Goal: Task Accomplishment & Management: Manage account settings

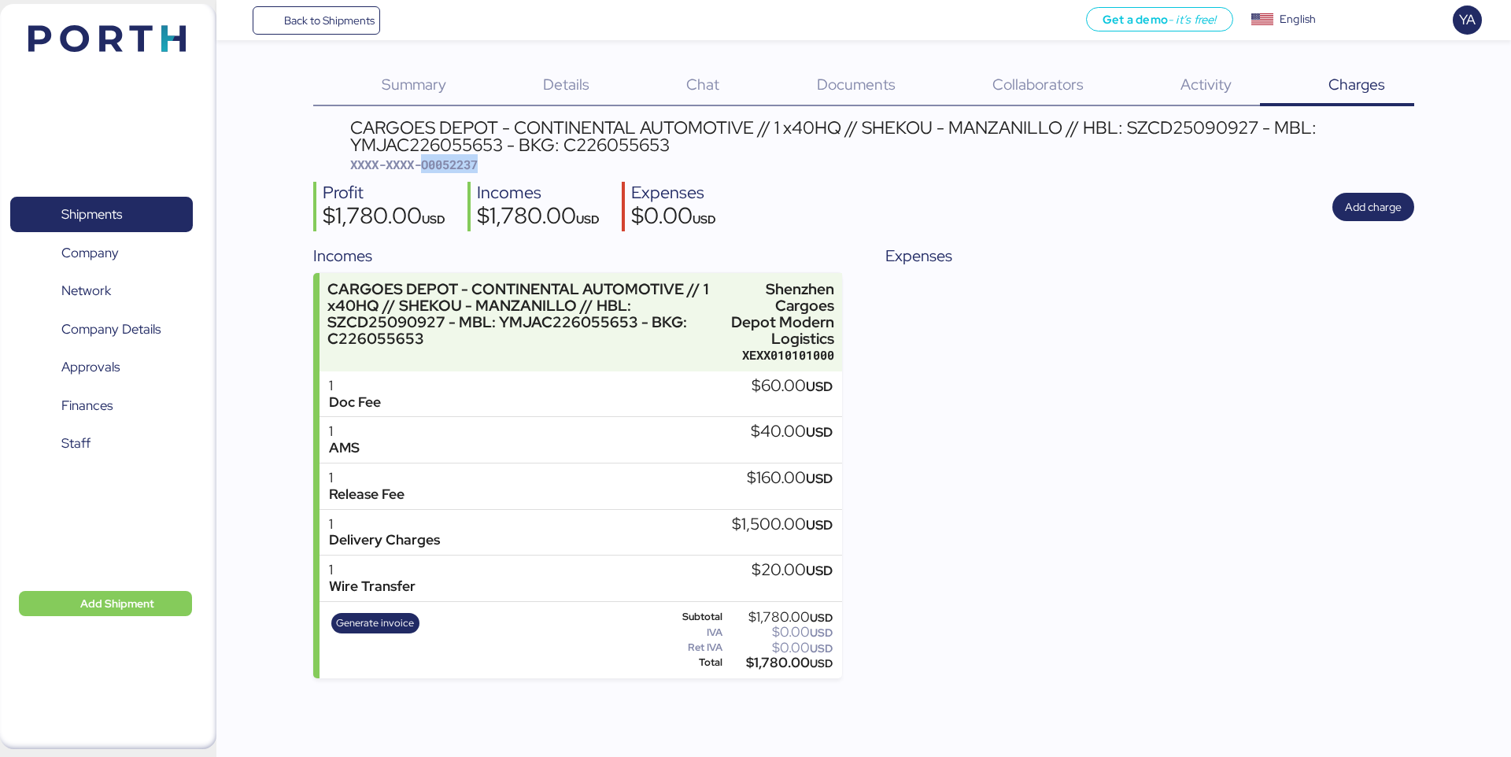
click at [293, 30] on span "Back to Shipments" at bounding box center [316, 20] width 117 height 28
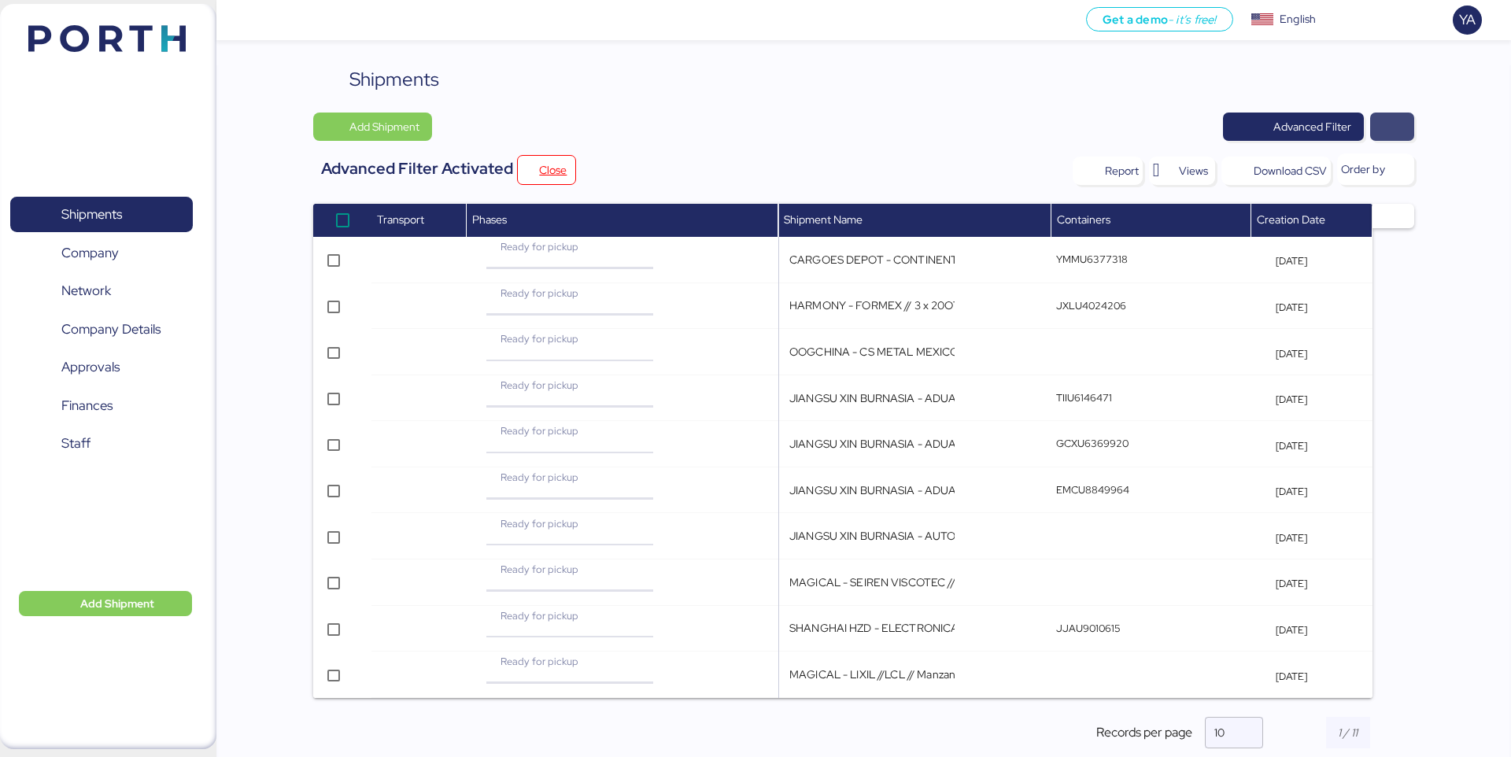
click at [1403, 120] on span "button" at bounding box center [1392, 127] width 44 height 28
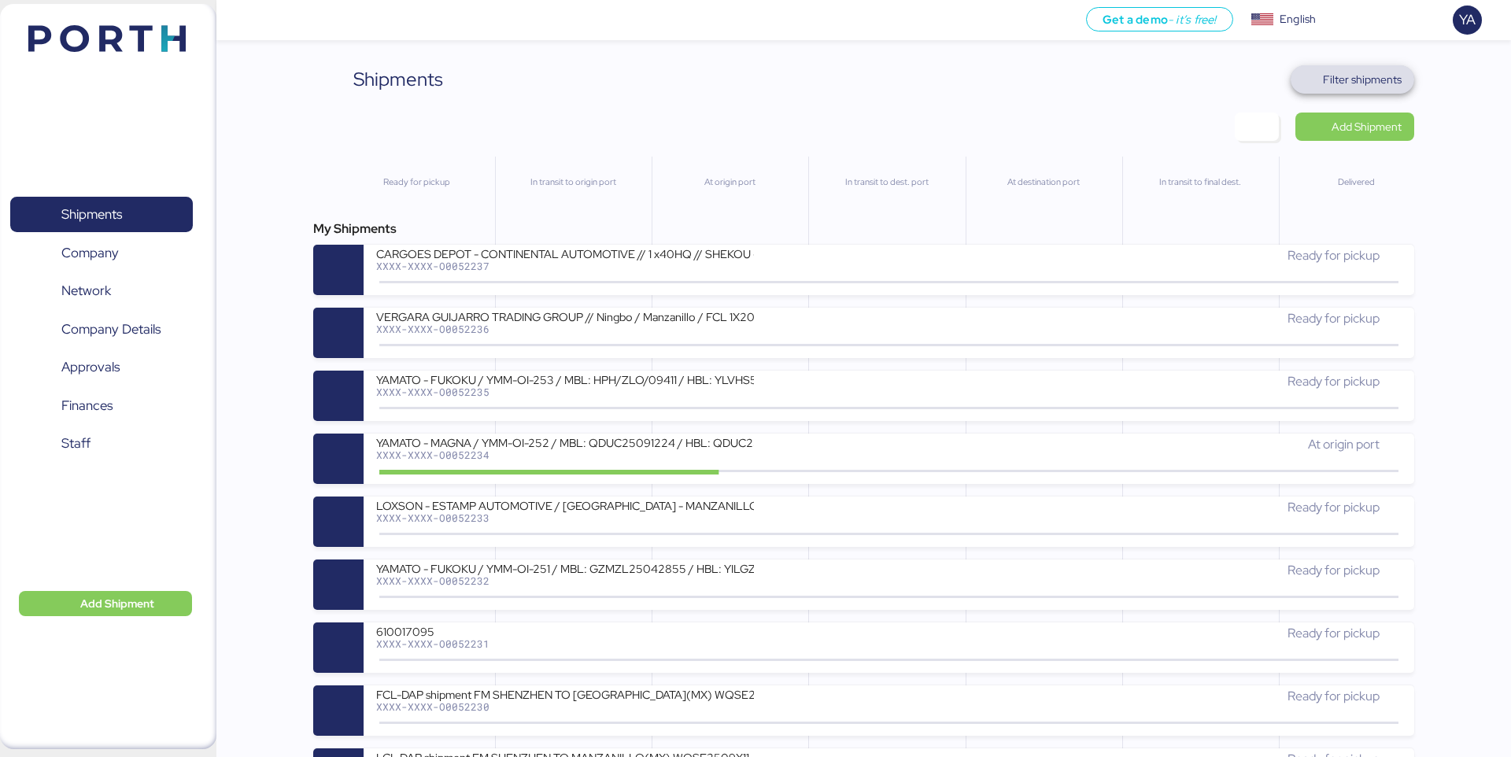
click at [1342, 83] on span "Filter shipments" at bounding box center [1362, 79] width 79 height 19
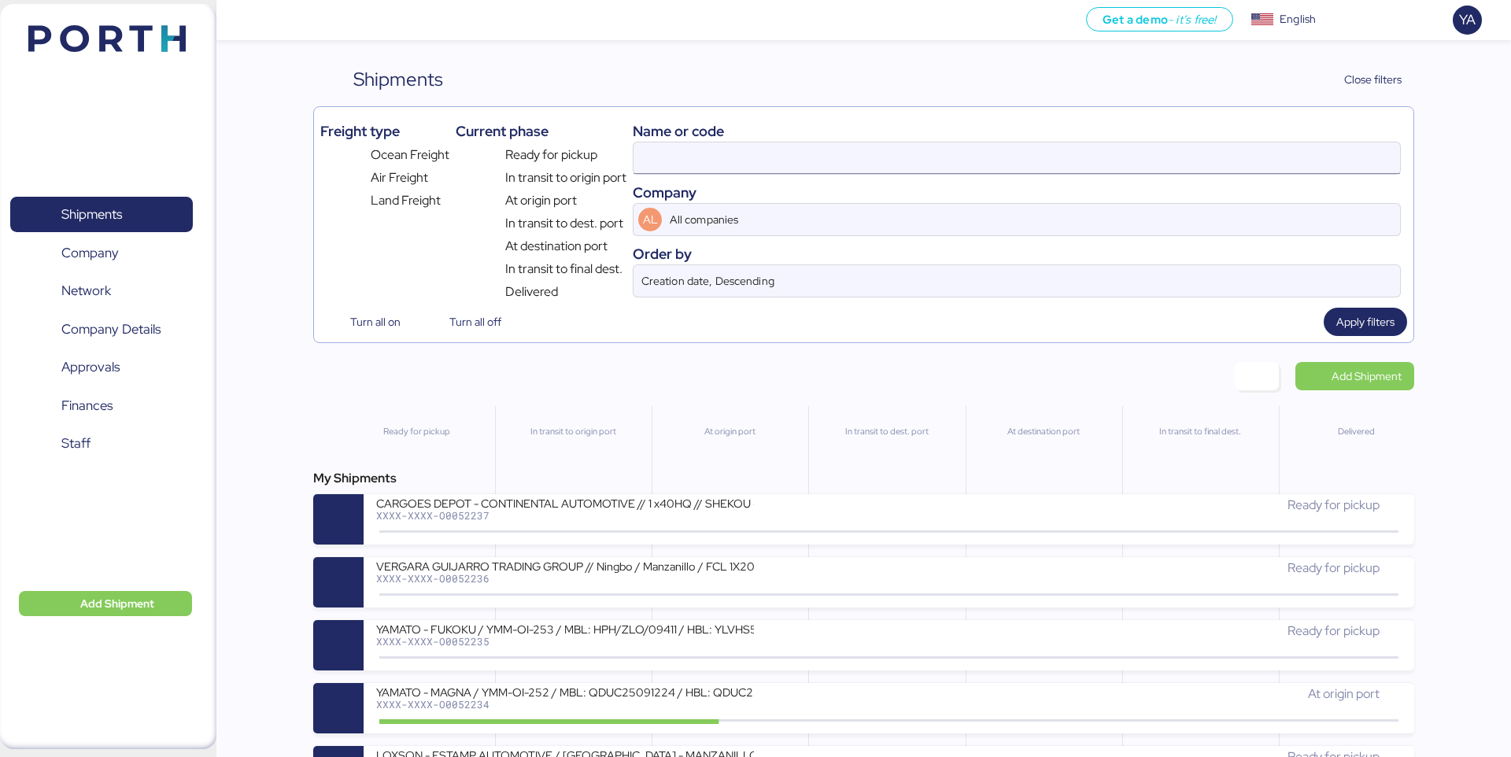
click at [1202, 153] on input at bounding box center [1016, 157] width 766 height 31
paste input "O0051264"
type input "O0051264"
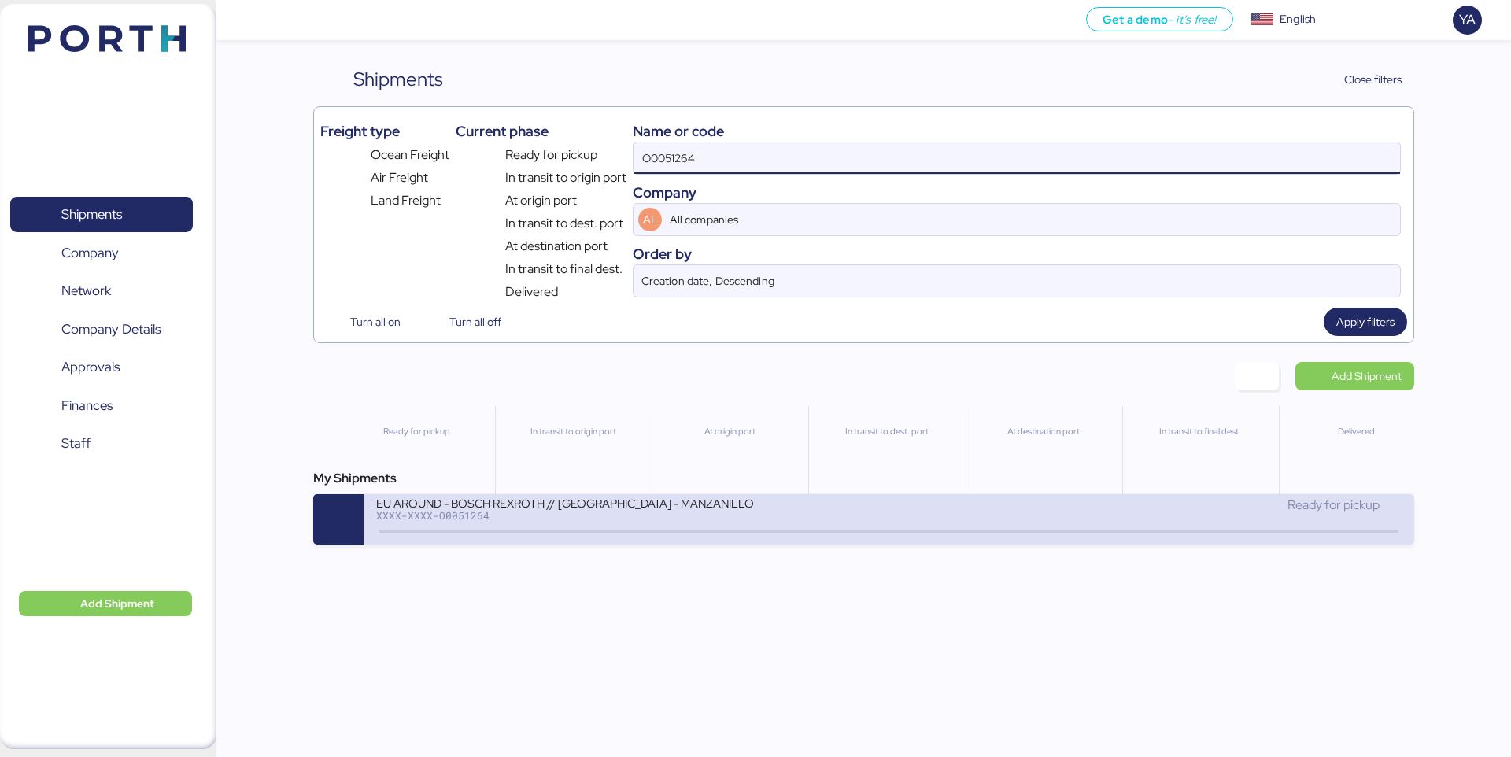
click at [713, 534] on icon at bounding box center [720, 531] width 76 height 17
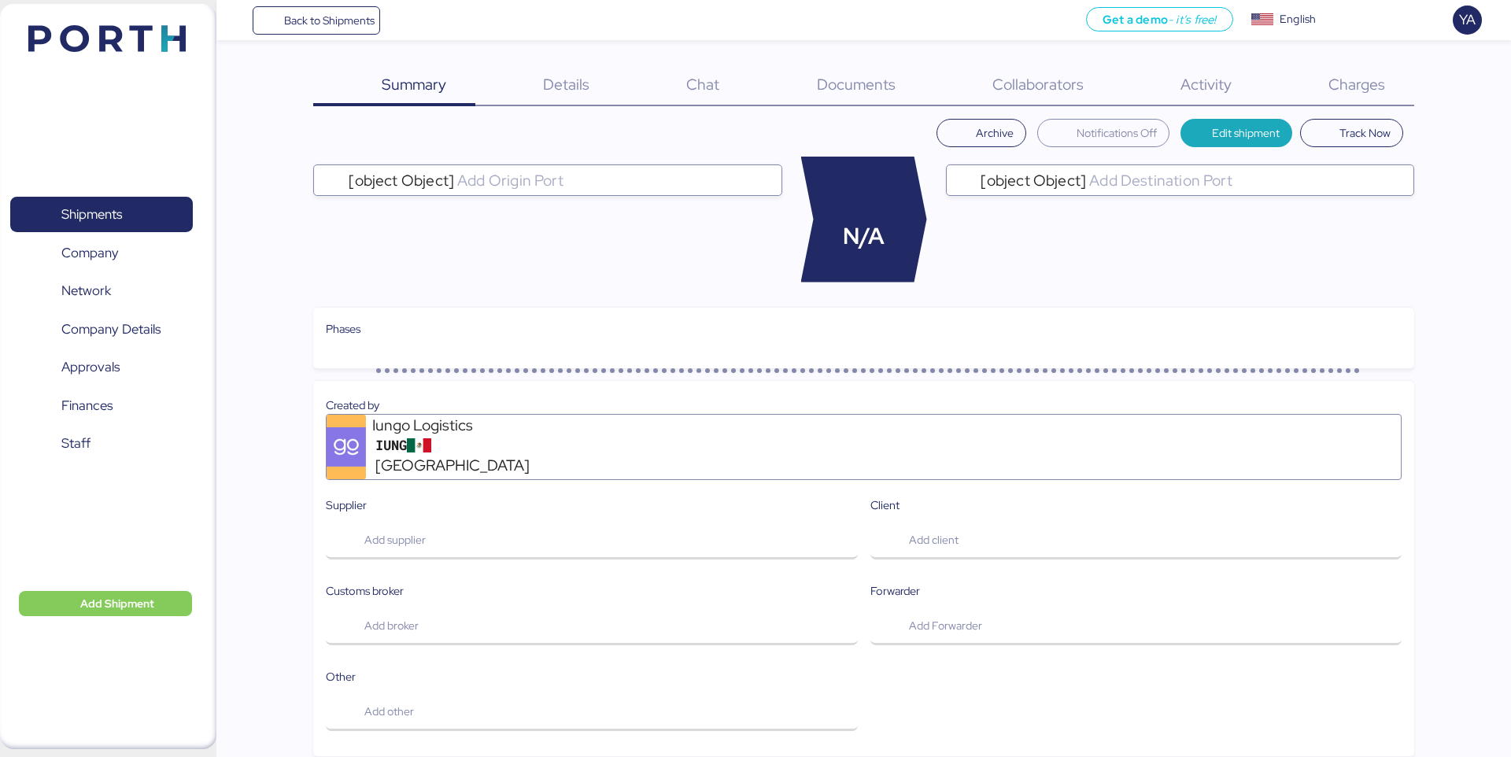
click at [1331, 76] on span "Charges" at bounding box center [1356, 84] width 57 height 20
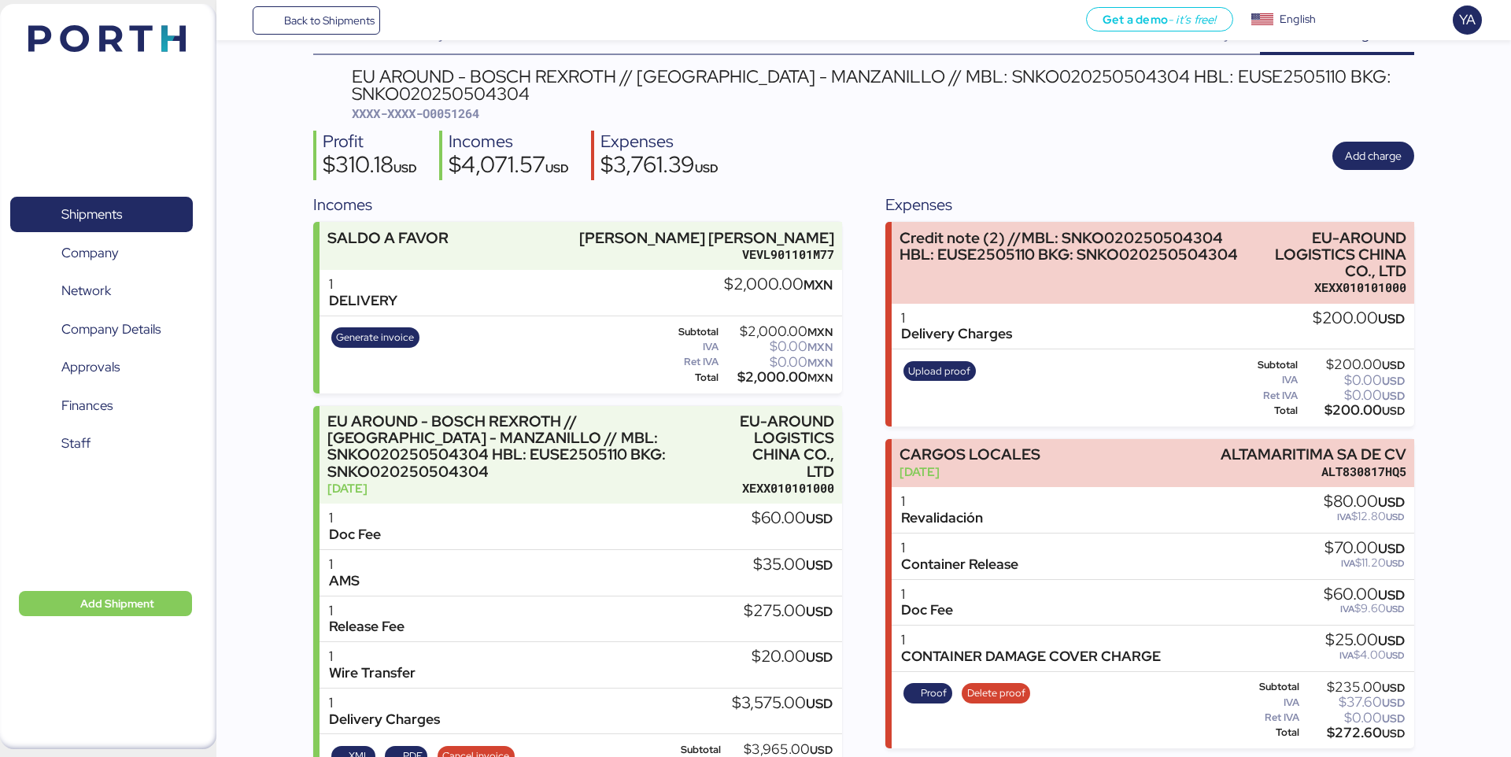
scroll to position [45, 0]
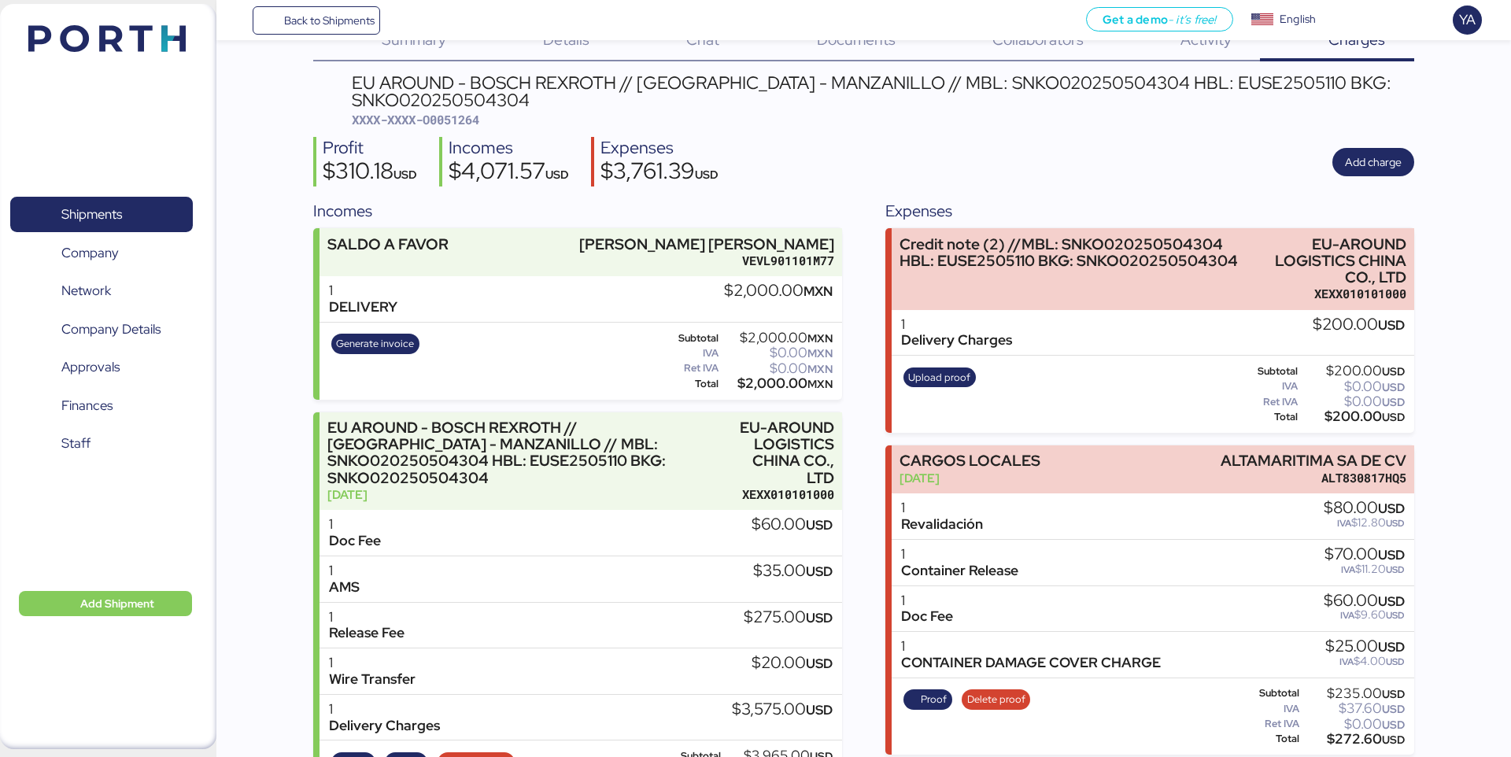
click at [864, 153] on div "Profit $310.18 USD Incomes $4,071.57 USD Expenses $3,761.39 USD Add charge" at bounding box center [863, 162] width 1100 height 50
click at [99, 630] on div "Shipments 0 Company 0 Network 0 Company Details 0 Approvals 0 Finances 0 Staff …" at bounding box center [108, 376] width 216 height 745
click at [104, 609] on span "Add Shipment" at bounding box center [117, 603] width 74 height 19
click at [146, 622] on div "Add Shipment Manually" at bounding box center [93, 629] width 122 height 22
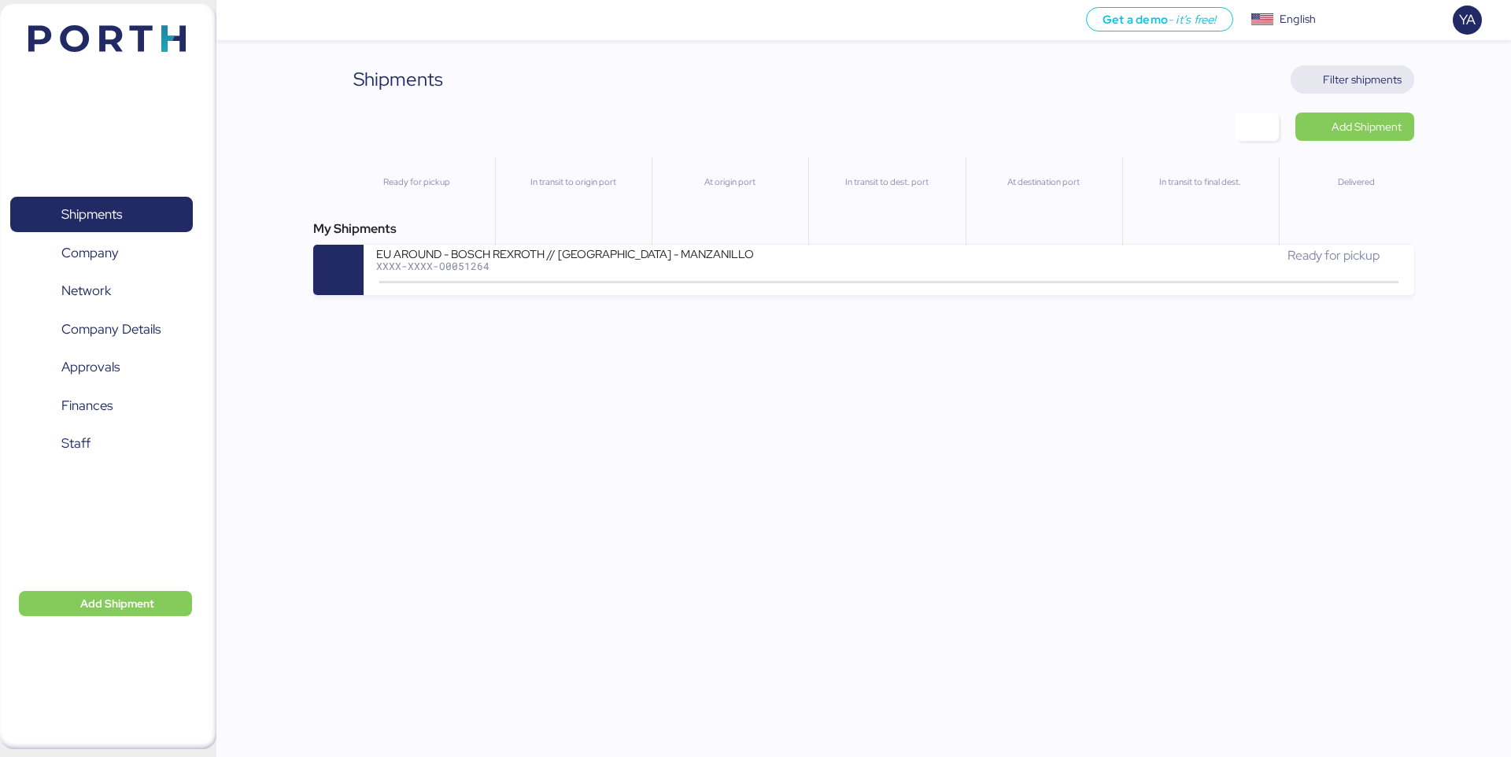
click at [1316, 79] on span "Filter shipments" at bounding box center [1352, 79] width 98 height 22
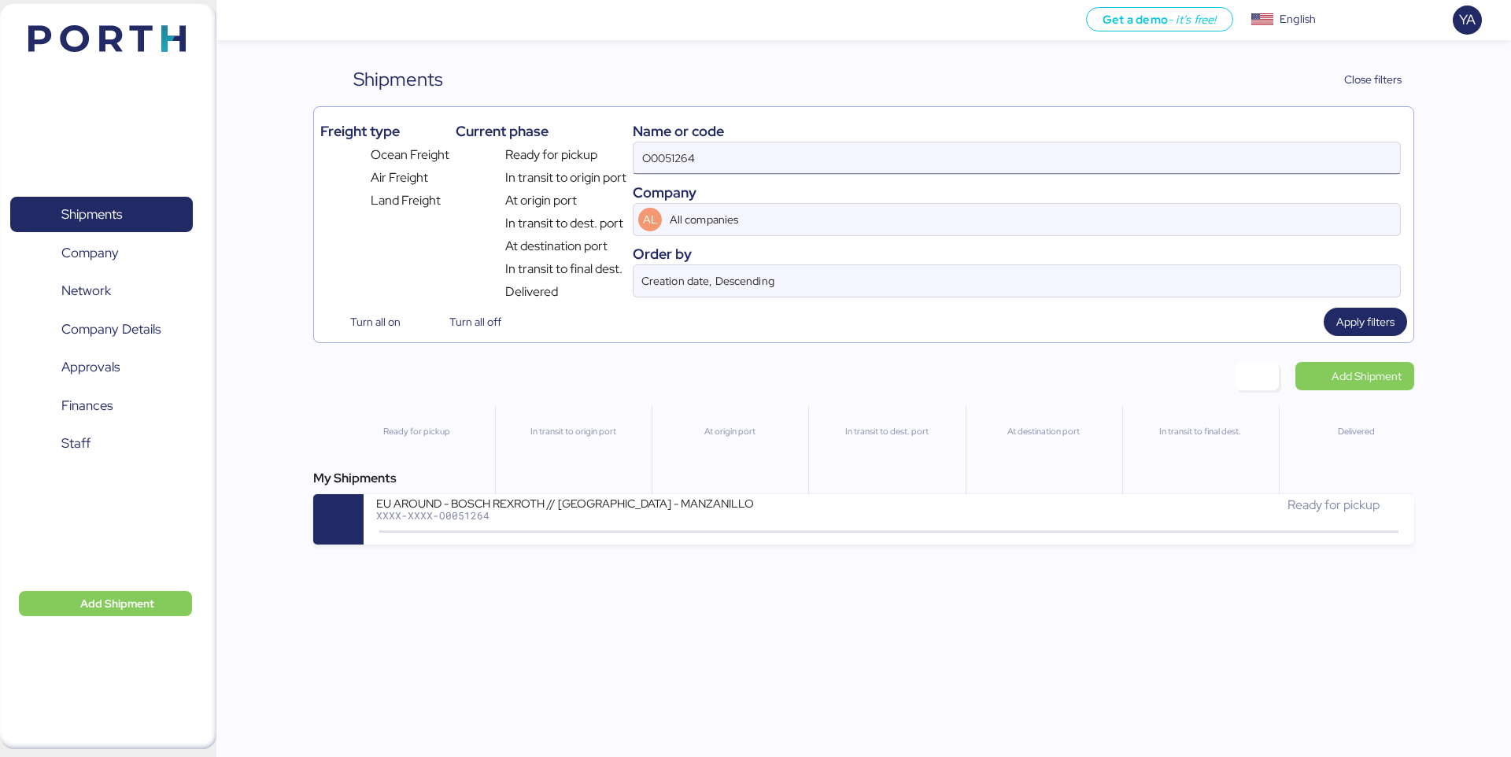
click at [1202, 154] on input "O0051264" at bounding box center [1016, 157] width 766 height 31
paste input "977"
type input "O0051977"
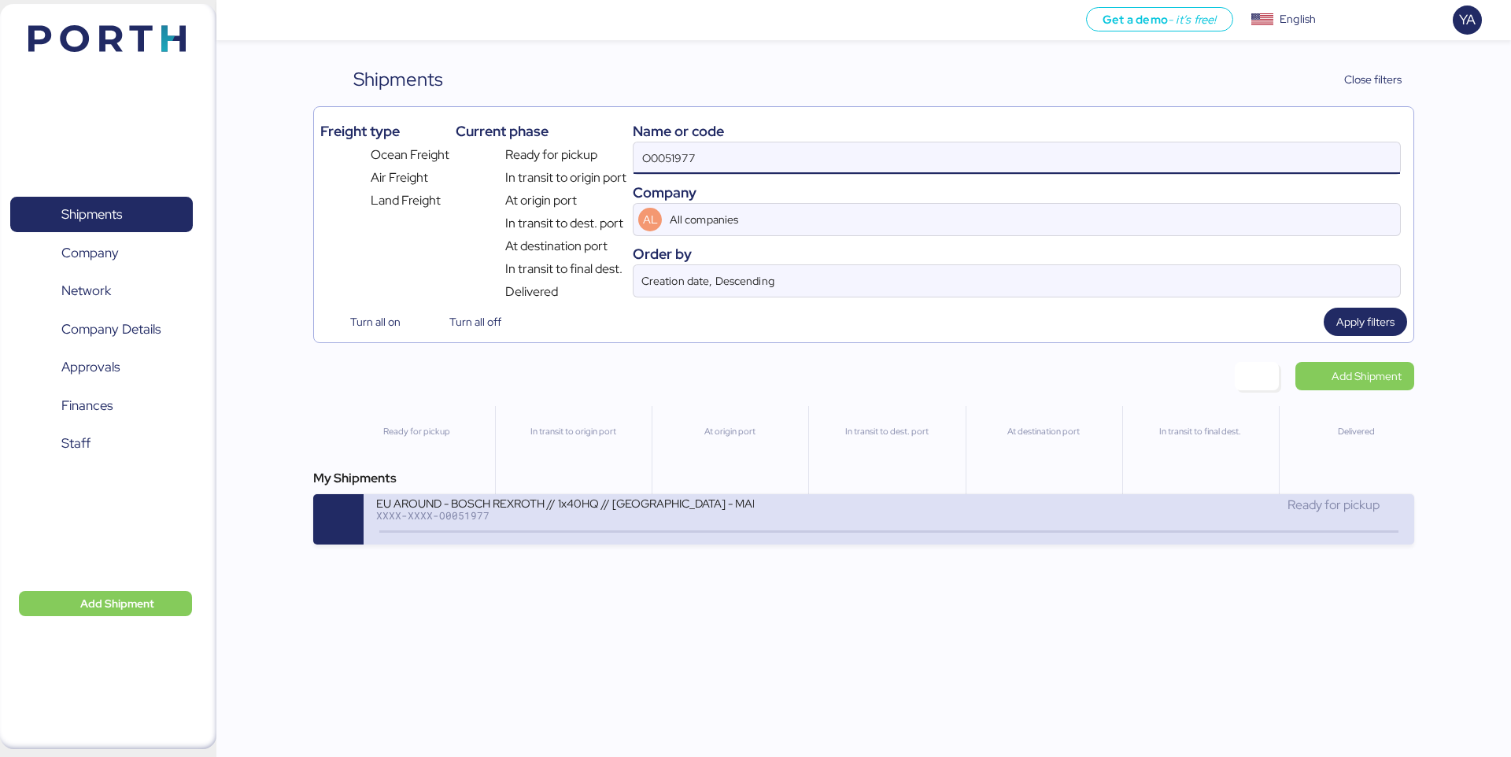
click at [828, 500] on div "EU AROUND - BOSCH REXROTH // 1x40HQ // SHANGHAI - MANZANILLO // MBL: 7575104900…" at bounding box center [632, 513] width 512 height 34
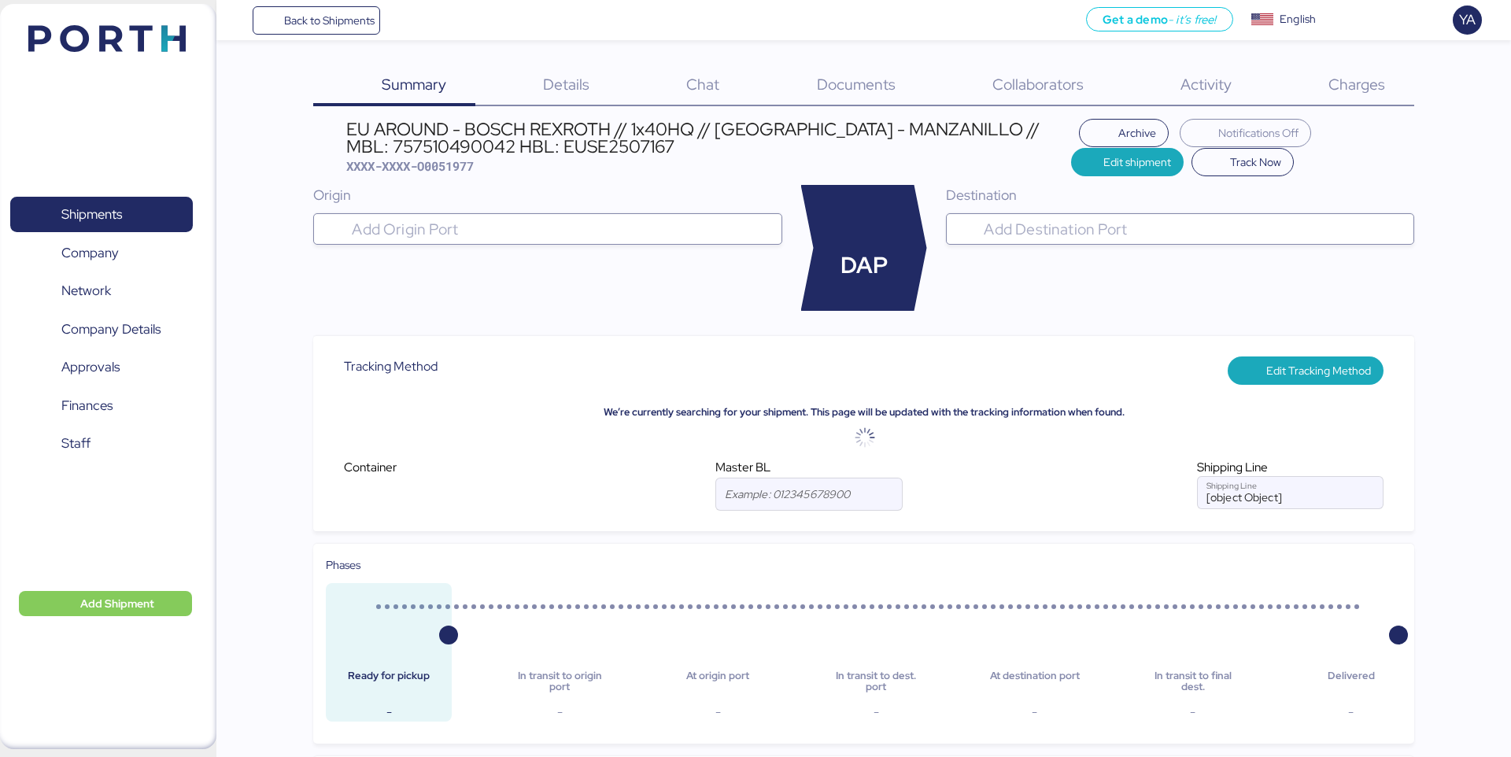
click at [1346, 85] on span "Charges" at bounding box center [1356, 84] width 57 height 20
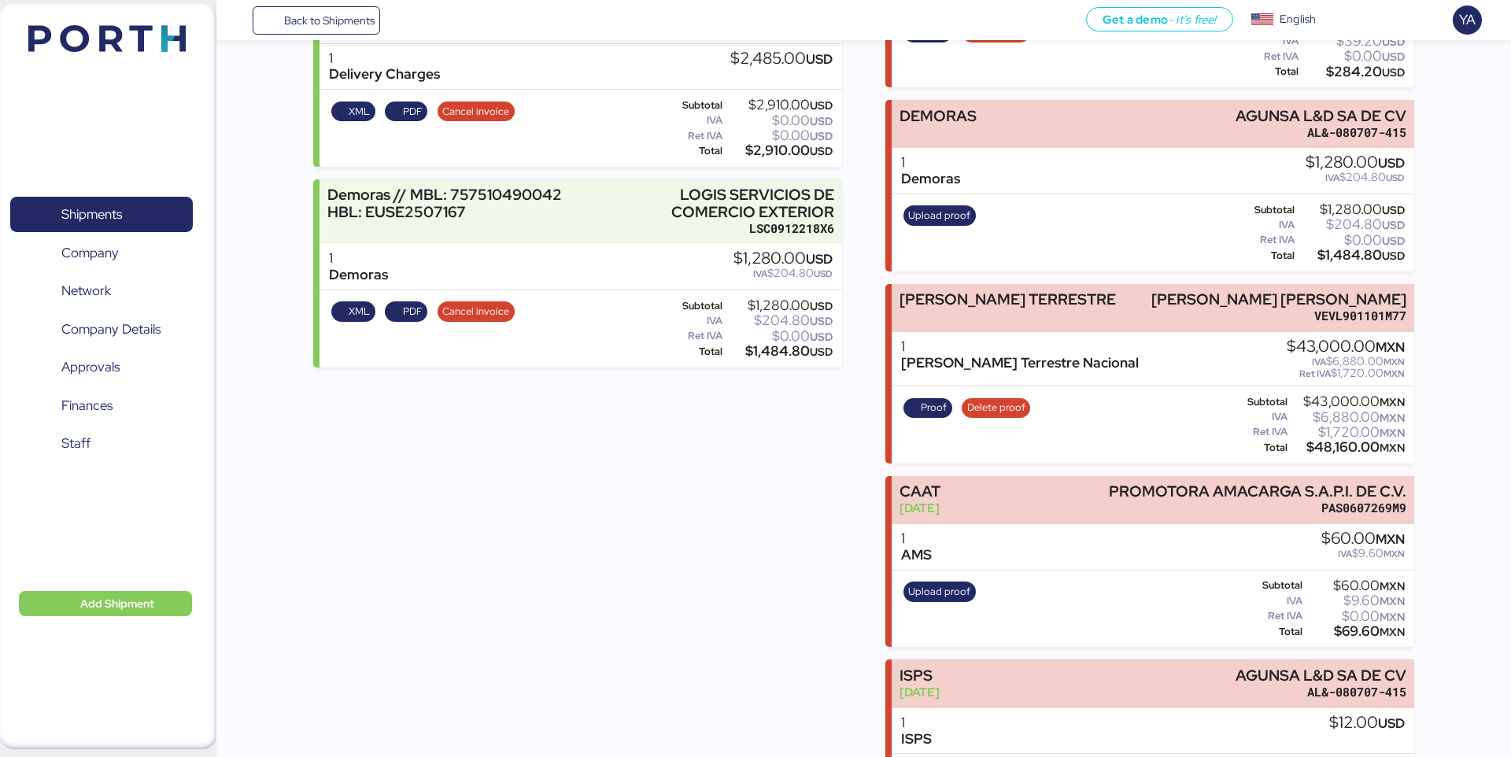
scroll to position [468, 0]
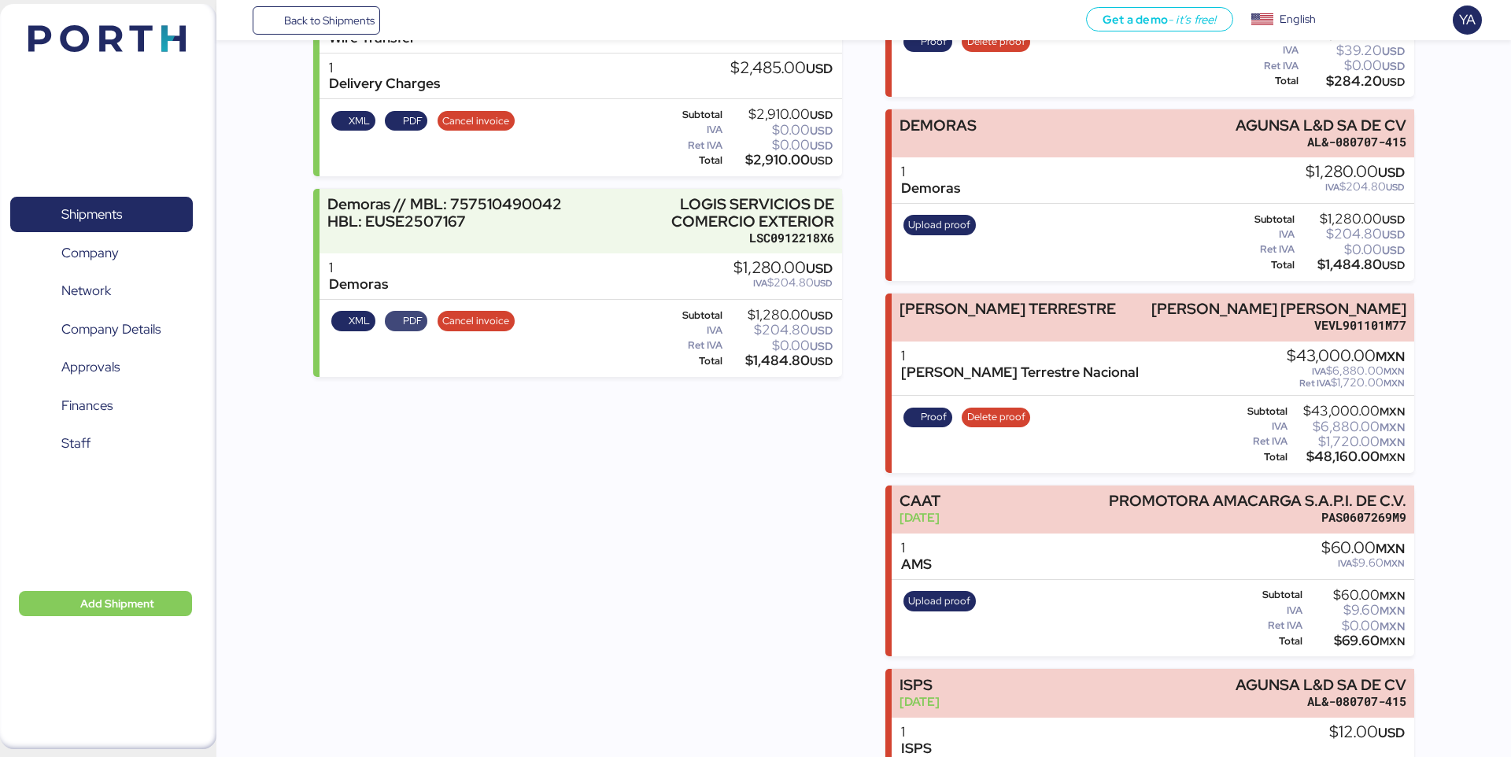
click at [401, 321] on span "PDF" at bounding box center [406, 320] width 32 height 17
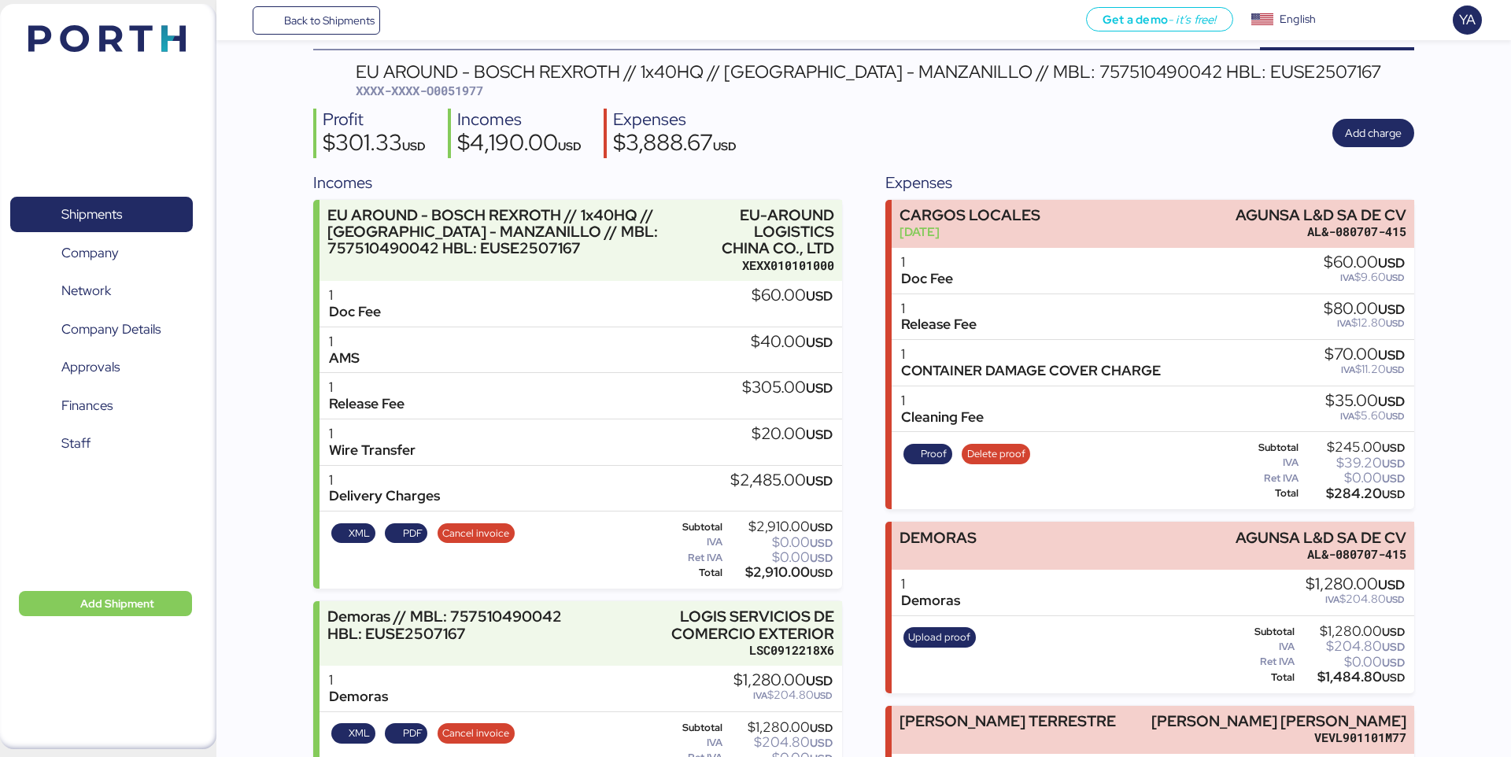
scroll to position [0, 0]
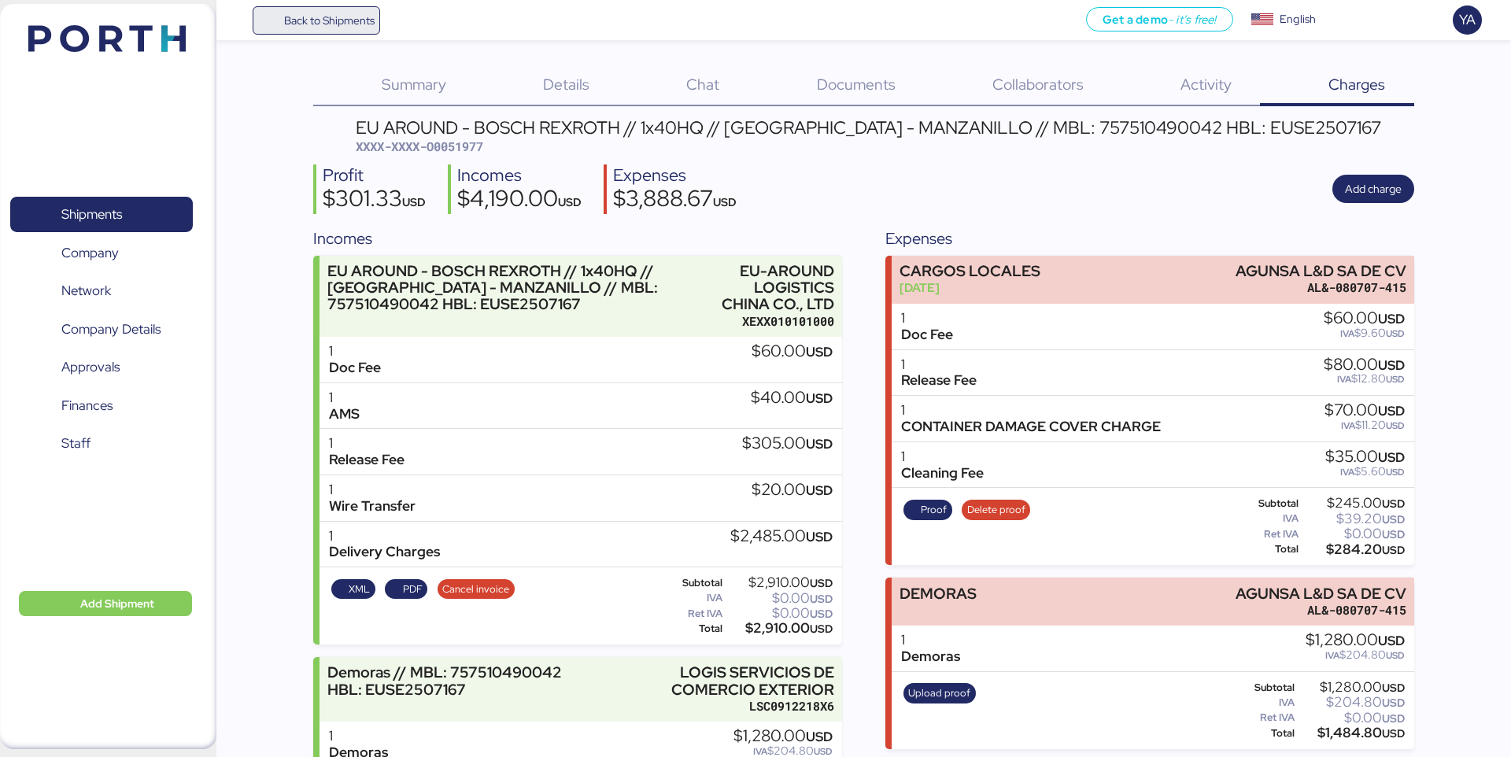
click at [329, 11] on span "Back to Shipments" at bounding box center [329, 20] width 90 height 19
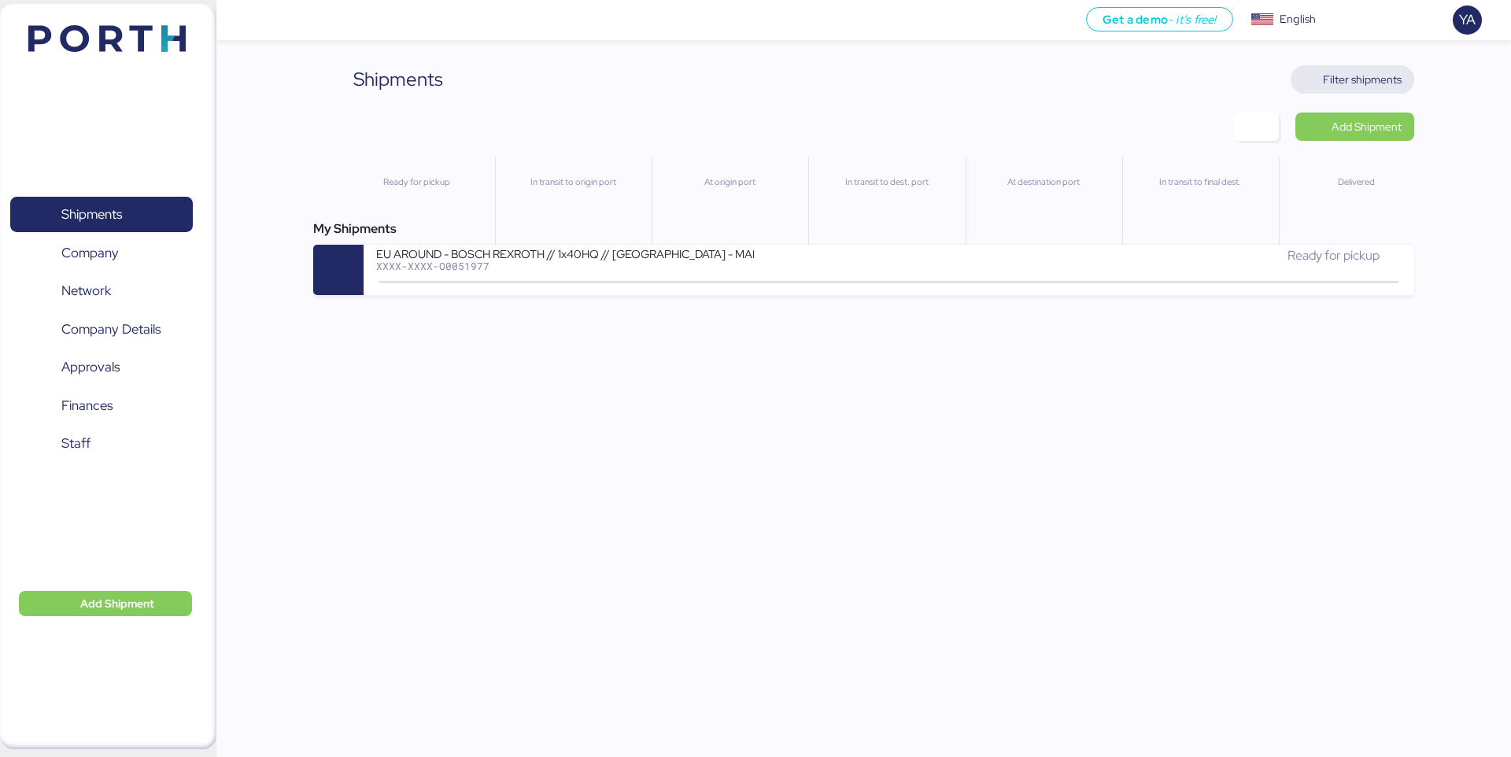
click at [1373, 87] on span "Filter shipments" at bounding box center [1362, 79] width 79 height 19
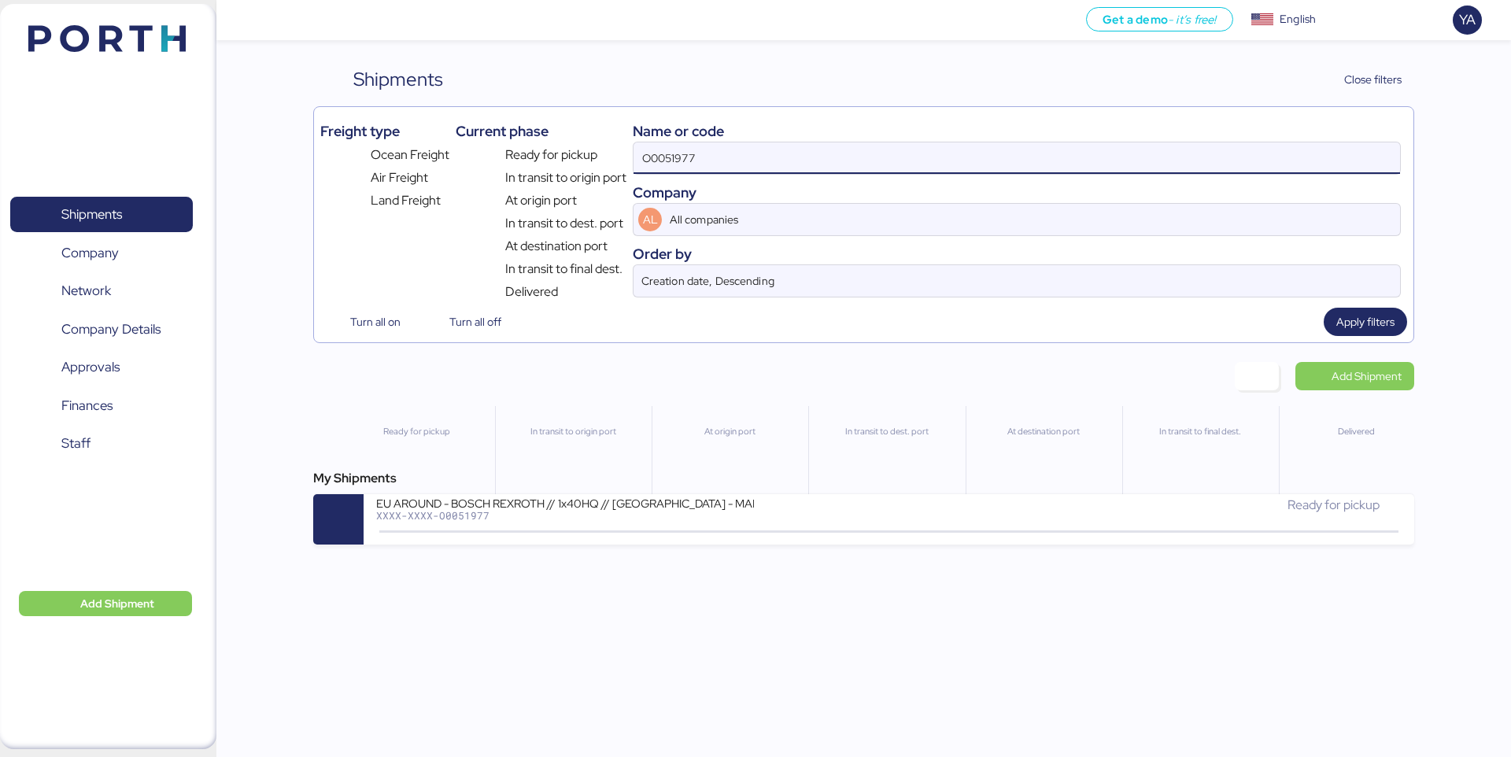
click at [1204, 146] on input "O0051977" at bounding box center [1016, 157] width 766 height 31
type input "adualink"
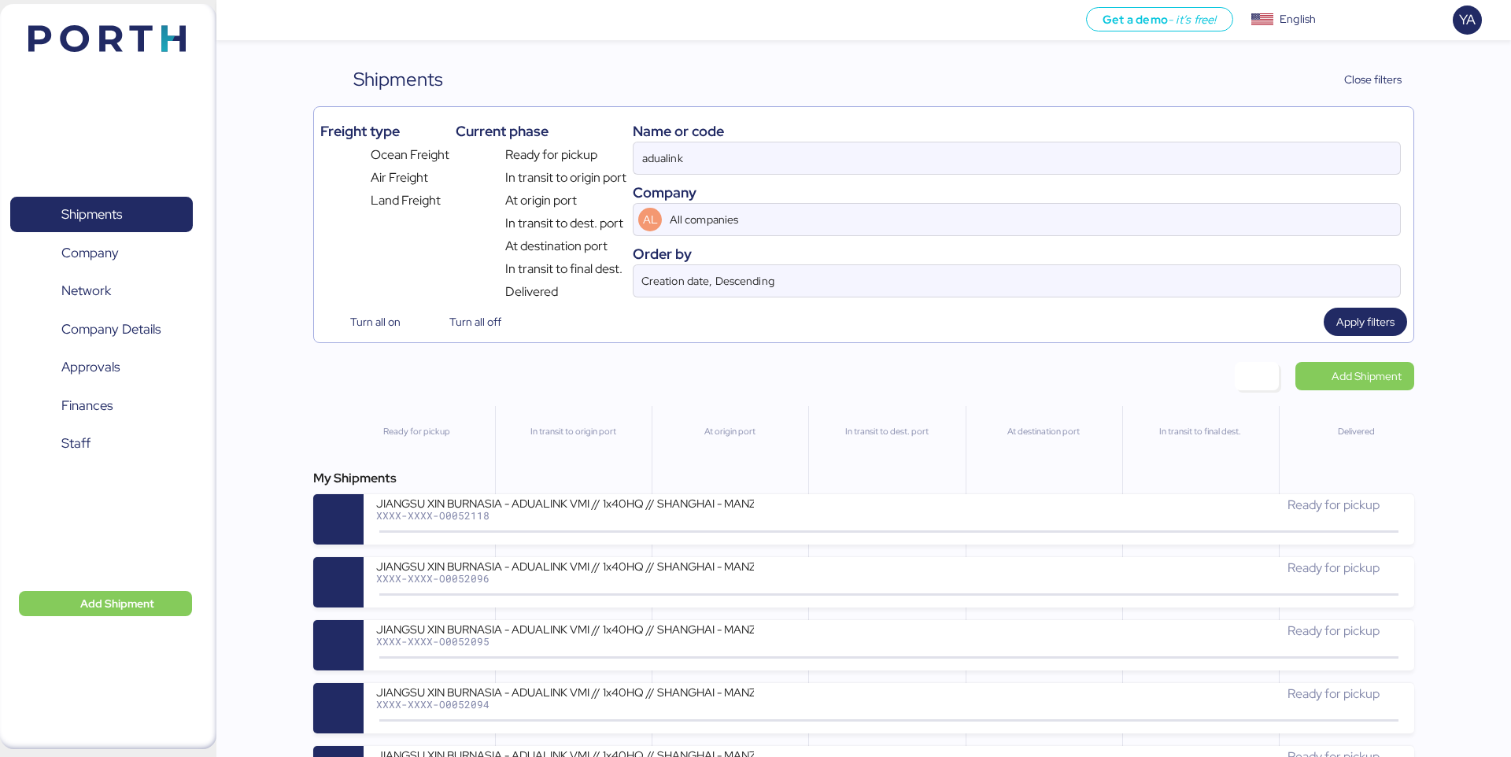
click at [803, 487] on div "My Shipments" at bounding box center [863, 478] width 1100 height 19
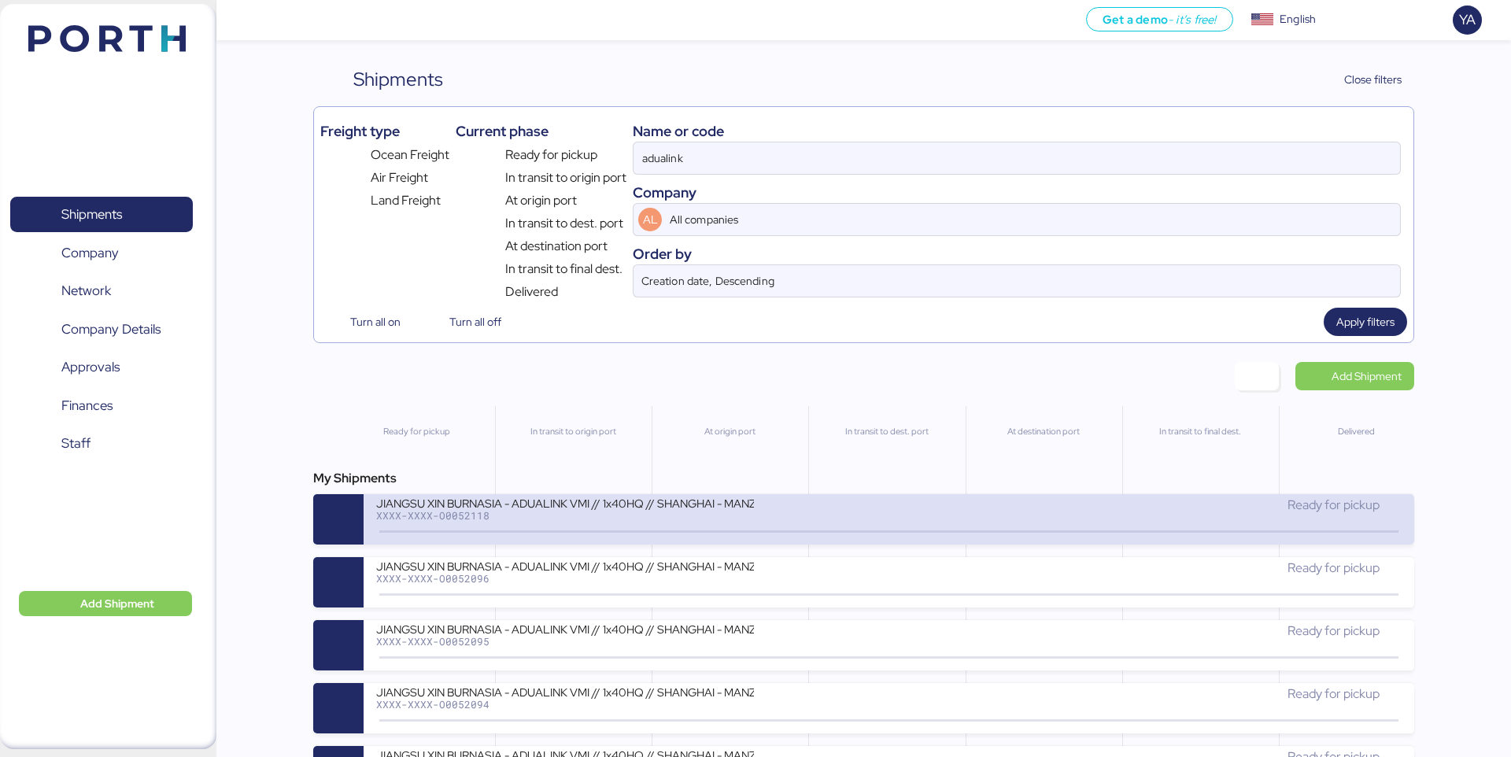
click at [803, 499] on div "JIANGSU XIN BURNASIA - ADUALINK VMI // 1x40HQ // SHANGHAI - MANZANILLO / HBL: B…" at bounding box center [632, 513] width 512 height 34
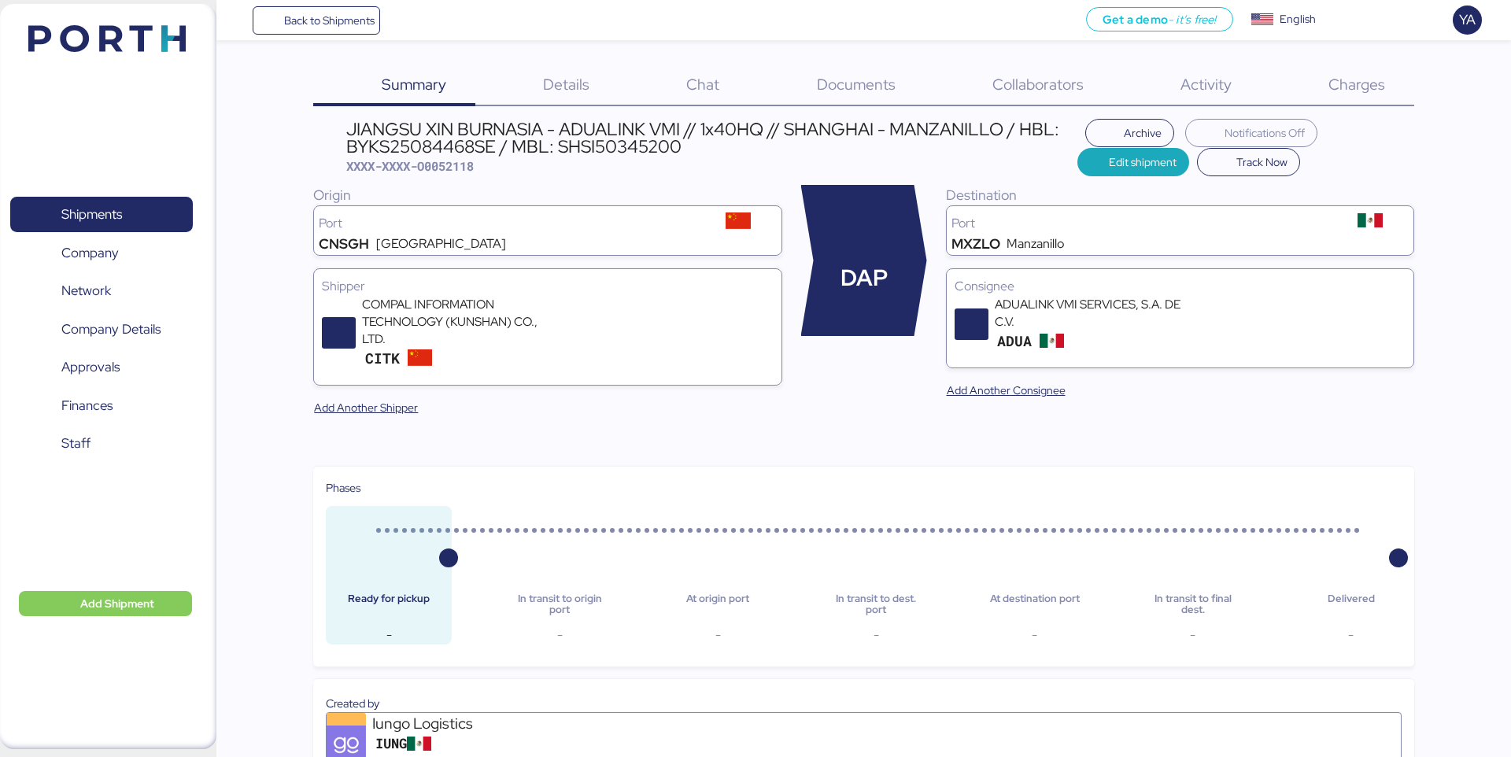
click at [755, 137] on div "JIANGSU XIN BURNASIA - ADUALINK VMI // 1x40HQ // SHANGHAI - MANZANILLO / HBL: B…" at bounding box center [711, 137] width 731 height 35
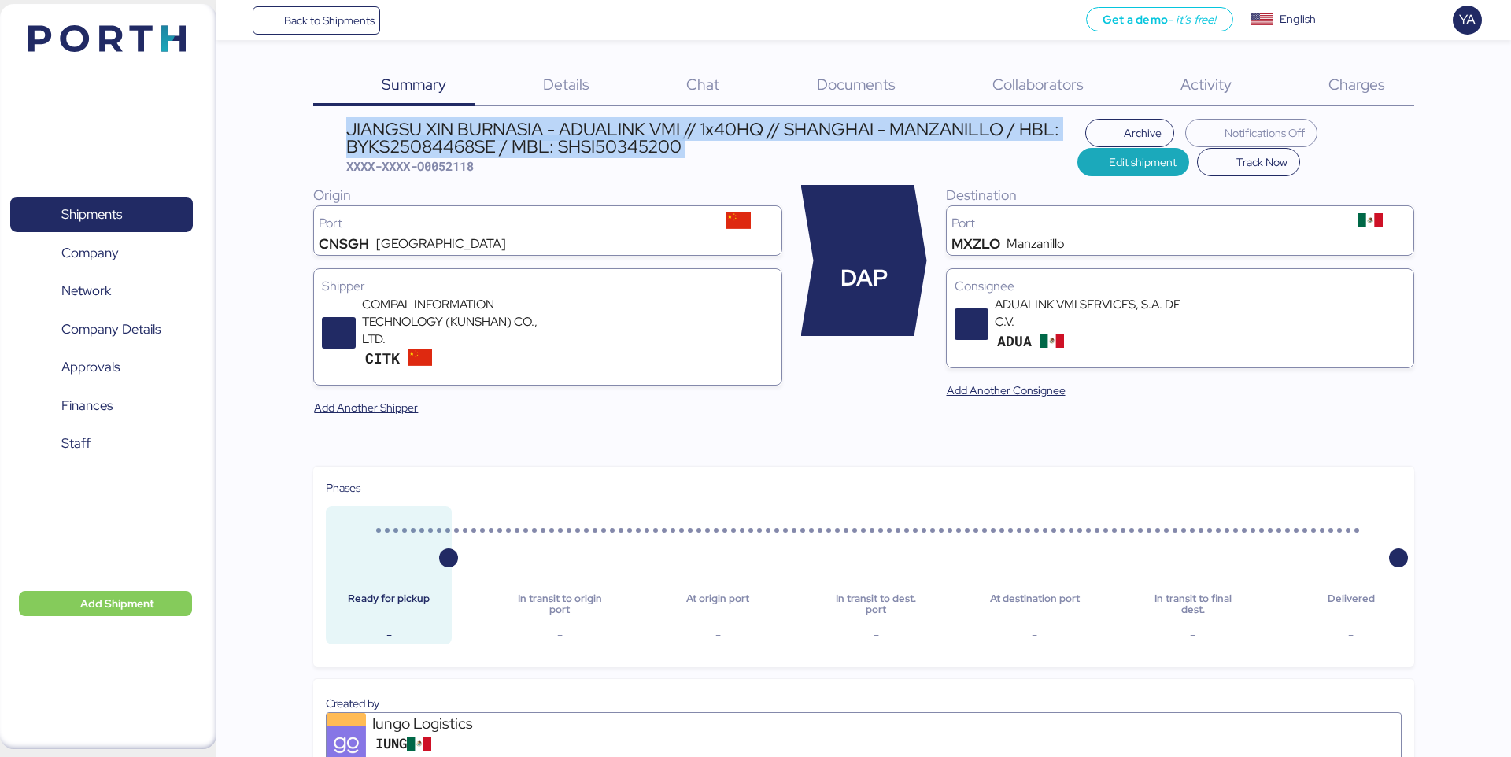
click at [755, 137] on div "JIANGSU XIN BURNASIA - ADUALINK VMI // 1x40HQ // SHANGHAI - MANZANILLO / HBL: B…" at bounding box center [711, 137] width 731 height 35
copy div "JIANGSU XIN BURNASIA - ADUALINK VMI // 1x40HQ // SHANGHAI - MANZANILLO / HBL: B…"
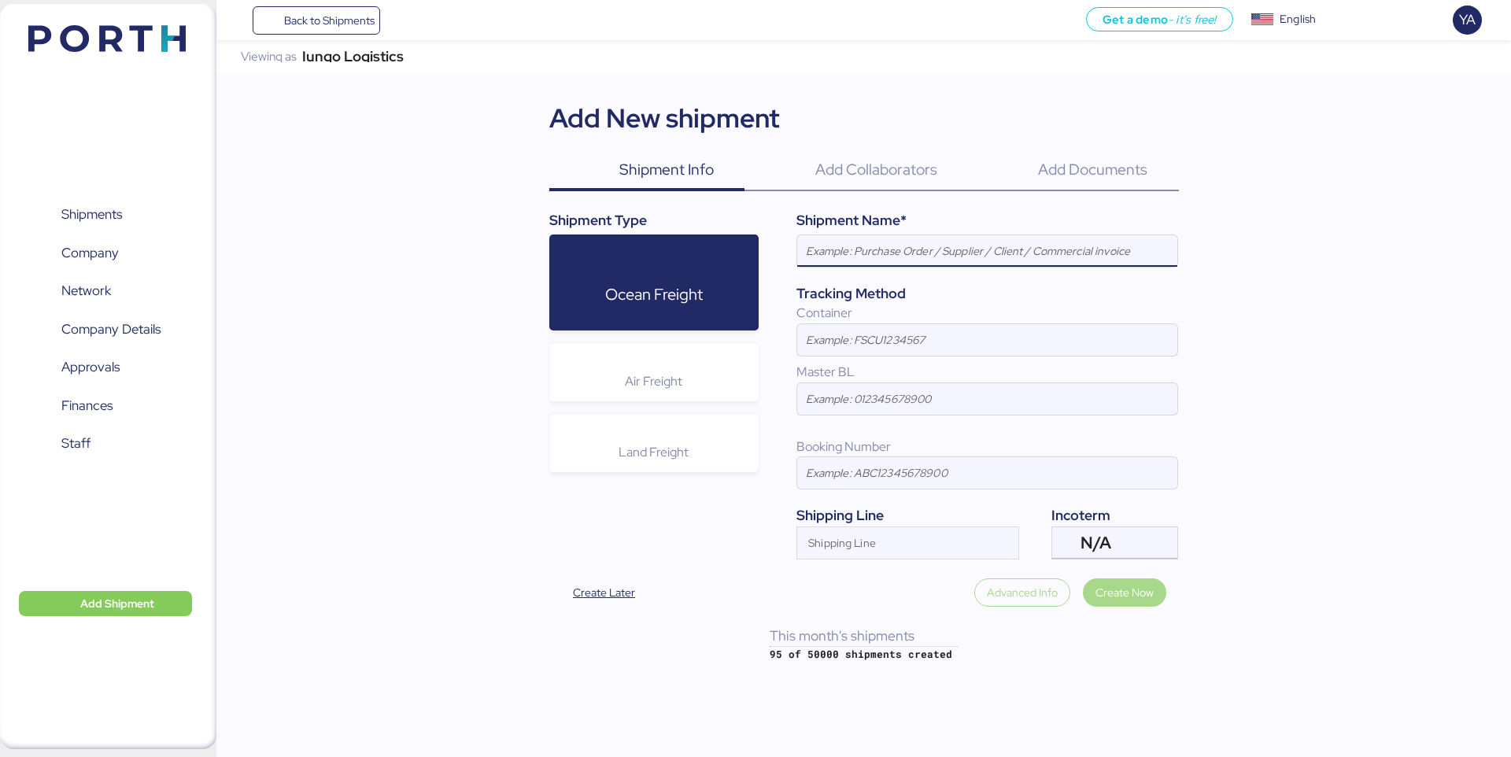
paste input "JIANGSU XIN BURNASIA - ADUALINK VMI // 1x40HQ // SHANGHAI - MANZANILLO / HBL: B…"
click at [1039, 249] on input "JIANGSU XIN BURNASIA - ADUALINK VMI // 1x40HQ // SHANGHAI - MANZANILLO / HBL: B…" at bounding box center [987, 250] width 380 height 31
click at [1117, 254] on input "JIANGSU XIN BURNASIA - ADUALINK VMI // 1x40HQ // SHANGHAI - MANZANILLO / HBL: B…" at bounding box center [987, 250] width 380 height 31
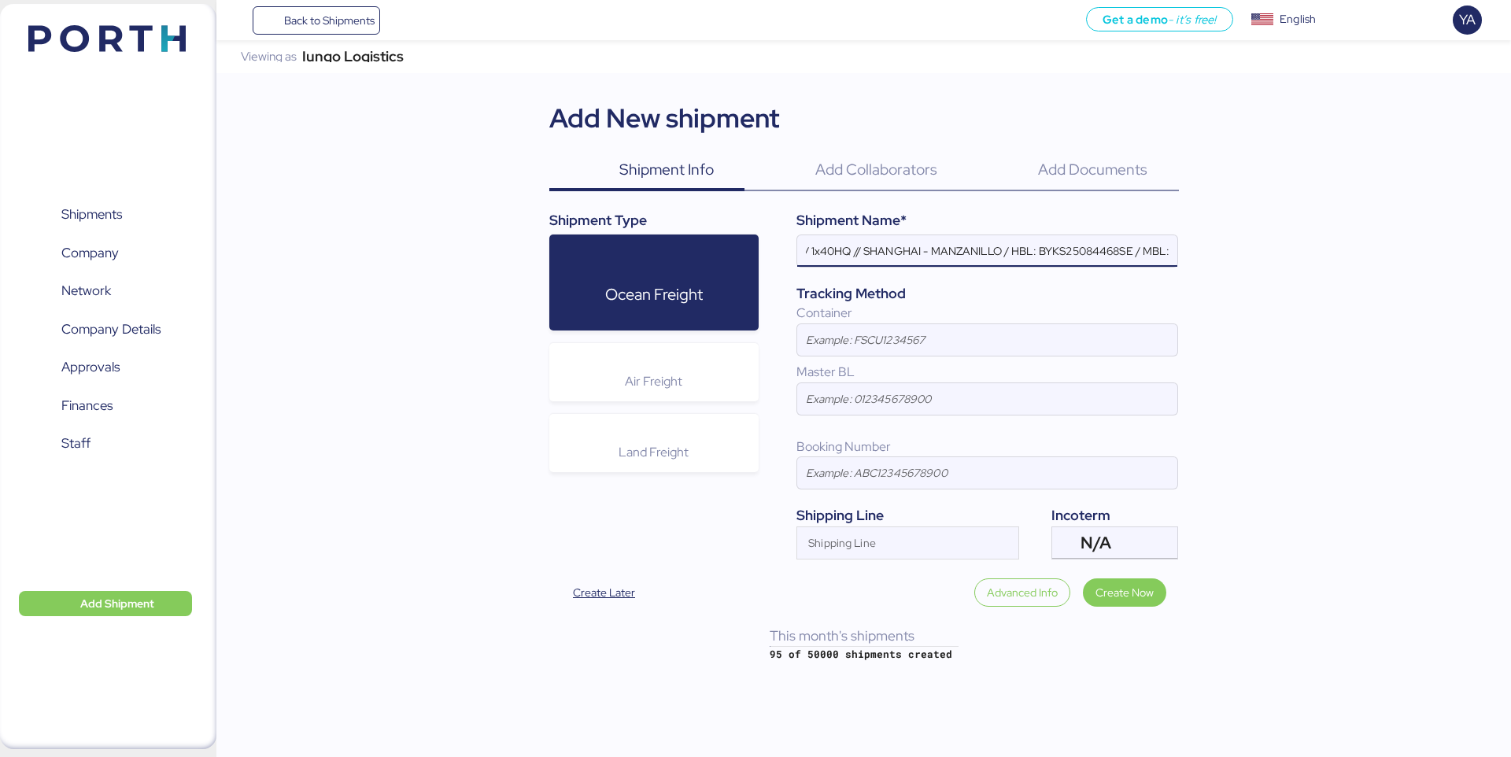
scroll to position [0, 226]
click at [1084, 253] on input "JIANGSU XIN BURNASIA - ADUALINK VMI // 1x40HQ // SHANGHAI - MANZANILLO / HBL: B…" at bounding box center [987, 250] width 380 height 31
click at [1002, 244] on input "JIANGSU XIN BURNASIA - ADUALINK VMI // 1x40HQ // SHANGHAI - MANZANILLO / HBL: -…" at bounding box center [987, 250] width 380 height 31
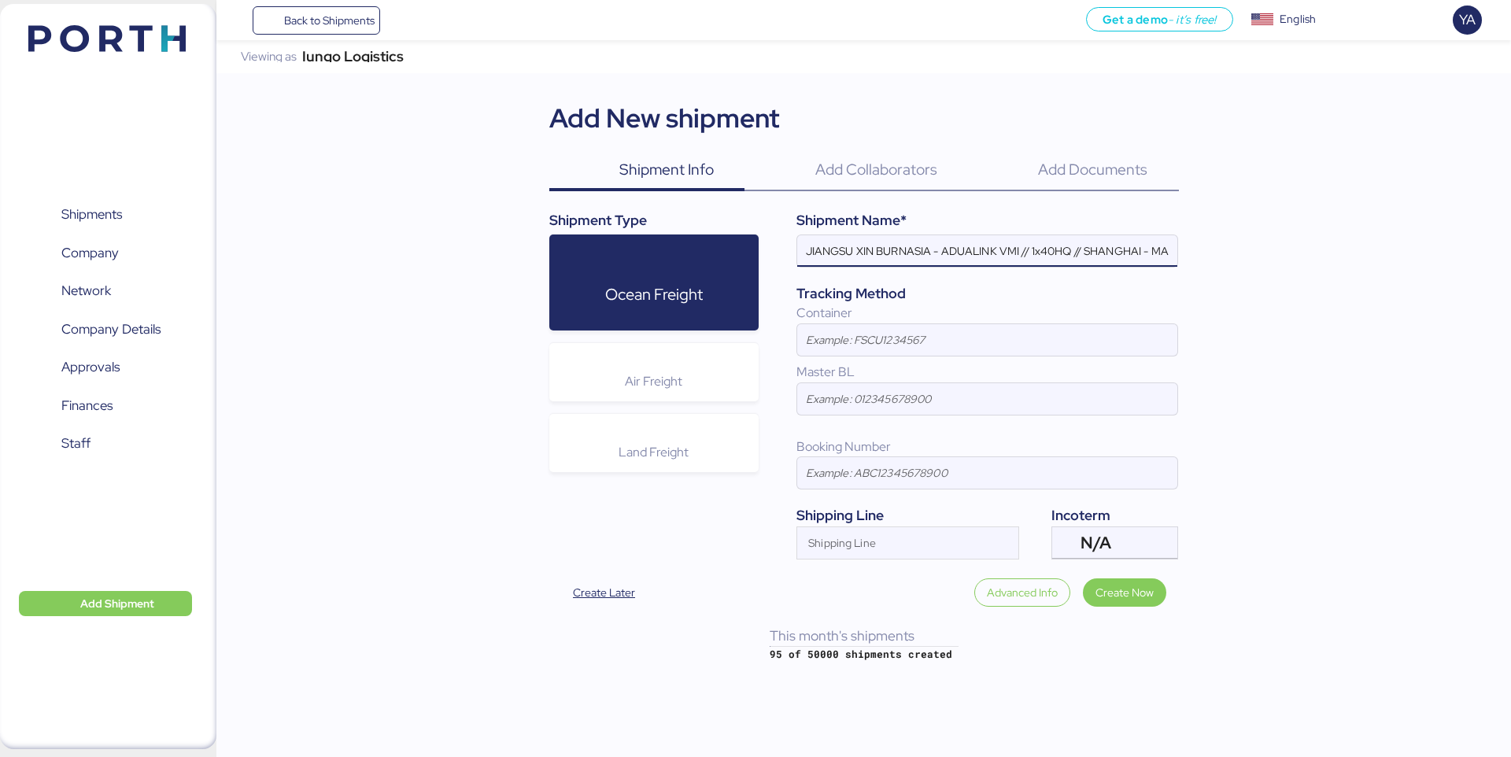
click at [1026, 256] on input "JIANGSU XIN BURNASIA - ADUALINK VMI // 1x40HQ // SHANGHAI - MANZANILLO / HBL: -…" at bounding box center [987, 250] width 380 height 31
click at [1067, 250] on input "JIANGSU XIN BURNASIA - ADUALINK VMI // 1x40HQ // SHANGHAI - MANZANILLO / HBL: -…" at bounding box center [987, 250] width 380 height 31
click at [1047, 253] on input "JIANGSU XIN BURNASIA - ADUALINK VMI // 1x40HQ // SHANGHAI - MANZANILLO // HBL: …" at bounding box center [987, 250] width 380 height 31
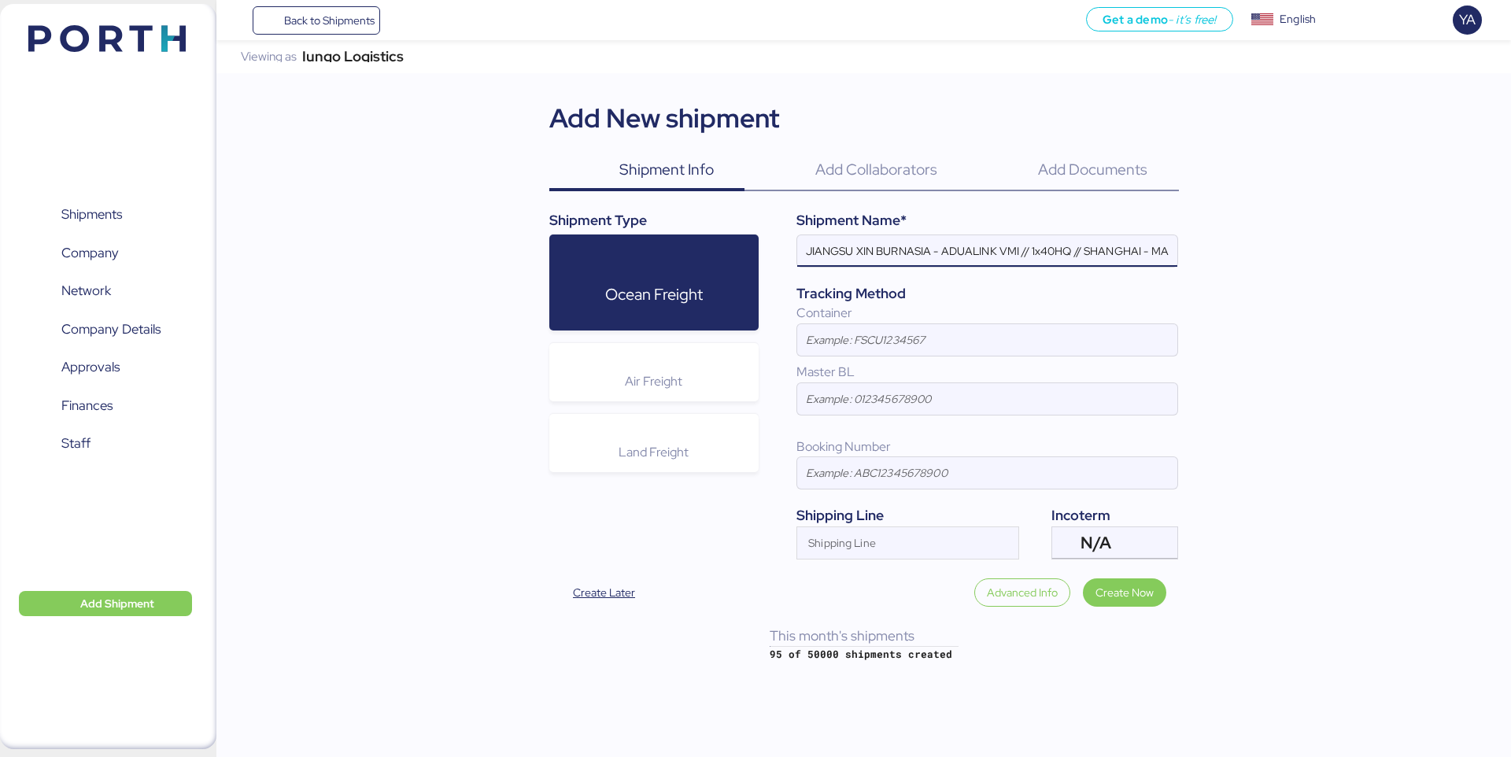
click at [827, 264] on input "JIANGSU XIN BURNASIA - ADUALINK VMI // 1x40HQ // SHANGHAI - MANZANILLO // HBL: …" at bounding box center [987, 250] width 380 height 31
click at [816, 254] on input "JIANGSU XIN BURNASIA - ADUALINK VMI // 1x40HQ // SHANGHAI - MANZANILLO // HBL: …" at bounding box center [987, 250] width 380 height 31
click at [1013, 244] on input "JIANGSU XIN BURNASIA - ADUALINK VMI // 1x40HQ // SHANGHAI - MANZANILLO // HBL: …" at bounding box center [987, 250] width 380 height 31
click at [996, 250] on input "JIANGSU XIN BURNASIA - ADUALINK VMI // 1x40HQ // SHANGHAI - MANZANILLO // HBL: …" at bounding box center [987, 250] width 380 height 31
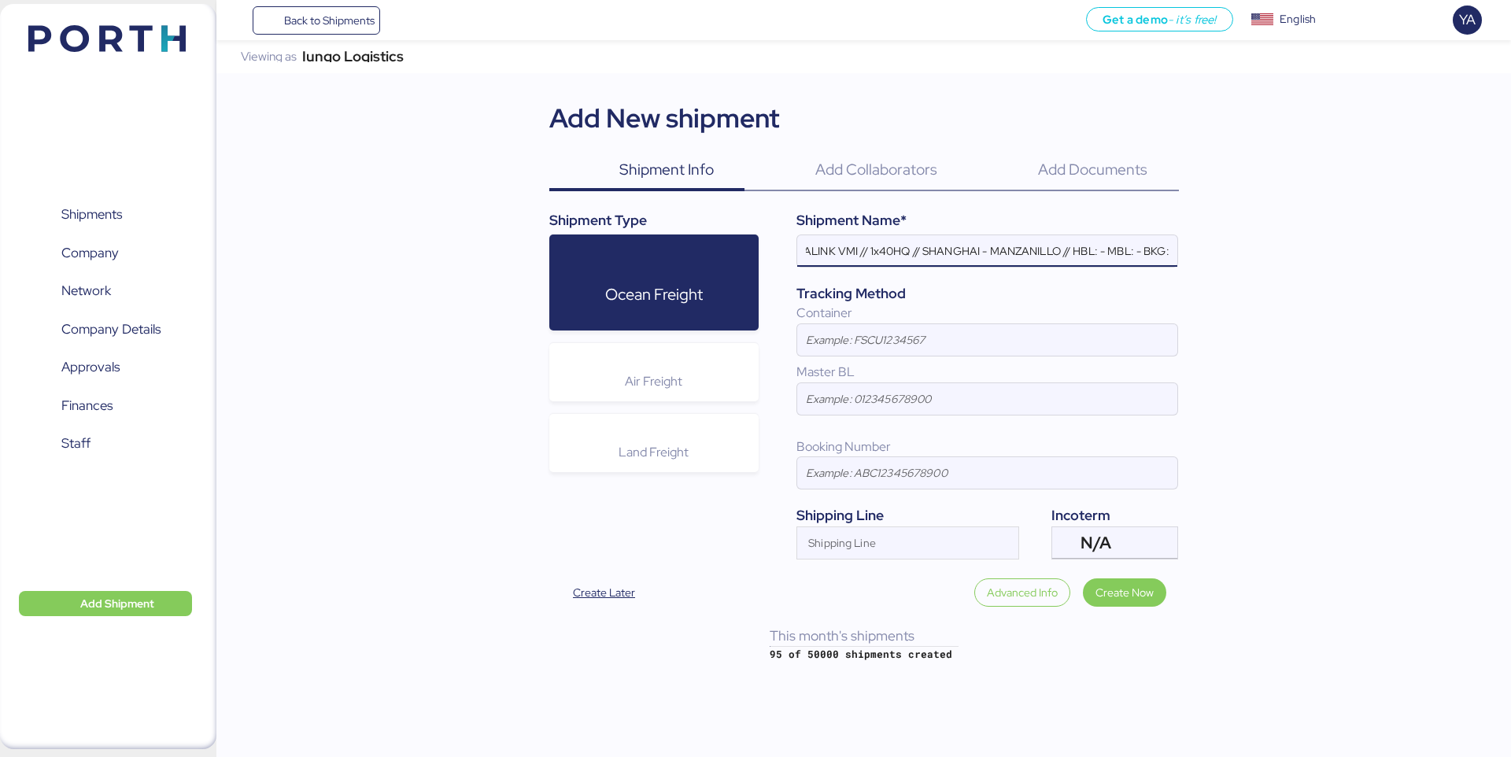
click at [1103, 253] on input "JIANGSU XIN BURNASIA - ADUALINK VMI // 1x40HQ // SHANGHAI - MANZANILLO // HBL: …" at bounding box center [987, 250] width 380 height 31
click at [1130, 253] on input "JIANGSU XIN BURNASIA - ADUALINK VMI // 1x40HQ // SHANGHAI - MANZANILLO // HBL: …" at bounding box center [987, 250] width 380 height 31
paste input "142502877238"
drag, startPoint x: 837, startPoint y: 98, endPoint x: 334, endPoint y: 98, distance: 502.8
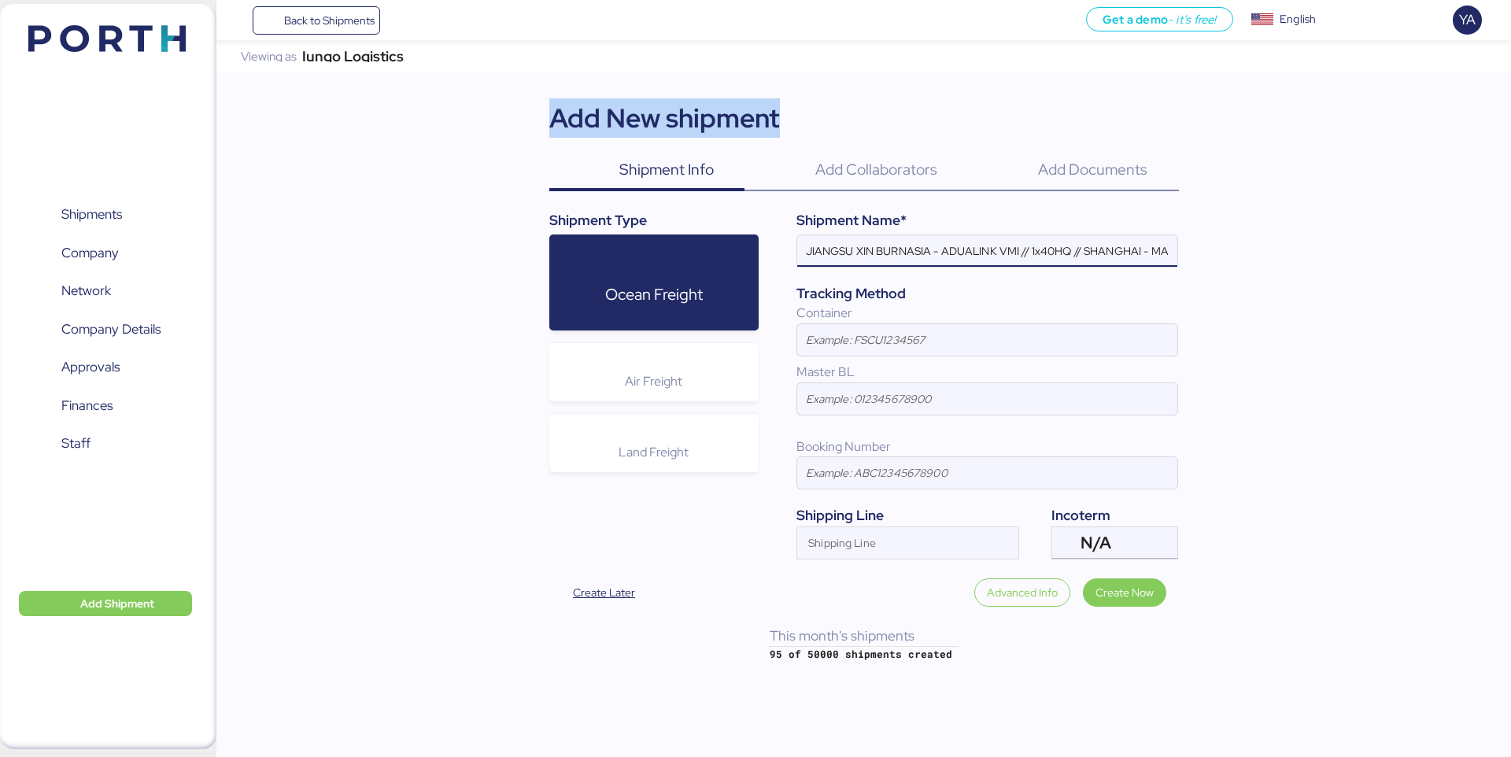
click at [336, 98] on div "Iungo Logistics Viewing as Iungo Logistics Add New shipment Shipment Info 0 Add…" at bounding box center [863, 351] width 1294 height 622
click at [289, 100] on div "Iungo Logistics Viewing as Iungo Logistics Add New shipment Shipment Info 0 Add…" at bounding box center [863, 351] width 1294 height 622
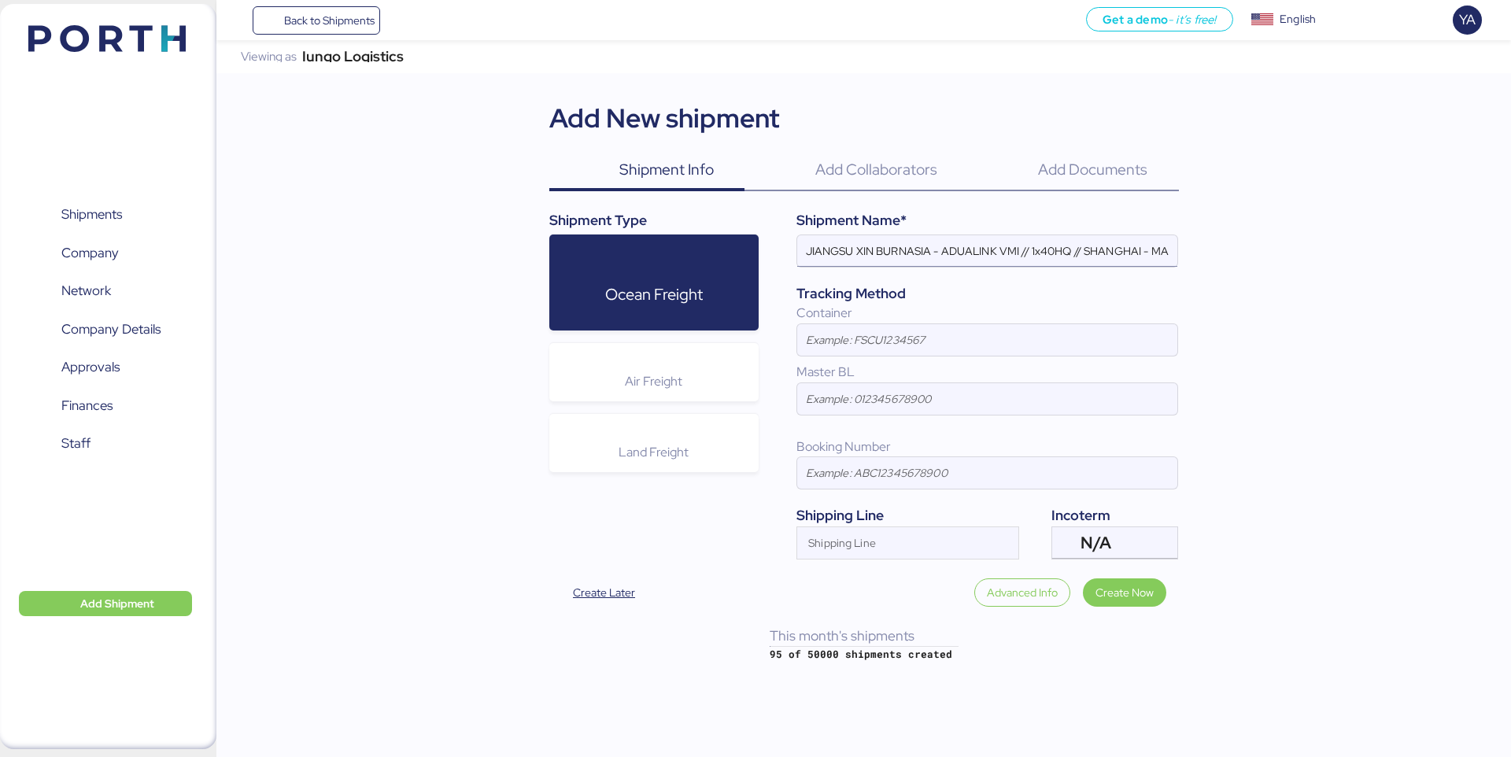
click at [1157, 238] on input "JIANGSU XIN BURNASIA - ADUALINK VMI // 1x40HQ // SHANGHAI - MANZANILLO // HBL: …" at bounding box center [987, 250] width 380 height 31
click at [1058, 249] on input "JIANGSU XIN BURNASIA - ADUALINK VMI // 1x40HQ // SHANGHAI - MANZANILLO // HBL: …" at bounding box center [987, 250] width 380 height 31
paste input "NO.:EGLV142502877238"
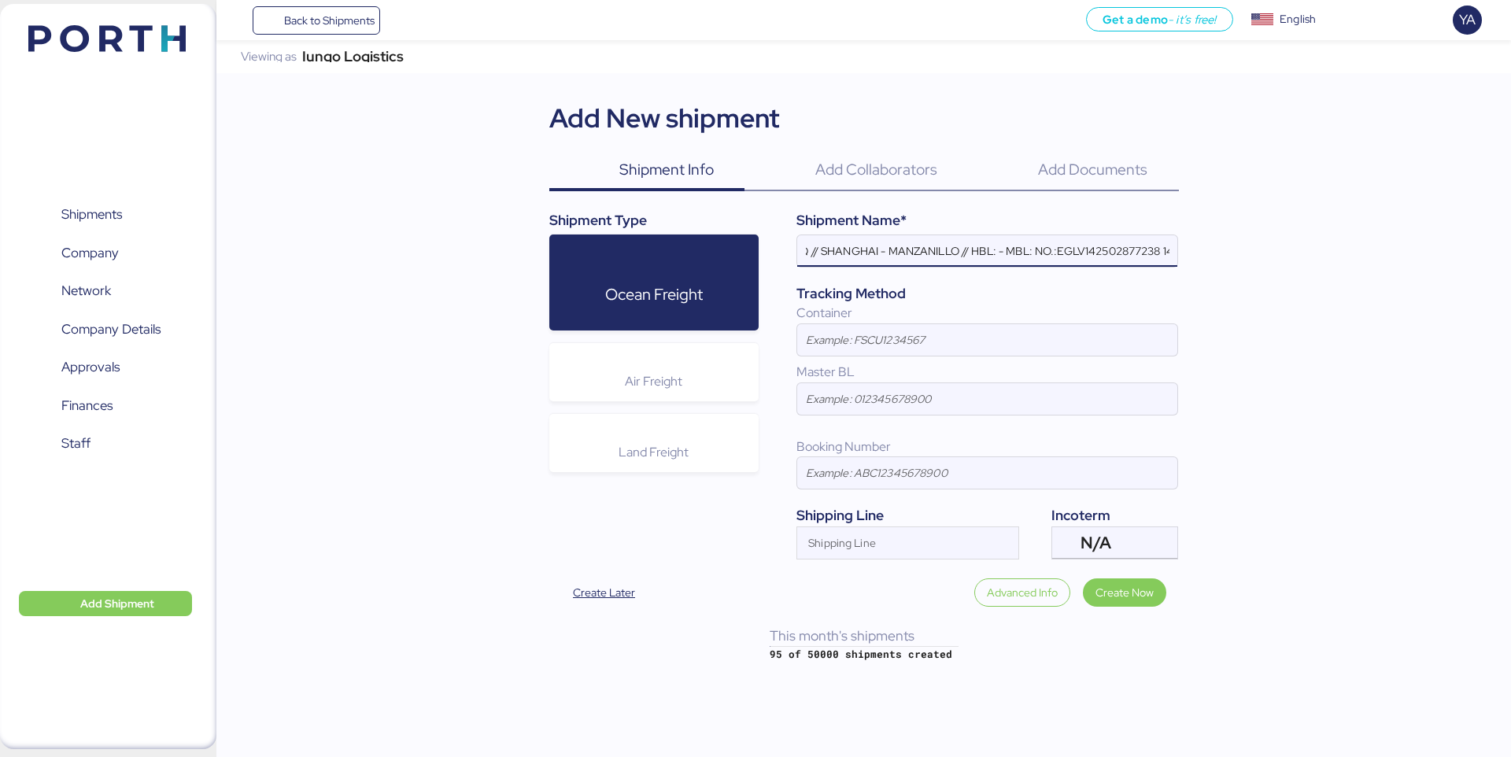
click at [1063, 251] on input "JIANGSU XIN BURNASIA - ADUALINK VMI // 1x40HQ // SHANGHAI - MANZANILLO // HBL: …" at bounding box center [987, 250] width 380 height 31
click at [1159, 240] on input "JIANGSU XIN BURNASIA - ADUALINK VMI // 1x40HQ // SHANGHAI - MANZANILLO // HBL: …" at bounding box center [987, 250] width 380 height 31
paste input "142502877238"
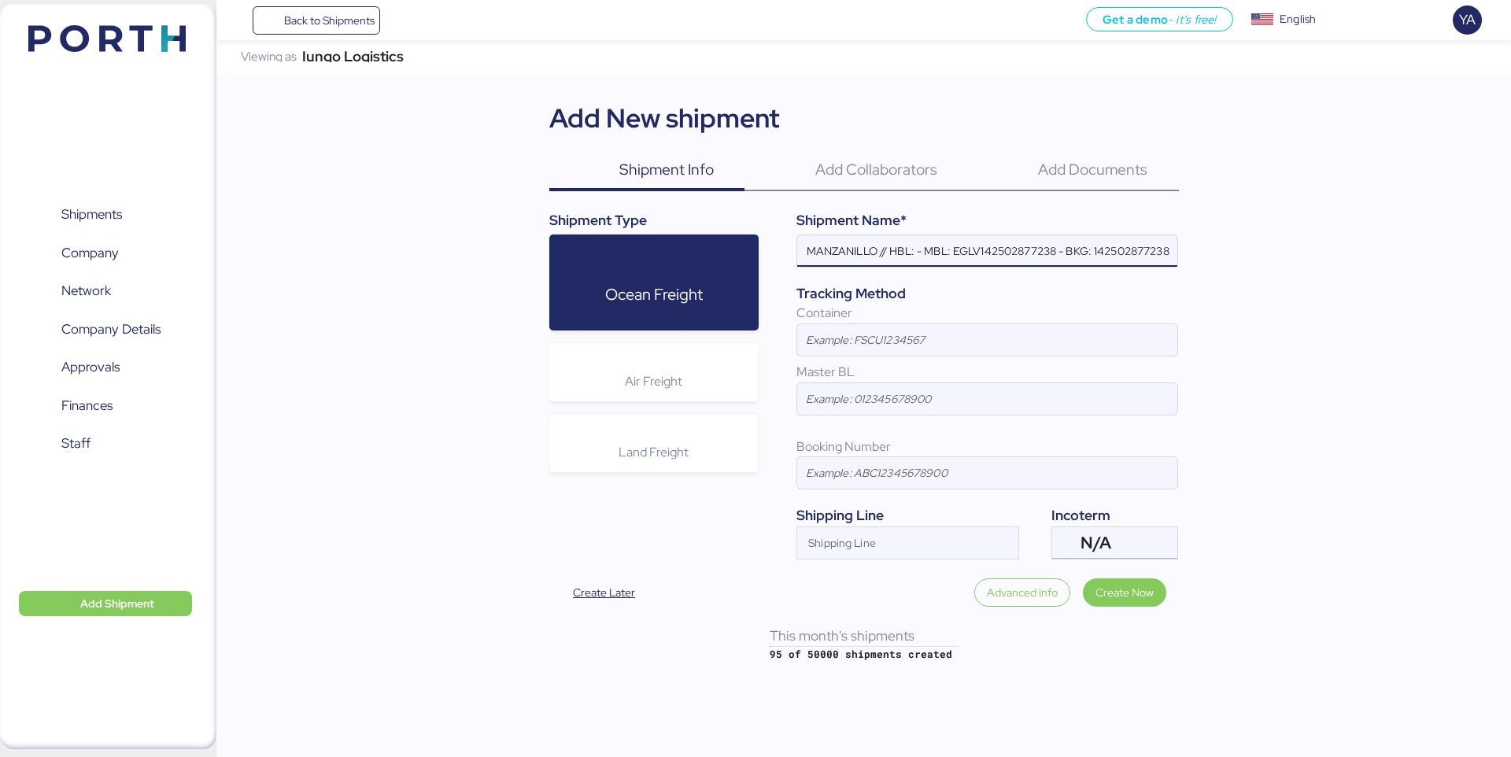
scroll to position [0, 0]
click at [1120, 245] on input "JIANGSU XIN BURNASIA - ADUALINK VMI // 1x40HQ // SHANGHAI - MANZANILLO // HBL: …" at bounding box center [987, 250] width 380 height 31
click at [915, 253] on input "JIANGSU XIN BURNASIA - ADUALINK VMI // 1x40HQ // SHANGHAI - MANZANILLO // HBL: …" at bounding box center [987, 250] width 380 height 31
click at [911, 253] on input "JIANGSU XIN BURNASIA - ADUALINK VMI // 1x40HQ // SHANGHAI - MANZANILLO // HBL: …" at bounding box center [987, 250] width 380 height 31
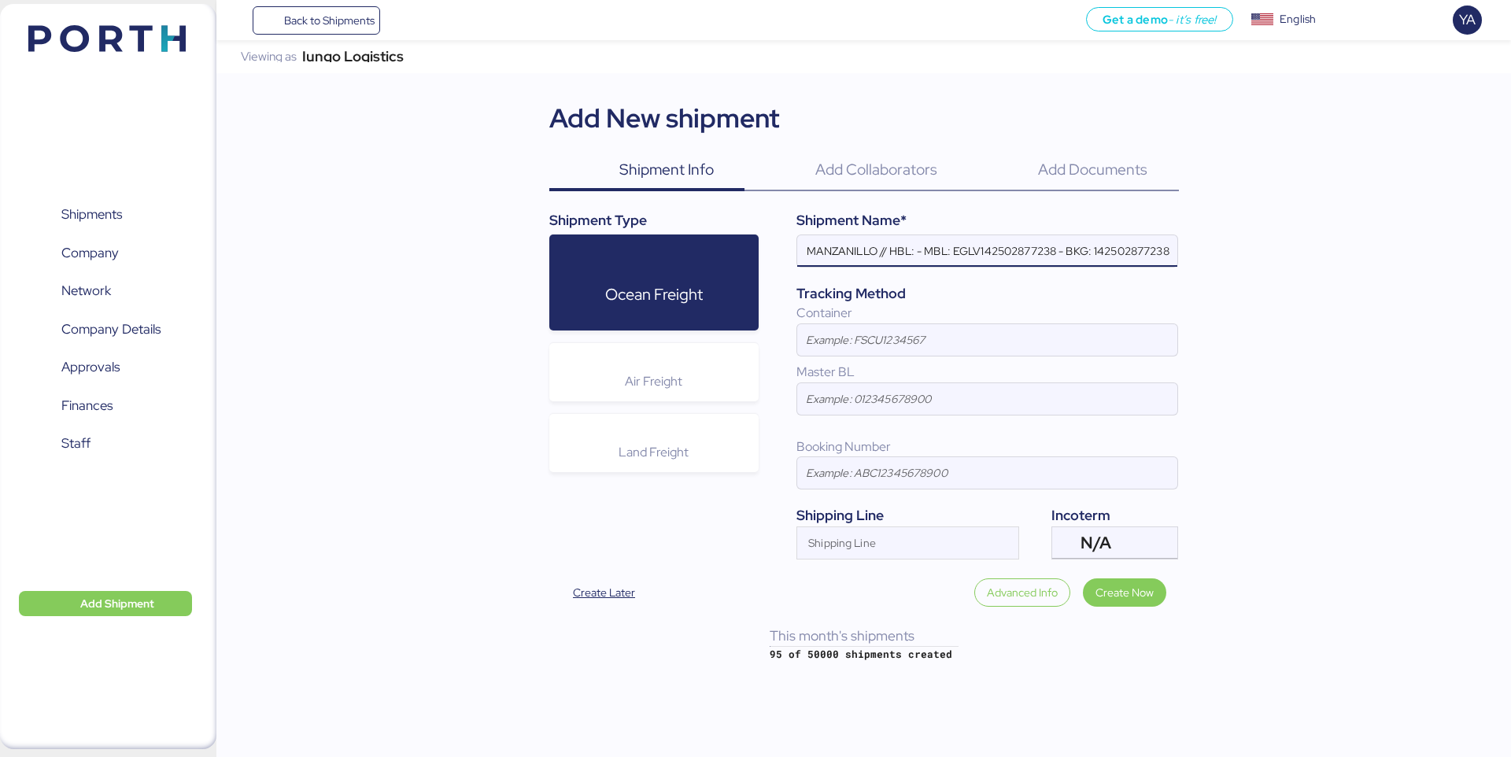
paste input "NO.BYKS25095560SE"
click at [932, 256] on input "JIANGSU XIN BURNASIA - ADUALINK VMI // 1x40HQ // SHANGHAI - MANZANILLO // HBL: …" at bounding box center [987, 250] width 380 height 31
type input "JIANGSU XIN BURNASIA - ADUALINK VMI // 1x40HQ // SHANGHAI - MANZANILLO // HBL: …"
click at [954, 342] on input at bounding box center [987, 339] width 380 height 31
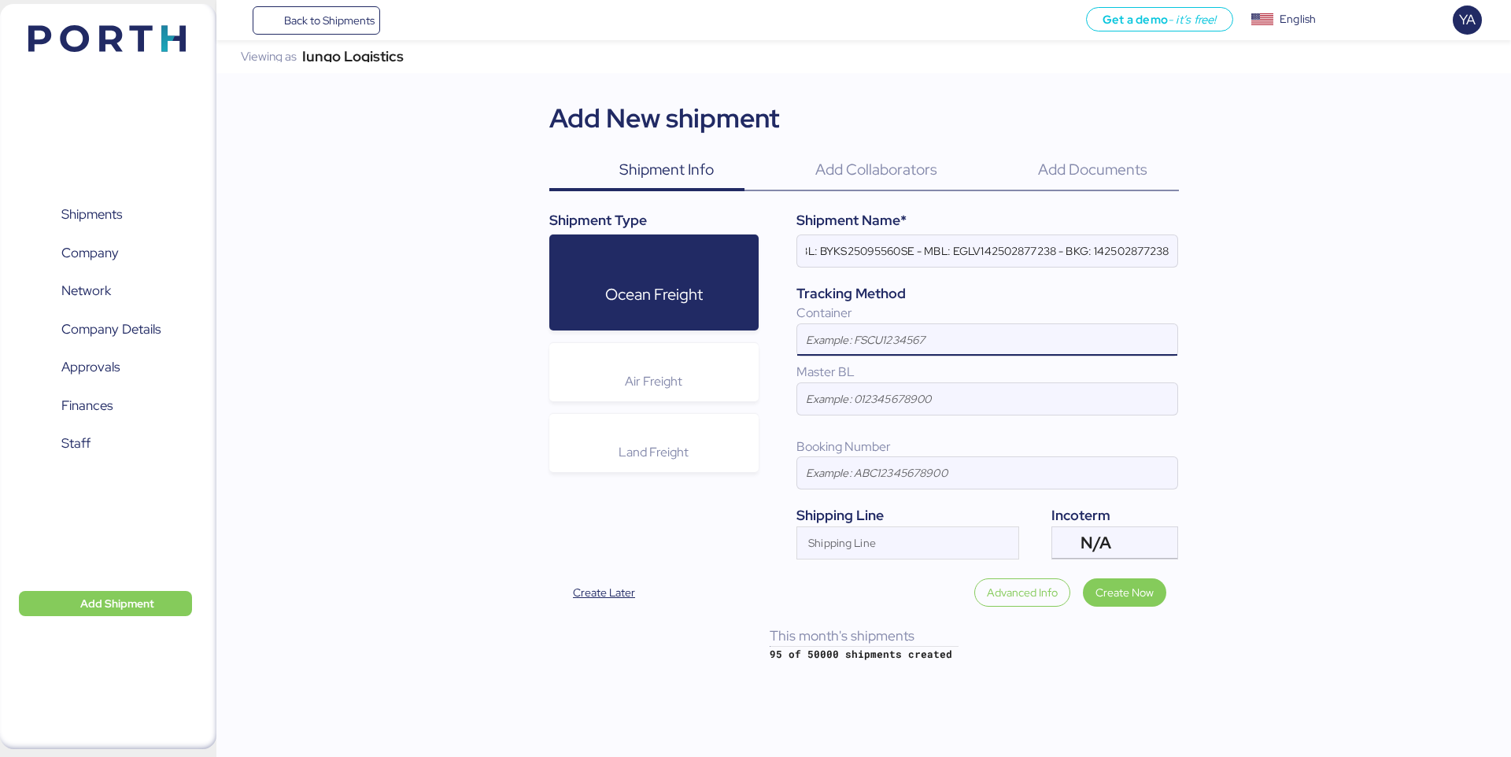
scroll to position [0, 0]
paste input "GAOU6275198"
type input "GAOU6275198"
click at [831, 414] on input at bounding box center [987, 398] width 380 height 31
click at [991, 252] on input "JIANGSU XIN BURNASIA - ADUALINK VMI // 1x40HQ // SHANGHAI - MANZANILLO // HBL: …" at bounding box center [987, 250] width 380 height 31
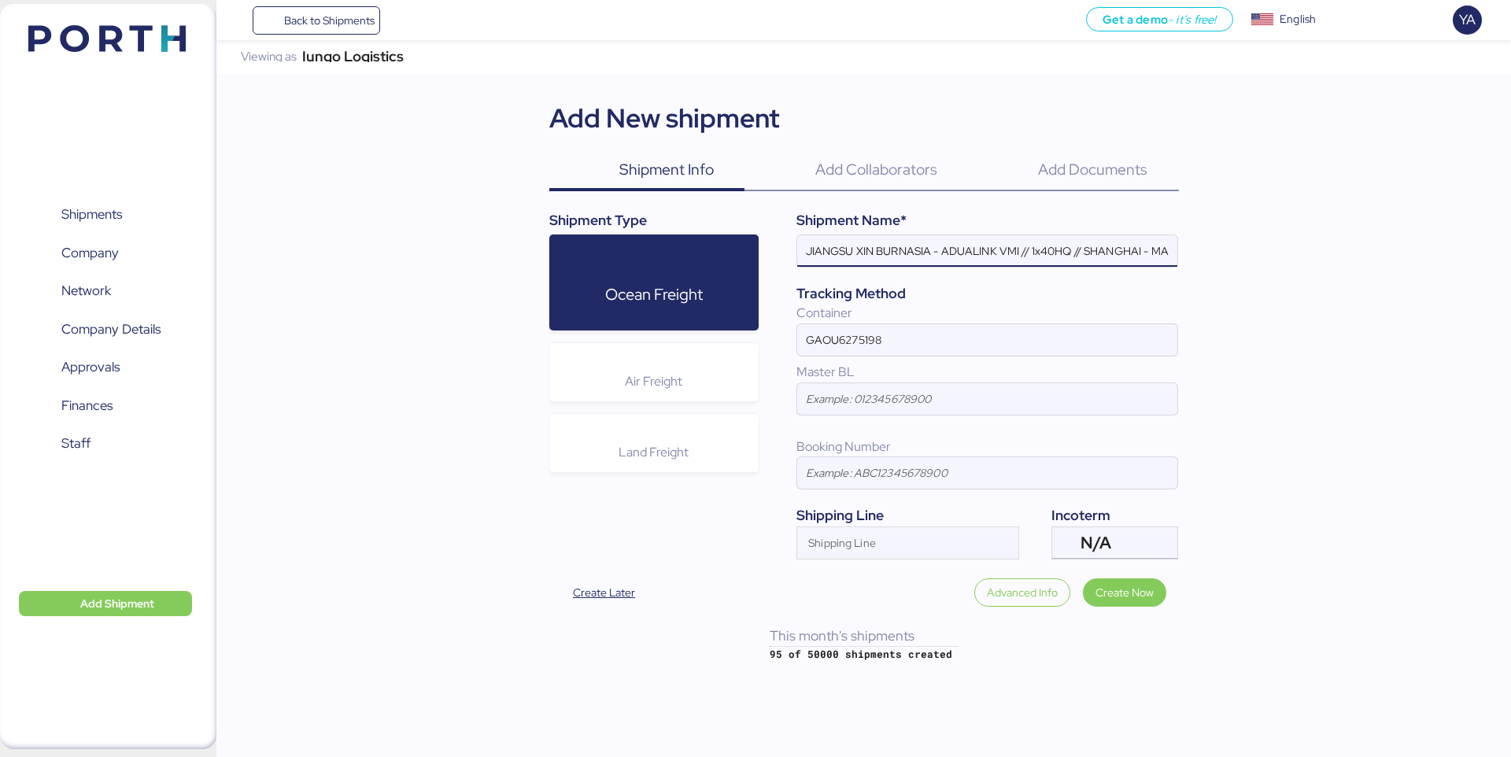
scroll to position [0, 451]
click at [954, 254] on input "JIANGSU XIN BURNASIA - ADUALINK VMI // 1x40HQ // SHANGHAI - MANZANILLO // HBL: …" at bounding box center [987, 250] width 380 height 31
click at [885, 413] on input at bounding box center [987, 398] width 380 height 31
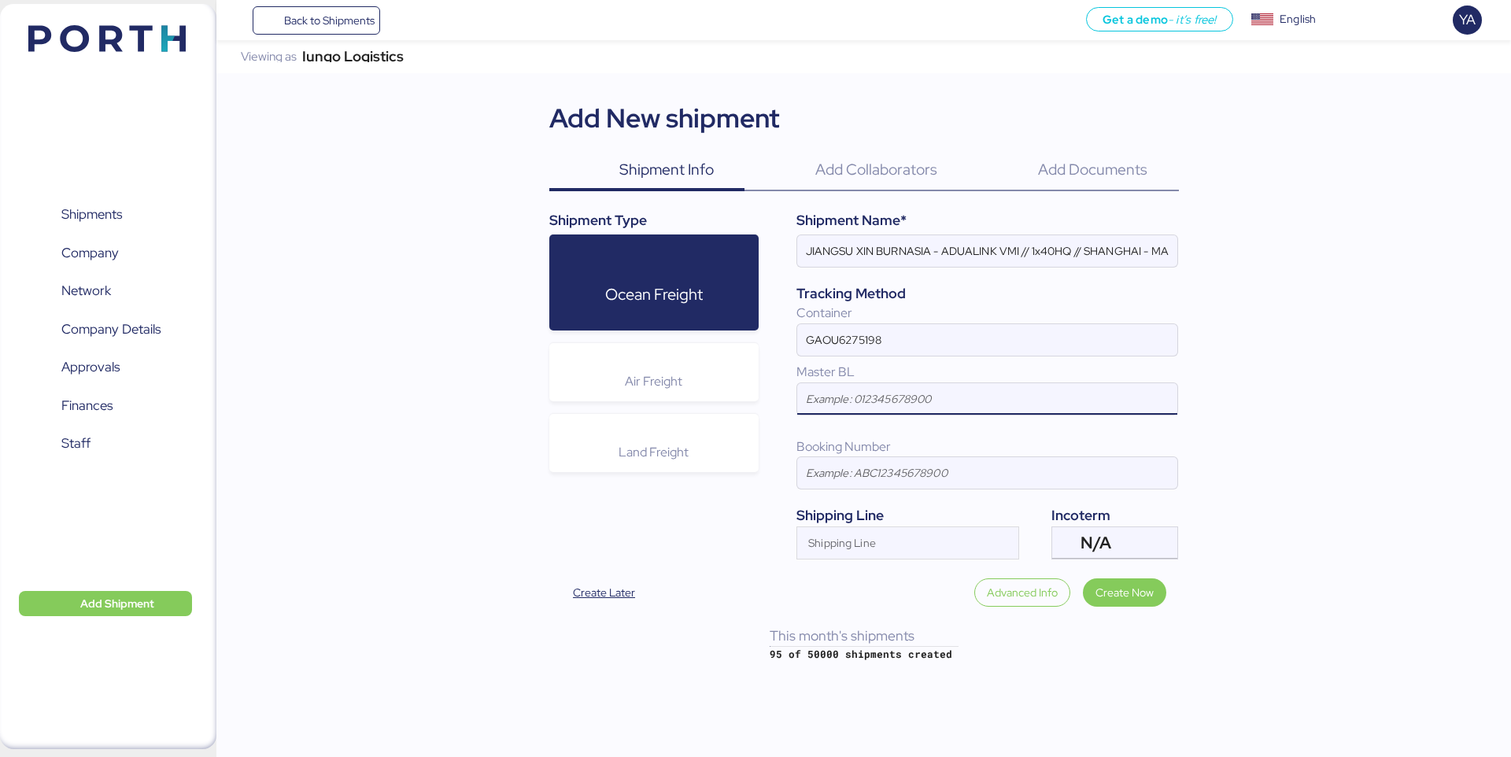
paste input "EGLV142502877238"
type input "EGLV142502877238"
click at [854, 472] on input at bounding box center [987, 472] width 380 height 31
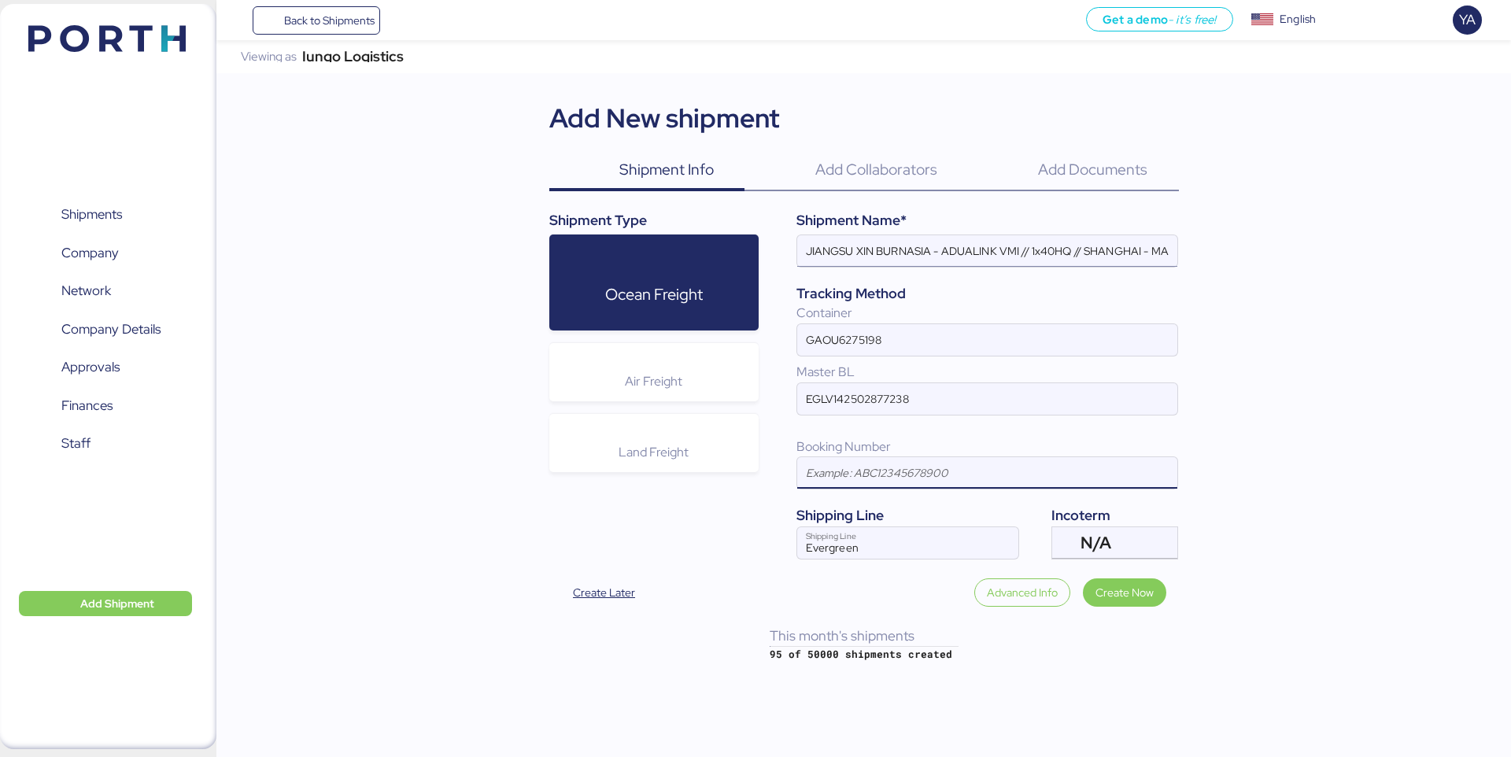
click at [1070, 249] on input "JIANGSU XIN BURNASIA - ADUALINK VMI // 1x40HQ // SHANGHAI - MANZANILLO // HBL: …" at bounding box center [987, 250] width 380 height 31
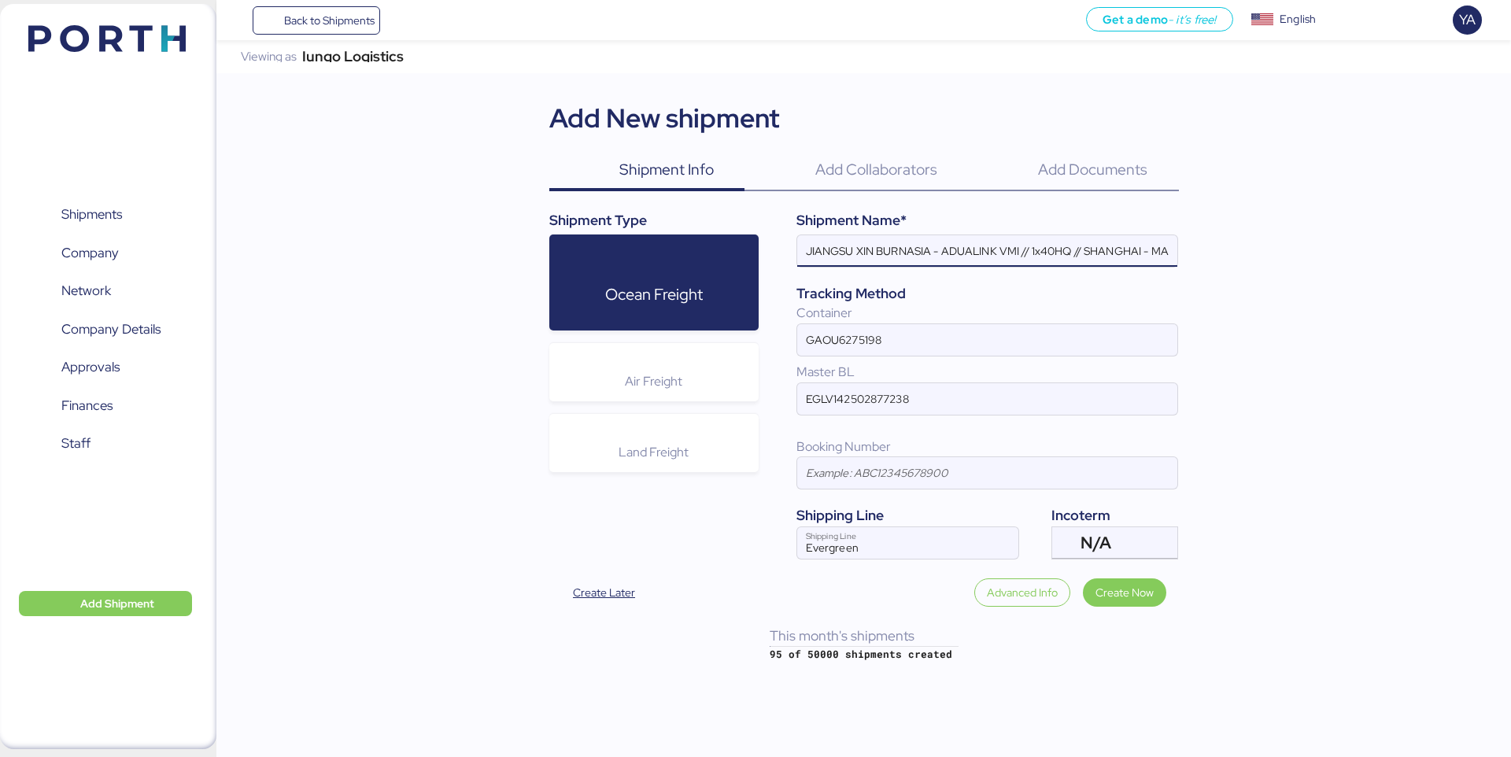
scroll to position [0, 451]
click at [1150, 253] on input "JIANGSU XIN BURNASIA - ADUALINK VMI // 1x40HQ // SHANGHAI - MANZANILLO // HBL: …" at bounding box center [987, 250] width 380 height 31
click at [846, 482] on input at bounding box center [987, 472] width 380 height 31
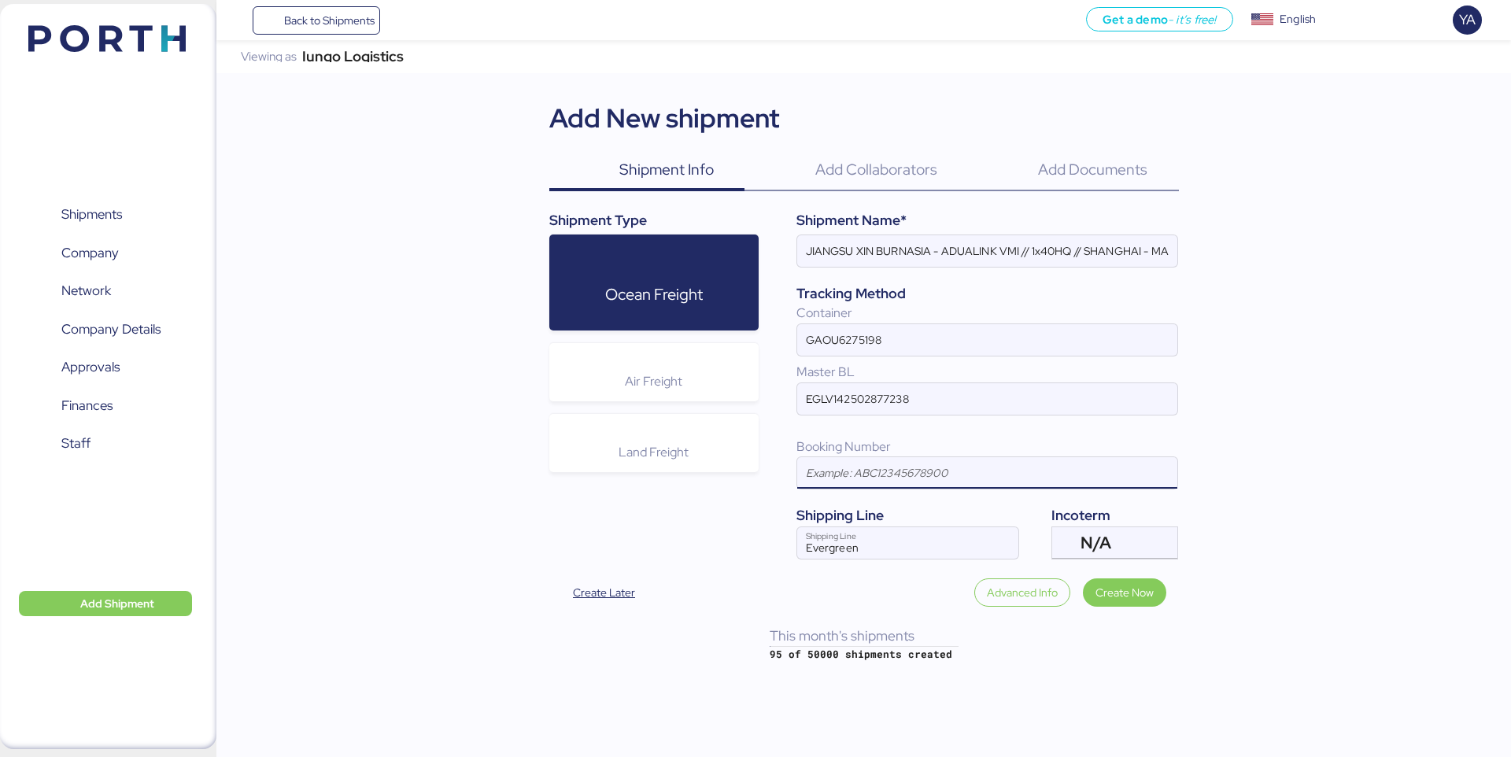
paste input "142502877238"
type input "142502877238"
click at [1069, 555] on div at bounding box center [1066, 542] width 28 height 31
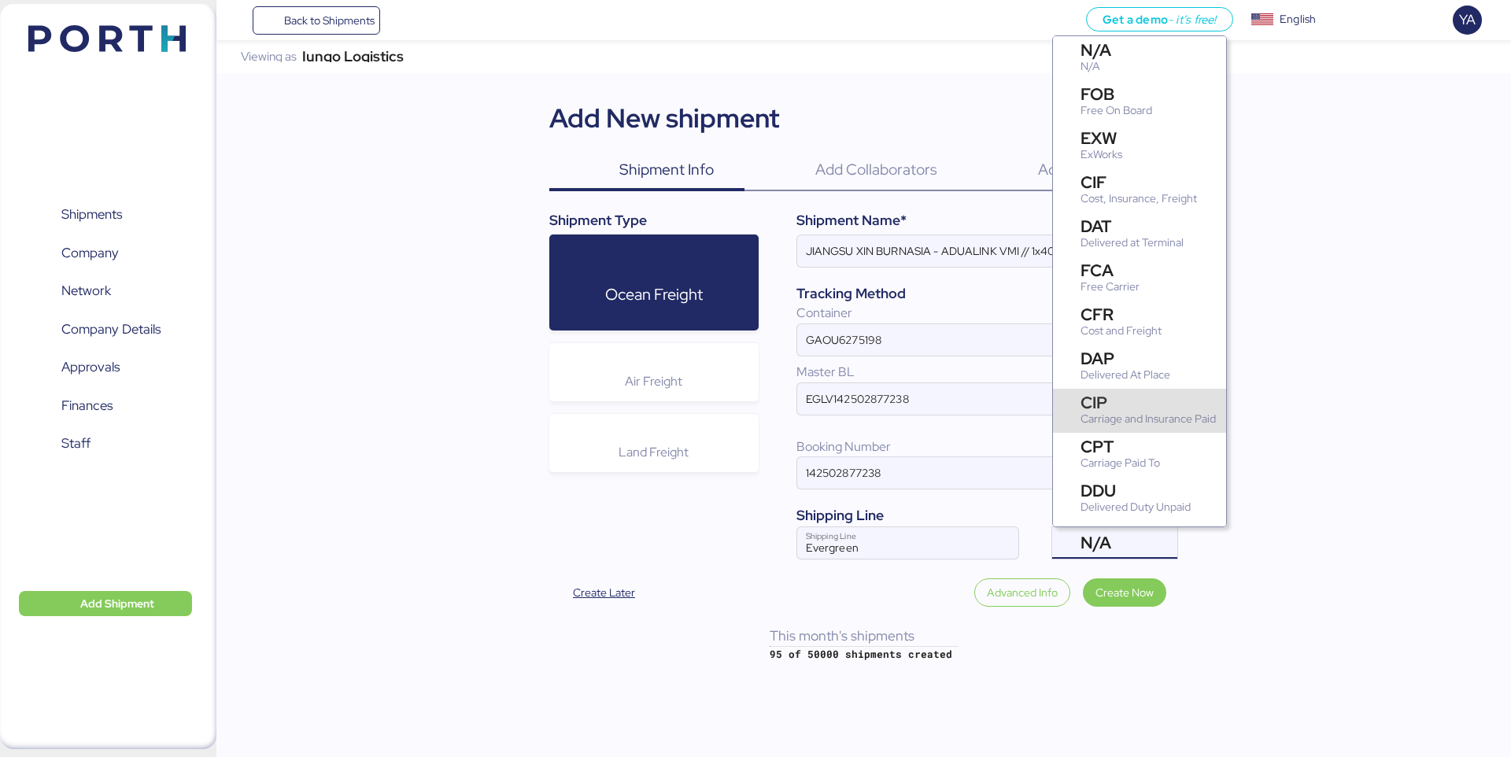
scroll to position [56, 0]
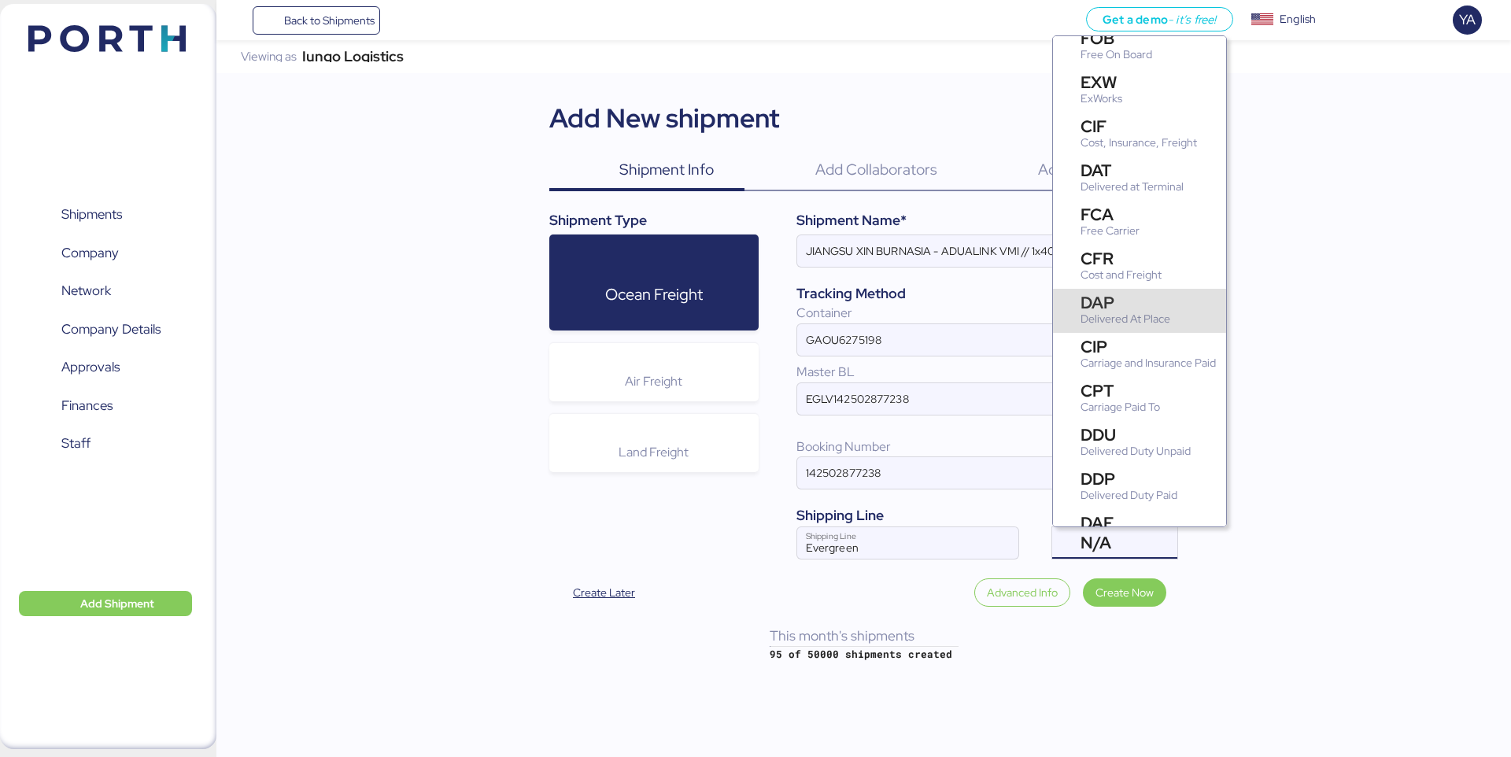
click at [1128, 308] on div "DAP" at bounding box center [1125, 302] width 90 height 17
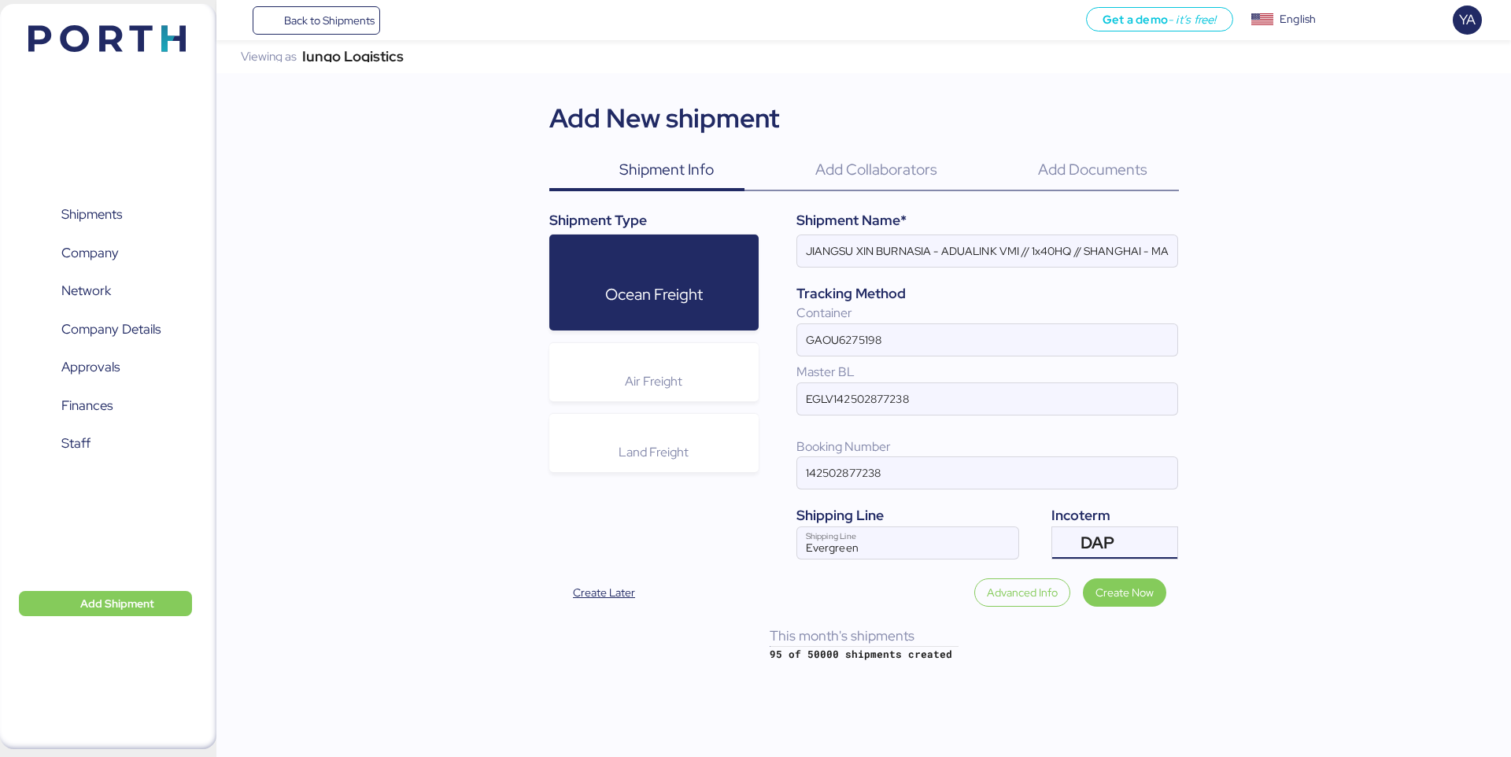
click at [1120, 575] on div "Add New shipment Shipment Info 0 Add Collaborators 0 Add Documents 0 Shipment T…" at bounding box center [863, 358] width 629 height 521
click at [1120, 585] on span "Create Now" at bounding box center [1124, 592] width 58 height 19
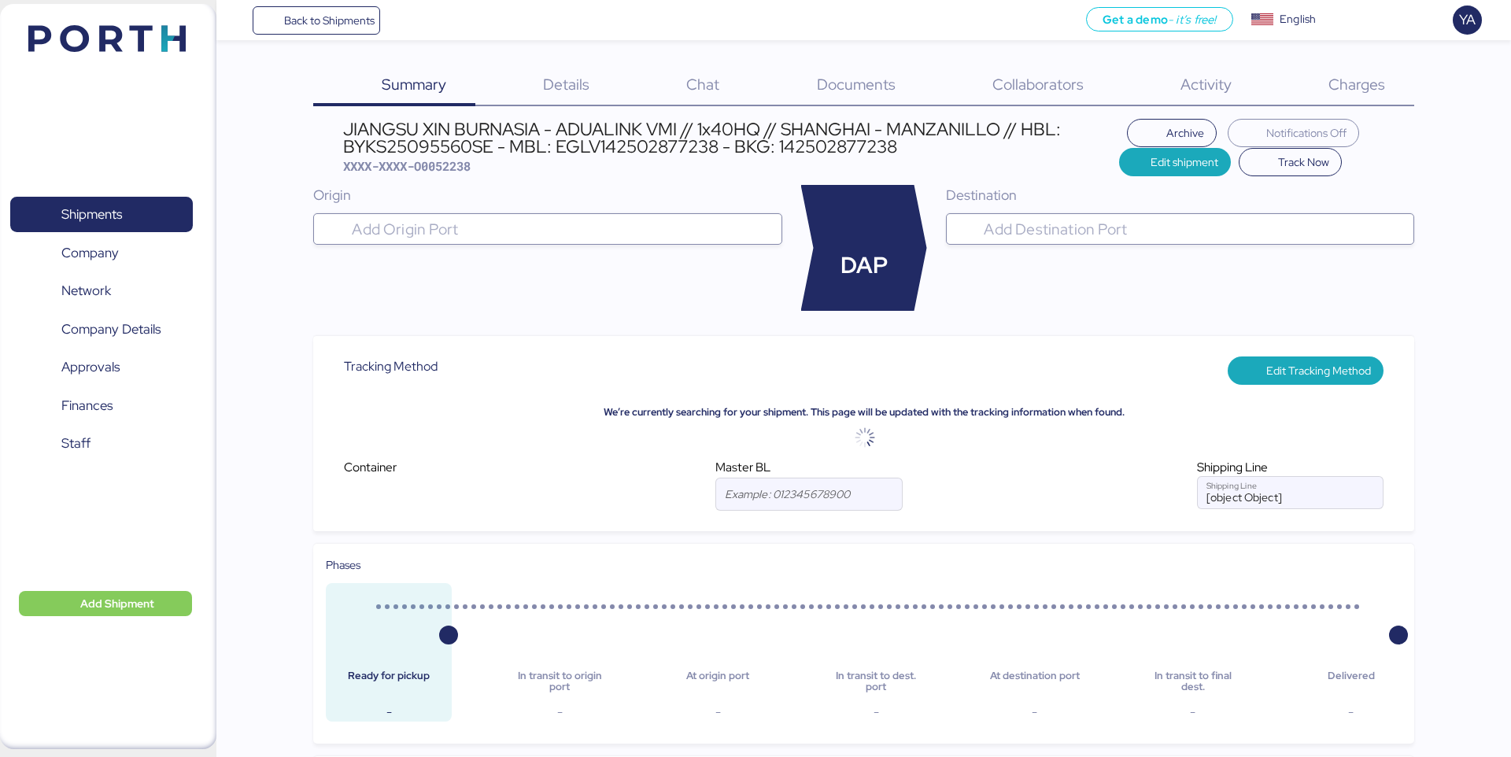
click at [577, 80] on span "Details" at bounding box center [566, 84] width 46 height 20
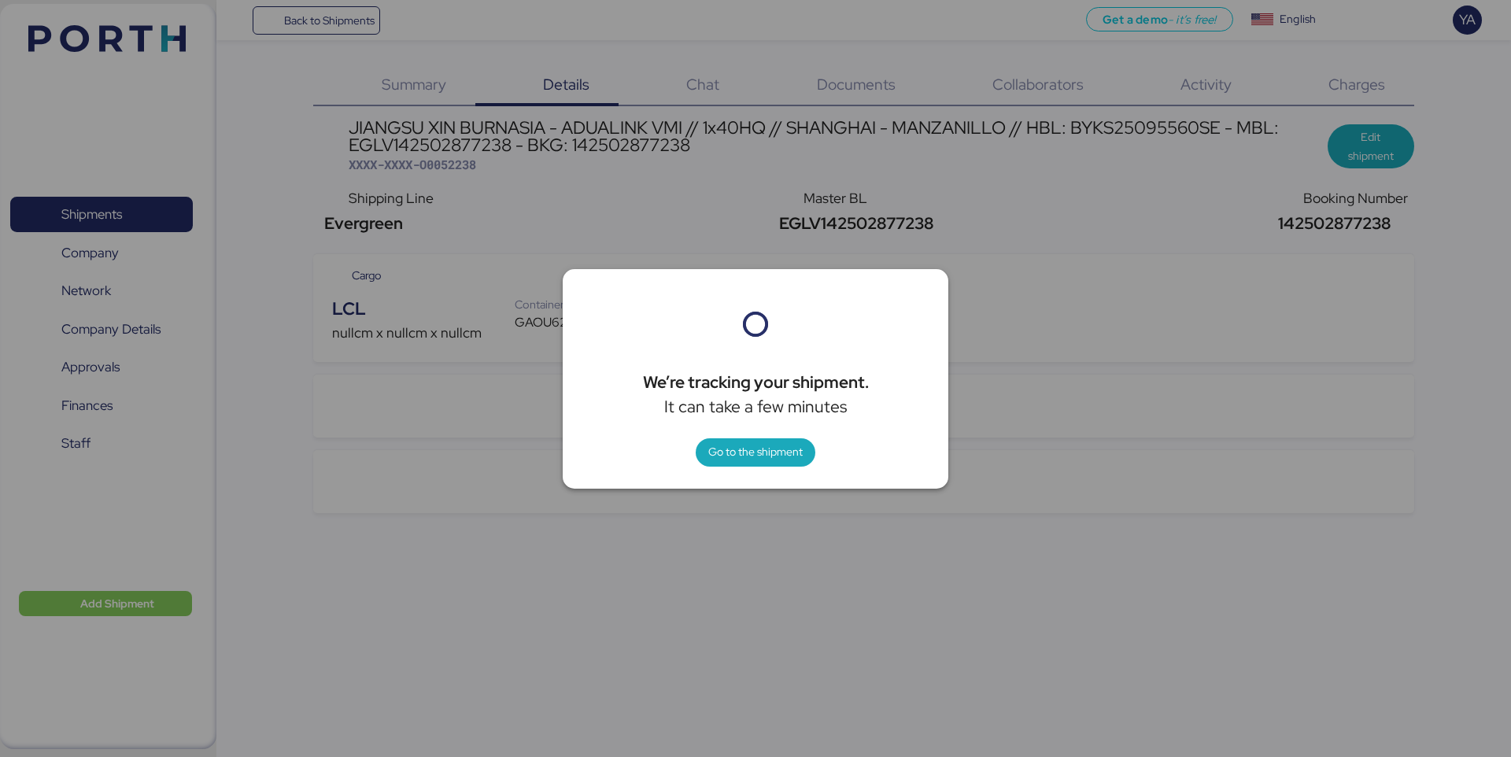
click at [479, 81] on body "Back to Shipments Get a demo - it’s free! Get a demo English Inglés English YA …" at bounding box center [755, 378] width 1511 height 757
click at [755, 453] on span "Go to the shipment" at bounding box center [755, 451] width 94 height 19
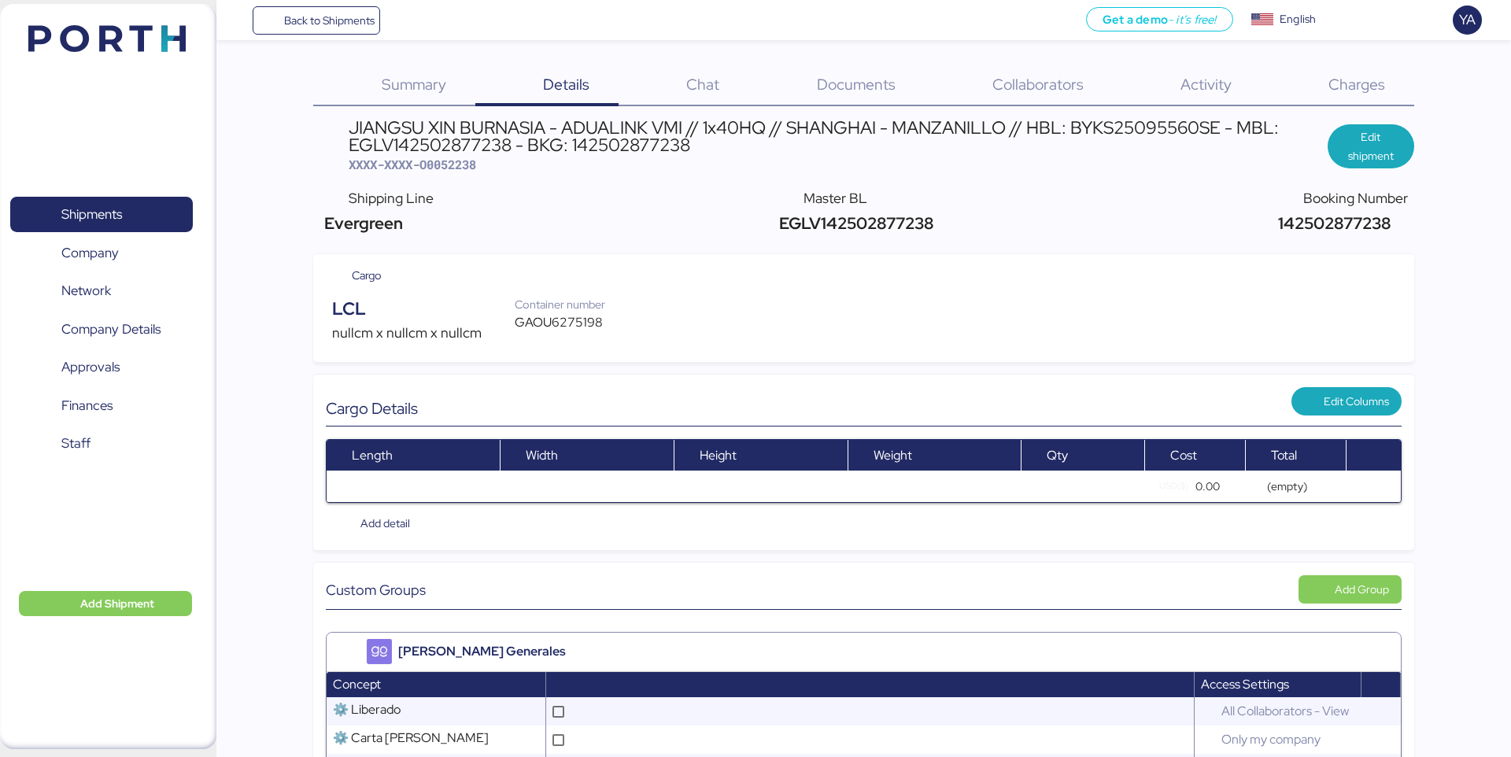
click at [545, 137] on div "JIANGSU XIN BURNASIA - ADUALINK VMI // 1x40HQ // SHANGHAI - MANZANILLO // HBL: …" at bounding box center [838, 136] width 979 height 35
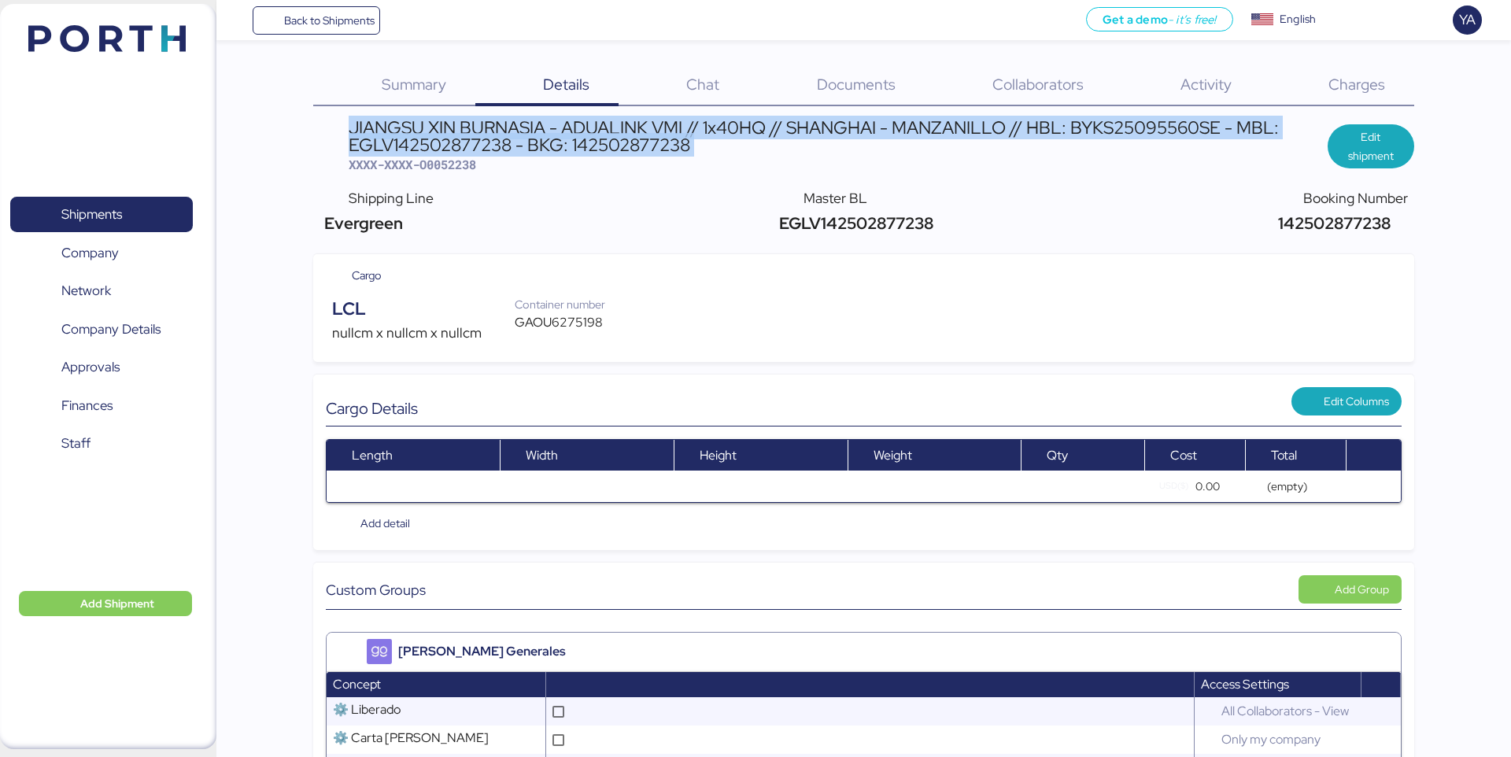
click at [545, 137] on div "JIANGSU XIN BURNASIA - ADUALINK VMI // 1x40HQ // SHANGHAI - MANZANILLO // HBL: …" at bounding box center [838, 136] width 979 height 35
copy div "JIANGSU XIN BURNASIA - ADUALINK VMI // 1x40HQ // SHANGHAI - MANZANILLO // HBL: …"
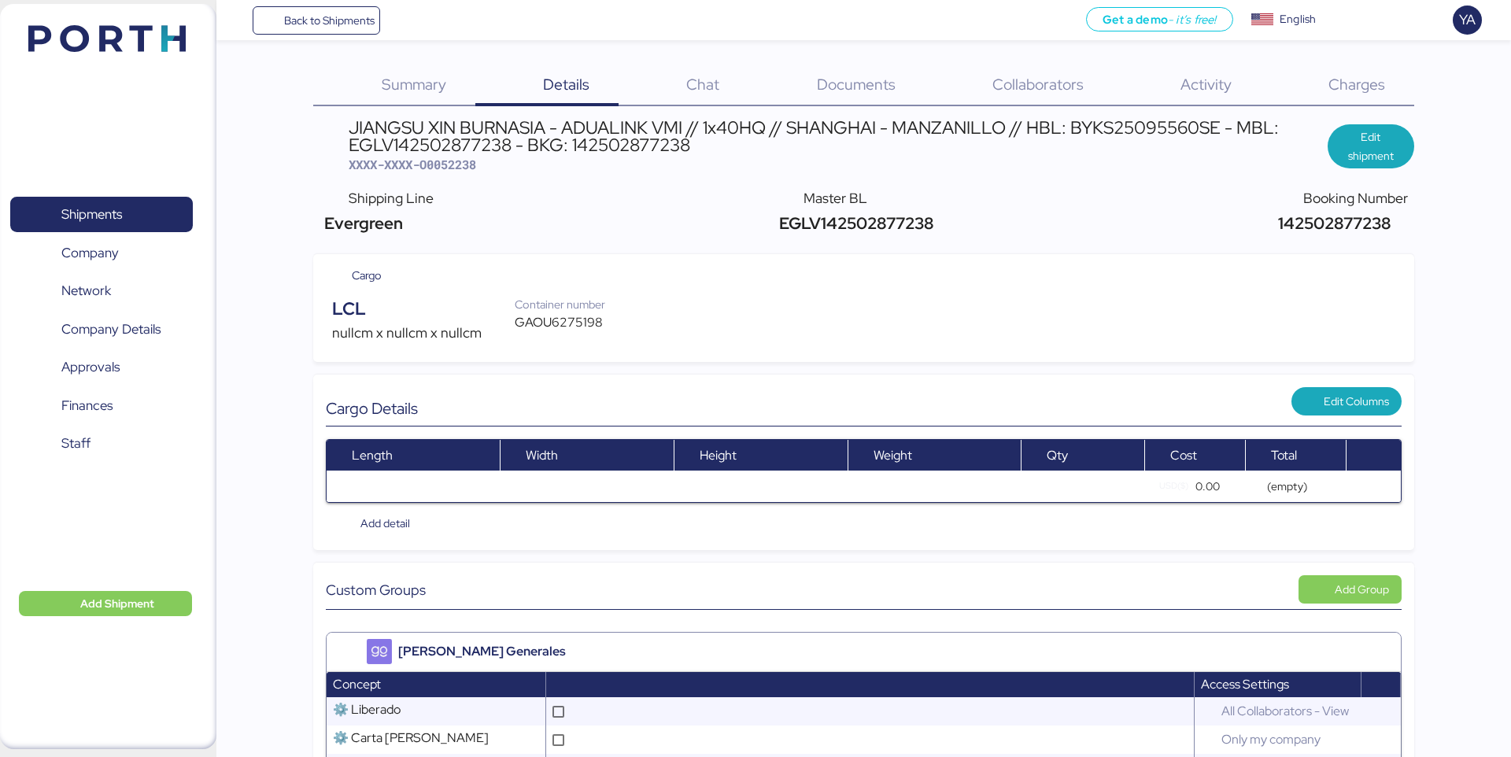
click at [458, 163] on span "XXXX-XXXX-O0052238" at bounding box center [412, 165] width 127 height 16
copy span "O0052238"
click at [371, 33] on span "Back to Shipments" at bounding box center [316, 20] width 117 height 28
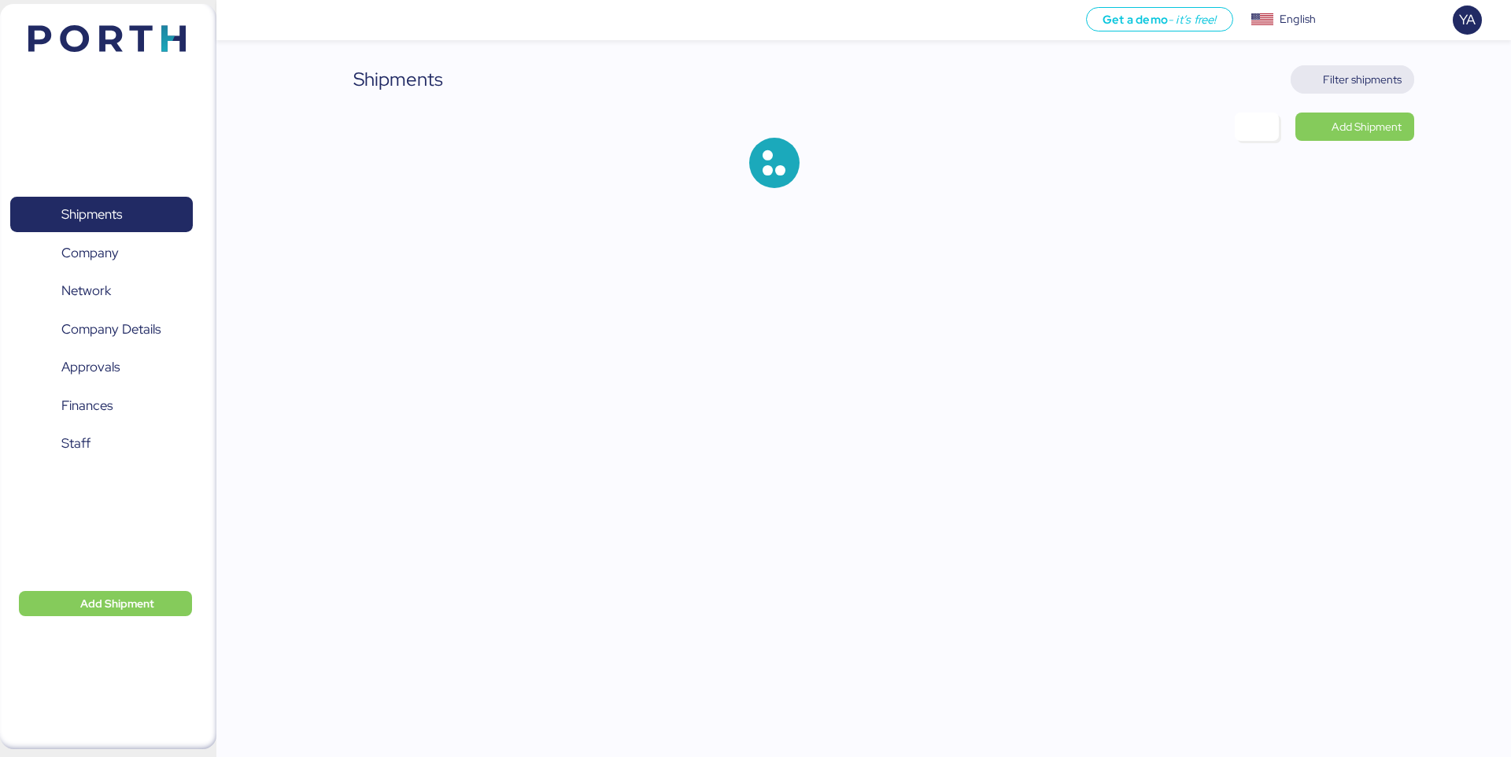
click at [1396, 76] on span "Filter shipments" at bounding box center [1362, 79] width 79 height 19
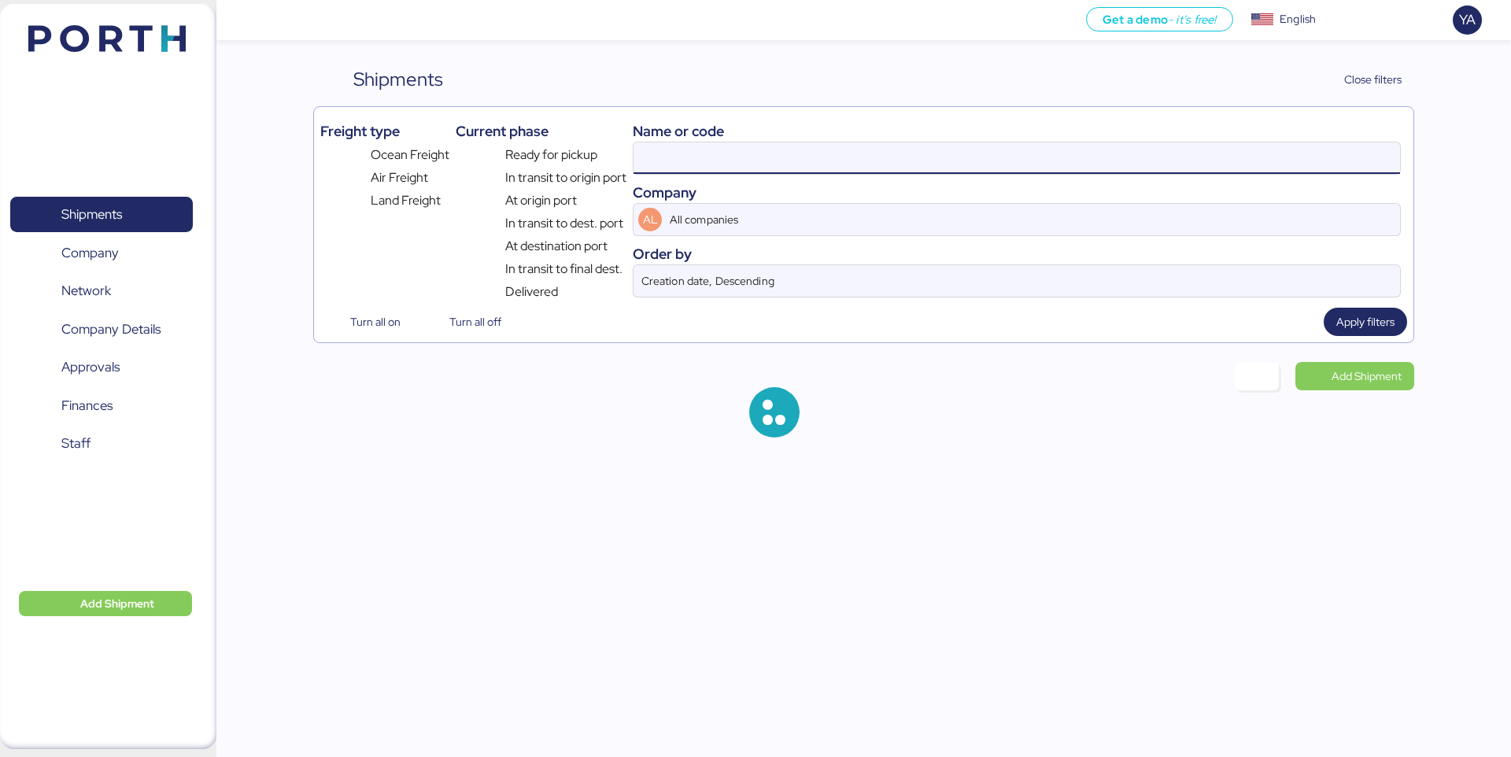
click at [1142, 143] on input at bounding box center [1016, 157] width 766 height 31
paste input "O0051987"
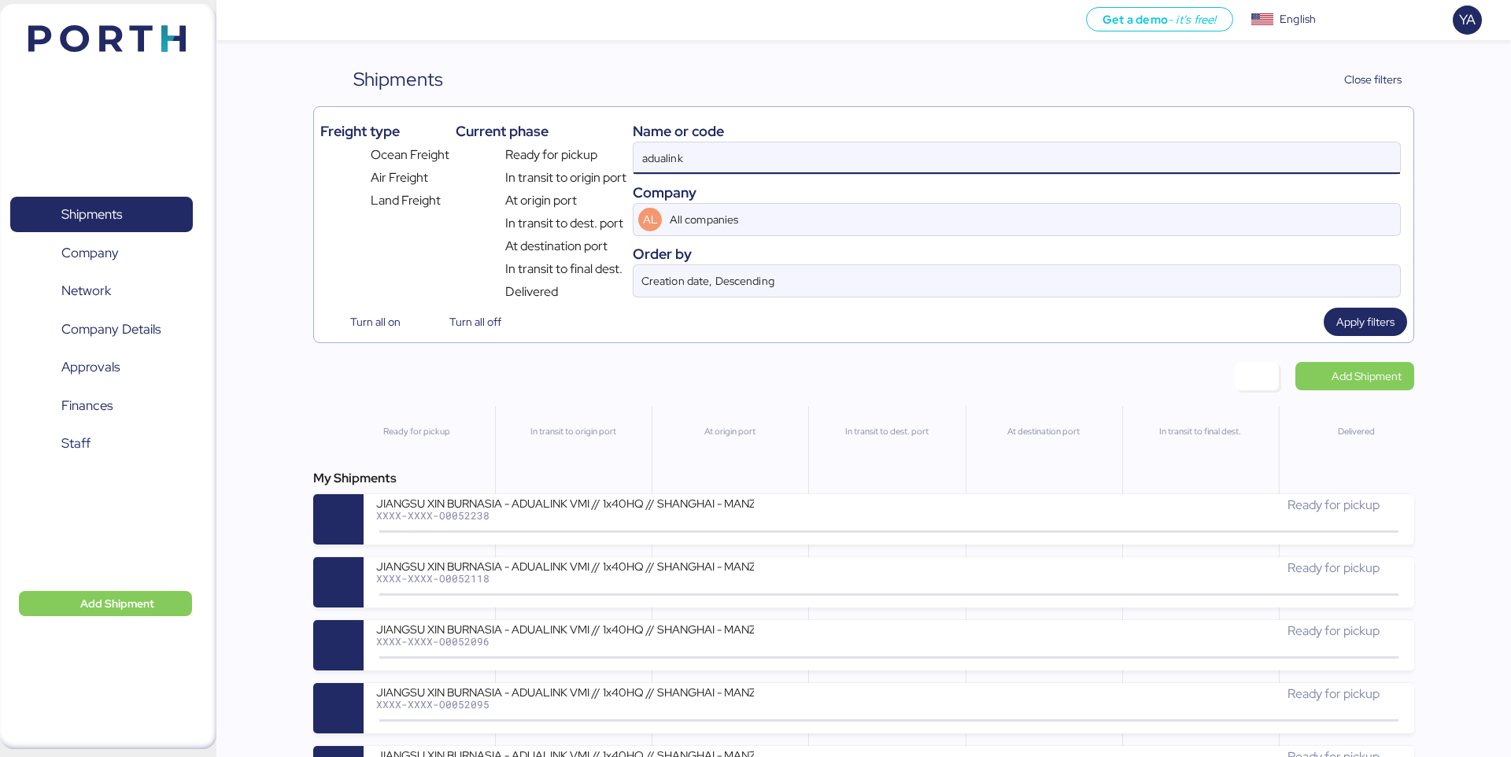
click at [1142, 143] on input "adualink" at bounding box center [1016, 157] width 766 height 31
paste input "O0051987"
type input "O0051987"
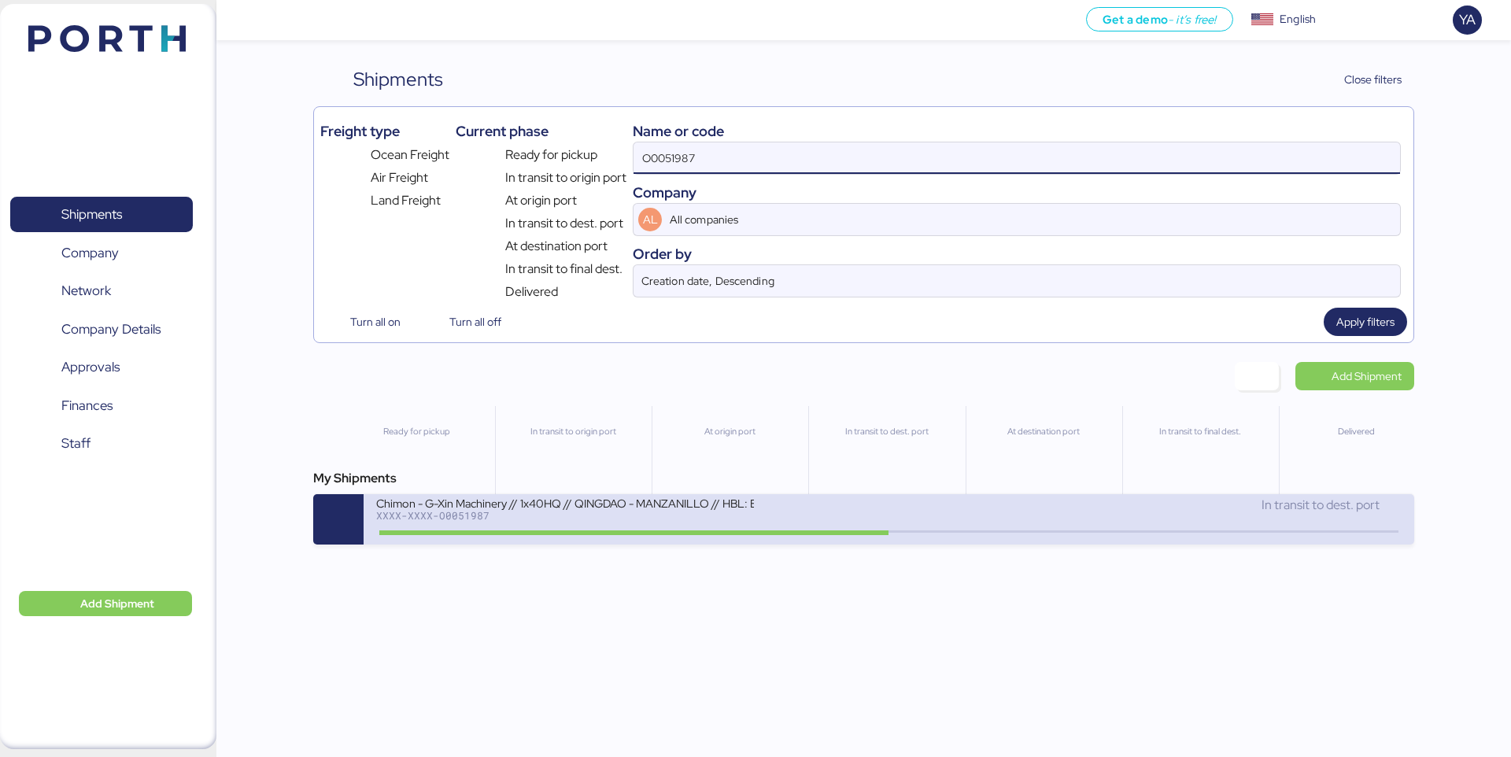
click at [764, 504] on div "Chimon - G-Xin Machinery // 1x40HQ // QINGDAO - MANZANILLO // HBL: BJSSE2507008…" at bounding box center [632, 513] width 512 height 34
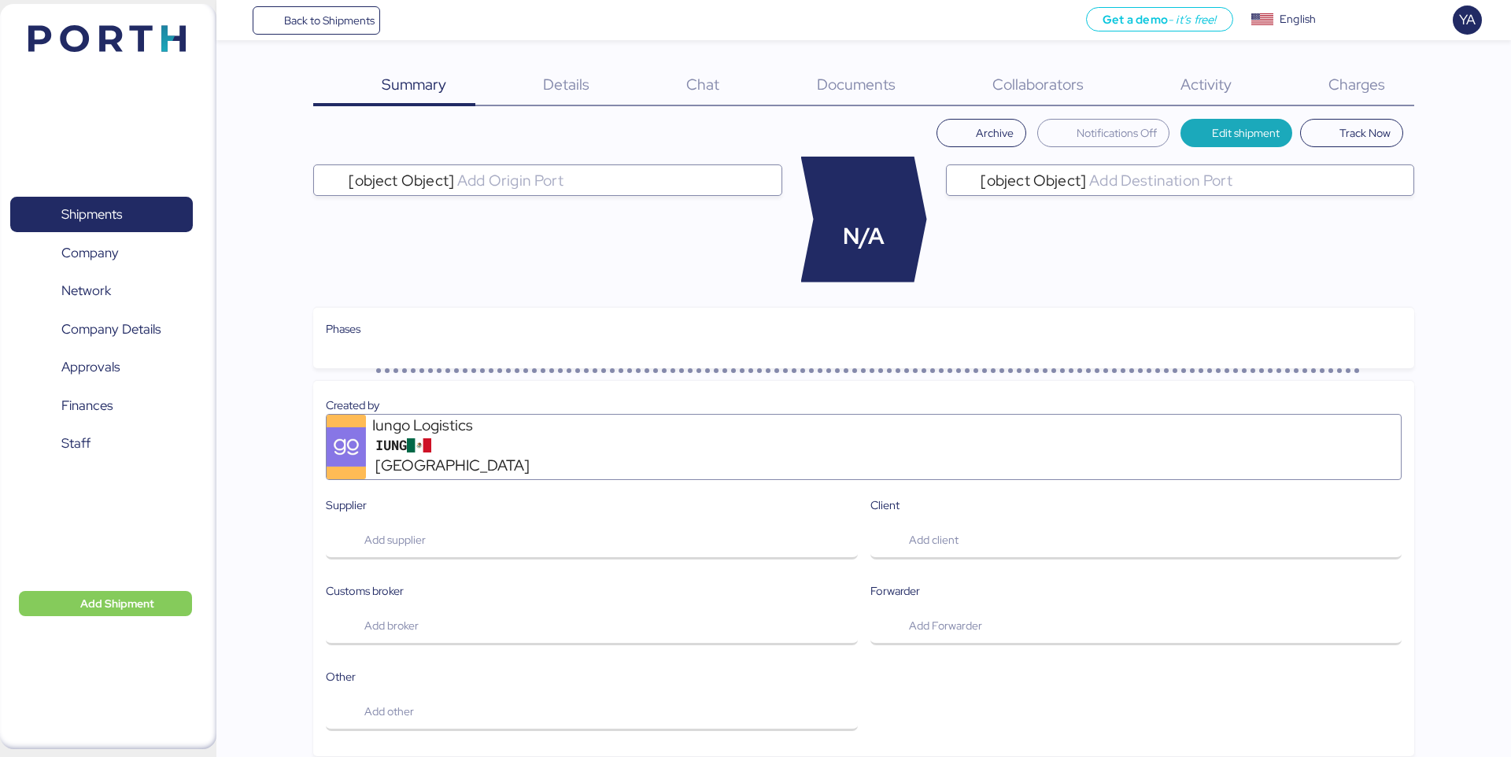
click at [1350, 90] on span "Charges" at bounding box center [1356, 84] width 57 height 20
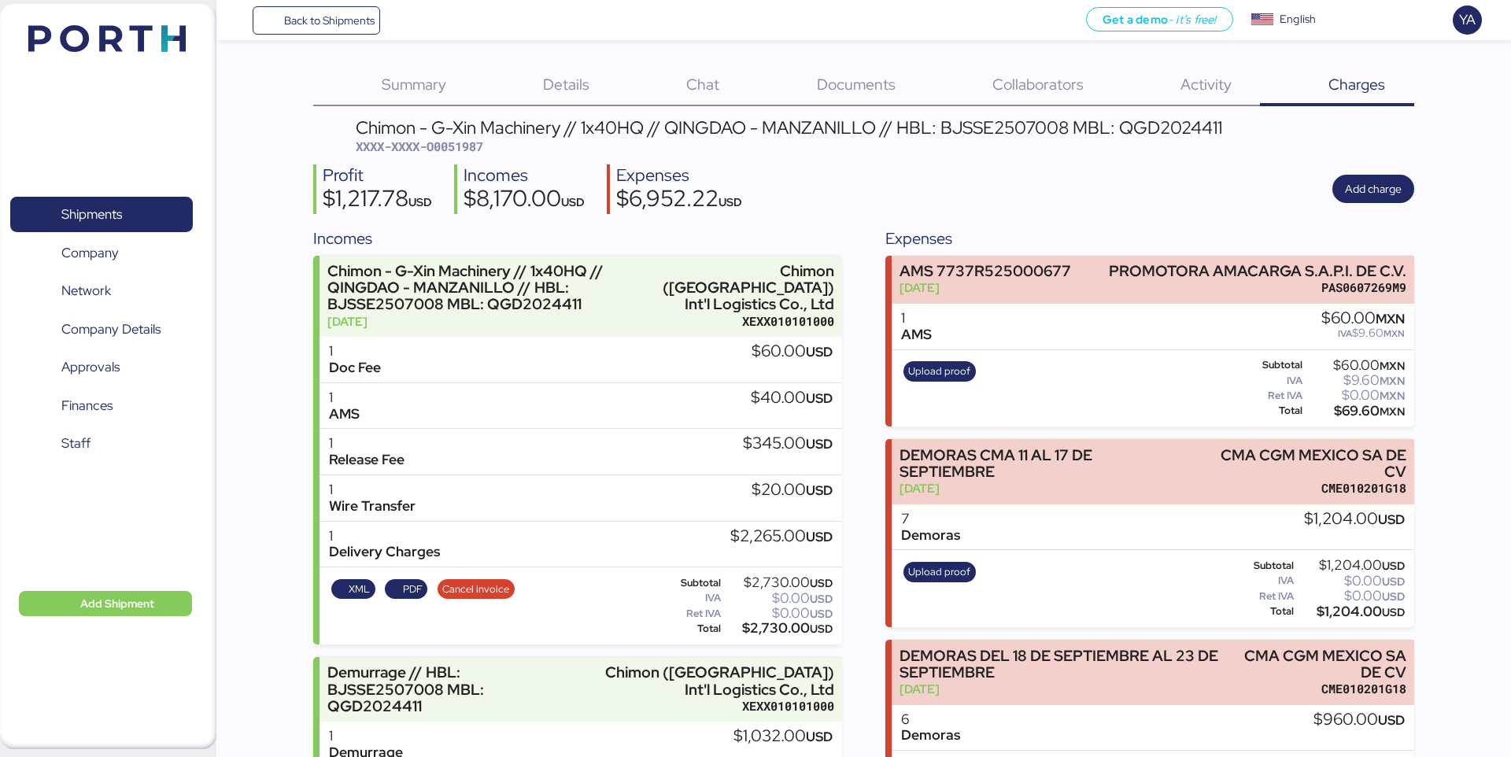
click at [483, 142] on span "XXXX-XXXX-O0051987" at bounding box center [419, 146] width 127 height 16
click at [471, 142] on span "XXXX-XXXX-O0051987" at bounding box center [419, 146] width 127 height 16
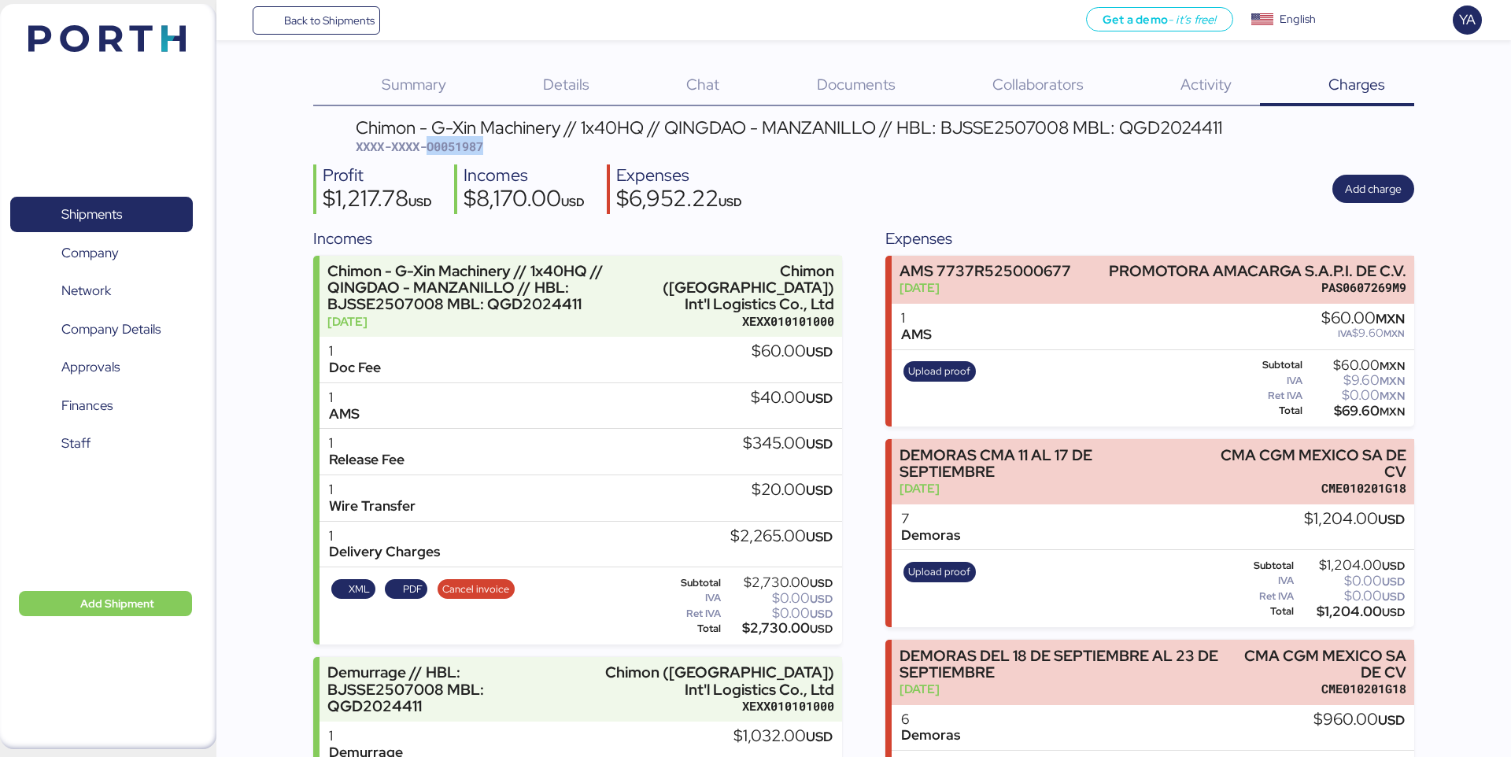
click at [471, 142] on span "XXXX-XXXX-O0051987" at bounding box center [419, 146] width 127 height 16
copy span "O0051987"
click at [599, 177] on div "Profit $1,217.78 USD Incomes $8,170.00 USD Expenses $6,952.22 USD Add charge" at bounding box center [863, 189] width 1100 height 50
click at [599, 175] on div "Profit $1,217.78 USD Incomes $8,170.00 USD Expenses $6,952.22 USD Add charge" at bounding box center [863, 189] width 1100 height 50
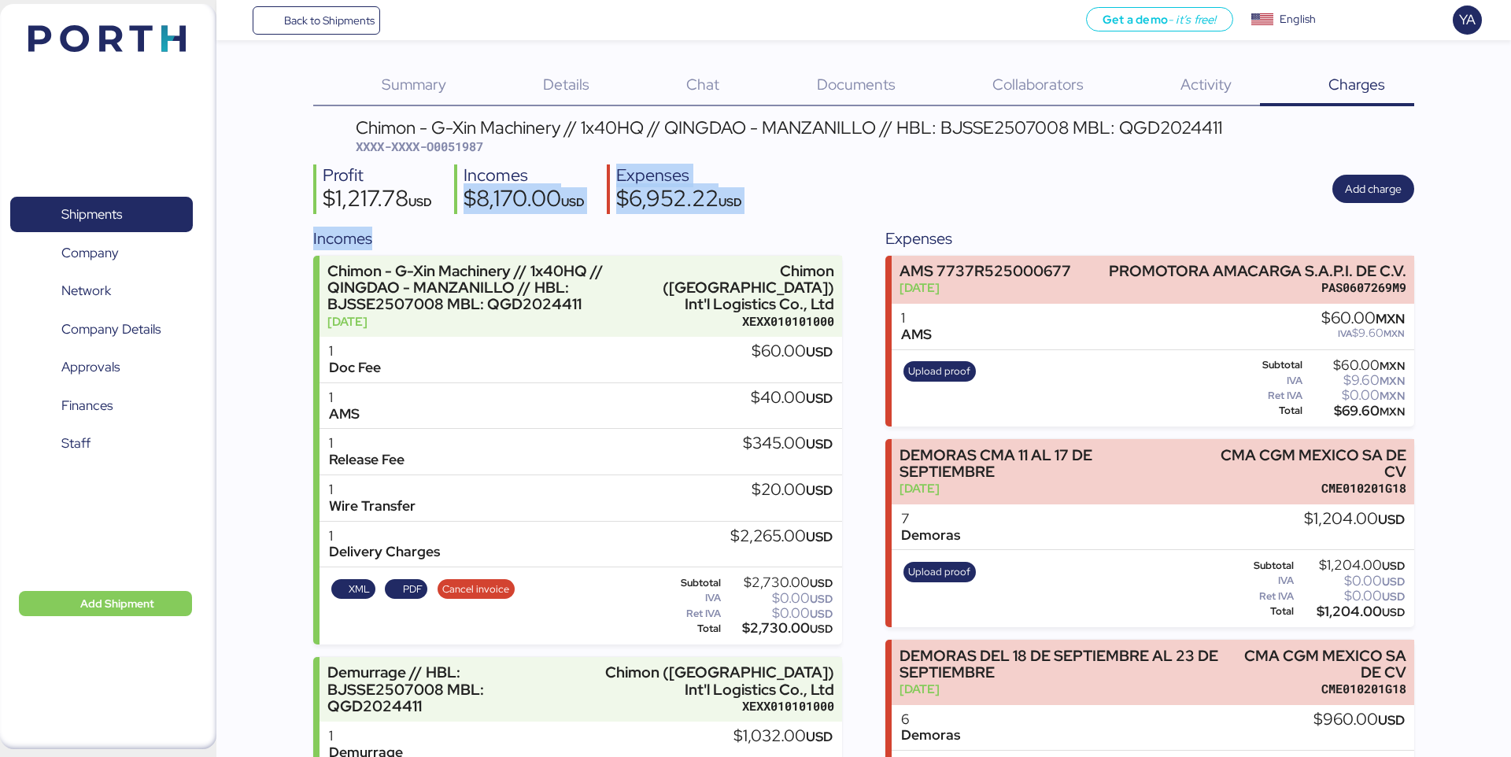
drag, startPoint x: 599, startPoint y: 177, endPoint x: 639, endPoint y: 219, distance: 57.9
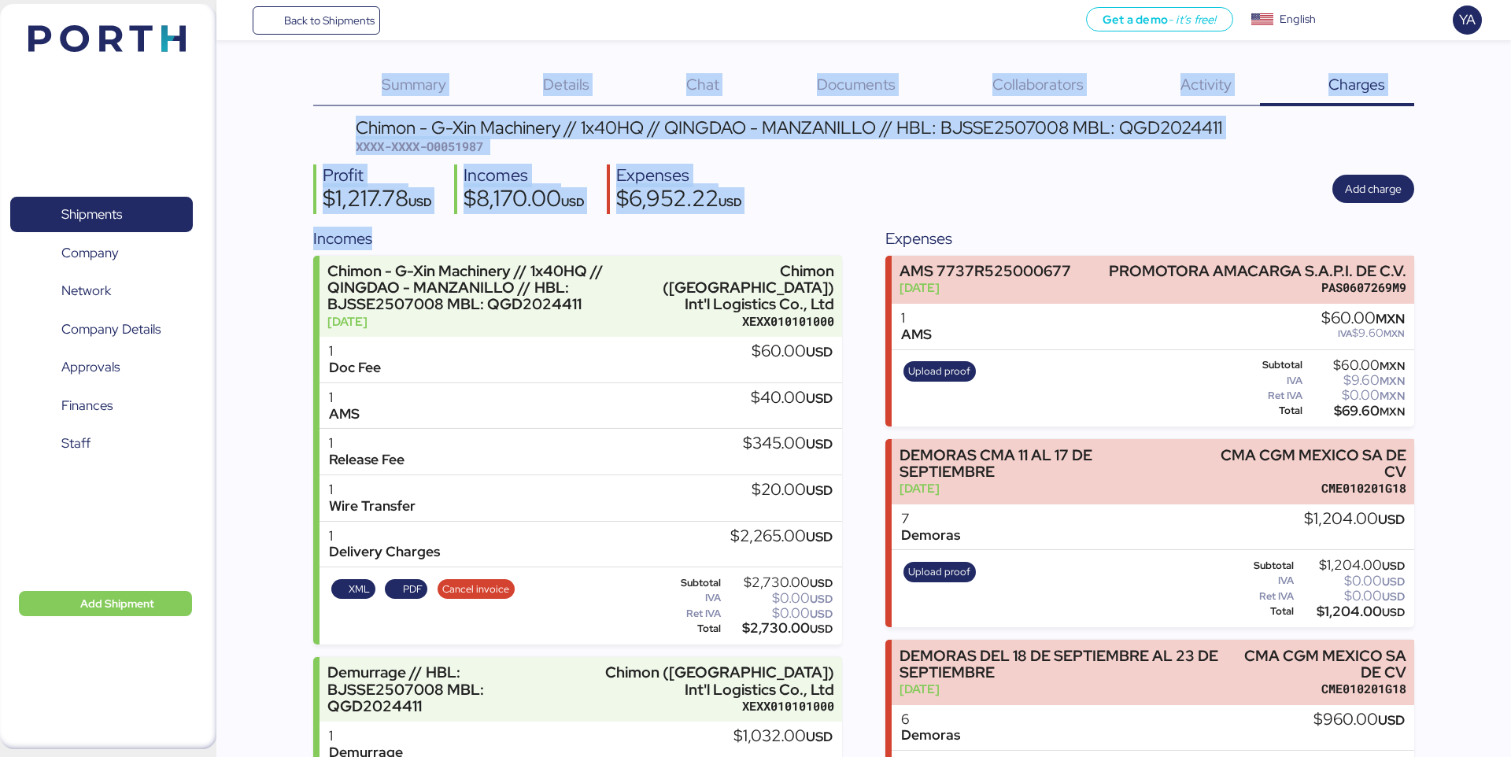
drag, startPoint x: 639, startPoint y: 219, endPoint x: 426, endPoint y: 46, distance: 274.7
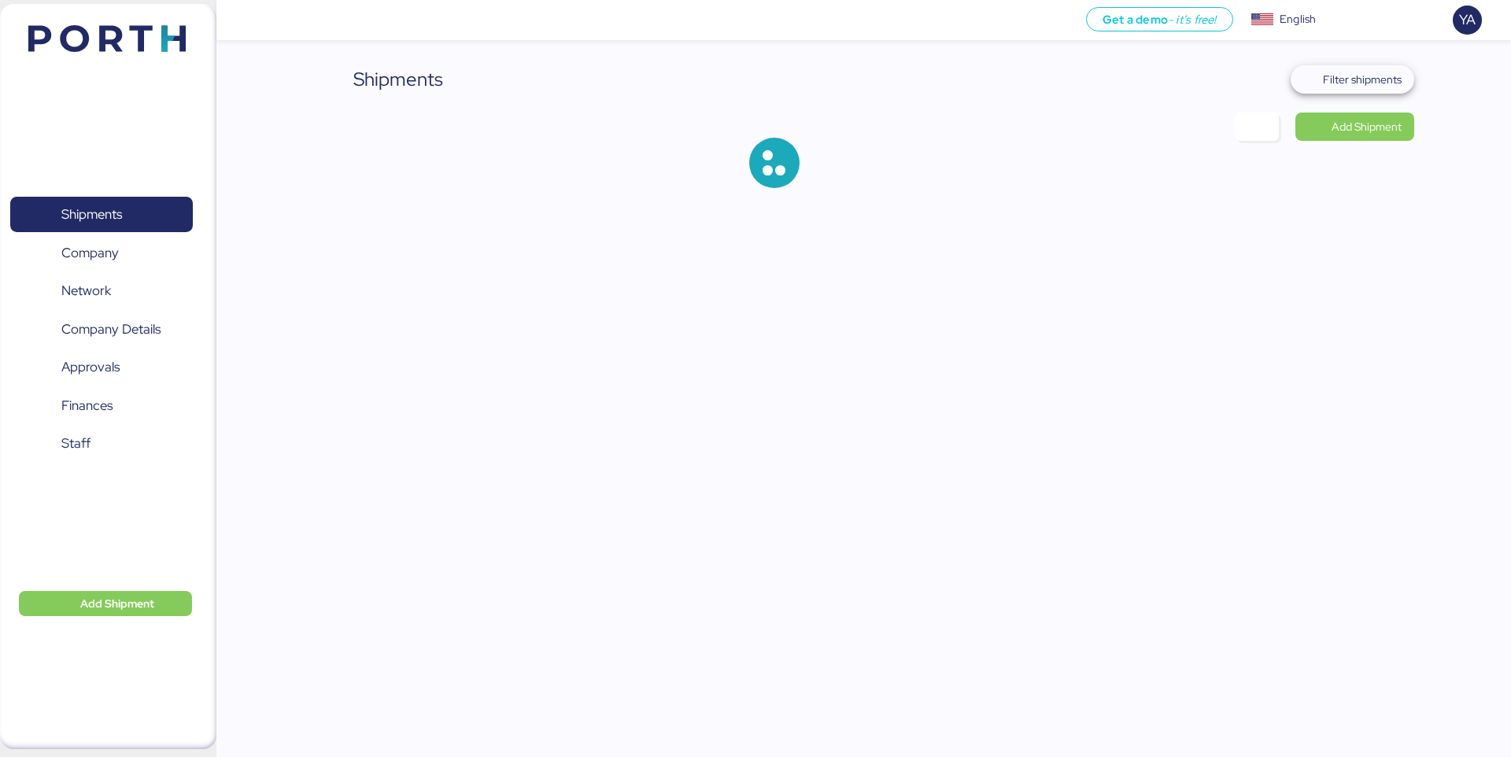
click at [1348, 80] on span "Filter shipments" at bounding box center [1362, 79] width 79 height 19
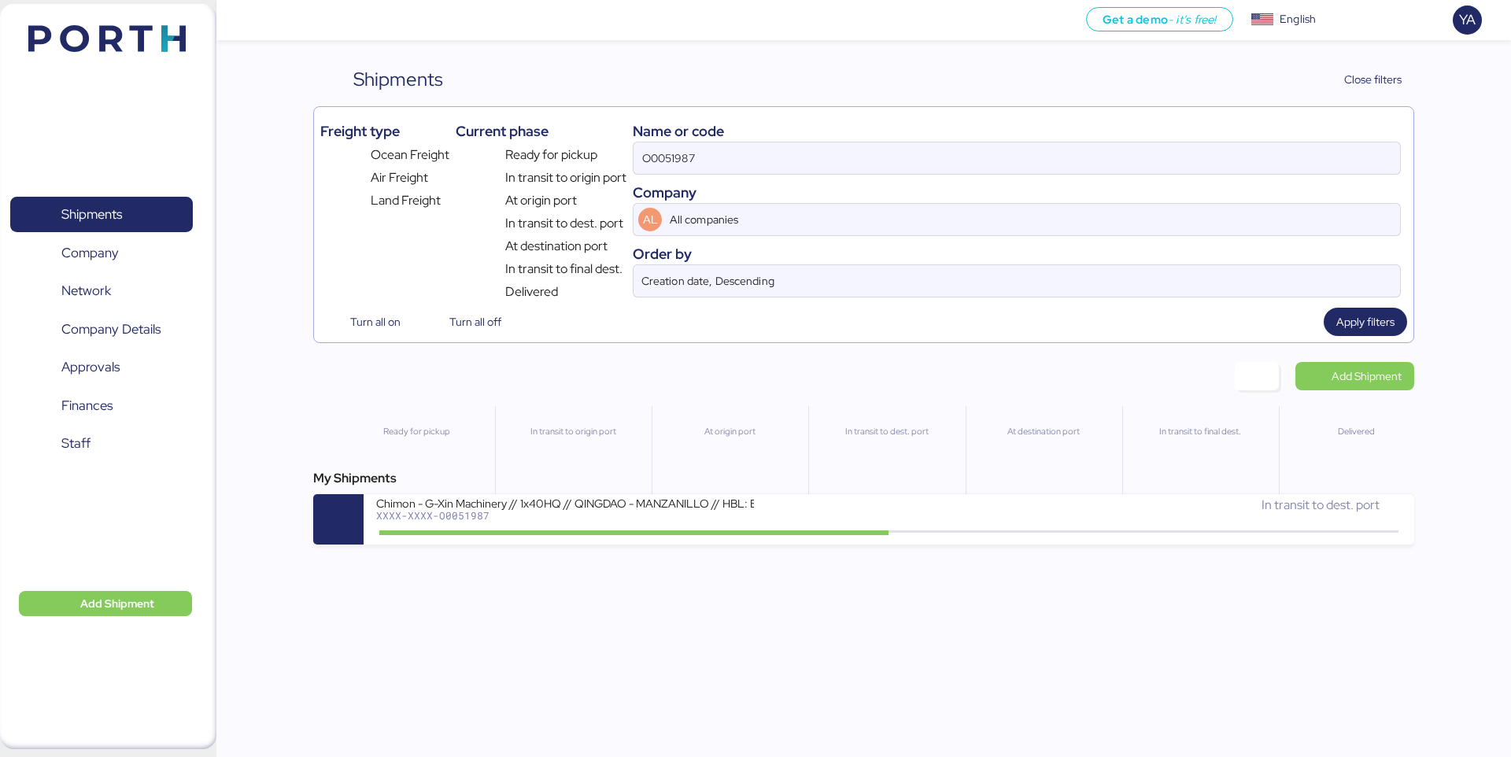
click at [1215, 139] on div "Name or code" at bounding box center [1017, 130] width 768 height 21
click at [1218, 146] on input "O0051987" at bounding box center [1016, 157] width 766 height 31
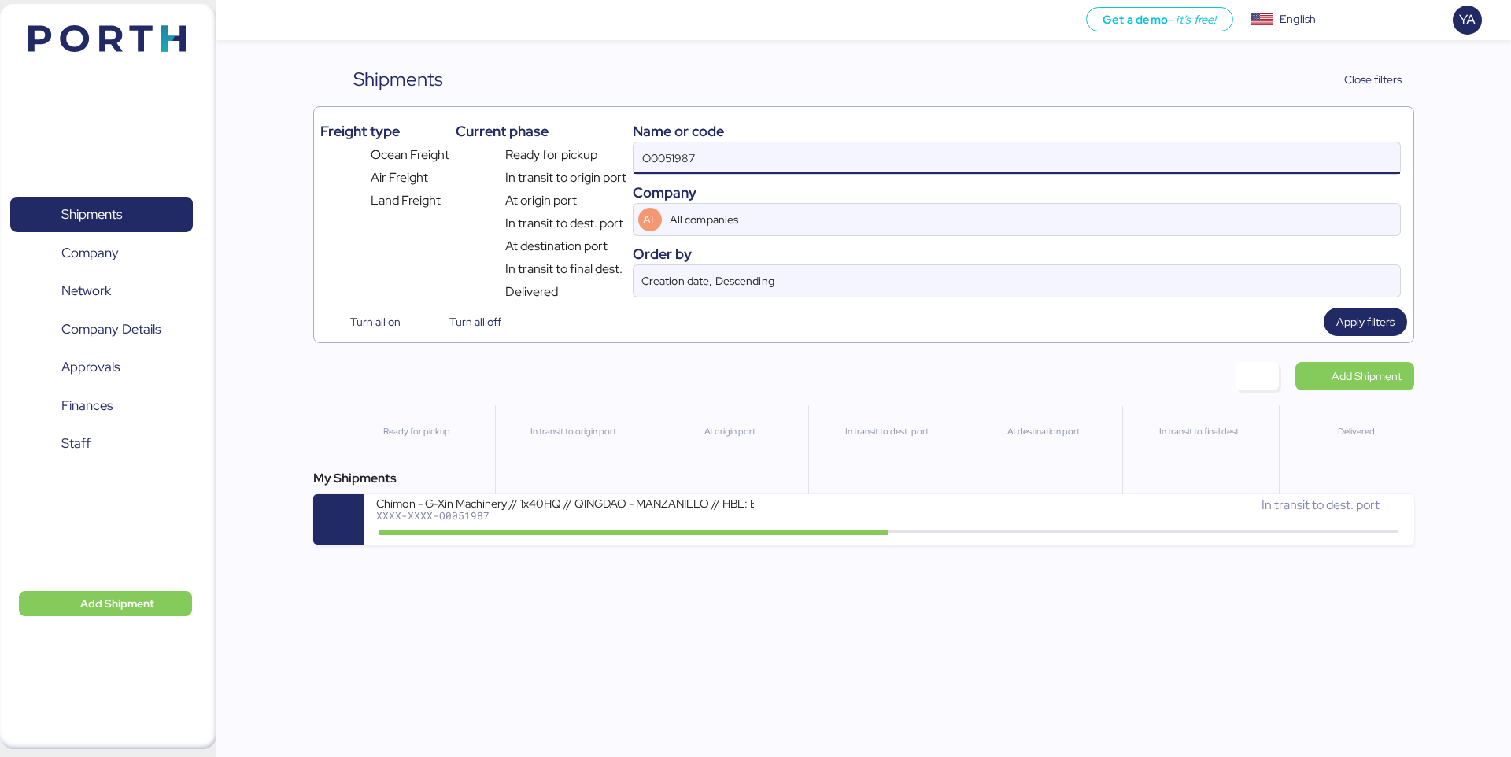
click at [1218, 146] on input "O0051987" at bounding box center [1016, 157] width 766 height 31
type input "O0051987"
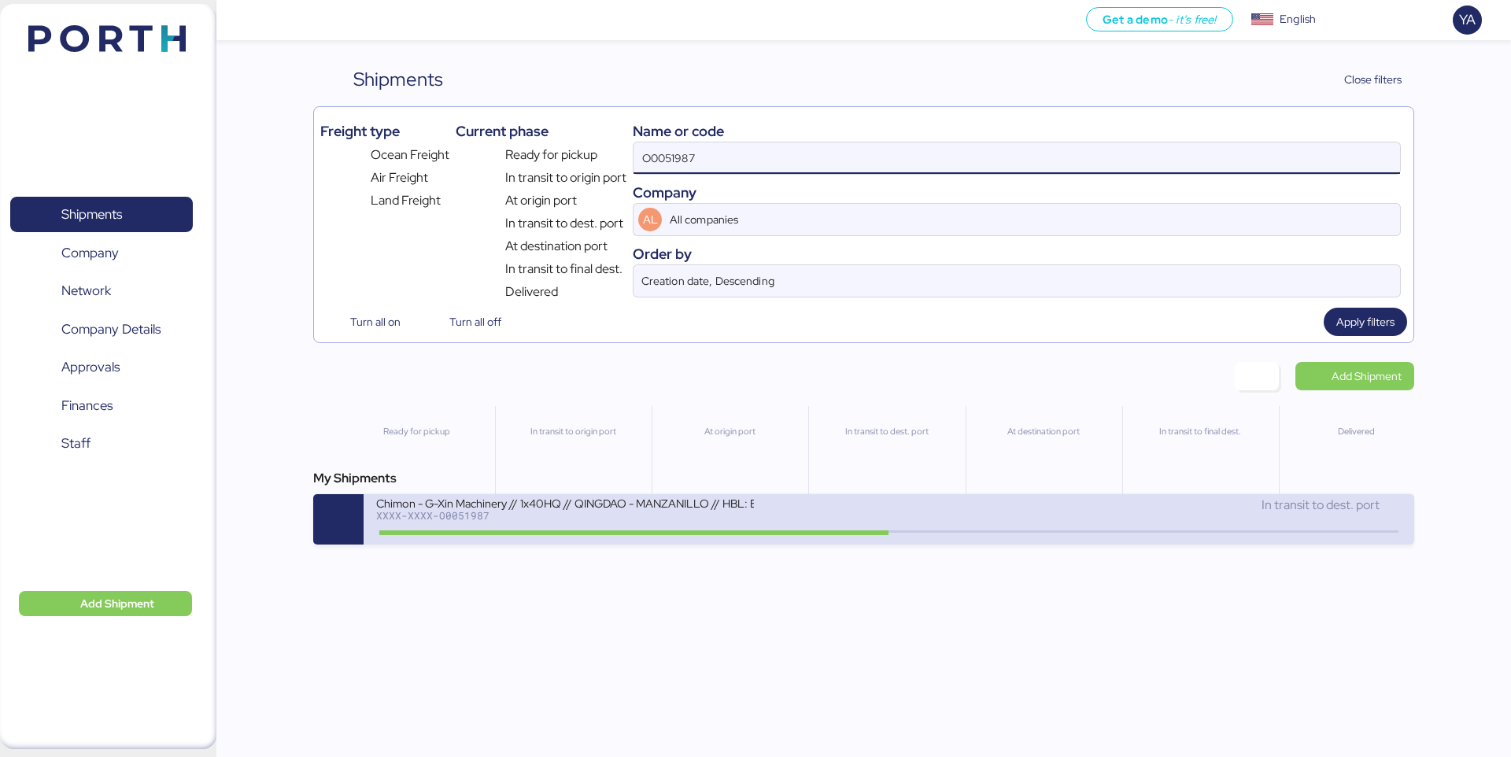
click at [578, 504] on div "Chimon - G-Xin Machinery // 1x40HQ // QINGDAO - MANZANILLO // HBL: BJSSE2507008…" at bounding box center [565, 502] width 378 height 13
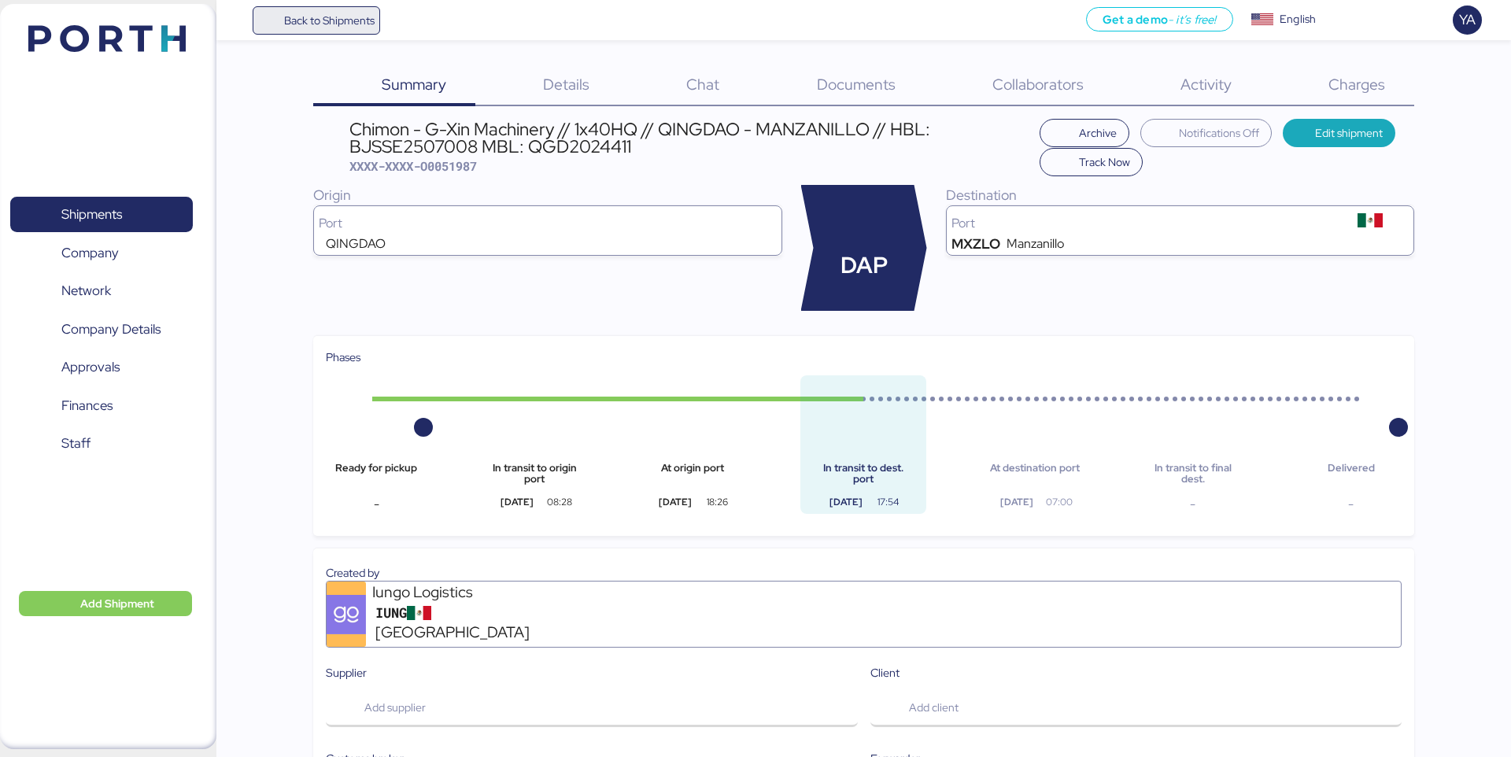
click at [327, 33] on span "Back to Shipments" at bounding box center [316, 20] width 117 height 28
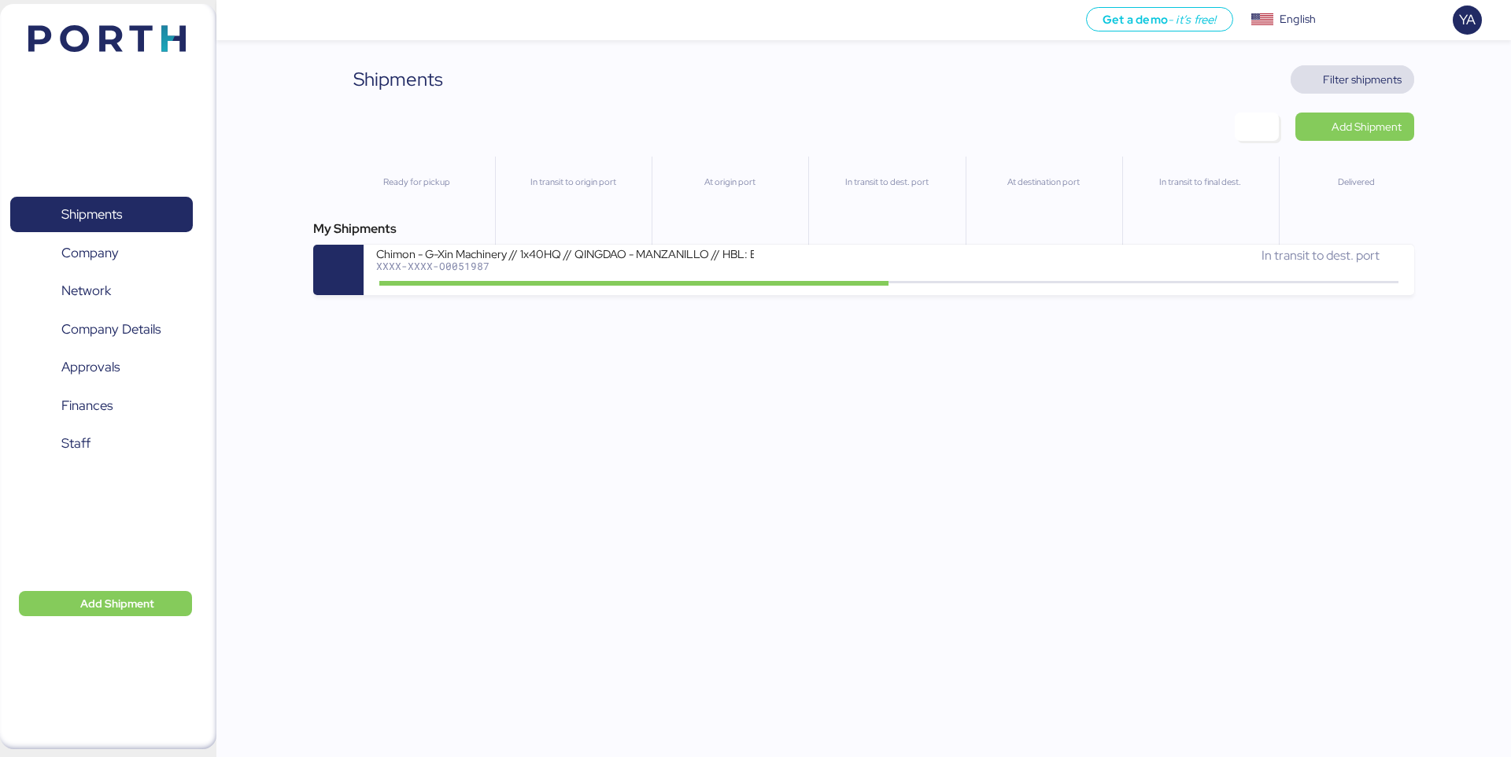
click at [1331, 84] on span "Filter shipments" at bounding box center [1362, 79] width 79 height 19
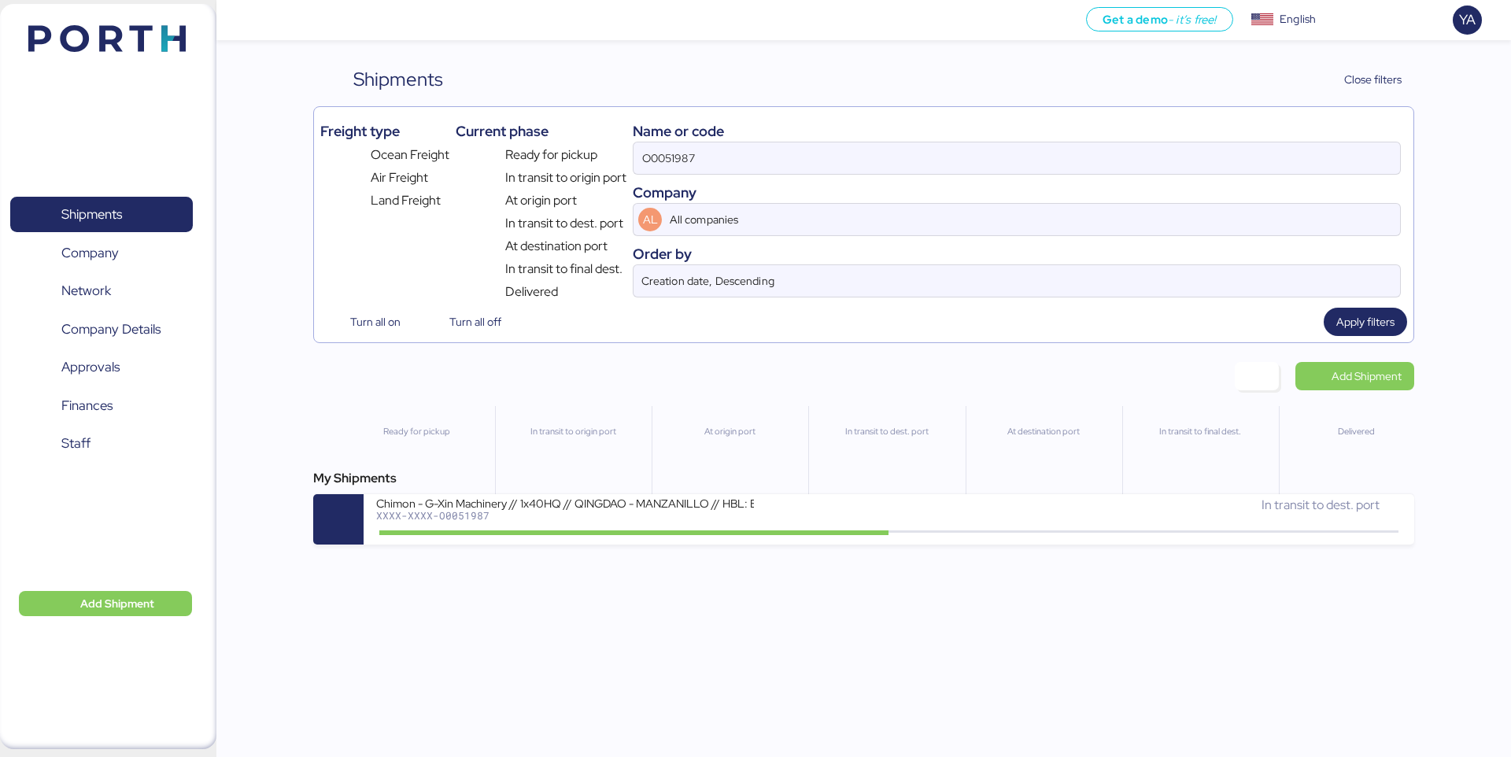
click at [1101, 130] on div "Name or code" at bounding box center [1017, 130] width 768 height 21
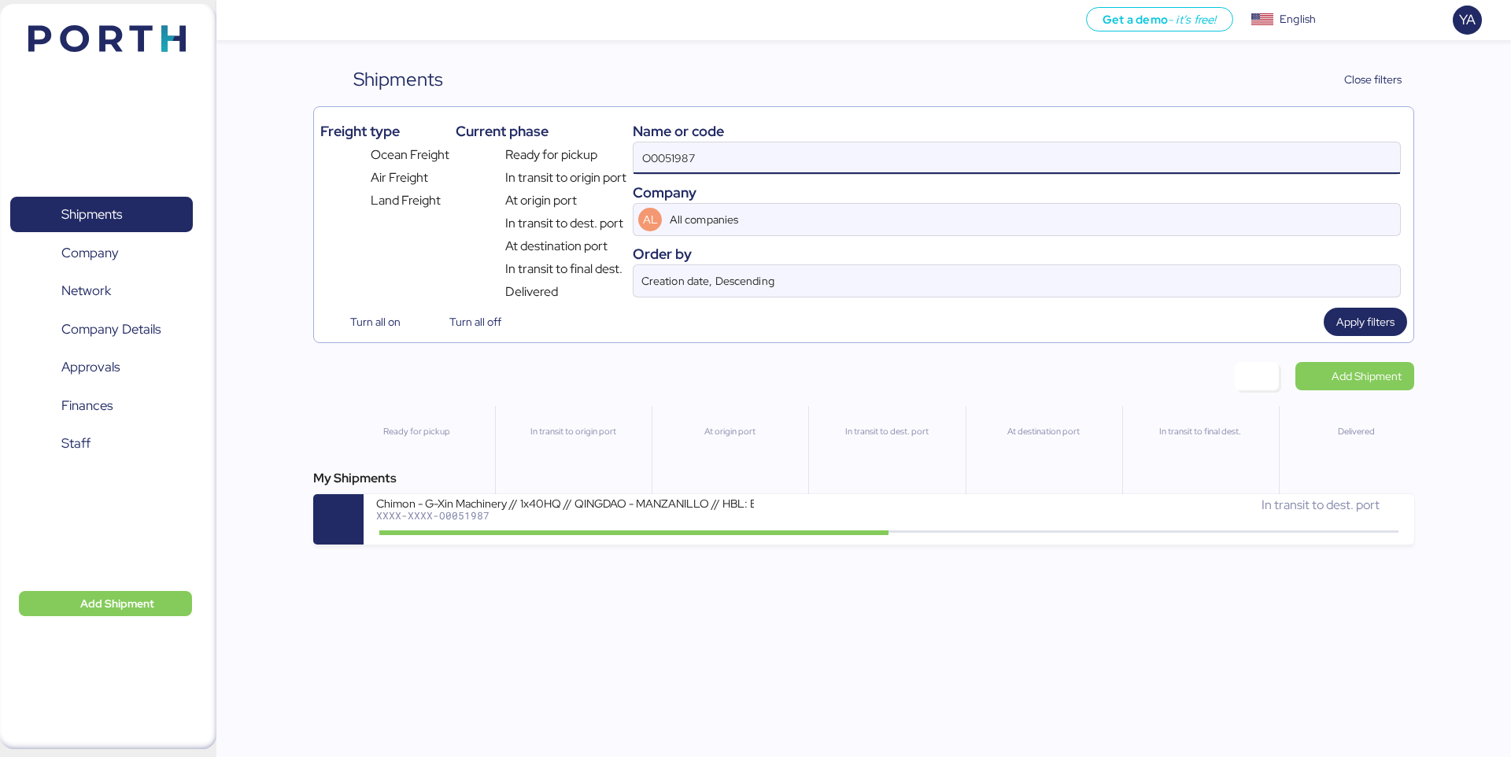
click at [1101, 150] on input "O0051987" at bounding box center [1016, 157] width 766 height 31
type input "adualink"
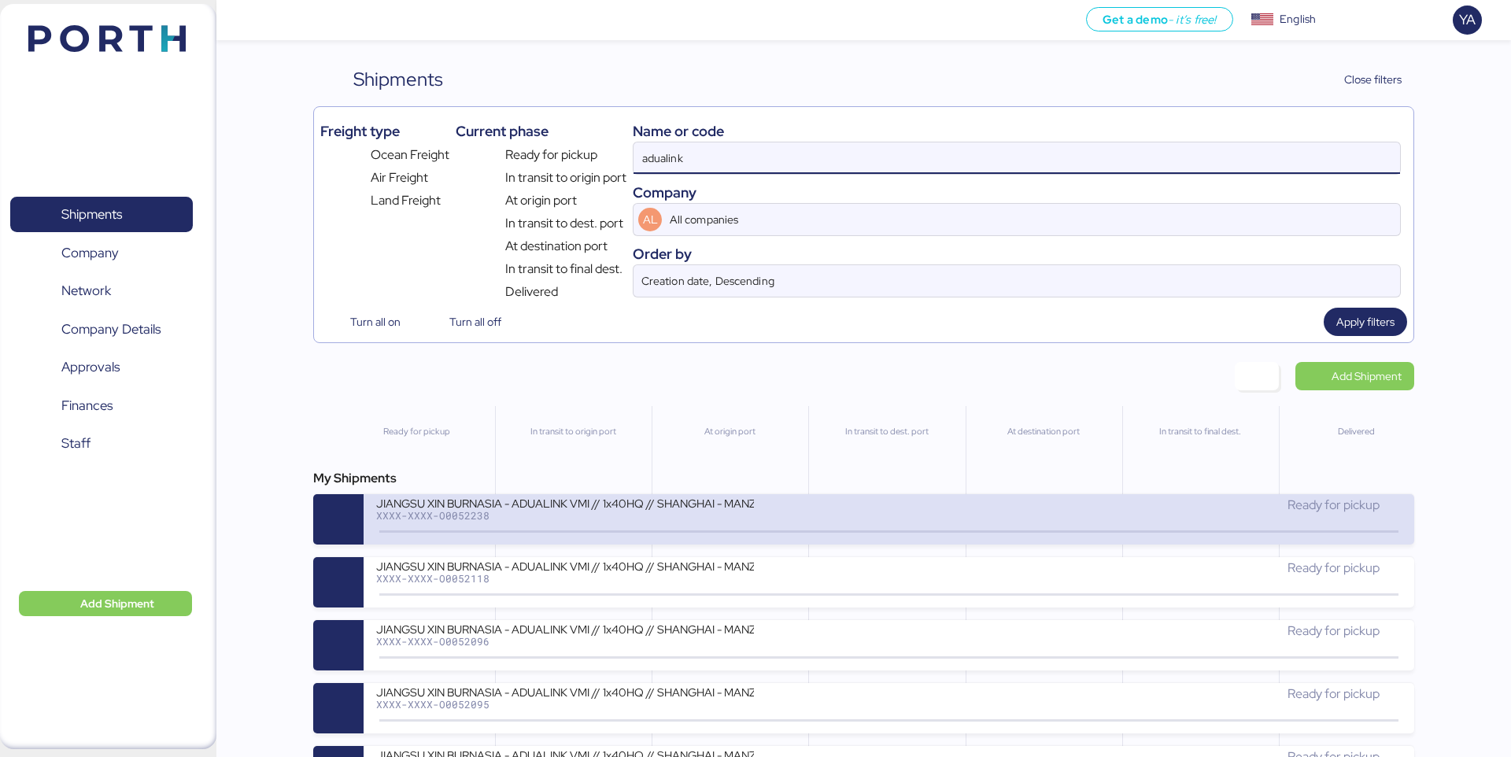
click at [826, 503] on div "JIANGSU XIN BURNASIA - ADUALINK VMI // 1x40HQ // SHANGHAI - MANZANILLO // HBL: …" at bounding box center [632, 513] width 512 height 34
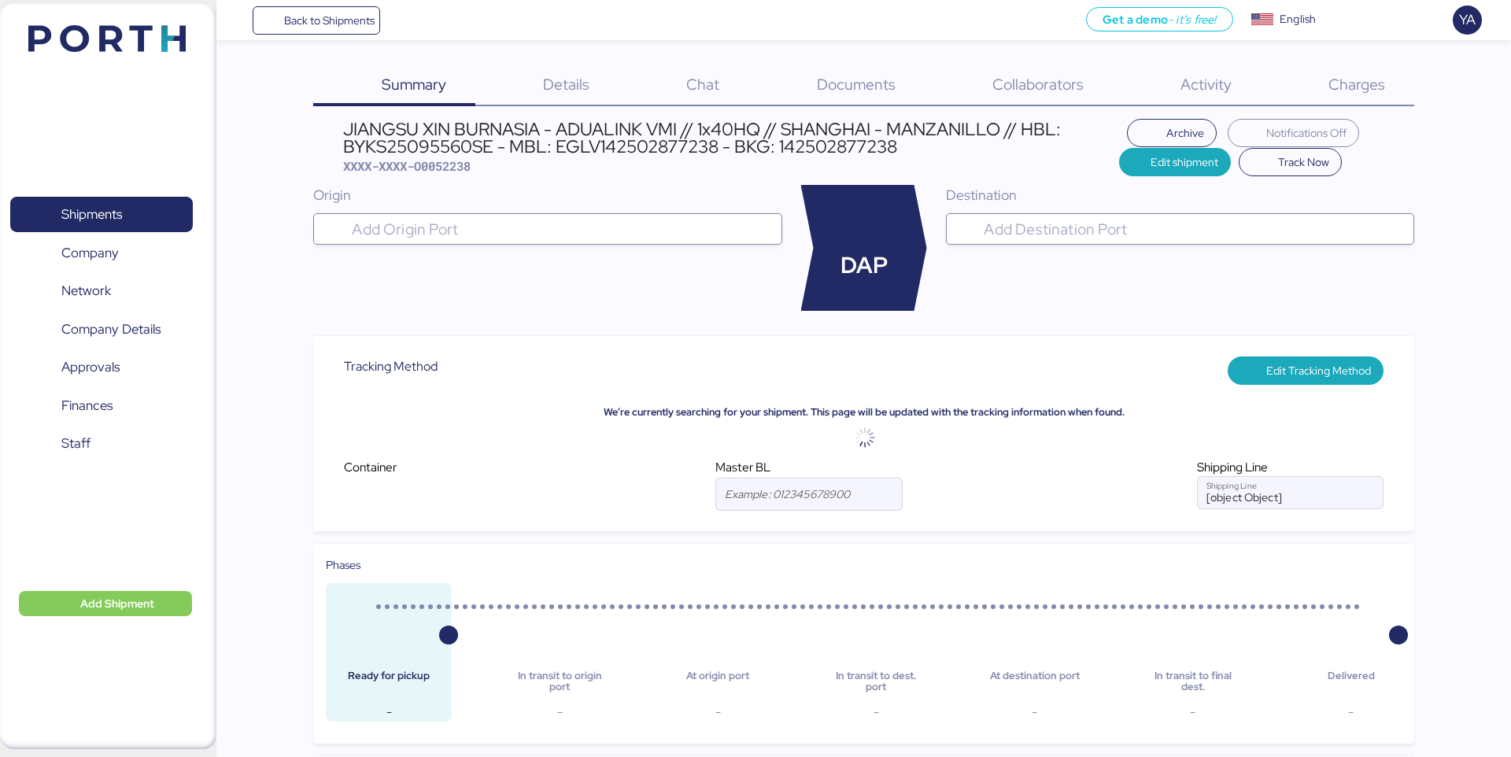
click at [595, 66] on div "Details 0" at bounding box center [546, 85] width 143 height 41
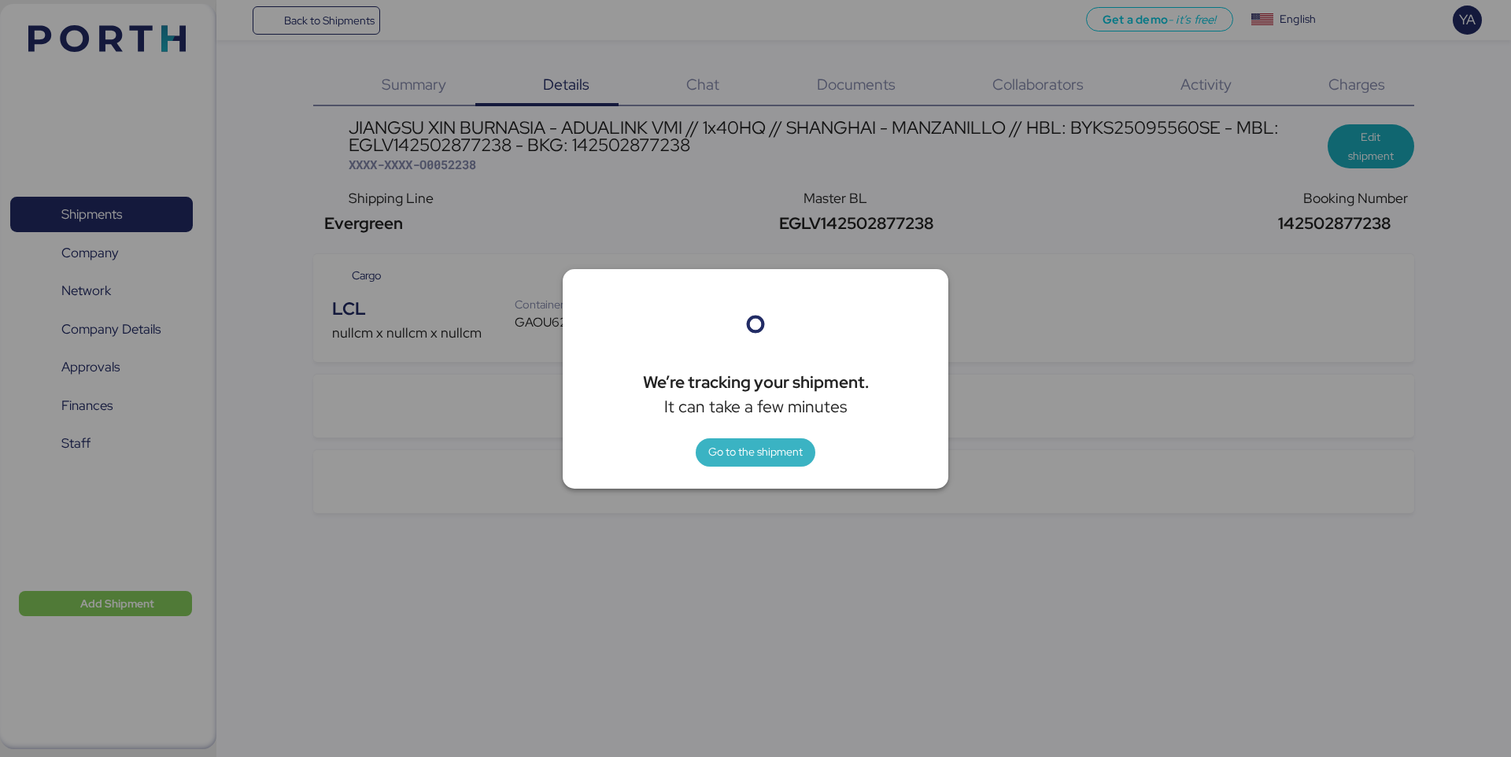
click at [767, 459] on span "Go to the shipment" at bounding box center [755, 451] width 94 height 19
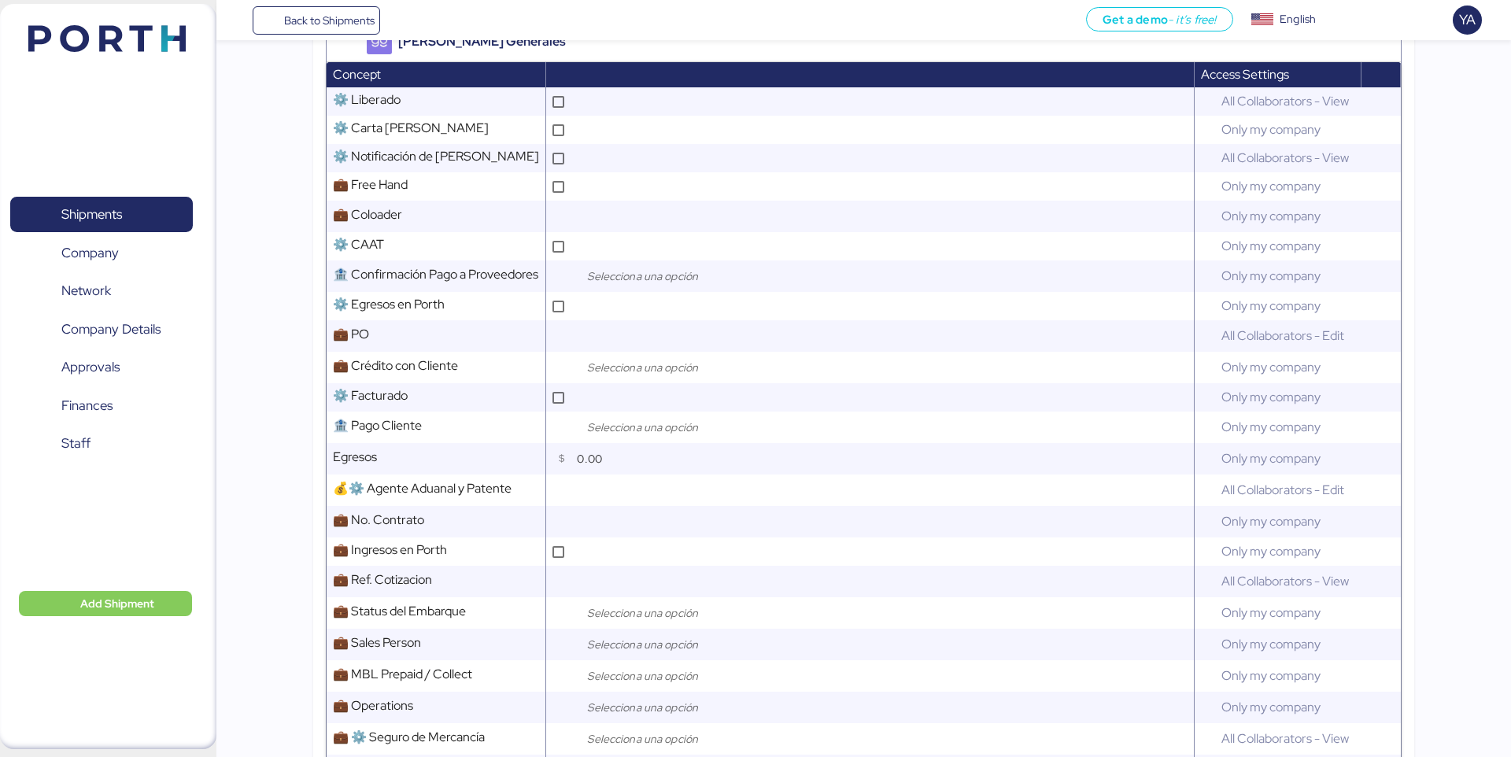
scroll to position [653, 0]
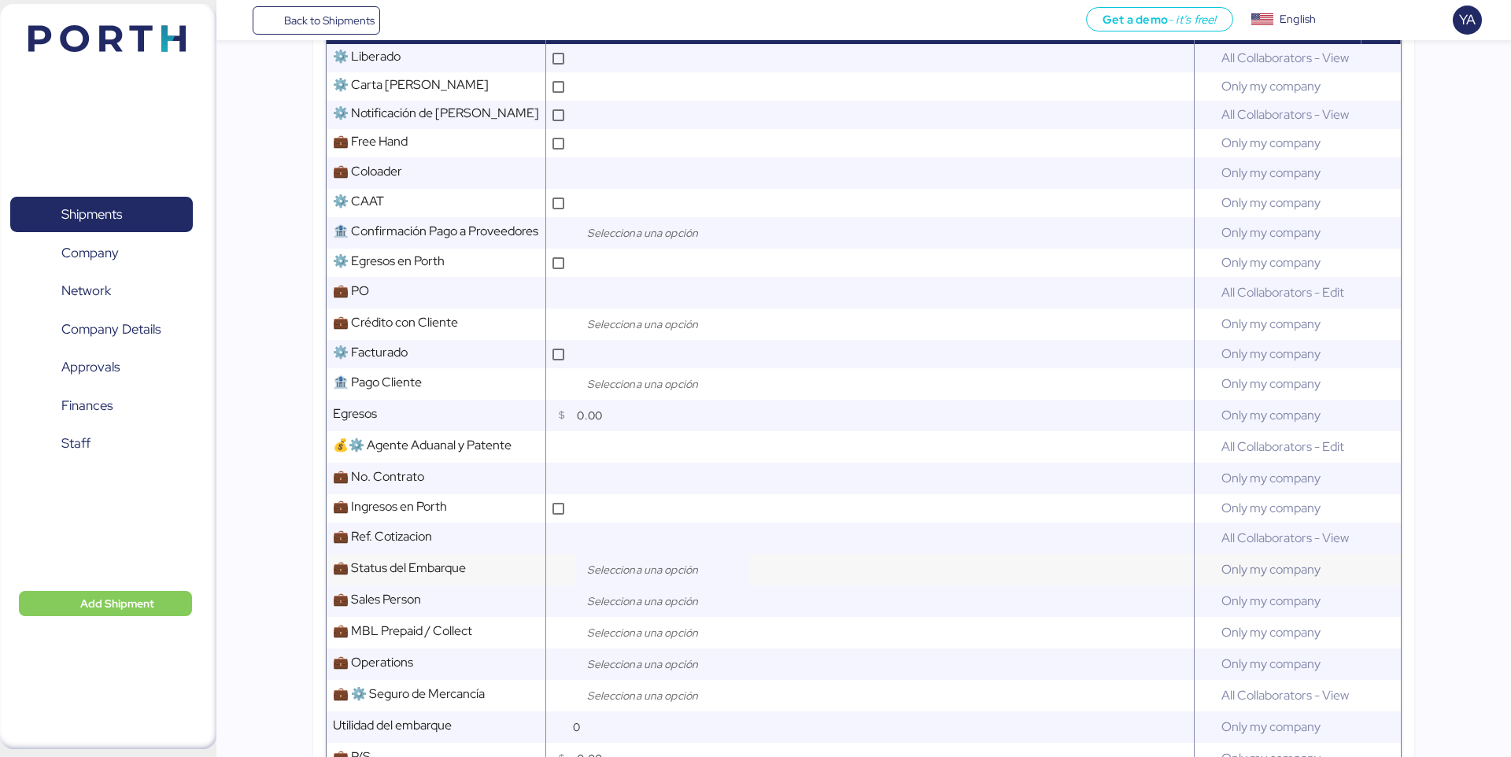
click at [598, 562] on input "search" at bounding box center [666, 569] width 165 height 19
click at [633, 601] on span "Open" at bounding box center [623, 607] width 28 height 14
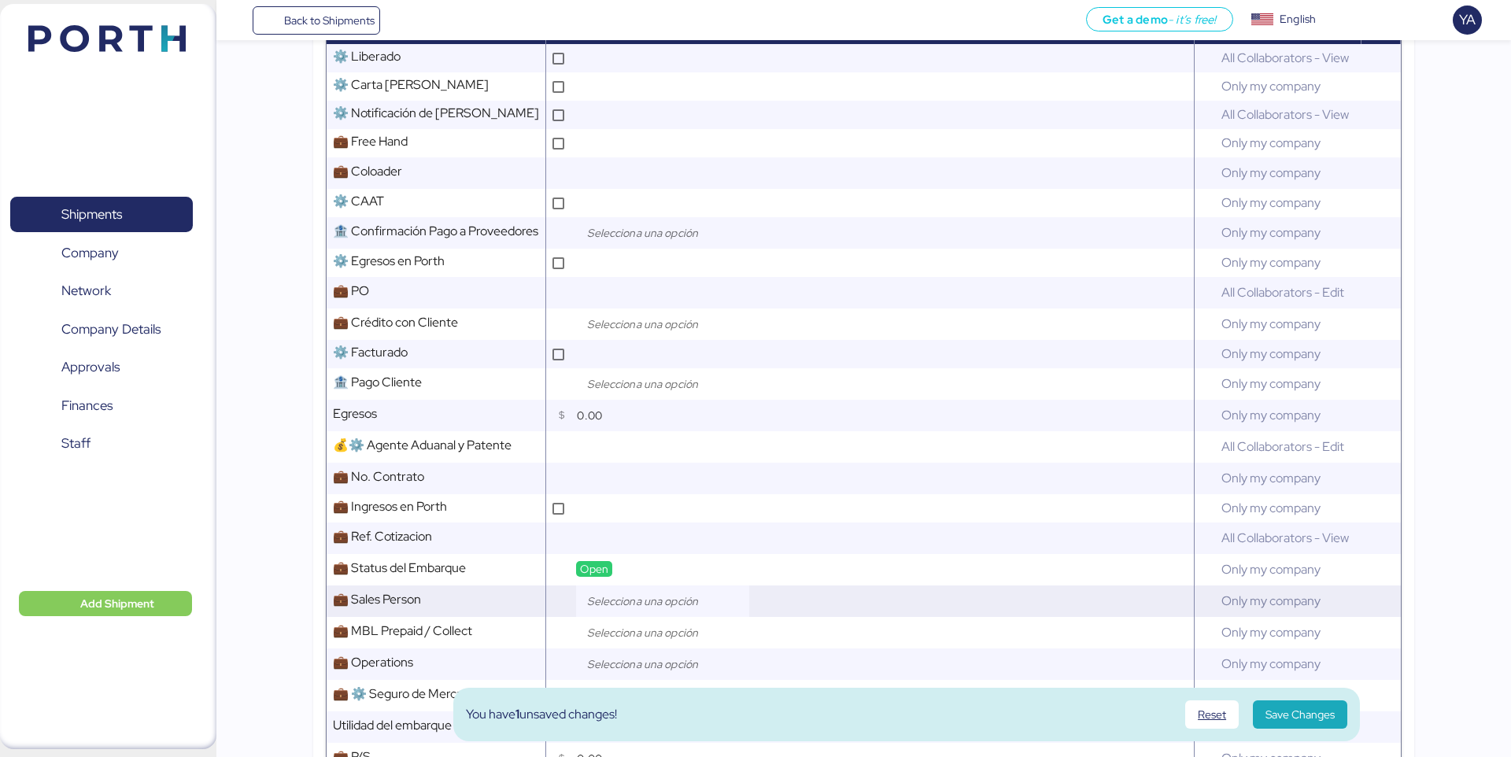
click at [634, 600] on input "search" at bounding box center [666, 601] width 165 height 19
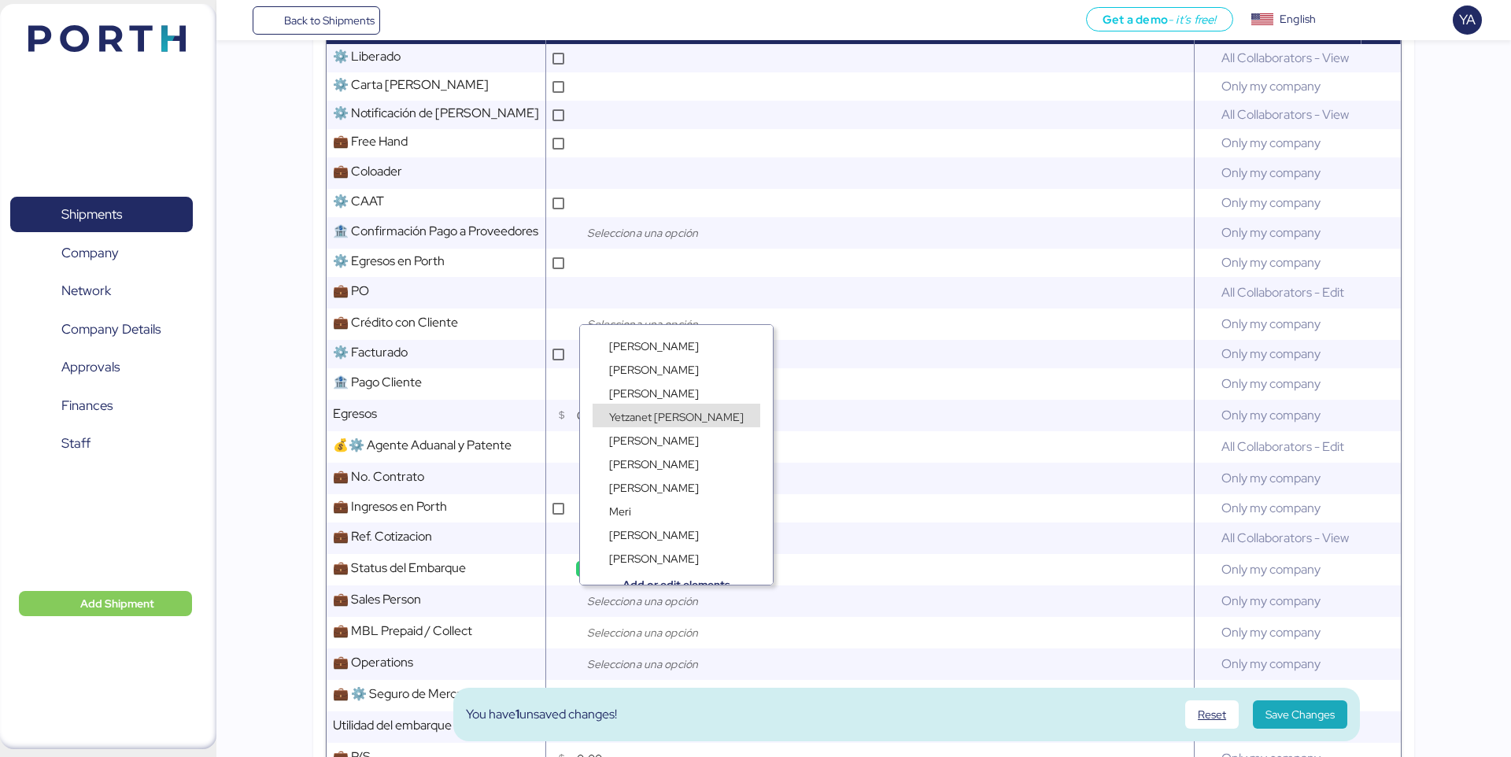
click at [707, 412] on div "Yetzanet [PERSON_NAME]" at bounding box center [676, 416] width 168 height 24
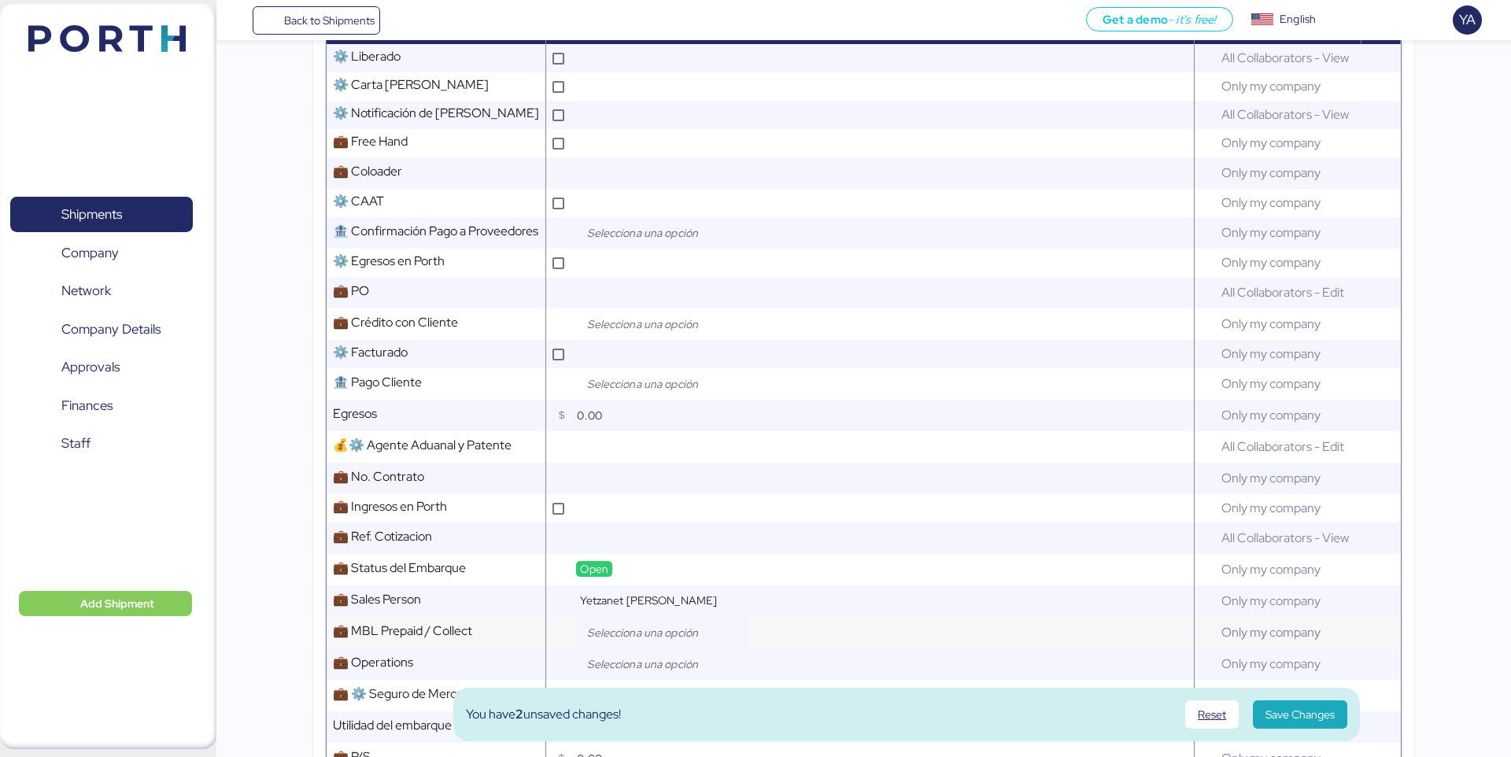
click at [622, 633] on input "search" at bounding box center [666, 632] width 165 height 19
click at [641, 673] on div "Collect" at bounding box center [666, 685] width 172 height 24
click at [642, 663] on span "Prepaid" at bounding box center [628, 670] width 38 height 14
click at [643, 663] on input "search" at bounding box center [666, 664] width 165 height 19
click at [644, 655] on input "search" at bounding box center [666, 664] width 165 height 19
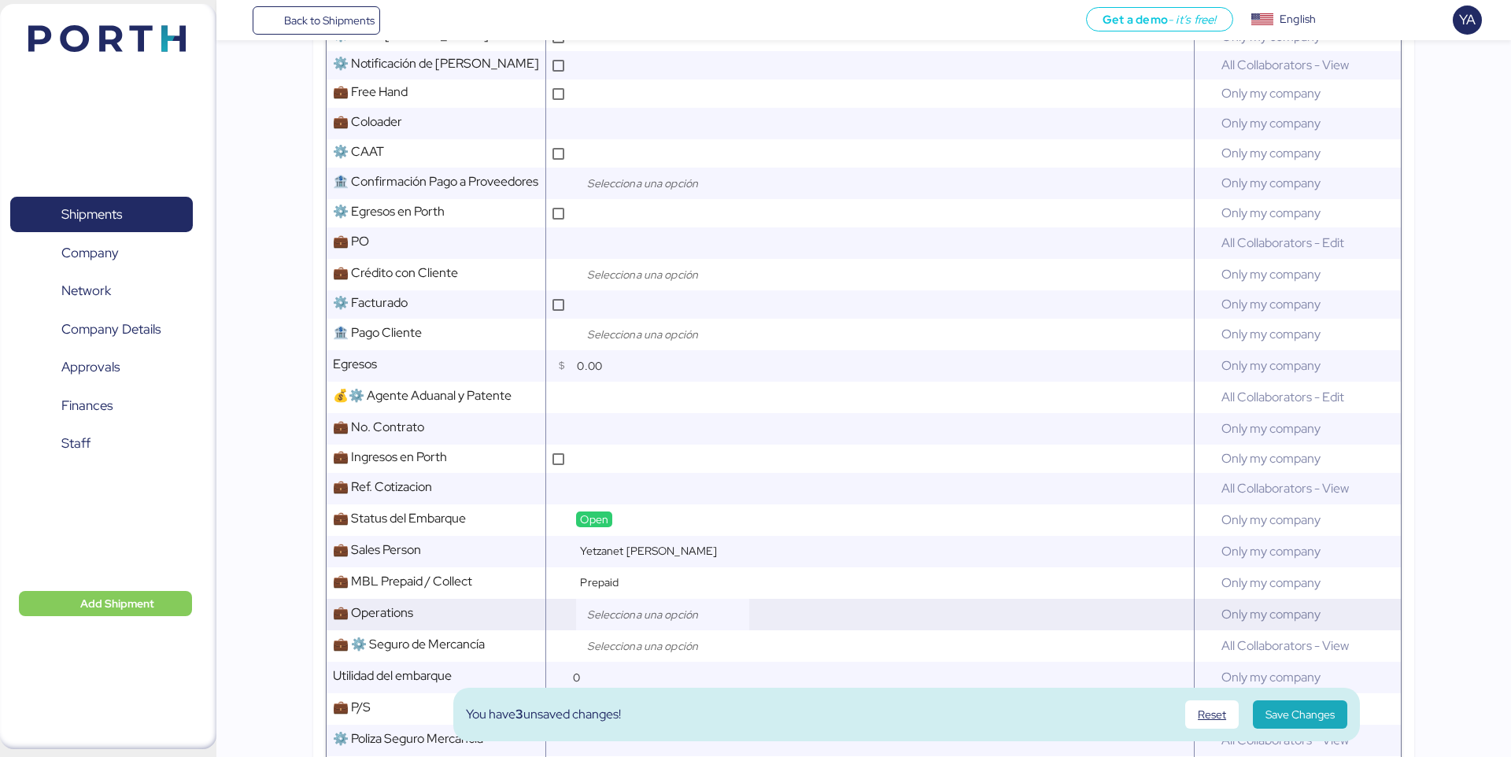
scroll to position [705, 0]
click at [650, 607] on input "search" at bounding box center [666, 612] width 165 height 19
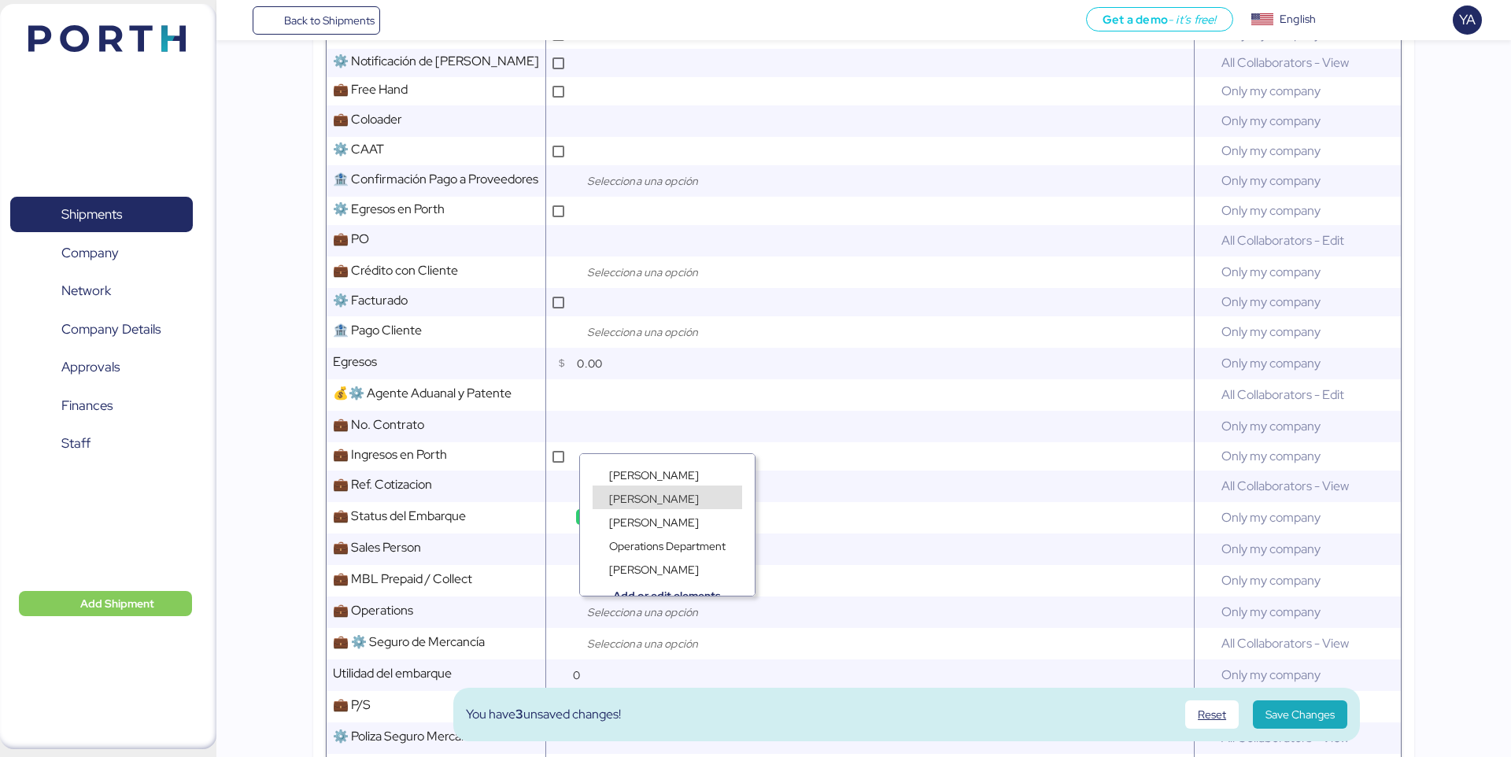
click at [675, 500] on div "[PERSON_NAME] [PERSON_NAME] [PERSON_NAME] Operations Department [PERSON_NAME] A…" at bounding box center [667, 525] width 175 height 142
click at [675, 500] on span "[PERSON_NAME]" at bounding box center [654, 499] width 90 height 14
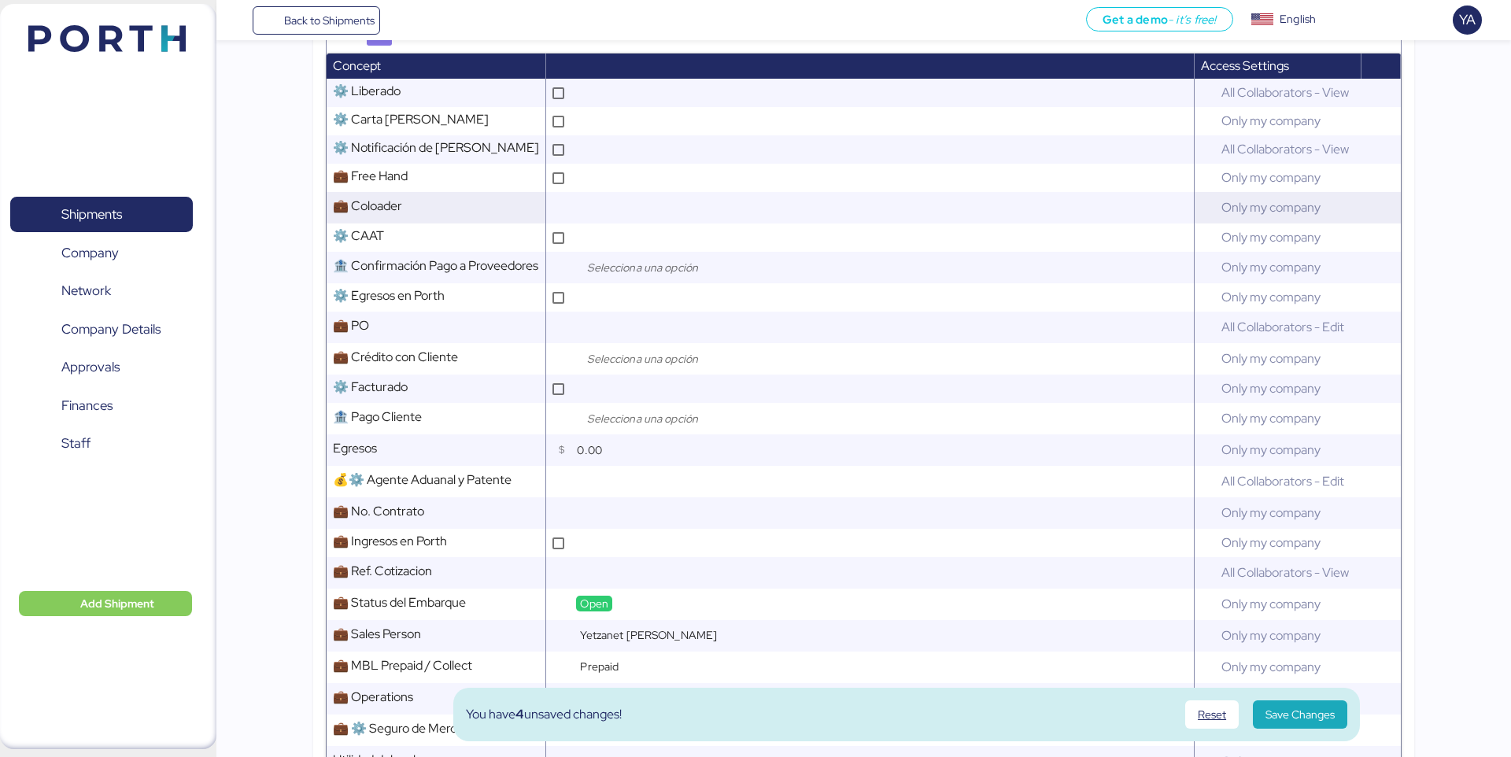
scroll to position [0, 0]
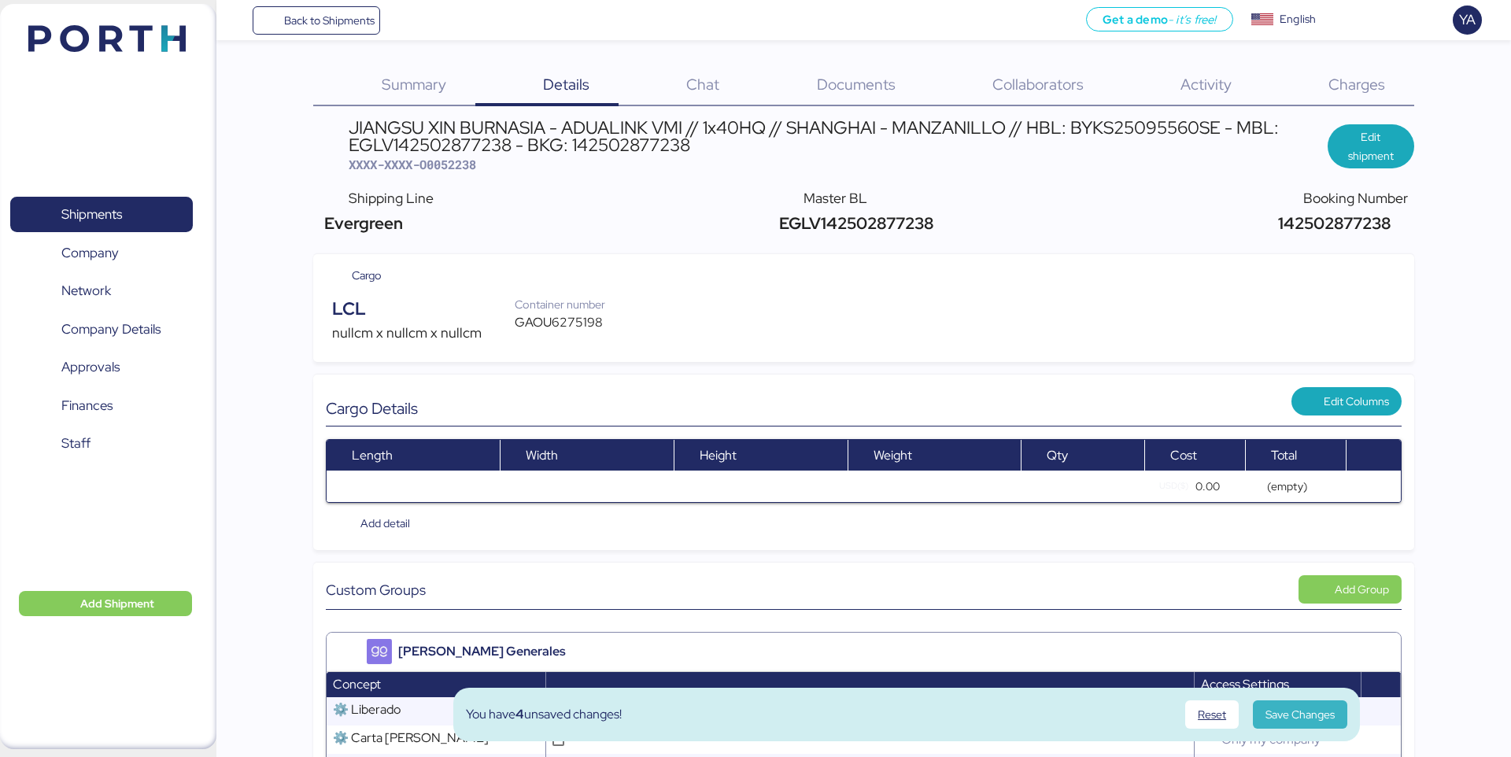
click at [1320, 712] on span "Save Changes" at bounding box center [1299, 714] width 69 height 19
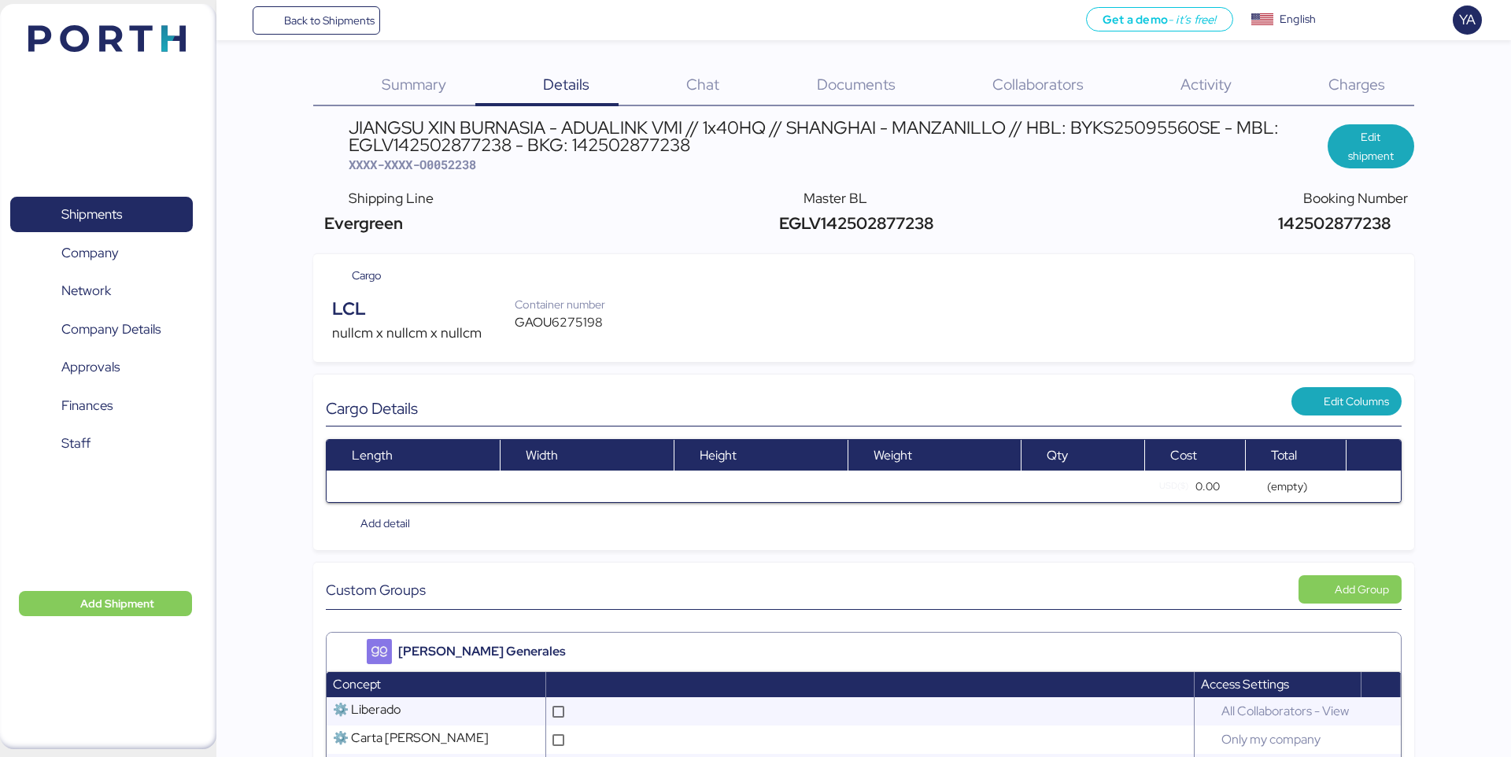
click at [848, 91] on span "Documents" at bounding box center [856, 84] width 79 height 20
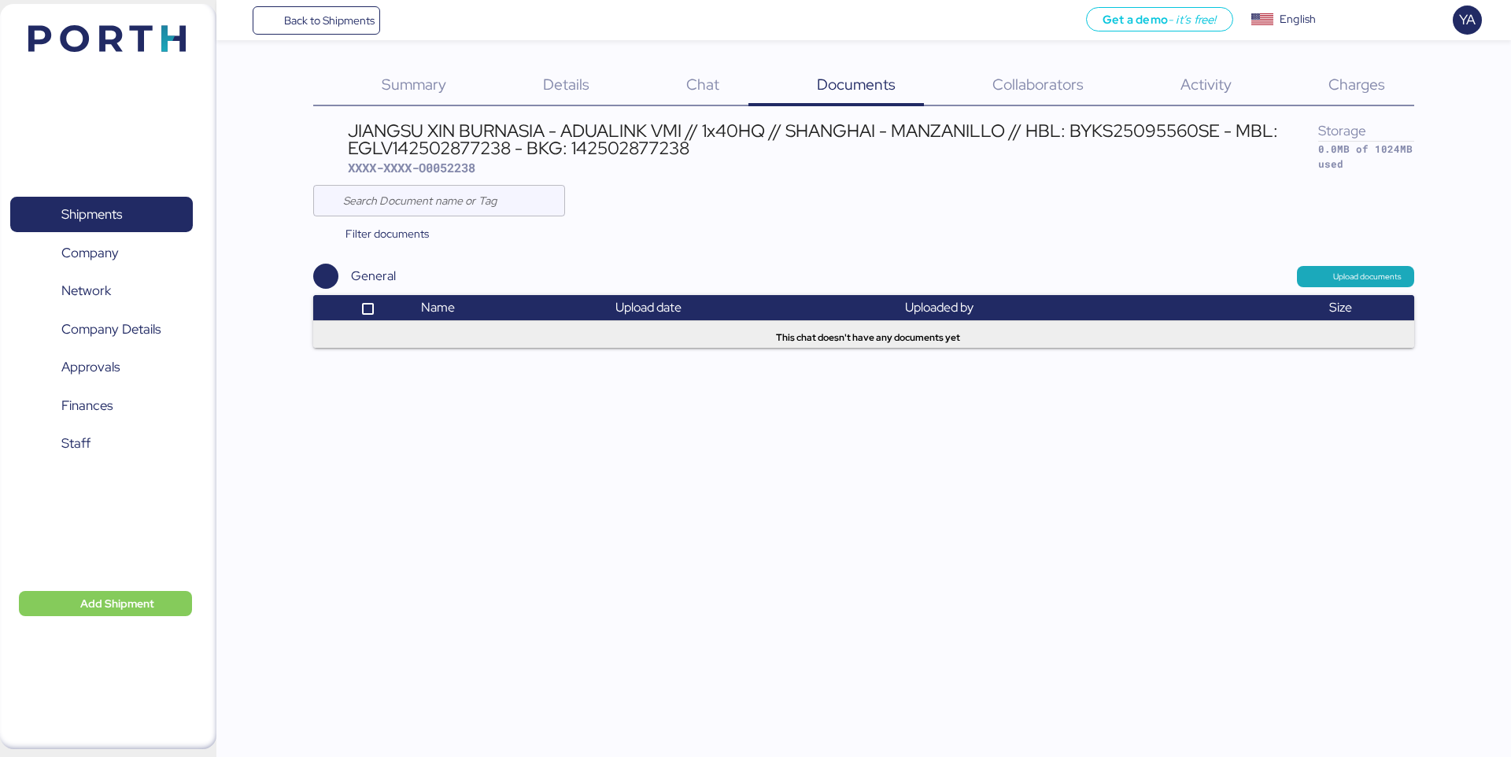
click at [544, 66] on div "Details 0" at bounding box center [546, 85] width 143 height 41
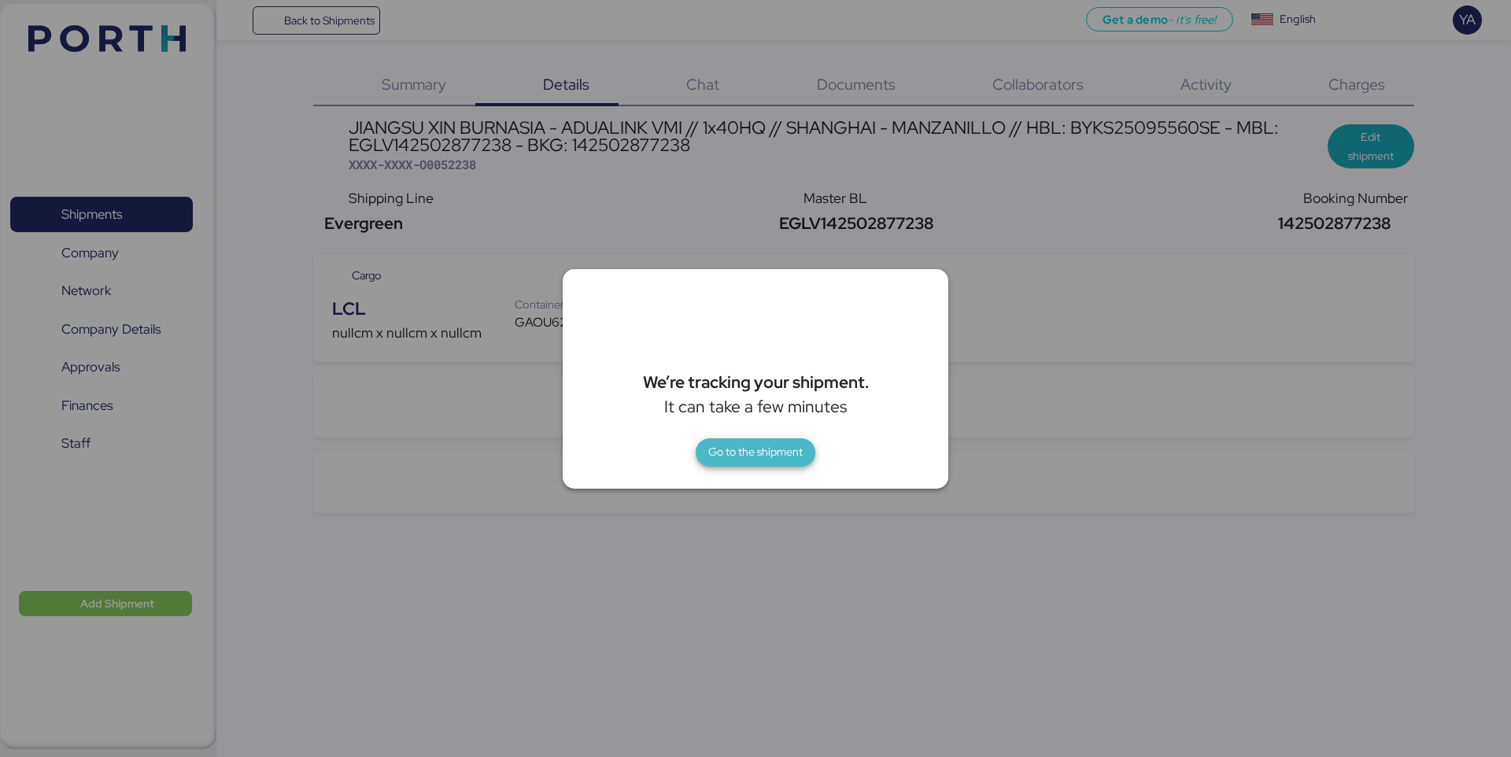
click at [736, 460] on span "Go to the shipment" at bounding box center [755, 451] width 94 height 19
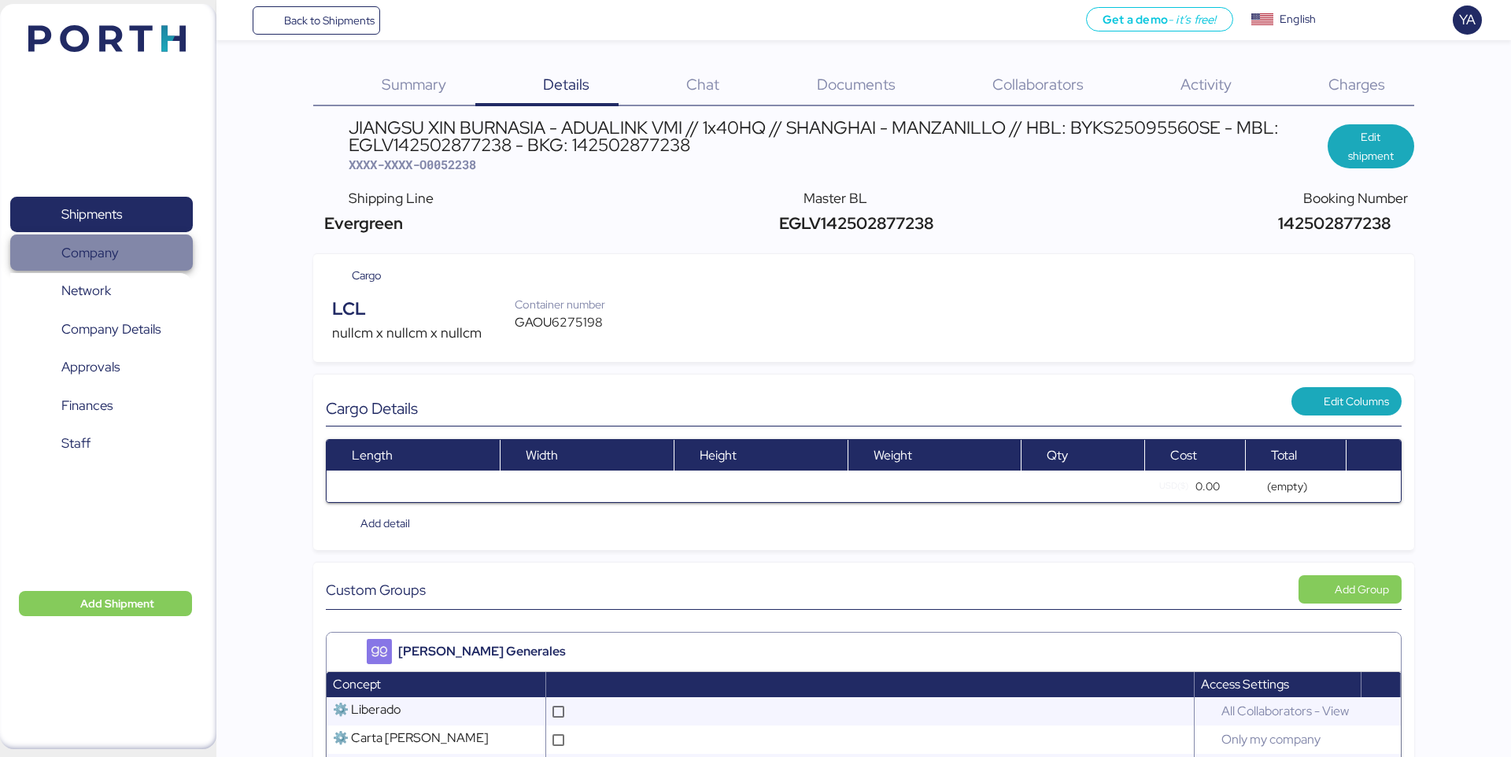
click at [91, 257] on span "Company" at bounding box center [89, 253] width 57 height 23
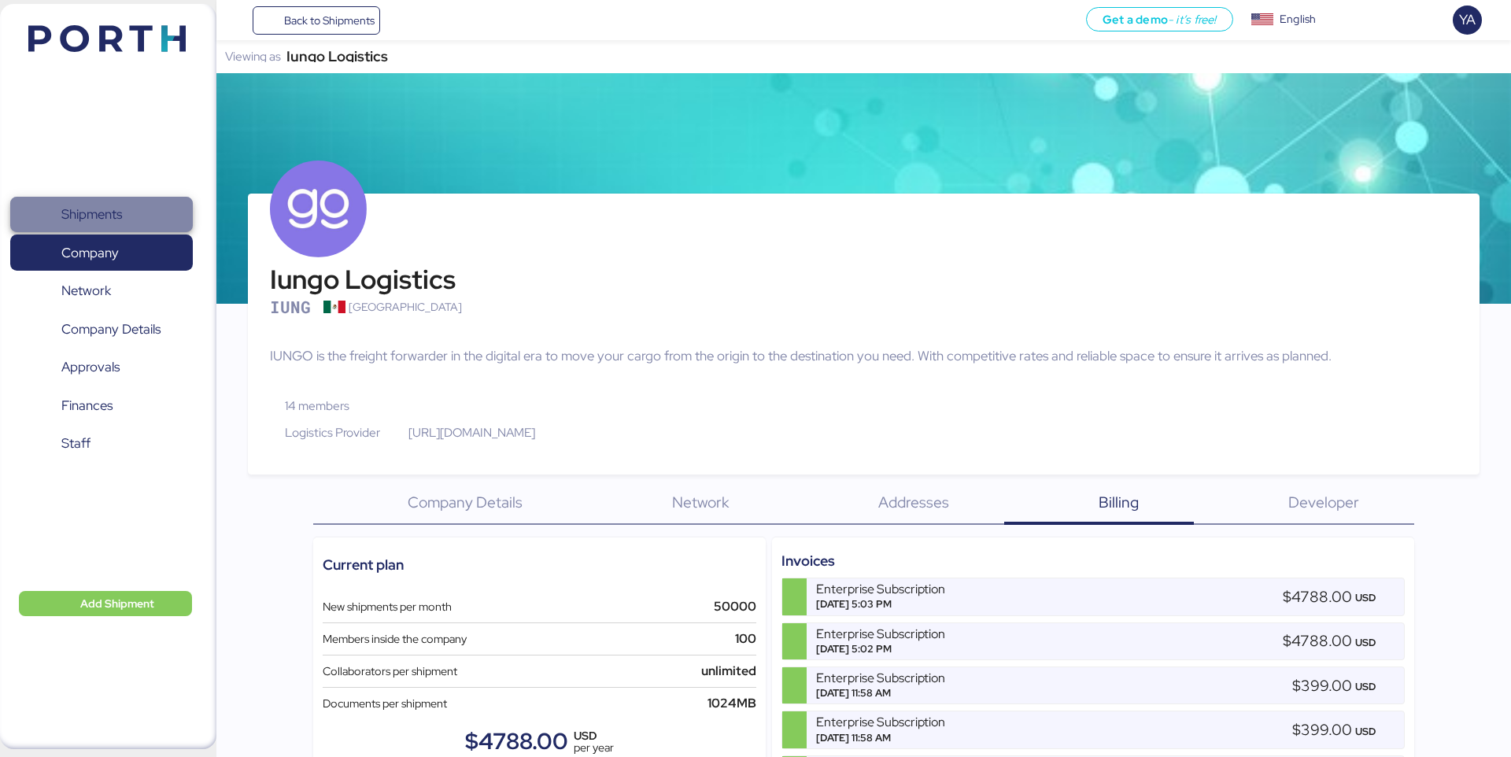
click at [140, 220] on span "Shipments" at bounding box center [101, 214] width 169 height 23
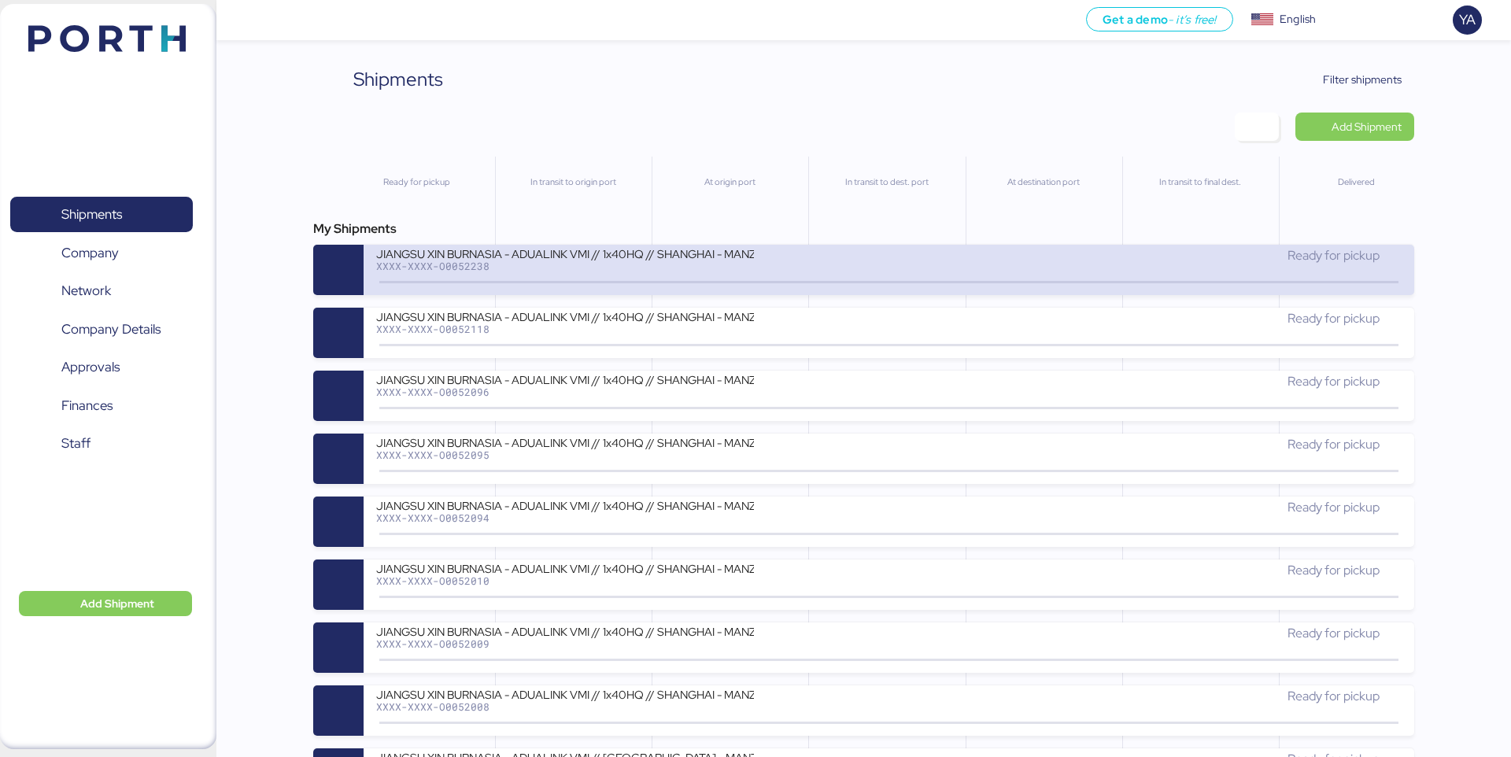
click at [493, 252] on div "JIANGSU XIN BURNASIA - ADUALINK VMI // 1x40HQ // SHANGHAI - MANZANILLO // HBL: …" at bounding box center [565, 252] width 378 height 13
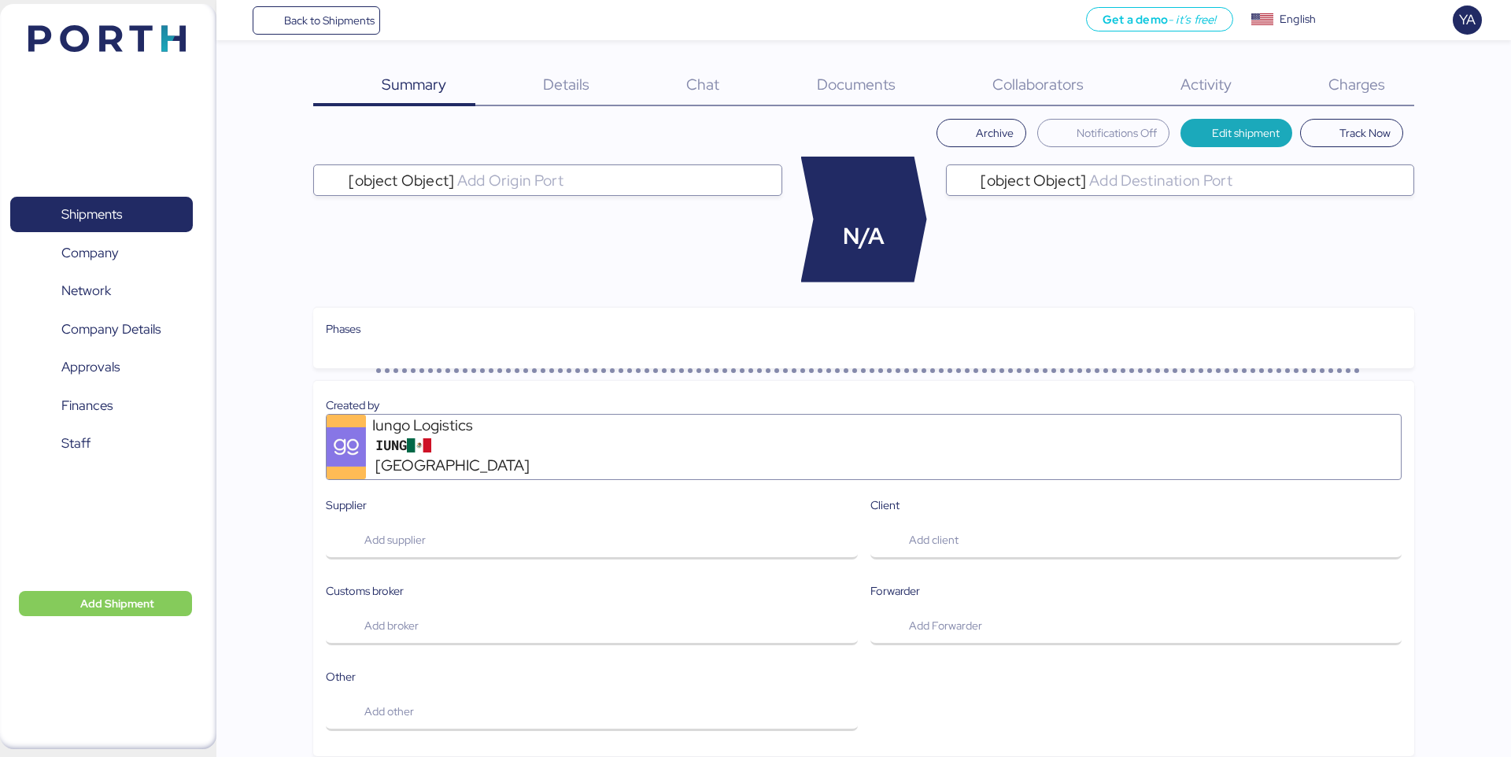
click at [566, 79] on span "Details" at bounding box center [566, 84] width 46 height 20
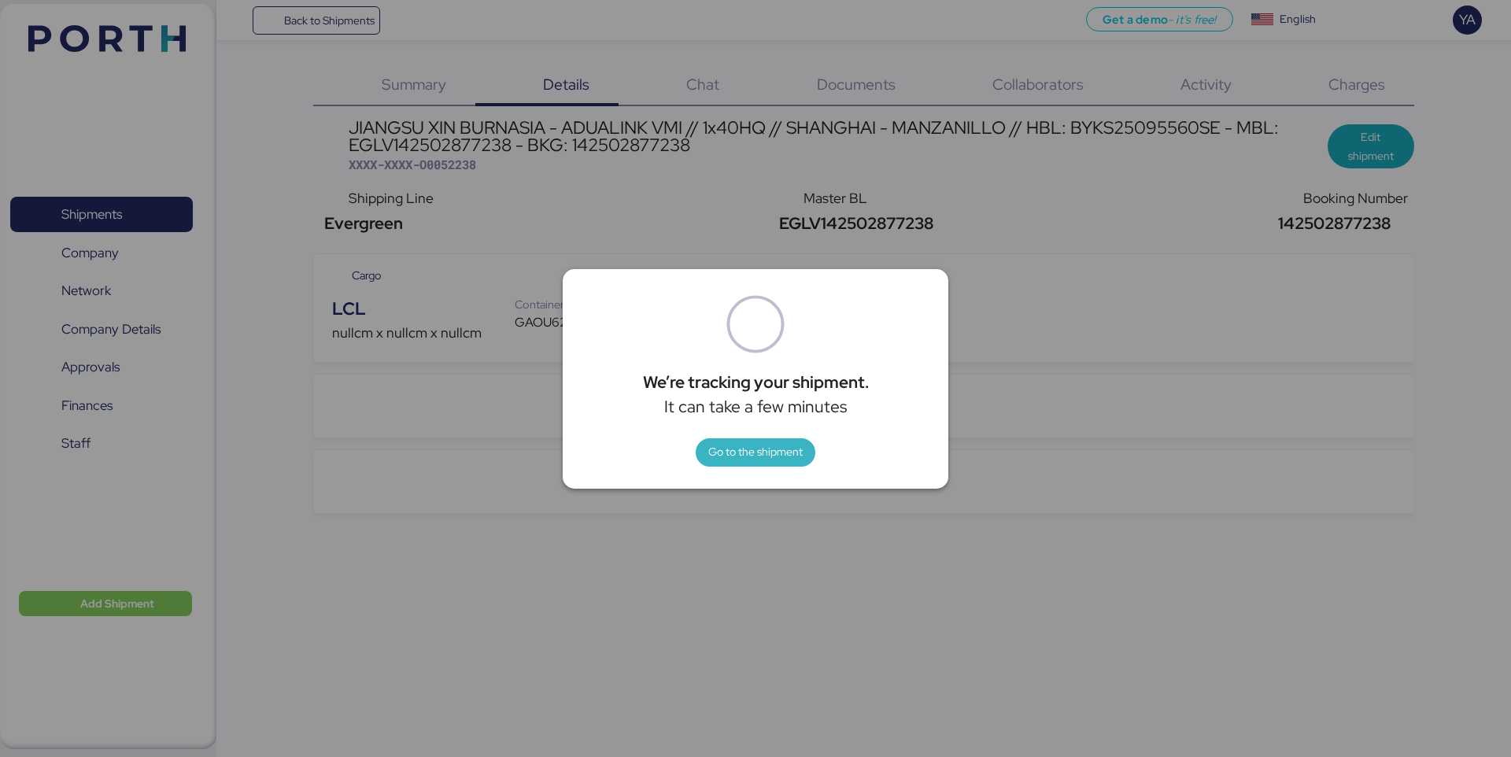
click at [720, 454] on span "Go to the shipment" at bounding box center [755, 451] width 94 height 19
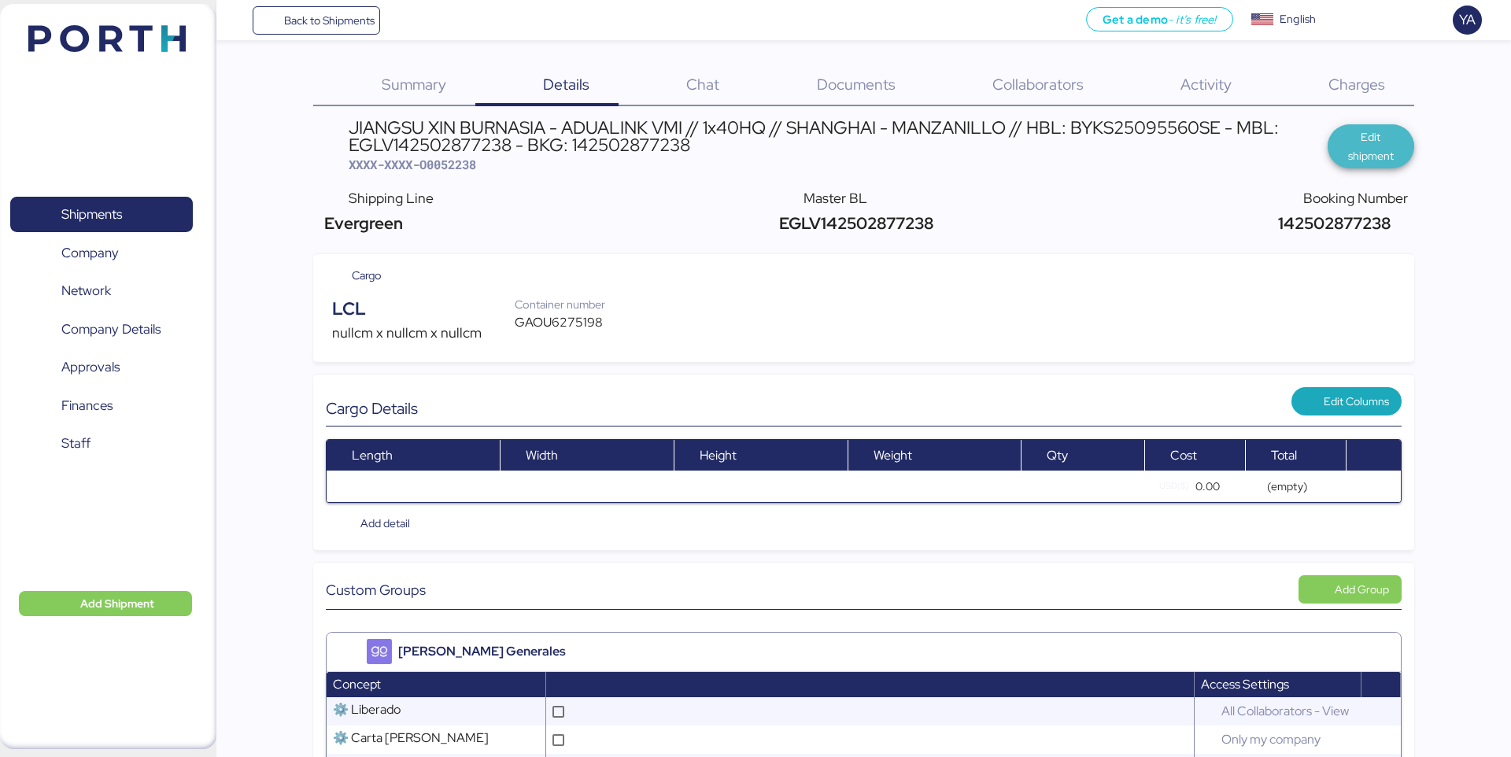
click at [1395, 148] on span "Edit shipment" at bounding box center [1370, 146] width 61 height 38
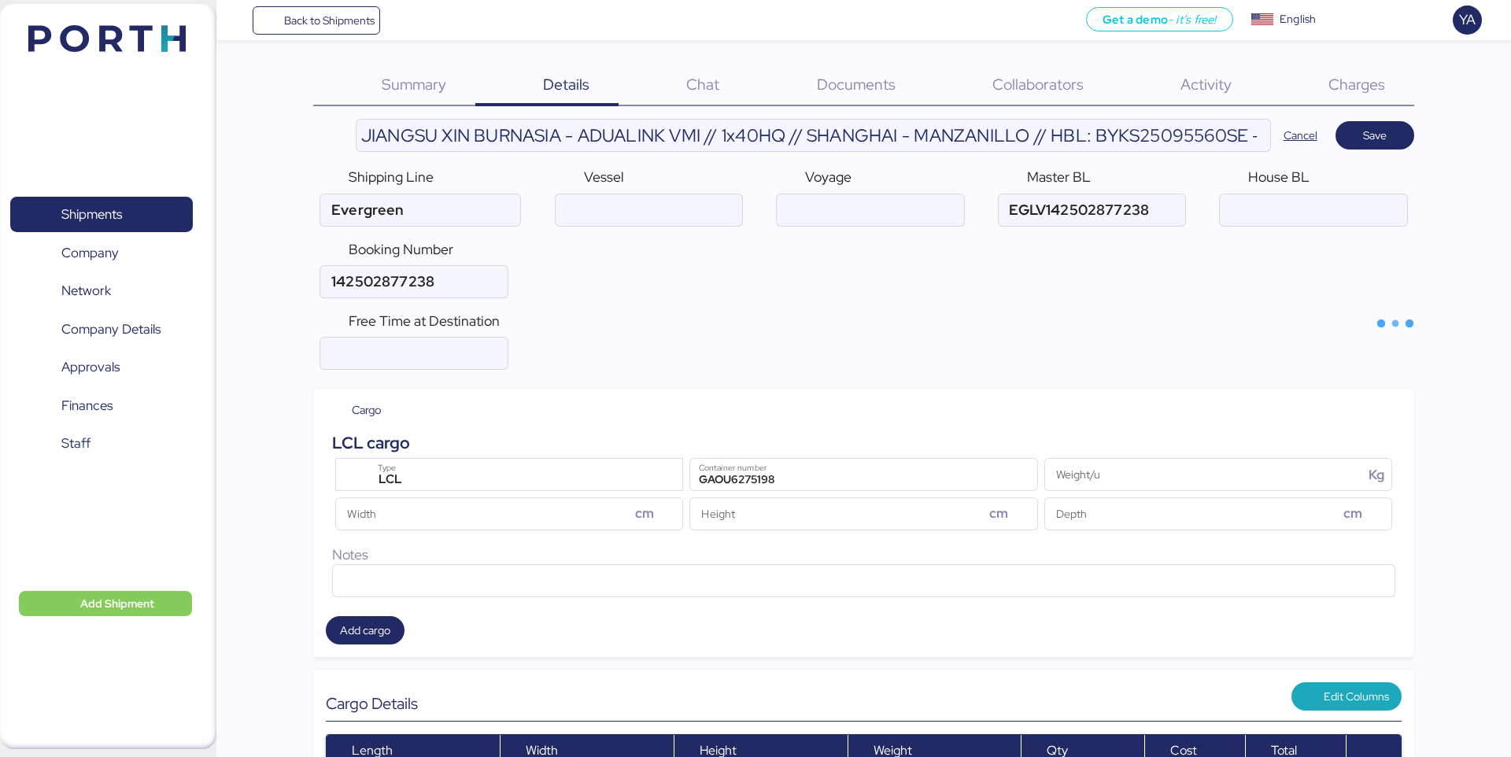
scroll to position [334, 0]
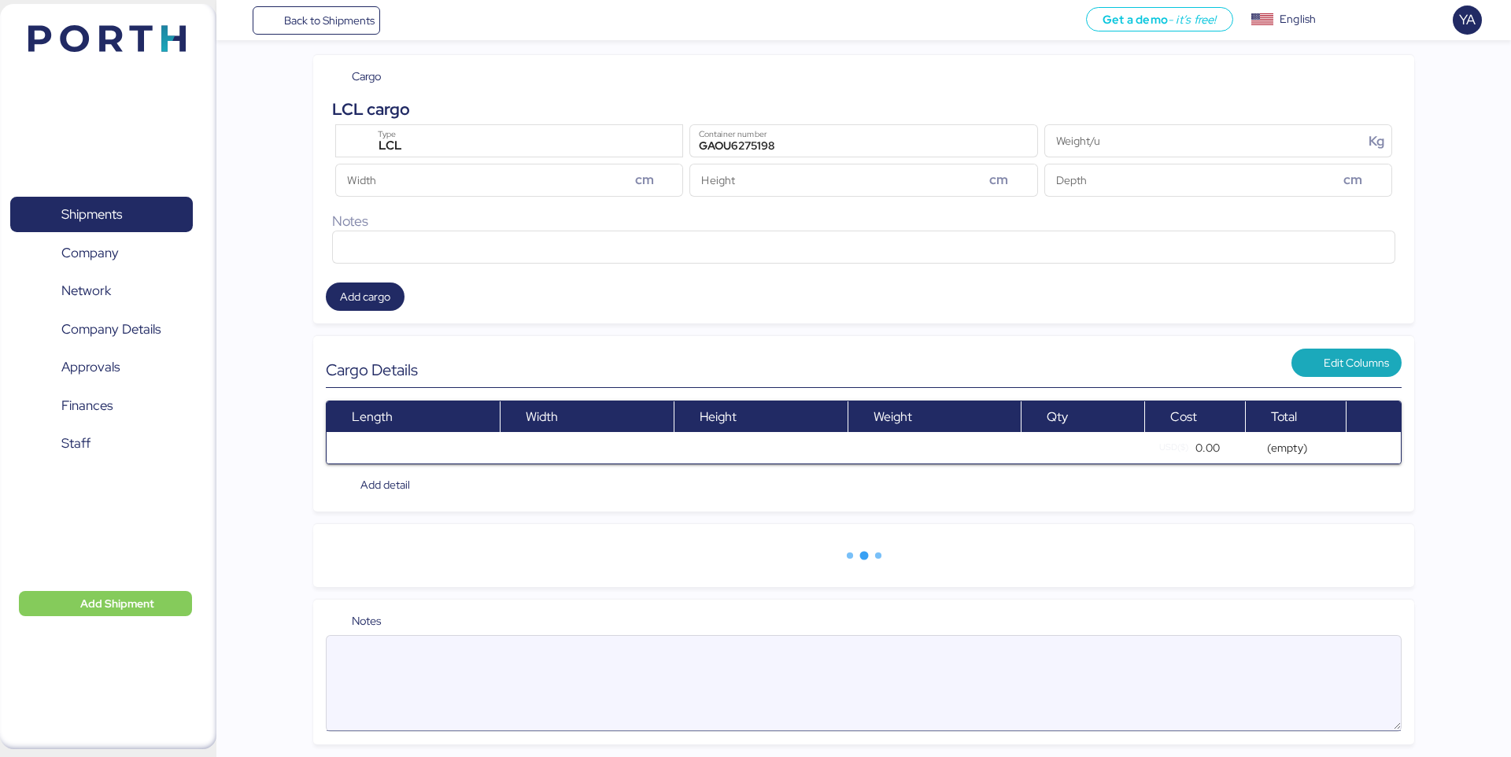
click at [936, 659] on textarea at bounding box center [863, 683] width 1073 height 92
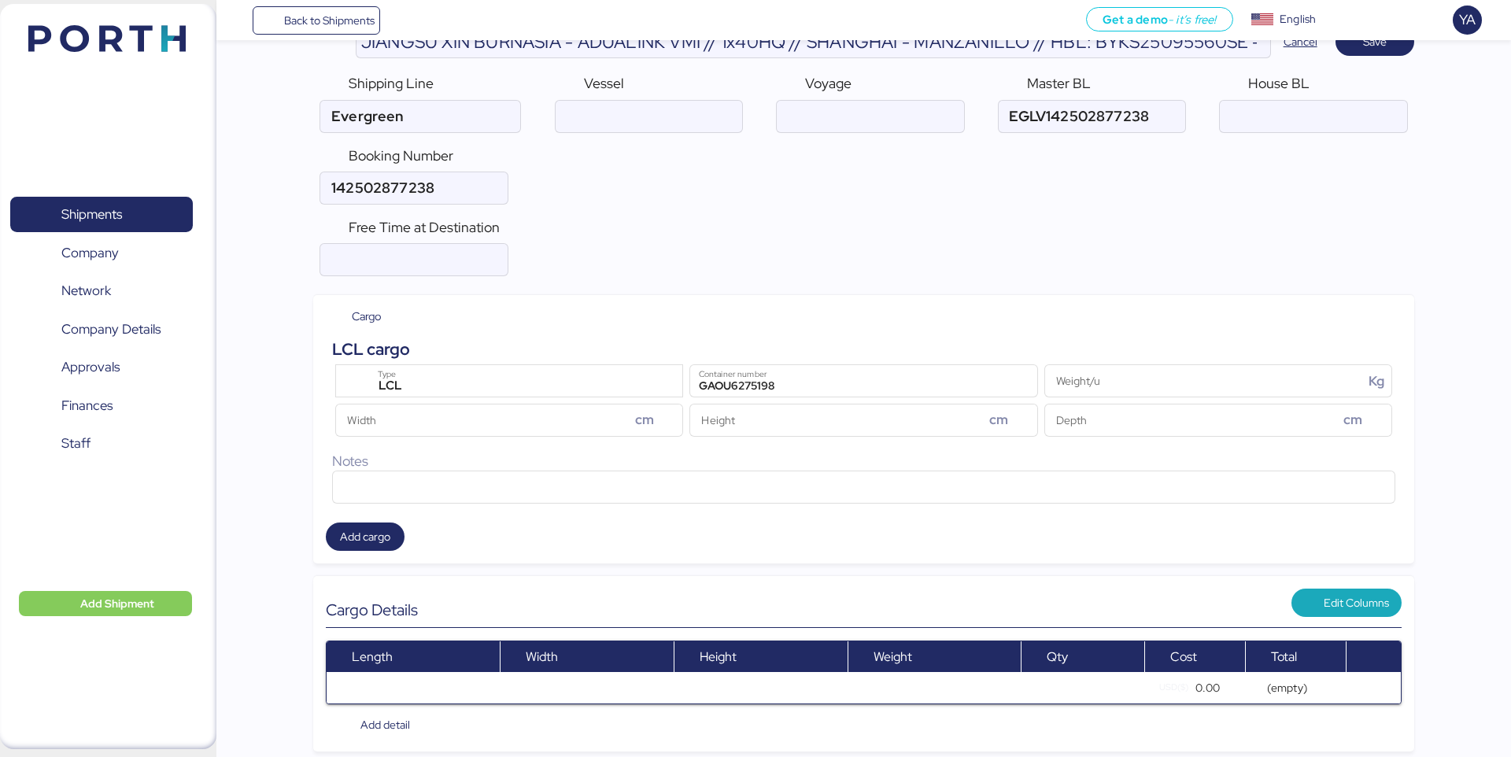
scroll to position [0, 0]
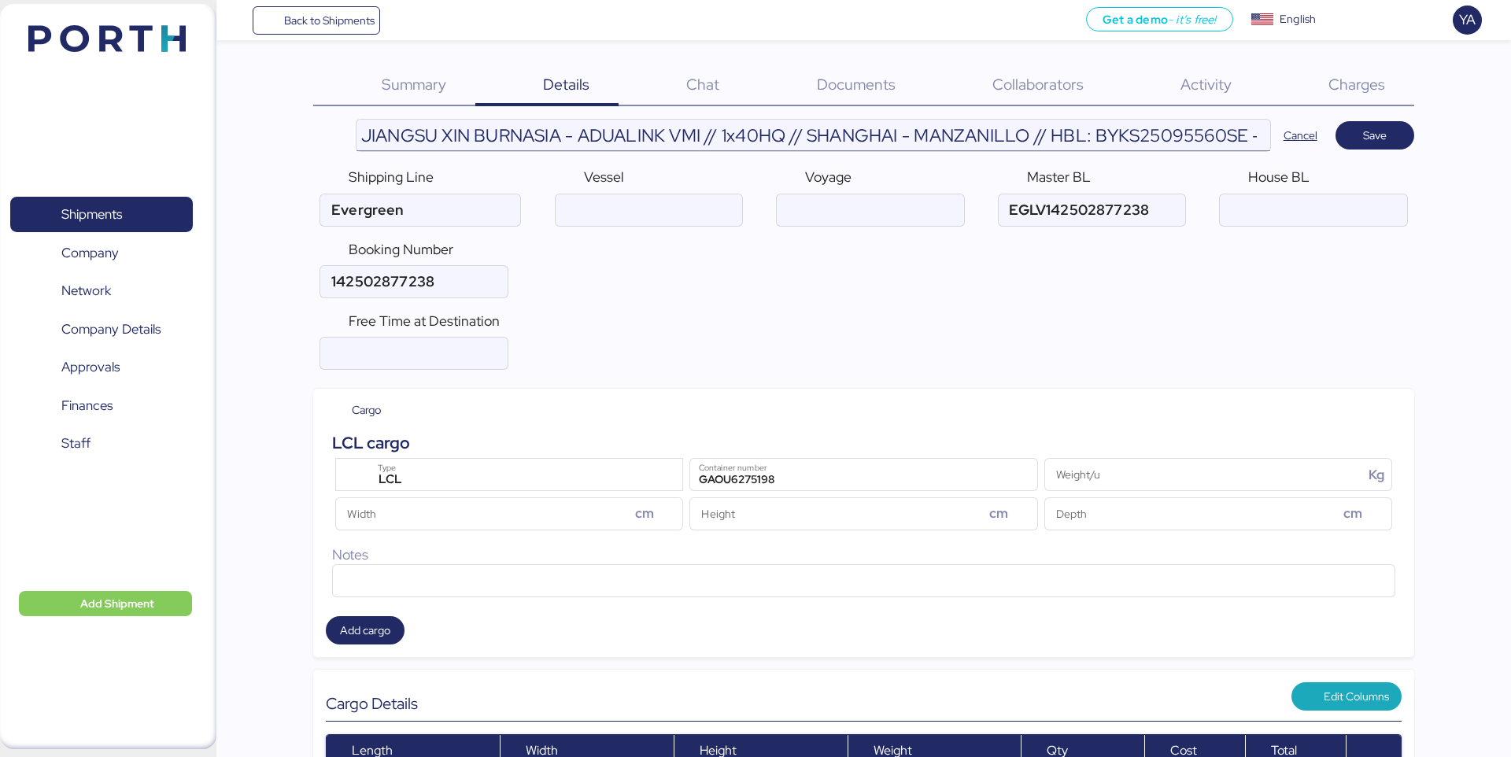
type textarea "se mueve en sencillo"
click at [1182, 133] on input "JIANGSU XIN BURNASIA - ADUALINK VMI // 1x40HQ // SHANGHAI - MANZANILLO // HBL: …" at bounding box center [813, 135] width 914 height 31
click at [1246, 204] on input "ocean" at bounding box center [1313, 209] width 186 height 31
paste input "BYKS25095560SE"
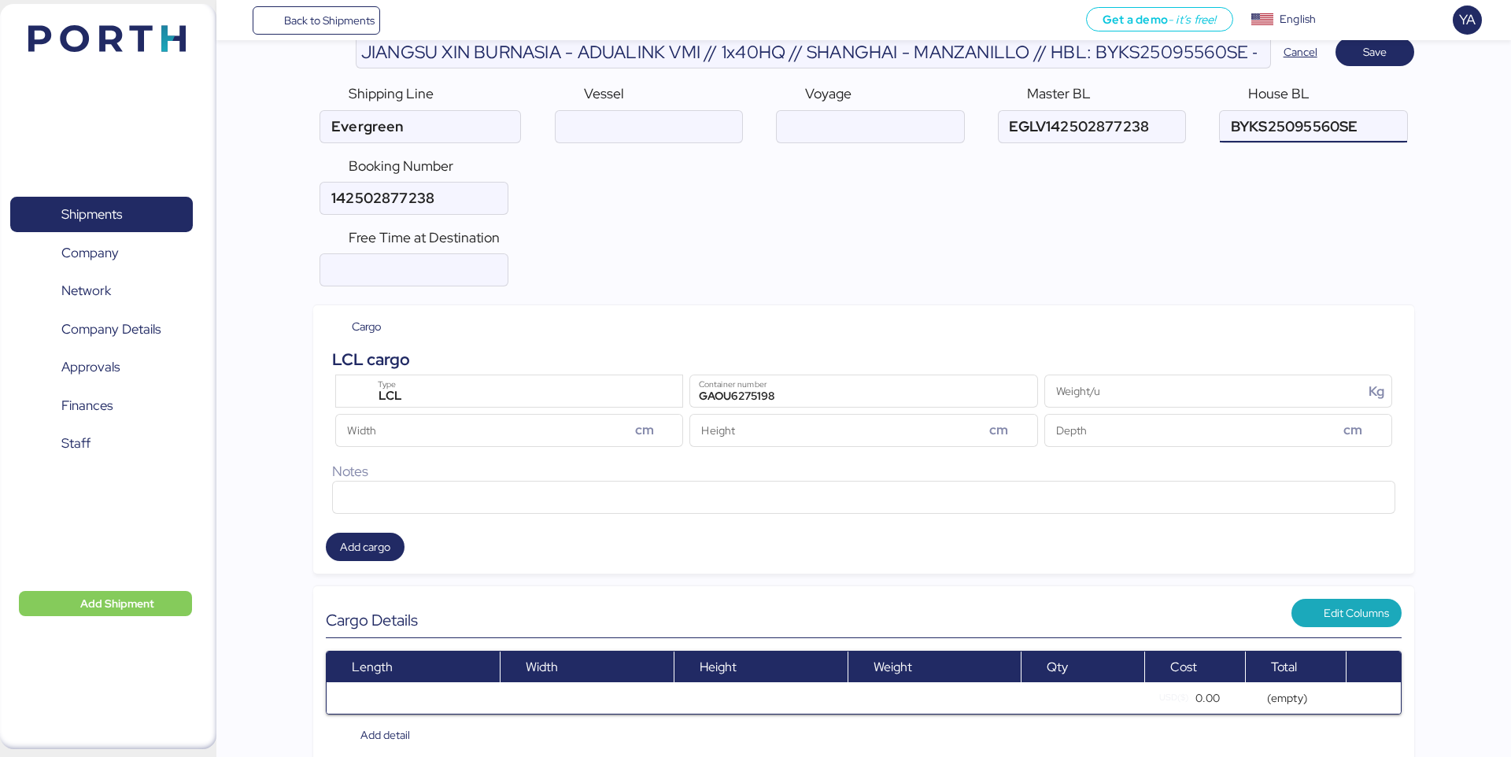
scroll to position [86, 0]
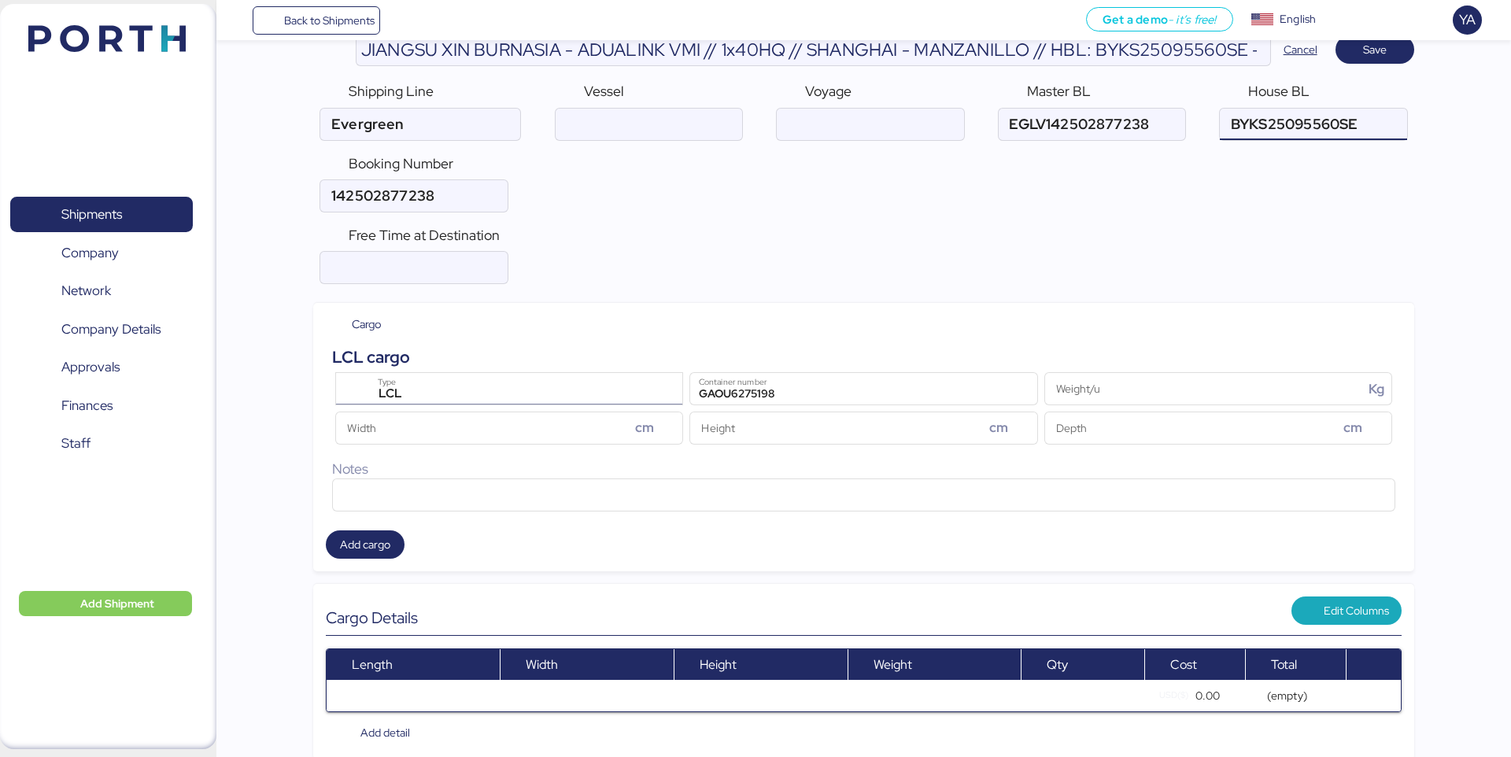
type input "BYKS25095560SE"
click at [547, 375] on div "LCL Type" at bounding box center [511, 388] width 285 height 31
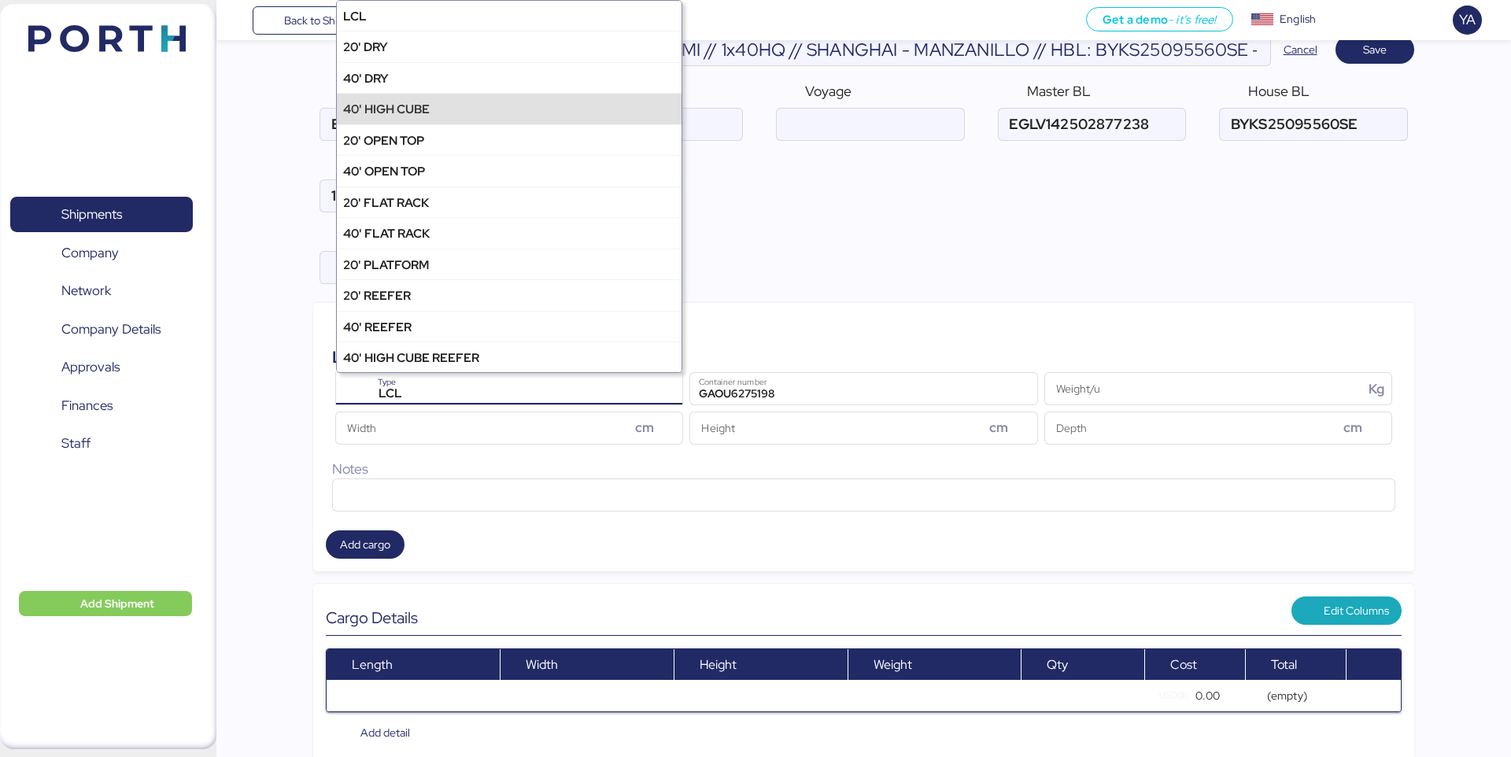
click at [603, 105] on div "40' HIGH CUBE" at bounding box center [509, 108] width 345 height 31
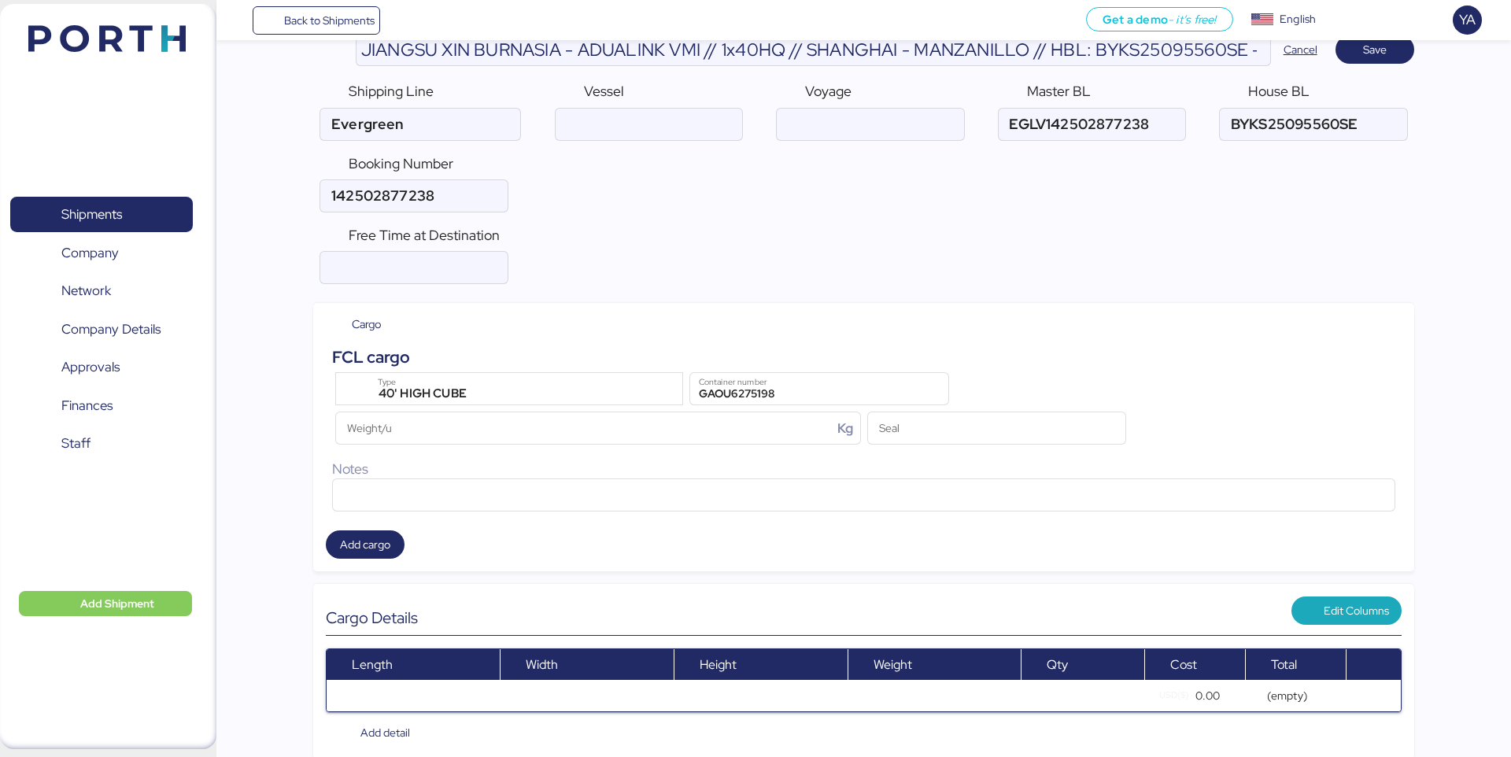
click at [888, 257] on div "Free Time at Destination" at bounding box center [863, 255] width 1100 height 72
click at [1385, 61] on span "Save" at bounding box center [1374, 49] width 79 height 28
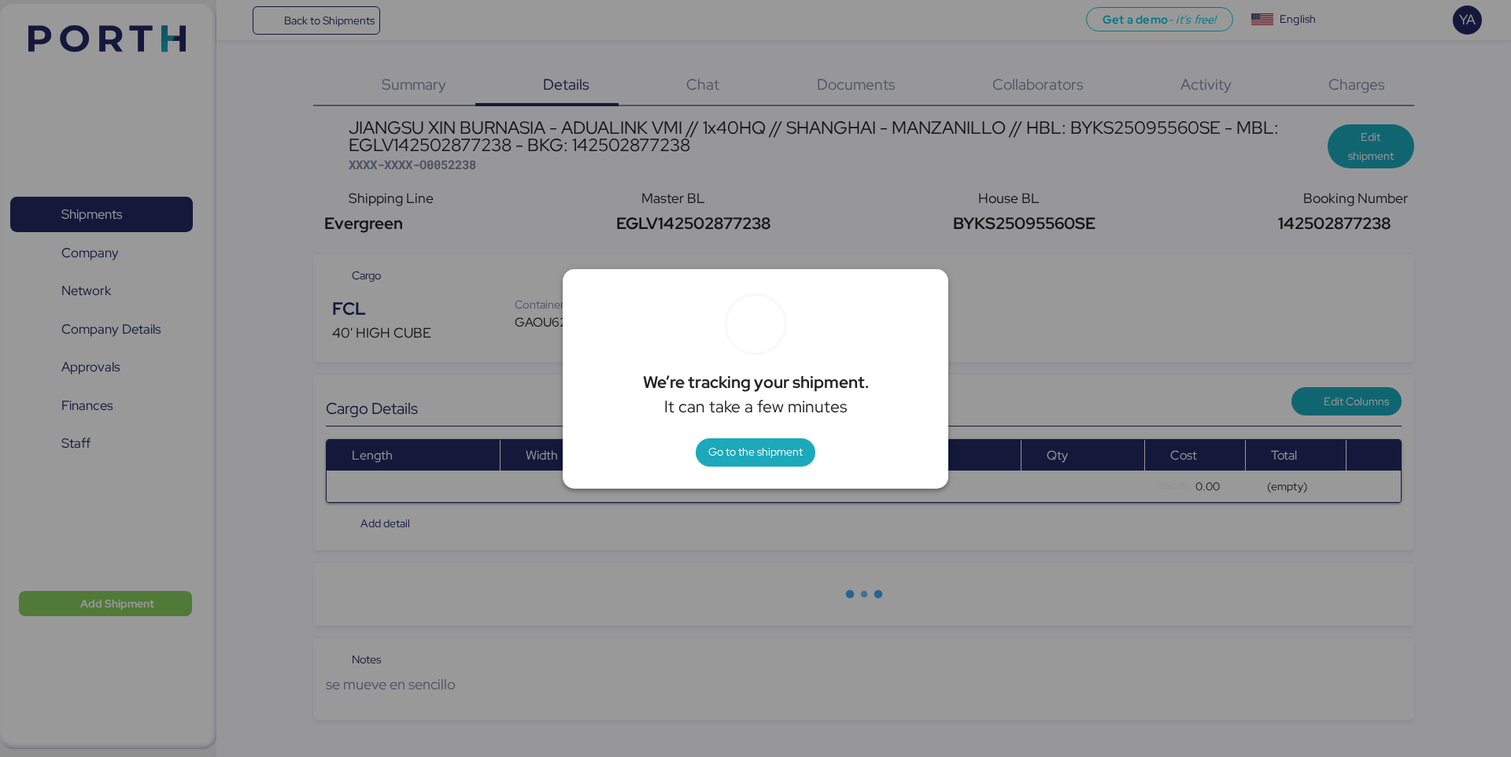
click at [767, 434] on div "We’re tracking your shipment. It can take a few minutes Go to the shipment" at bounding box center [756, 379] width 386 height 220
click at [767, 445] on span "Go to the shipment" at bounding box center [755, 451] width 94 height 19
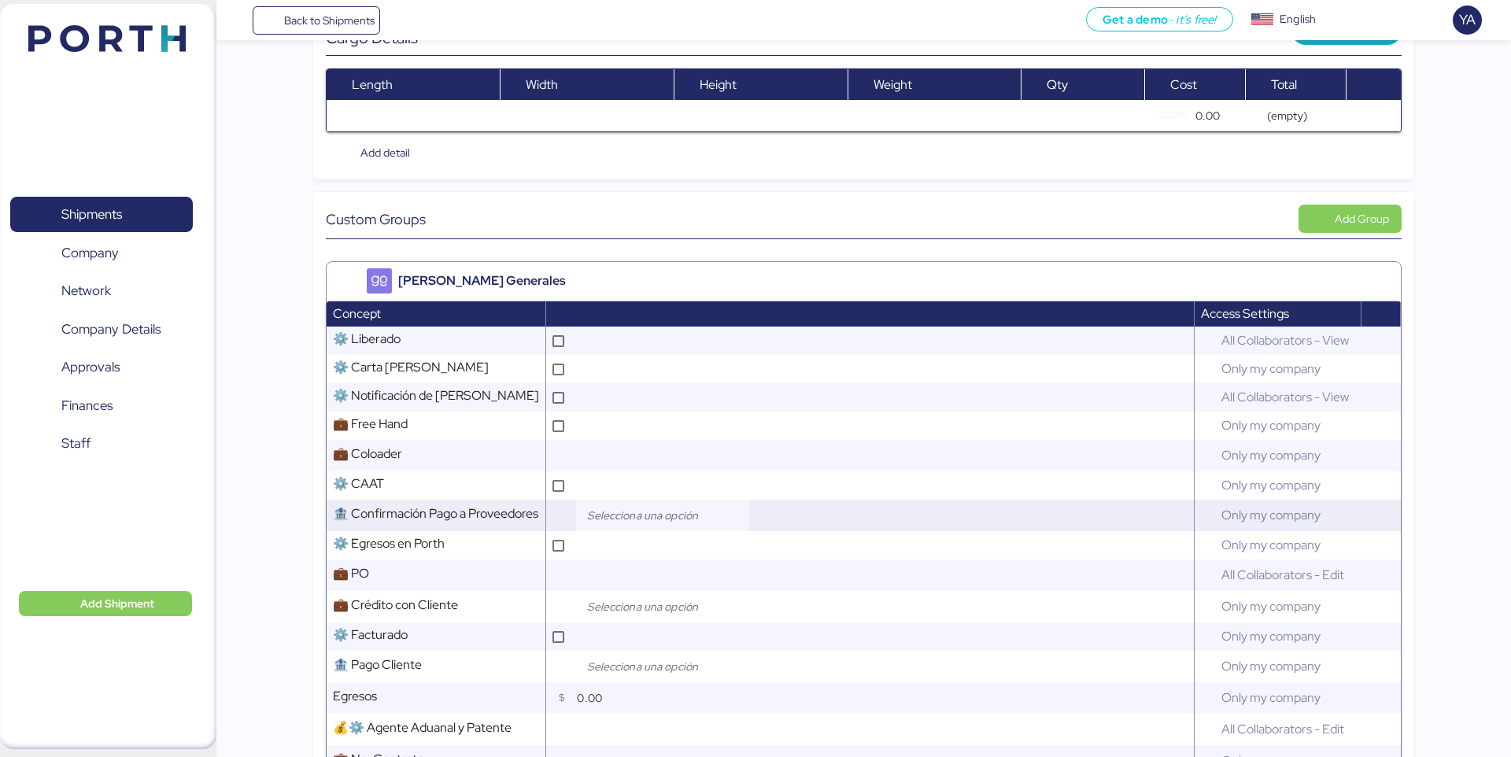
scroll to position [374, 0]
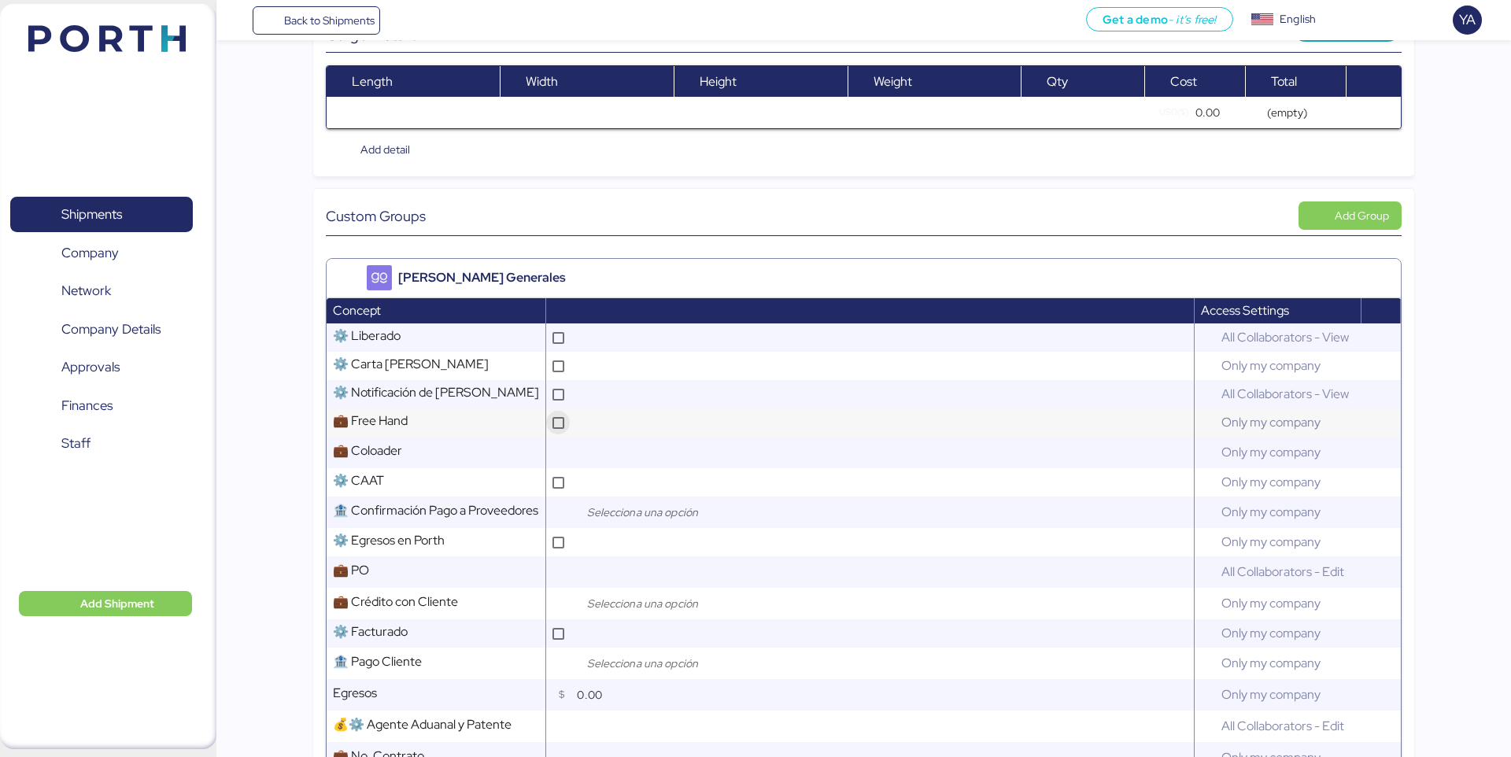
click at [554, 424] on div at bounding box center [558, 423] width 12 height 12
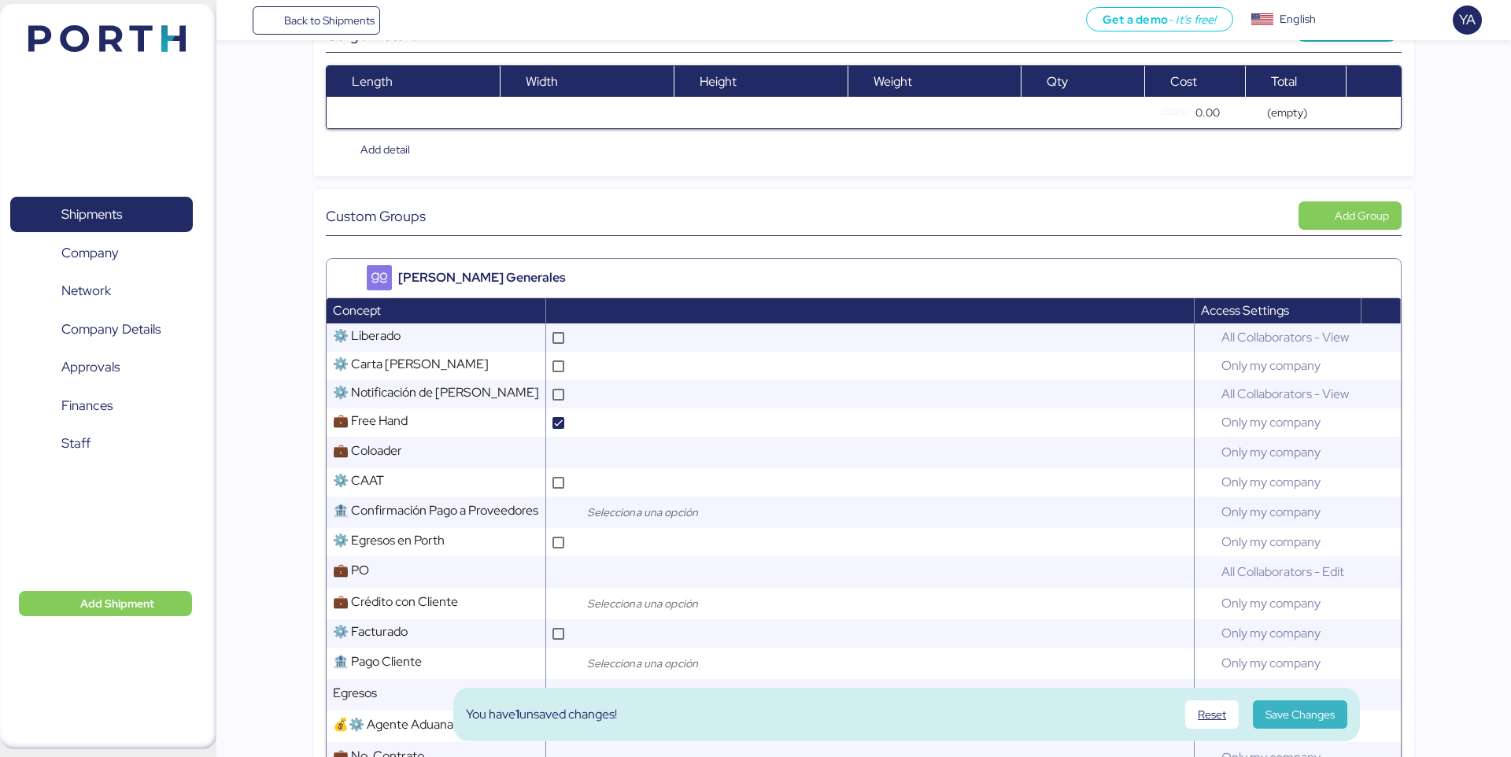
click at [1260, 721] on span "Save Changes" at bounding box center [1300, 714] width 94 height 28
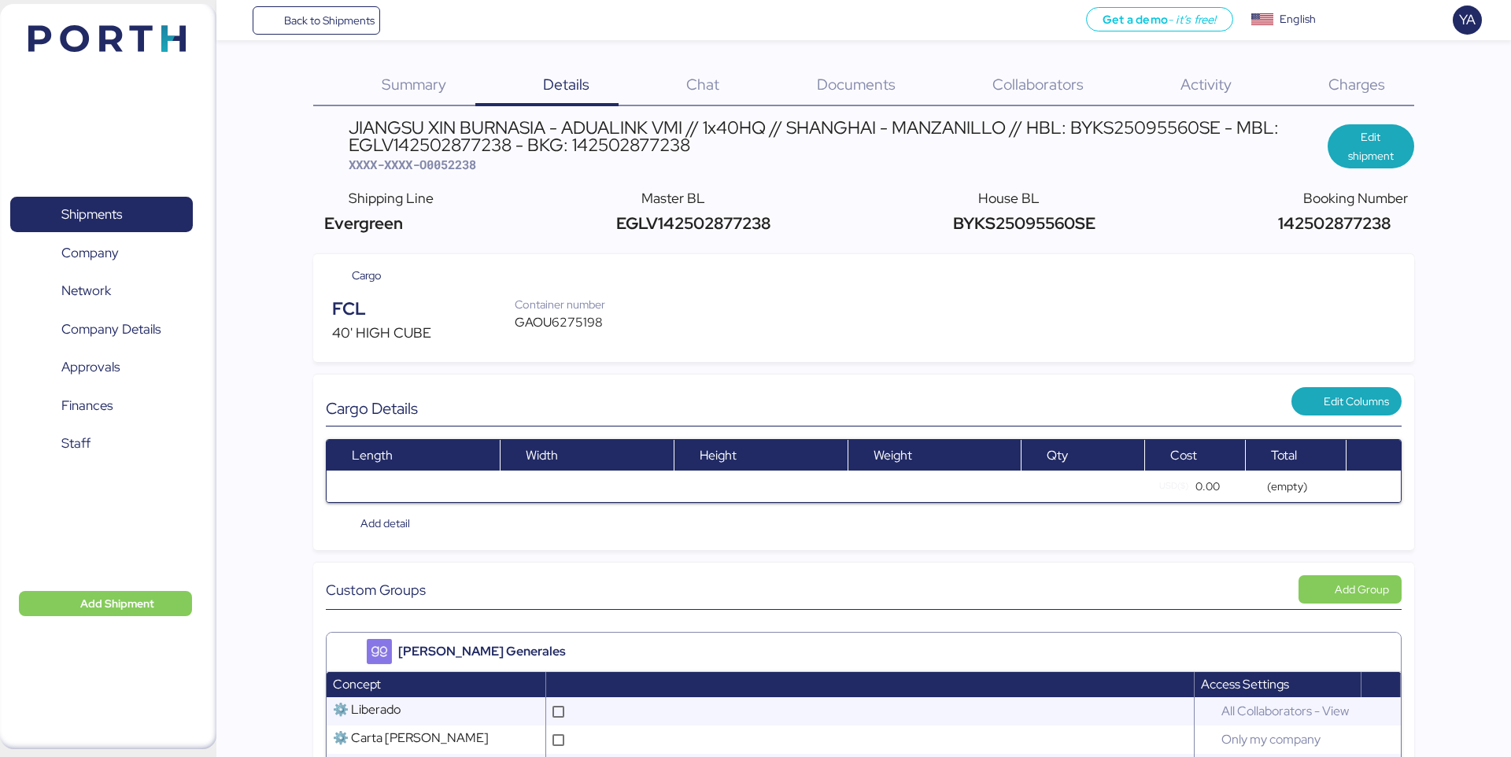
click at [835, 74] on span "Documents" at bounding box center [856, 84] width 79 height 20
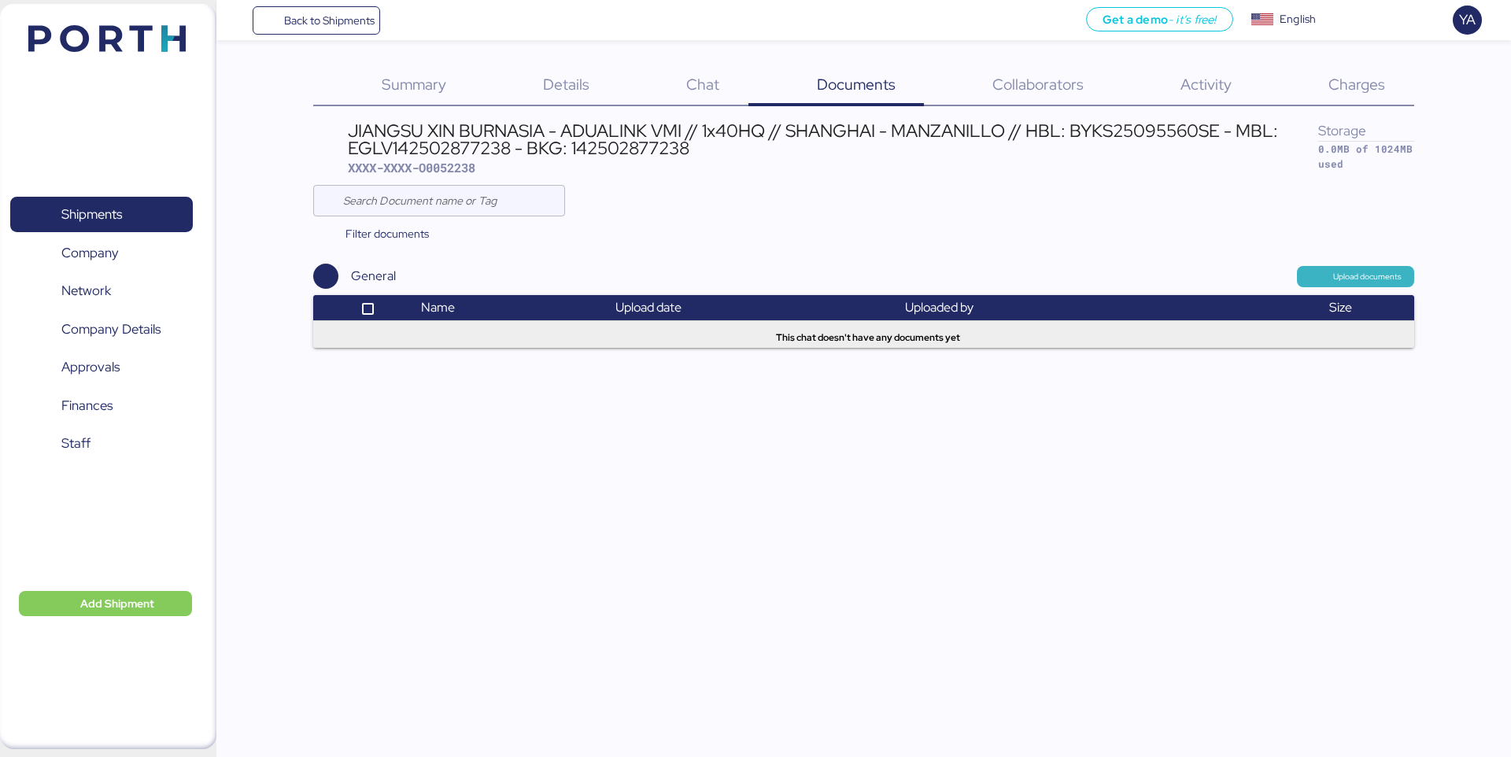
click at [1330, 276] on span "Upload documents" at bounding box center [1355, 276] width 92 height 14
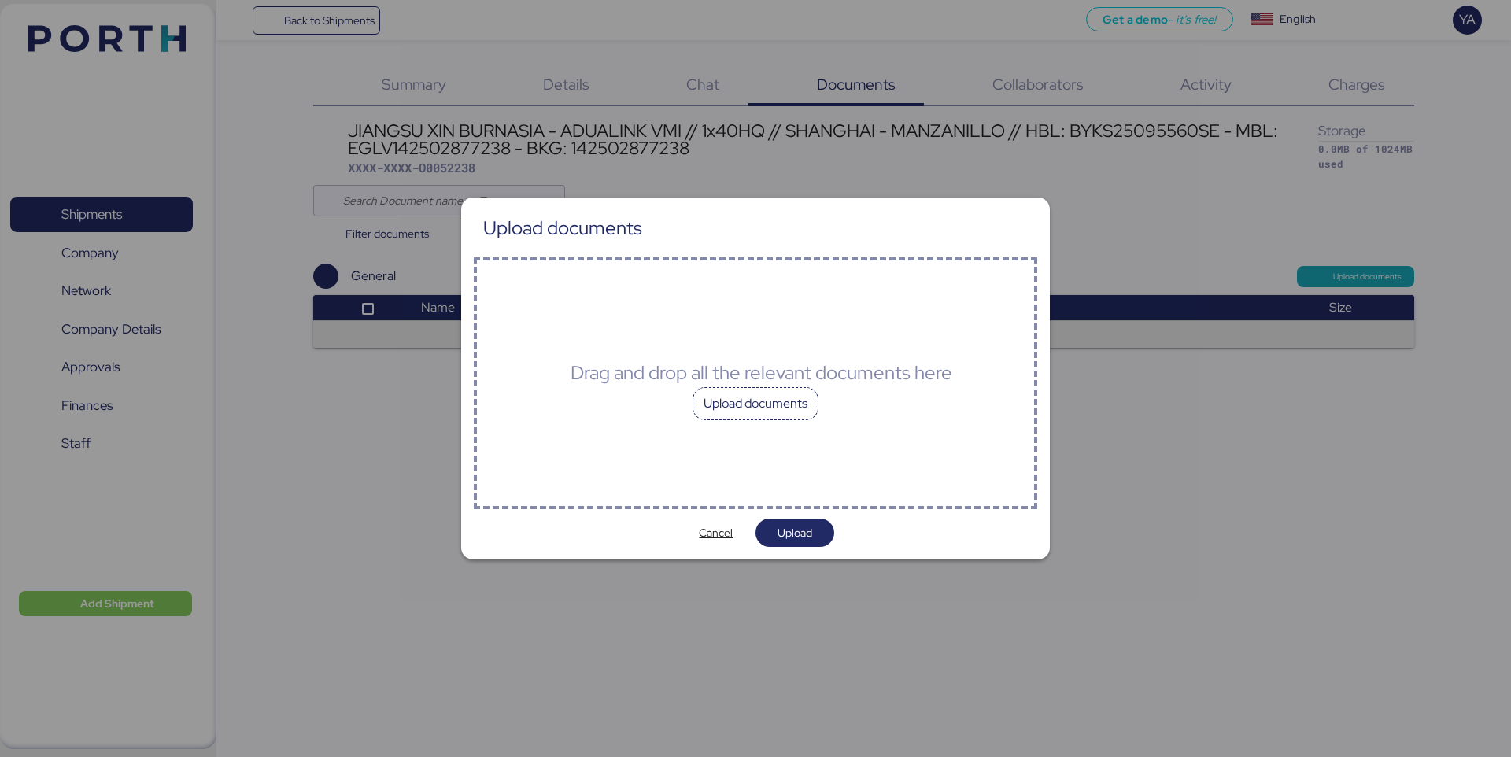
click at [814, 414] on div "Upload documents" at bounding box center [755, 403] width 126 height 33
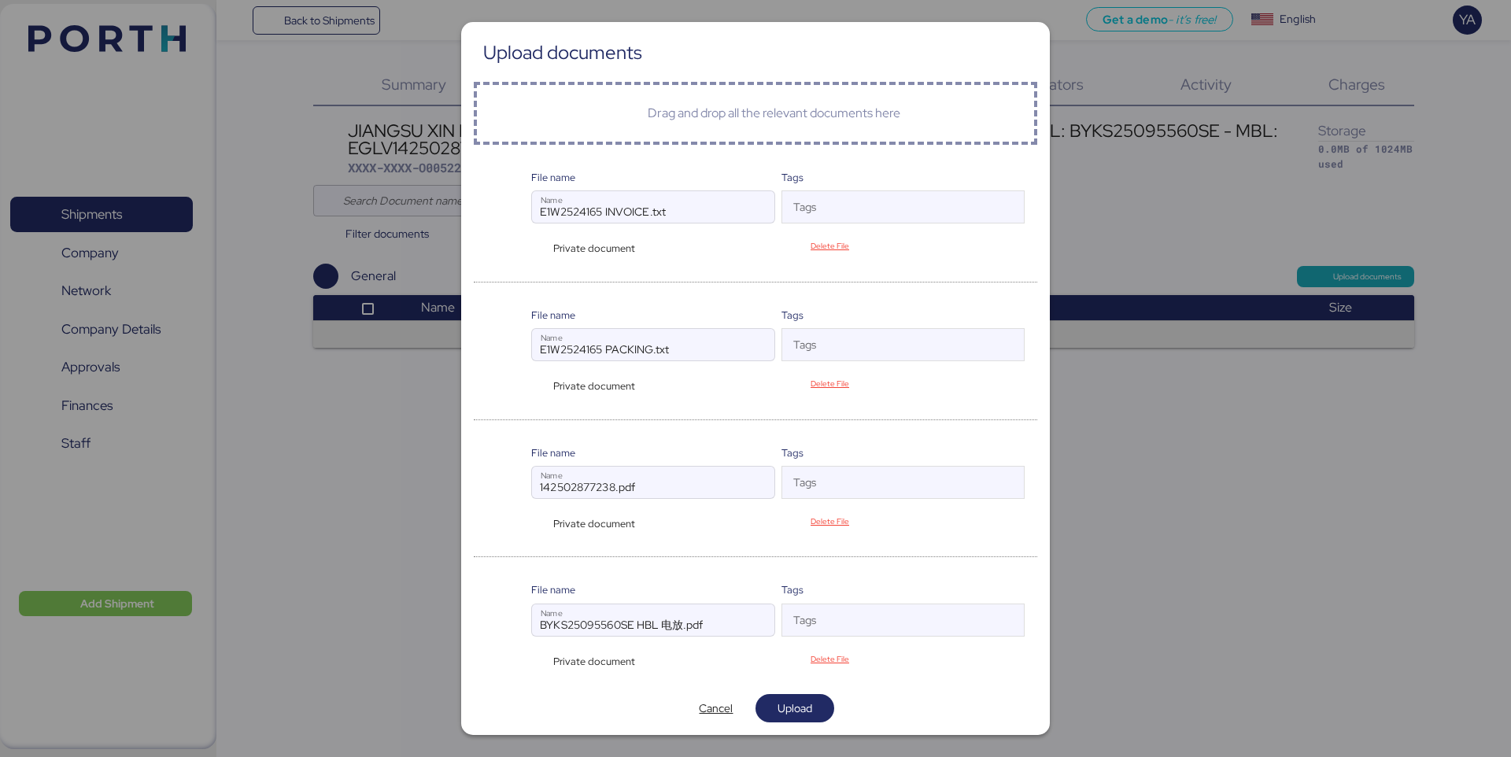
click at [536, 522] on div "Private document" at bounding box center [591, 523] width 121 height 15
click at [787, 708] on span "Upload" at bounding box center [794, 708] width 35 height 19
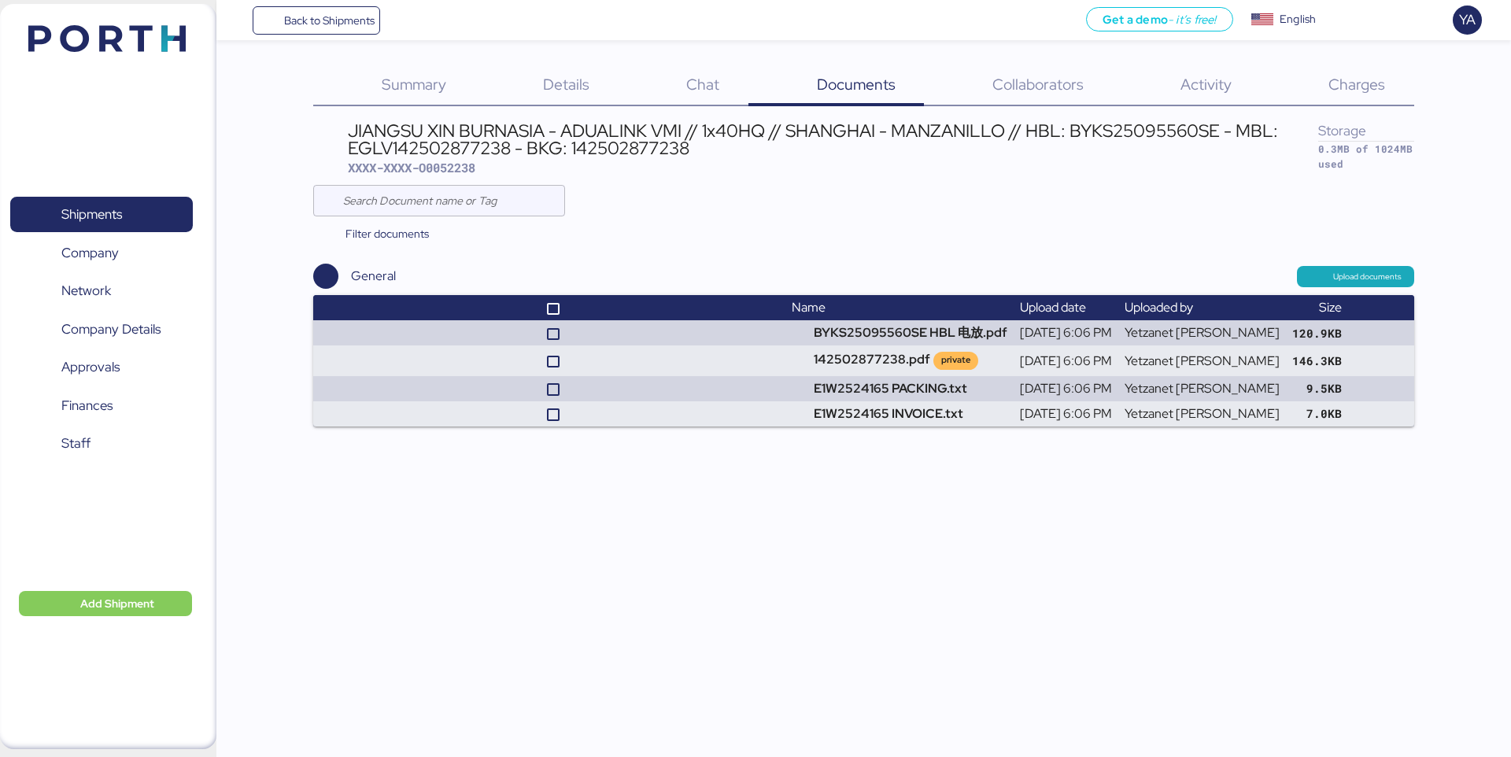
click at [1028, 90] on span "Collaborators" at bounding box center [1037, 84] width 91 height 20
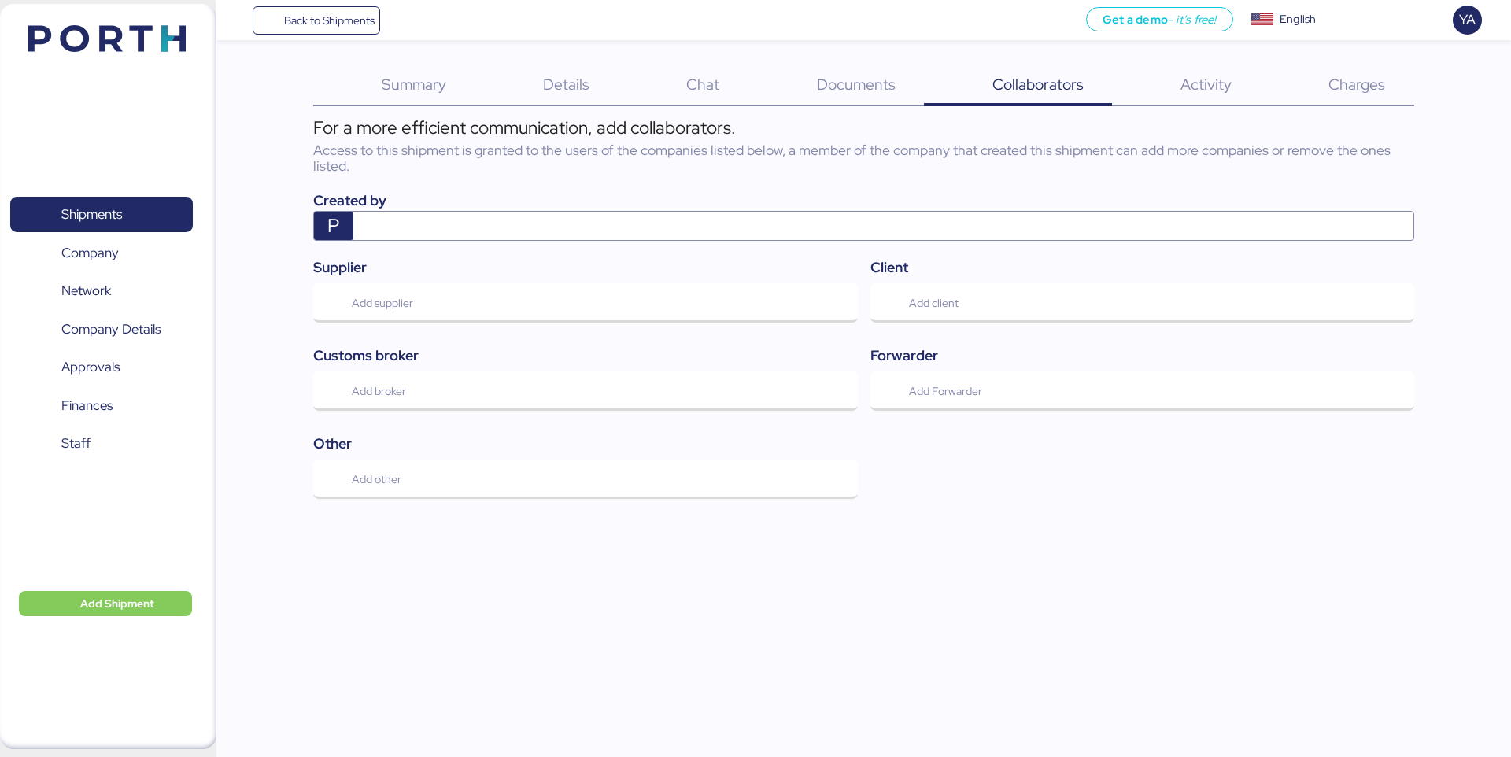
click at [1360, 76] on span "Charges" at bounding box center [1356, 84] width 57 height 20
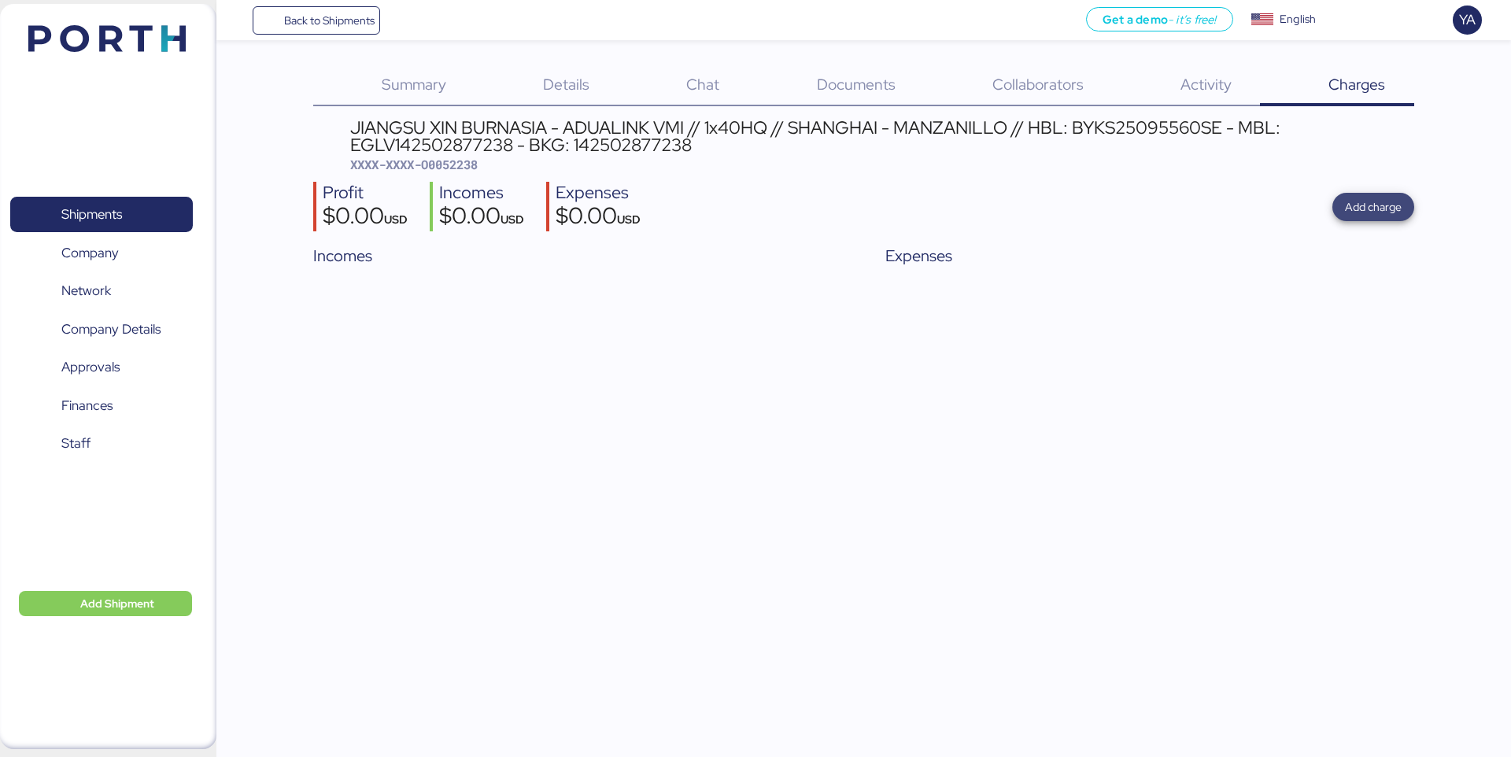
click at [1376, 208] on span "Add charge" at bounding box center [1373, 206] width 57 height 19
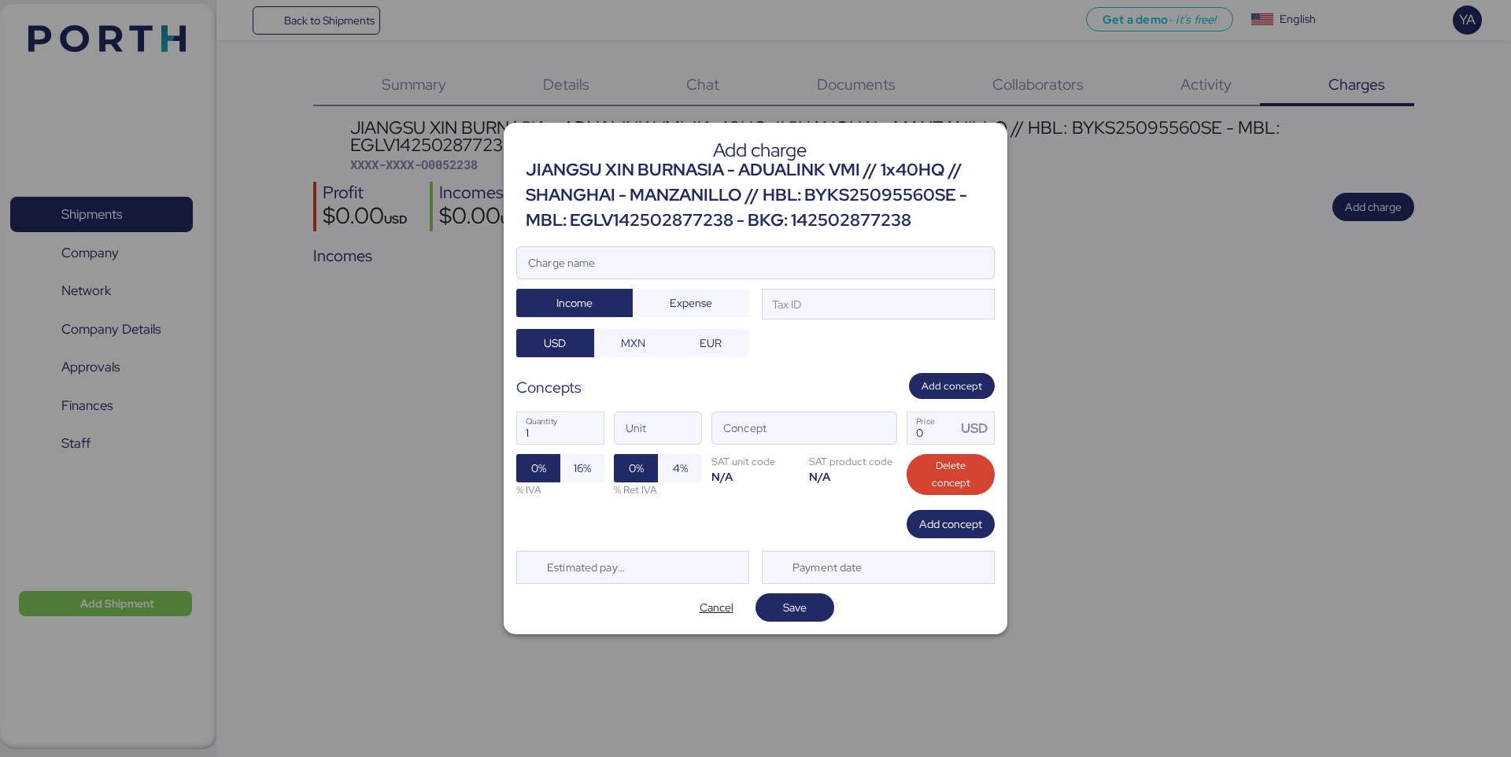
click at [890, 223] on div "JIANGSU XIN BURNASIA - ADUALINK VMI // 1x40HQ // SHANGHAI - MANZANILLO // HBL: …" at bounding box center [760, 195] width 469 height 76
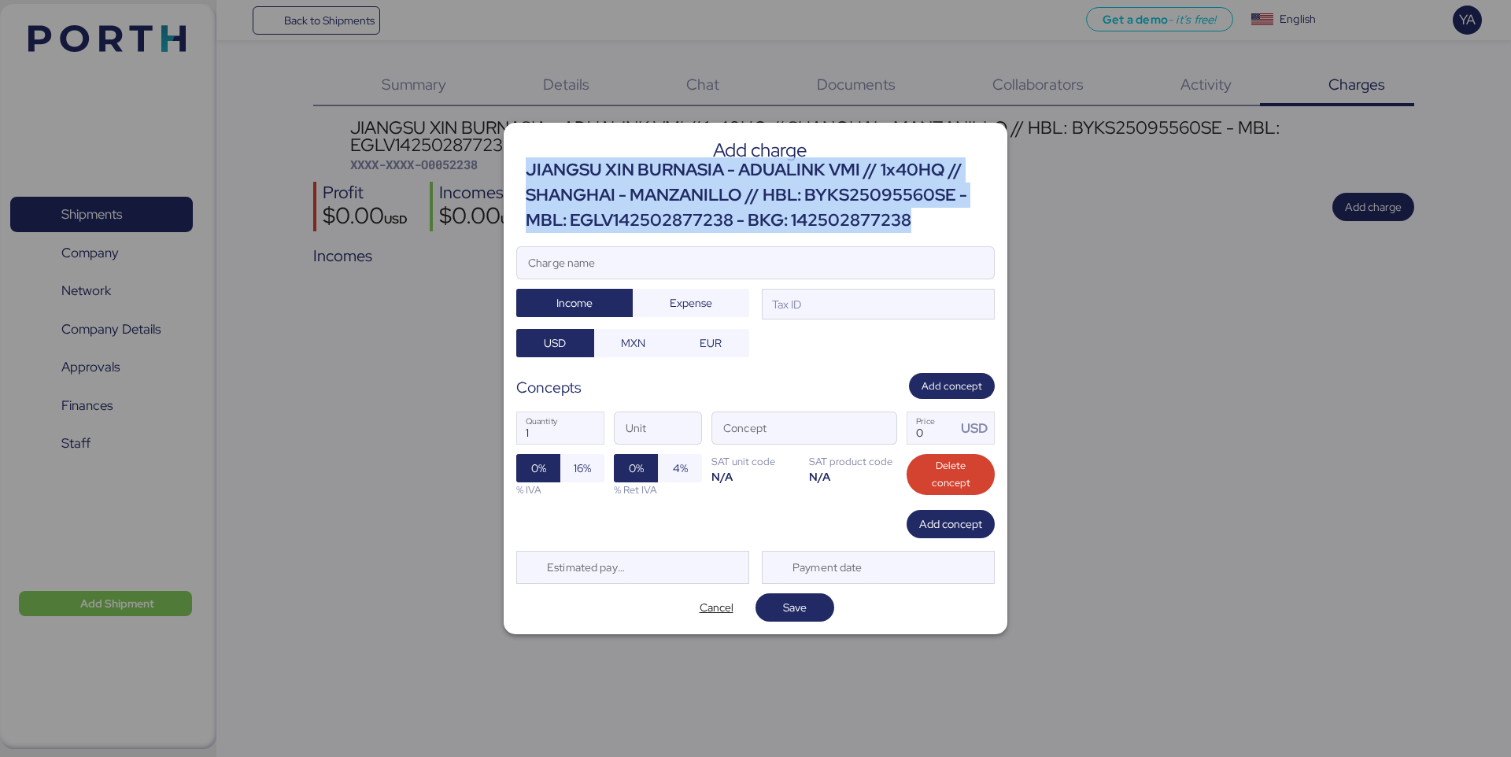
click at [890, 223] on div "JIANGSU XIN BURNASIA - ADUALINK VMI // 1x40HQ // SHANGHAI - MANZANILLO // HBL: …" at bounding box center [760, 195] width 469 height 76
copy div "JIANGSU XIN BURNASIA - ADUALINK VMI // 1x40HQ // SHANGHAI - MANZANILLO // HBL: …"
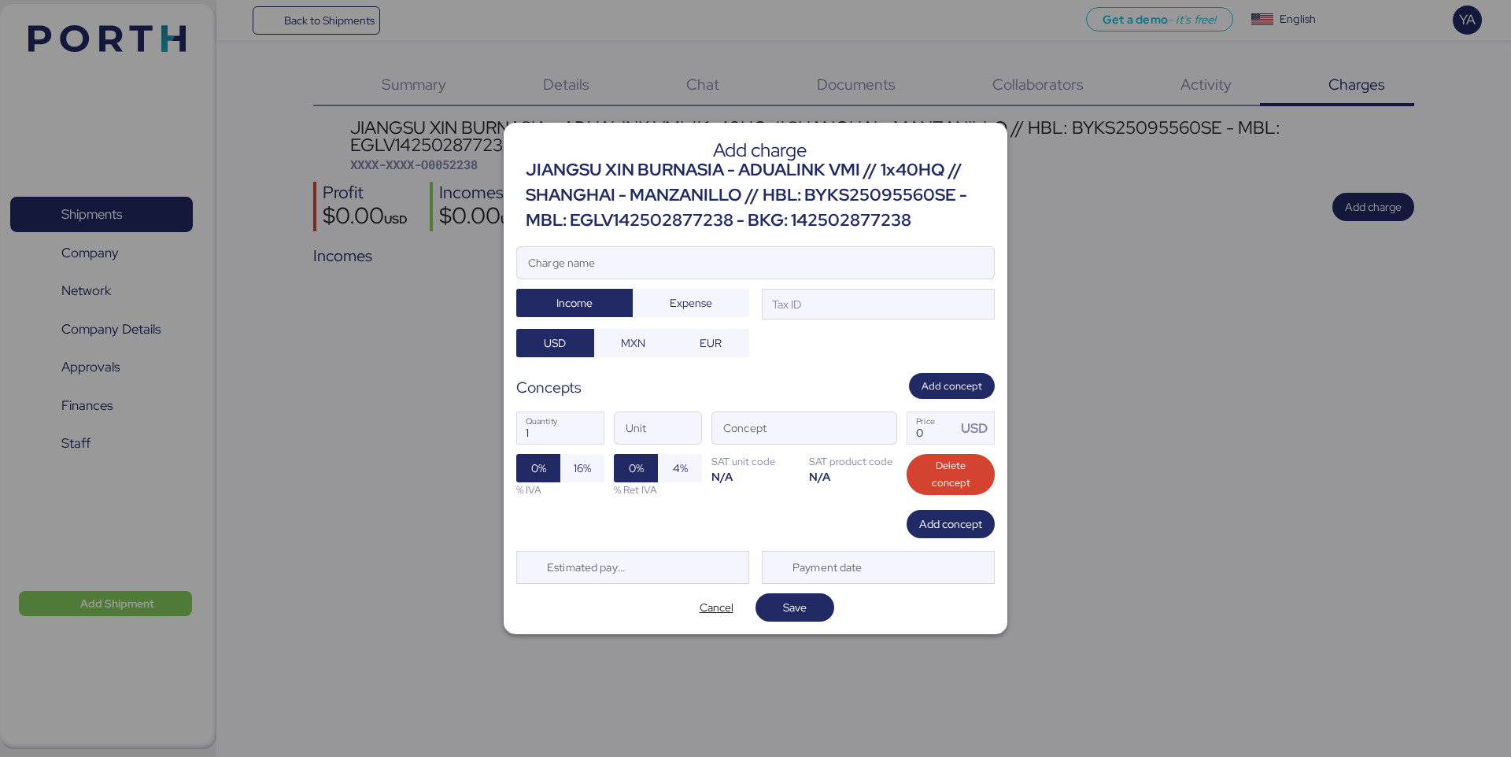
click at [847, 286] on div at bounding box center [755, 287] width 477 height 16
click at [847, 279] on input "Charge name" at bounding box center [755, 262] width 477 height 31
paste input "JIANGSU XIN BURNASIA - ADUALINK VMI // 1x40HQ // SHANGHAI - MANZANILLO // HBL: …"
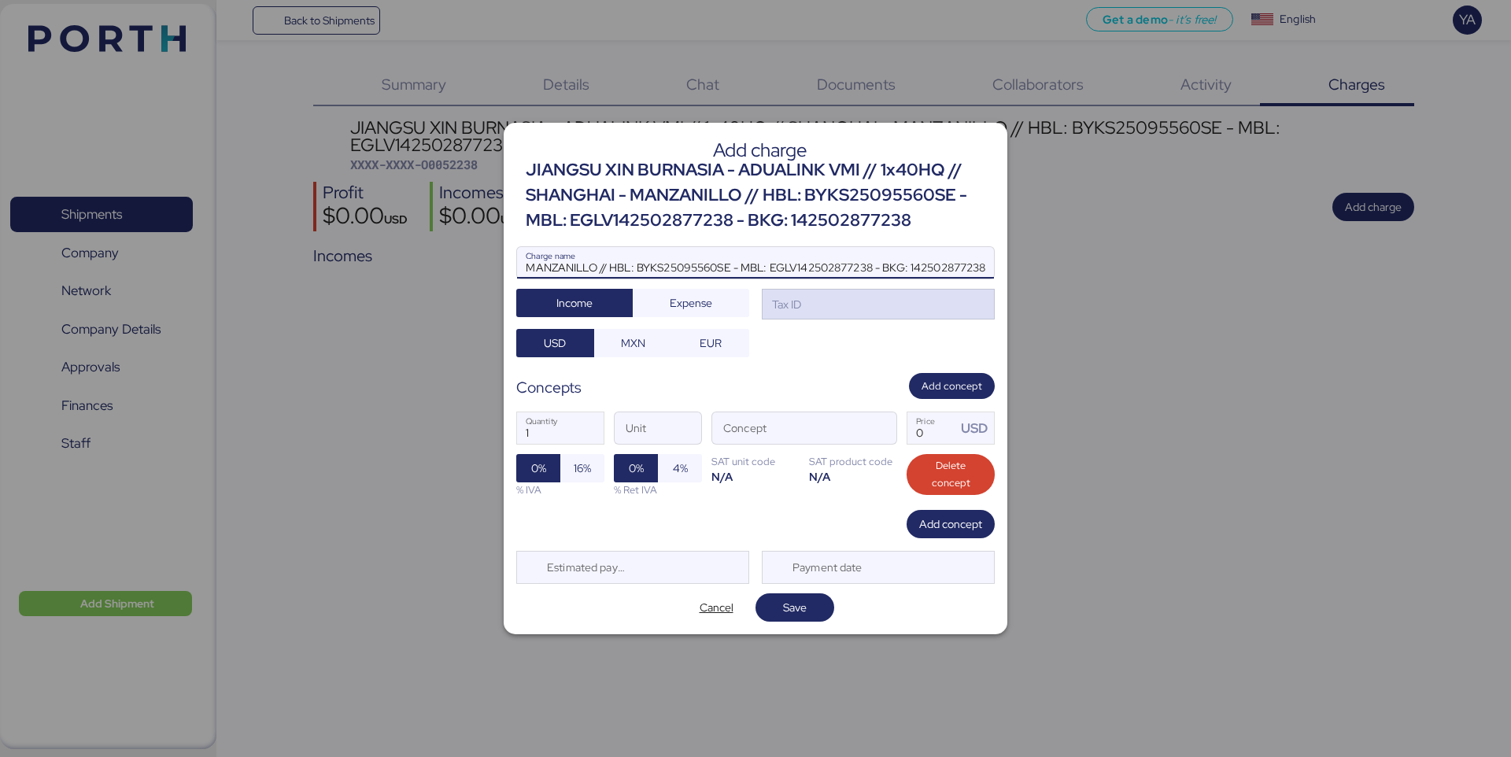
type input "JIANGSU XIN BURNASIA - ADUALINK VMI // 1x40HQ // SHANGHAI - MANZANILLO // HBL: …"
click at [868, 309] on div "Tax ID" at bounding box center [878, 304] width 233 height 31
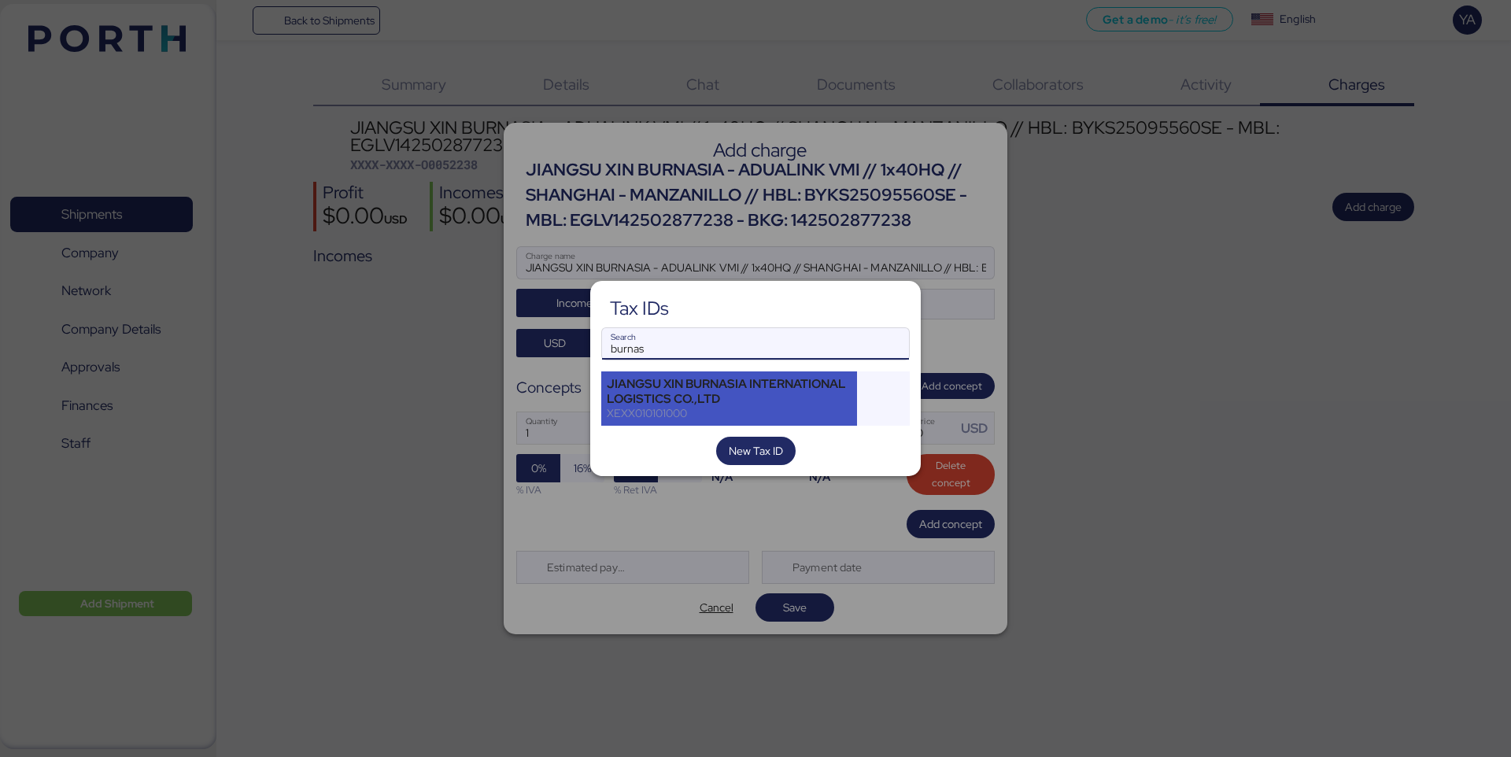
type input "burnas"
click at [763, 396] on div "JIANGSU XIN BURNASIA INTERNATIONAL LOGISTICS CO.,LTD" at bounding box center [729, 391] width 245 height 28
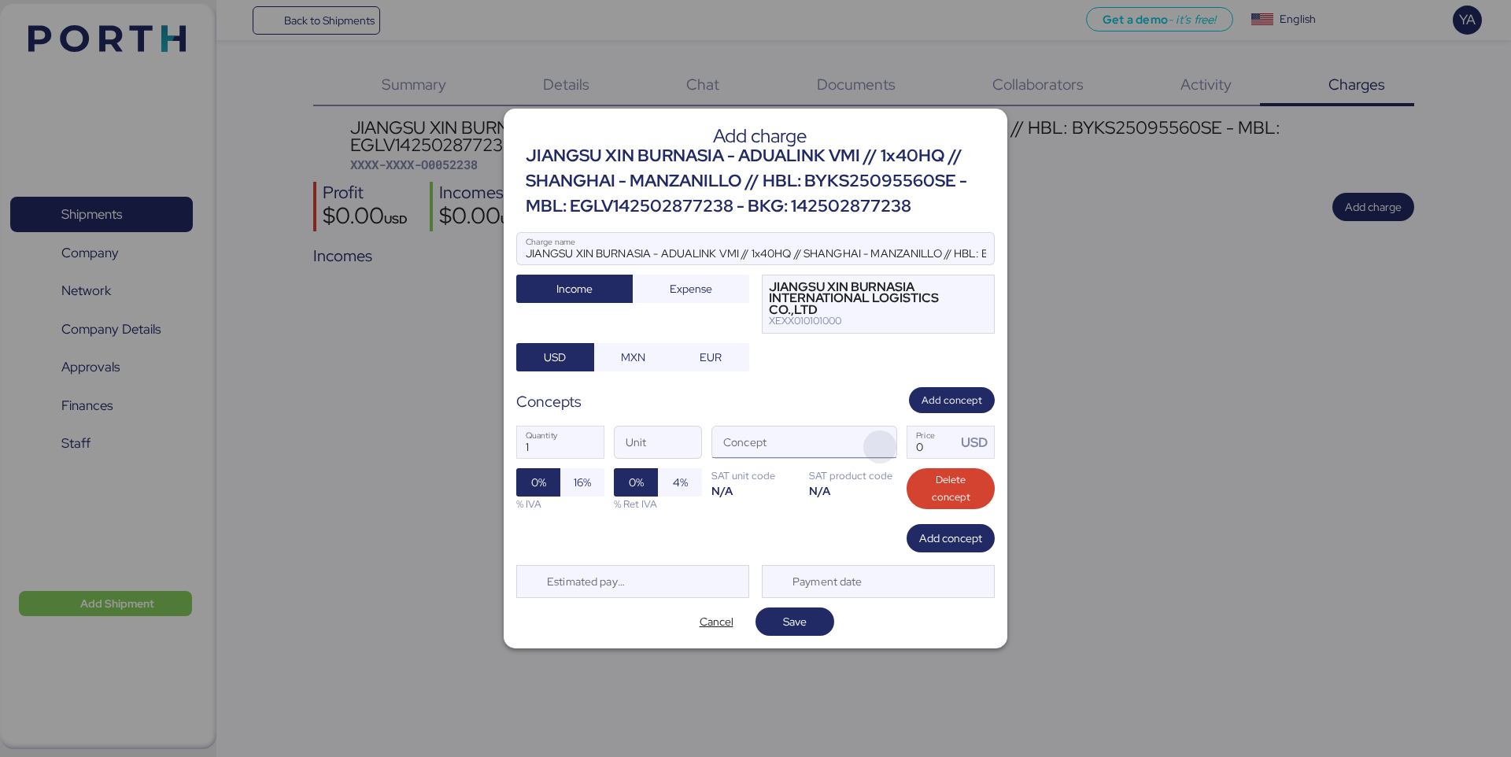
click at [869, 453] on span "button" at bounding box center [879, 446] width 33 height 33
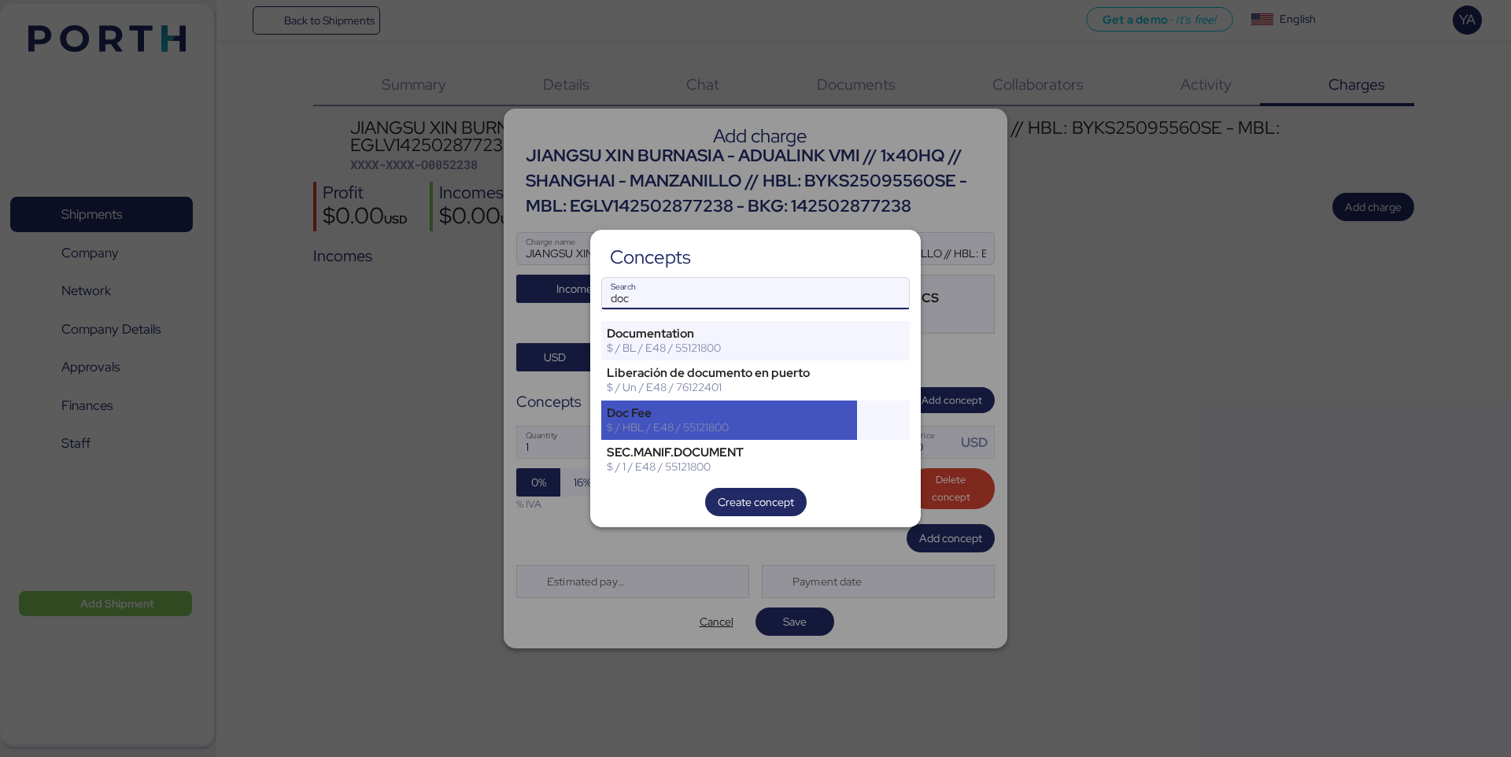
type input "doc"
click at [732, 403] on div "Doc Fee $ / HBL / E48 / 55121800" at bounding box center [729, 420] width 256 height 39
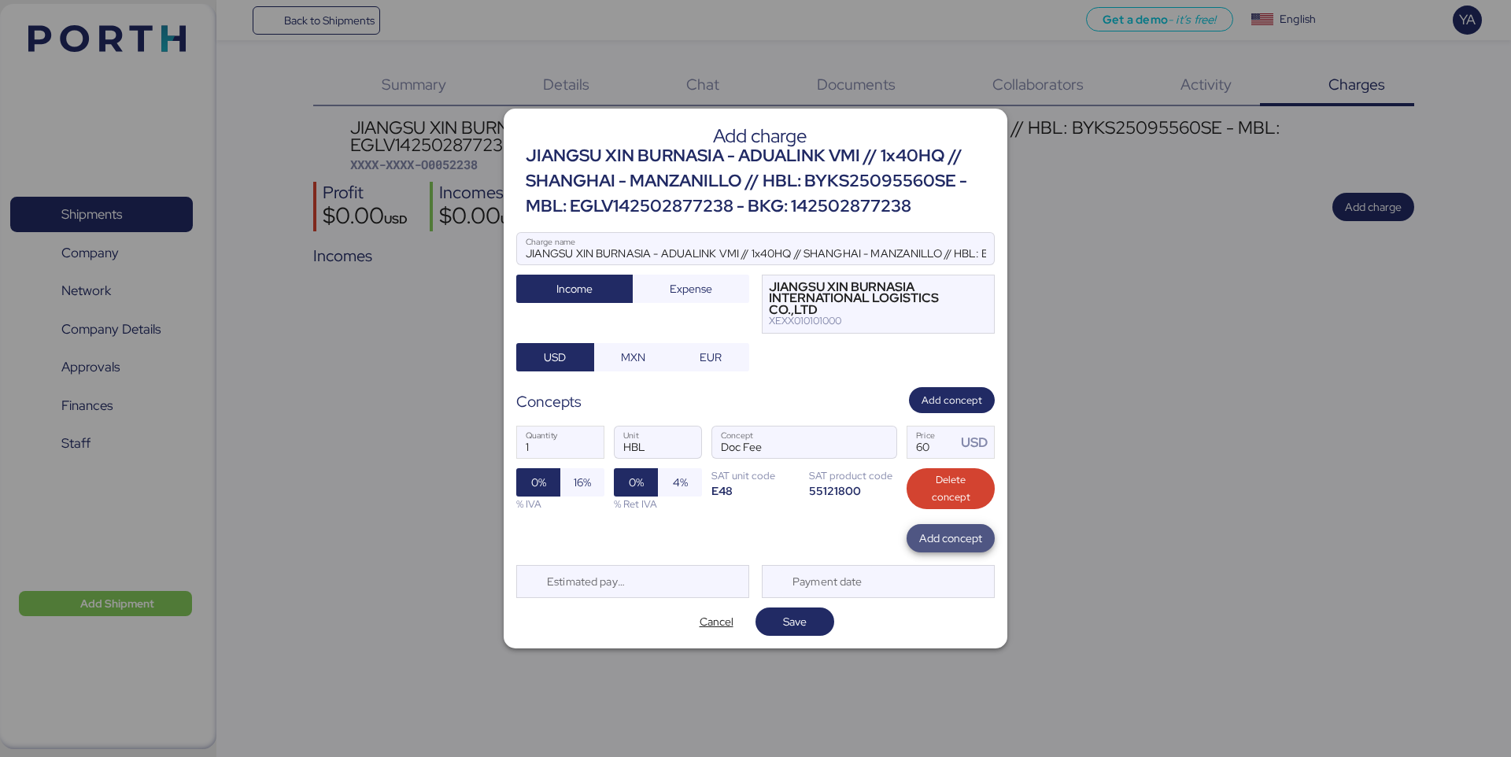
click at [951, 534] on span "Add concept" at bounding box center [950, 538] width 63 height 19
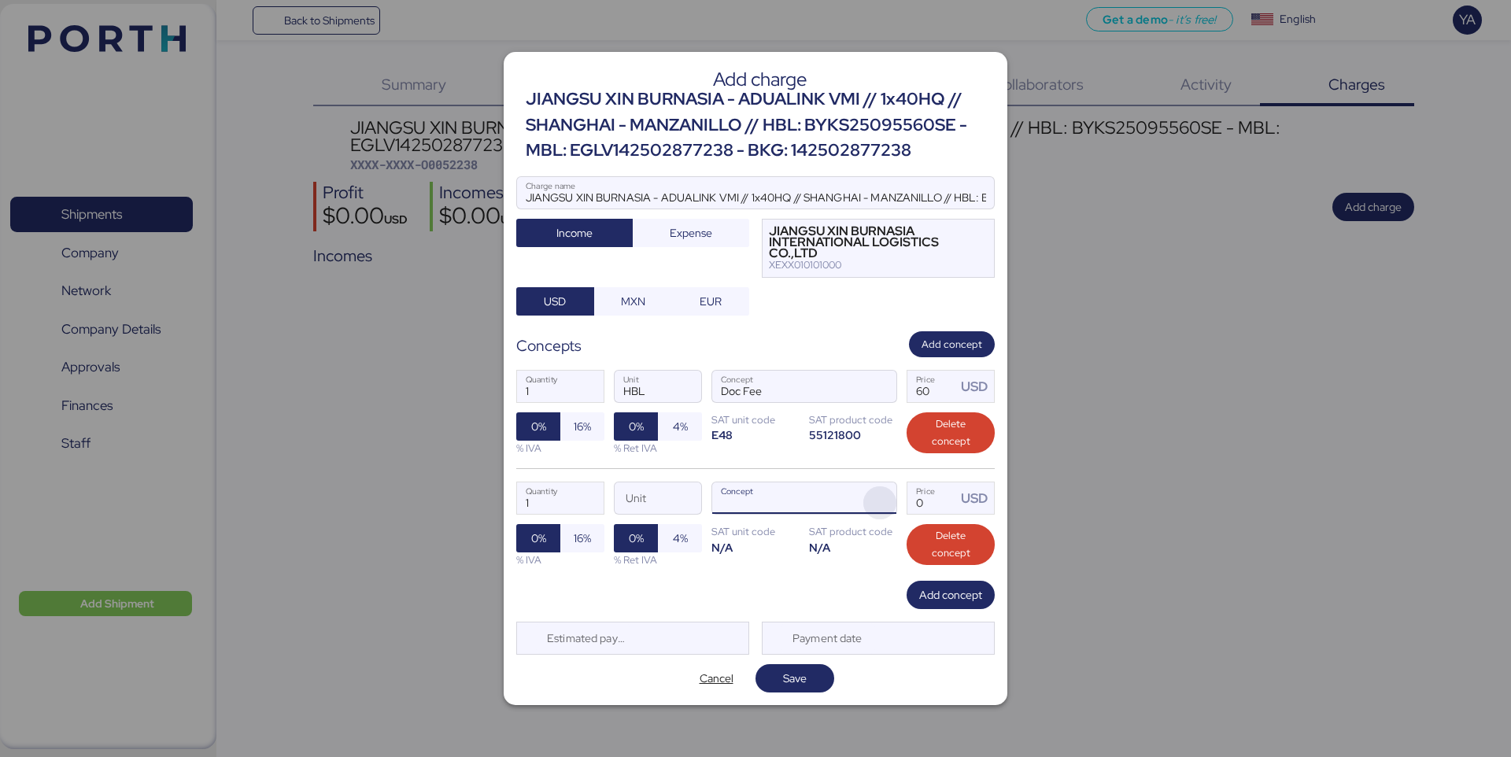
click at [874, 500] on span "button" at bounding box center [879, 502] width 33 height 33
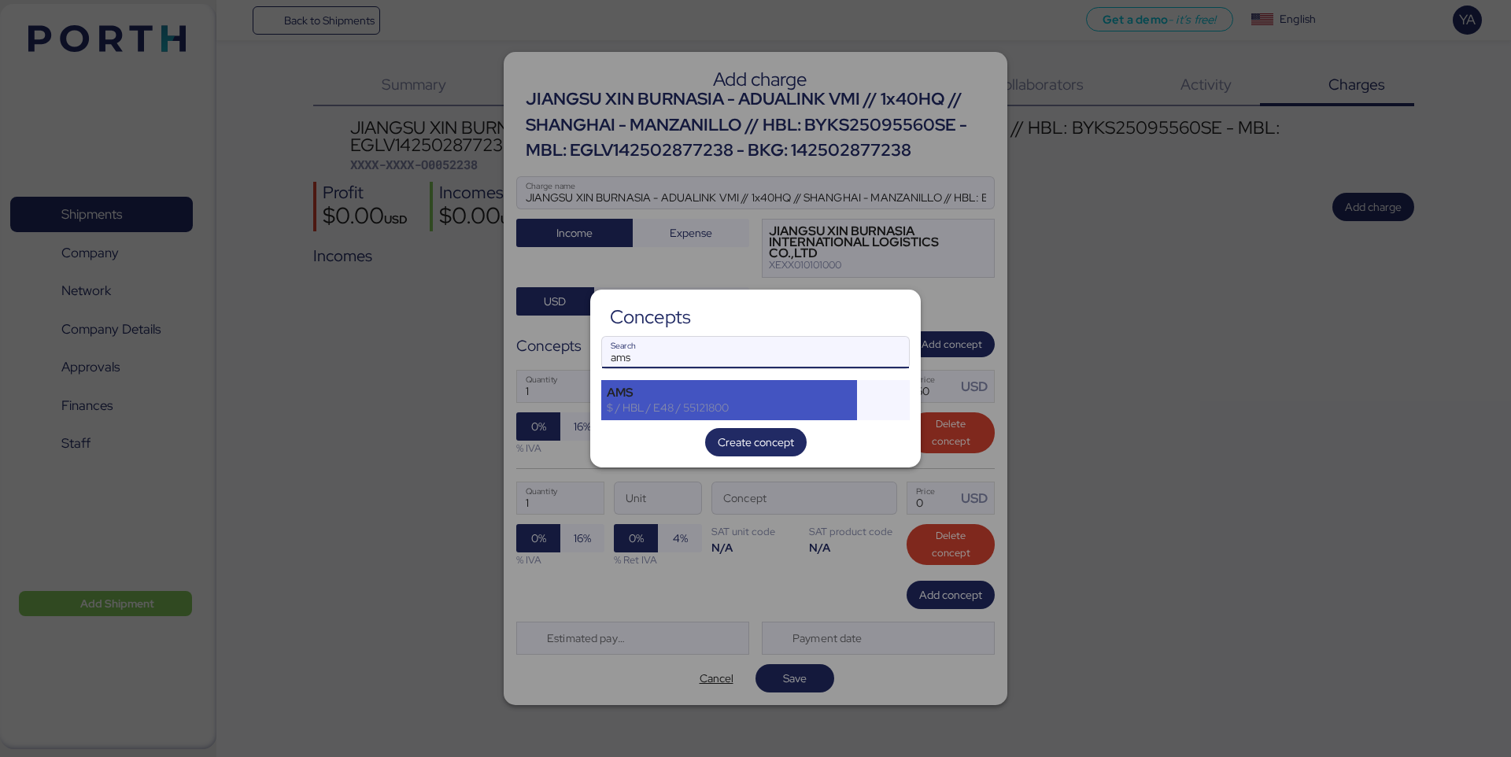
type input "ams"
click at [797, 389] on div "AMS" at bounding box center [729, 393] width 245 height 14
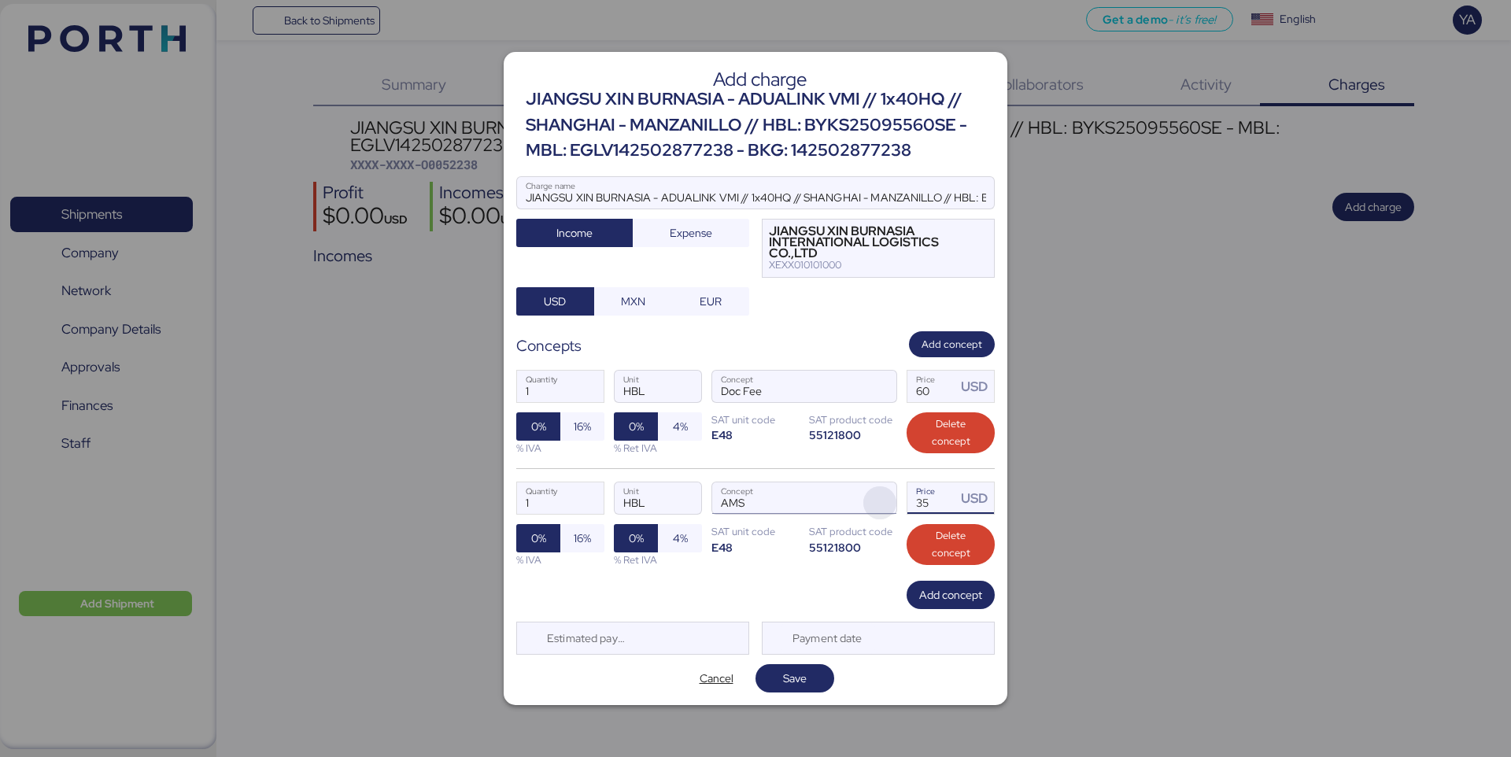
drag, startPoint x: 936, startPoint y: 500, endPoint x: 866, endPoint y: 495, distance: 70.2
click at [867, 496] on div "1 Quantity HBL Unit AMS Concept 35 Price USD 0% 16% % IVA 0% 4% % Ret IVA SAT u…" at bounding box center [755, 524] width 478 height 112
type input "40"
click at [953, 603] on span "Add concept" at bounding box center [950, 594] width 63 height 19
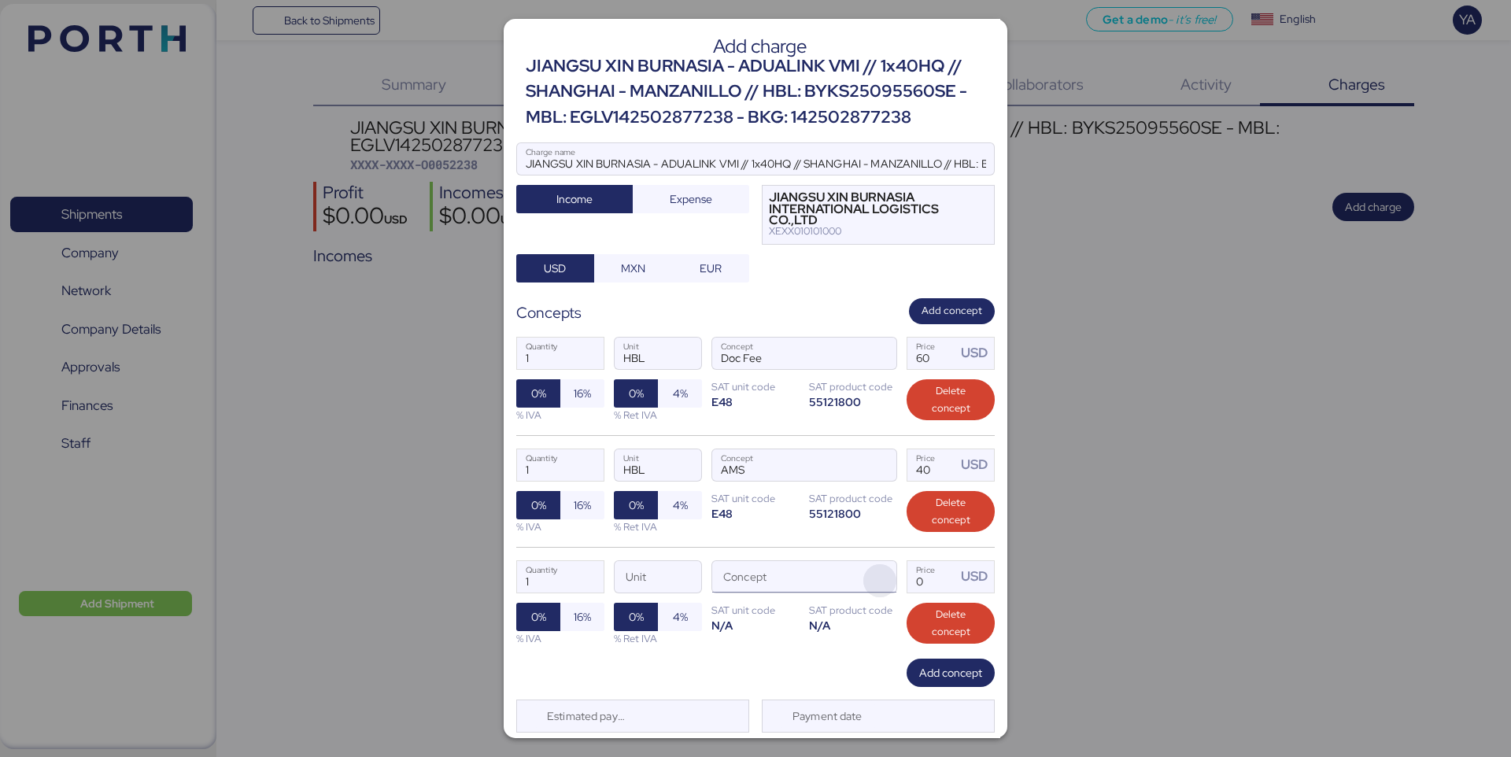
click at [868, 571] on span "button" at bounding box center [879, 580] width 33 height 33
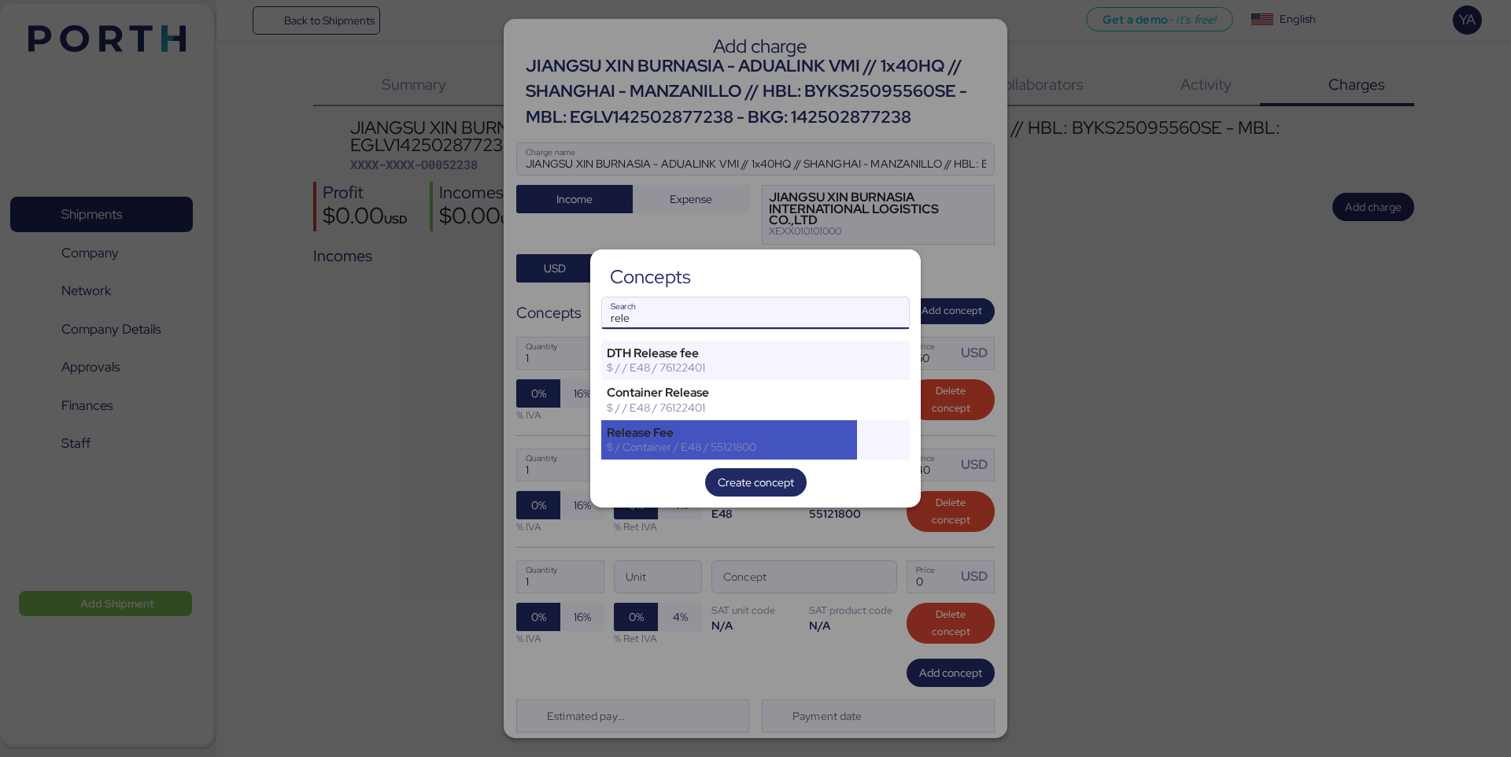
type input "rele"
click at [741, 420] on div "Release Fee $ / Container / E48 / 55121800" at bounding box center [729, 439] width 256 height 39
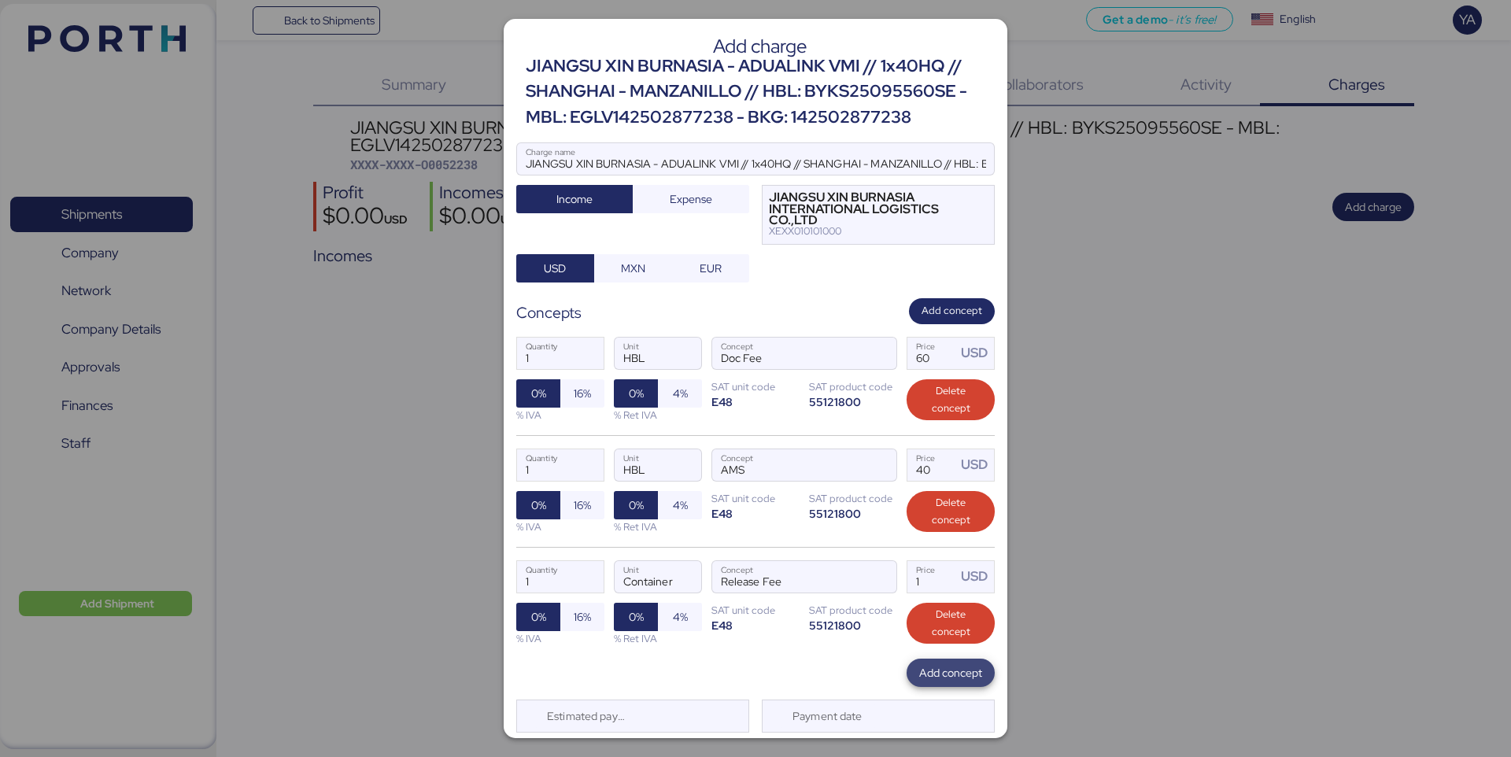
click at [964, 678] on span "Add concept" at bounding box center [950, 672] width 63 height 19
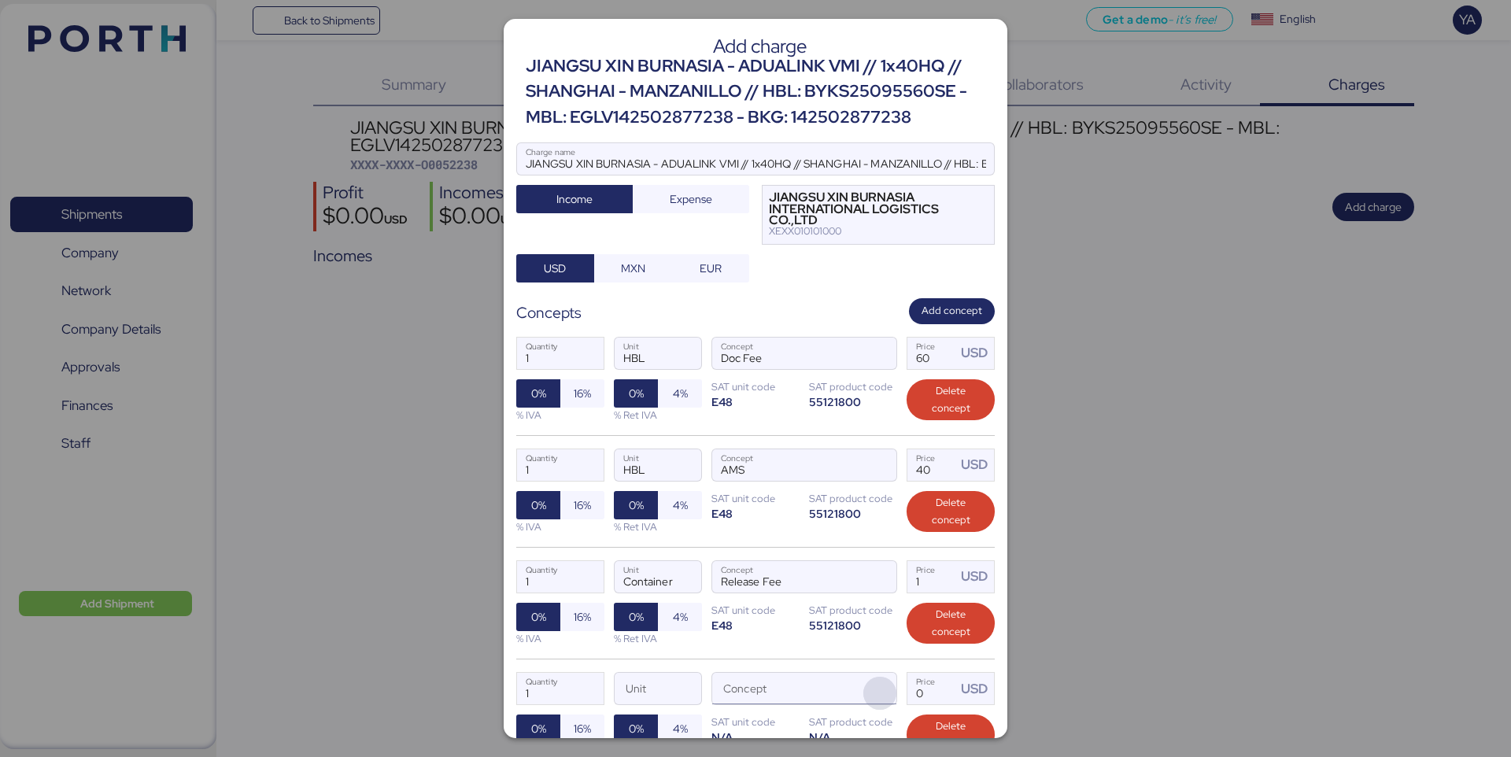
click at [879, 696] on span "button" at bounding box center [879, 693] width 33 height 33
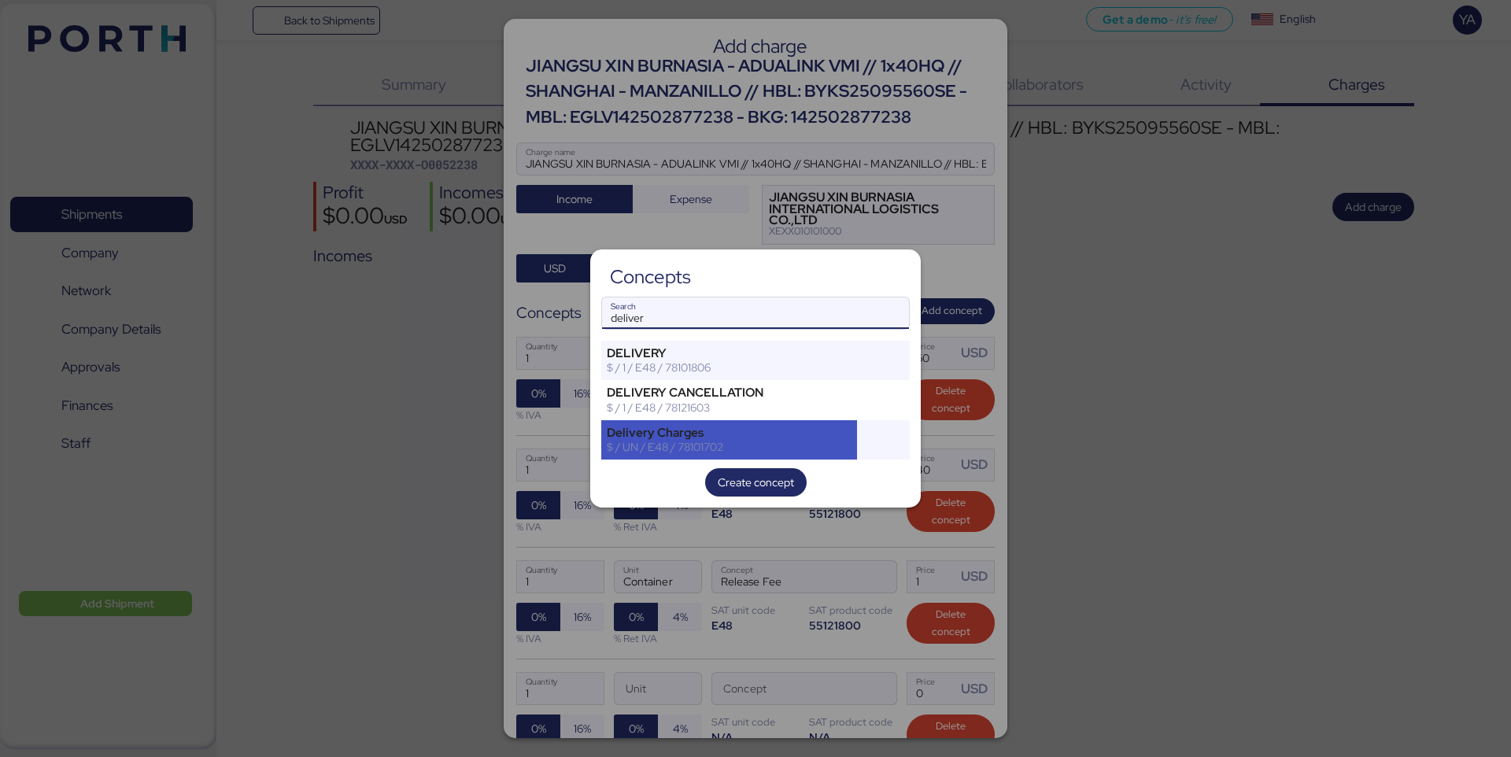
type input "deliver"
click at [842, 426] on div "Delivery Charges" at bounding box center [729, 433] width 245 height 14
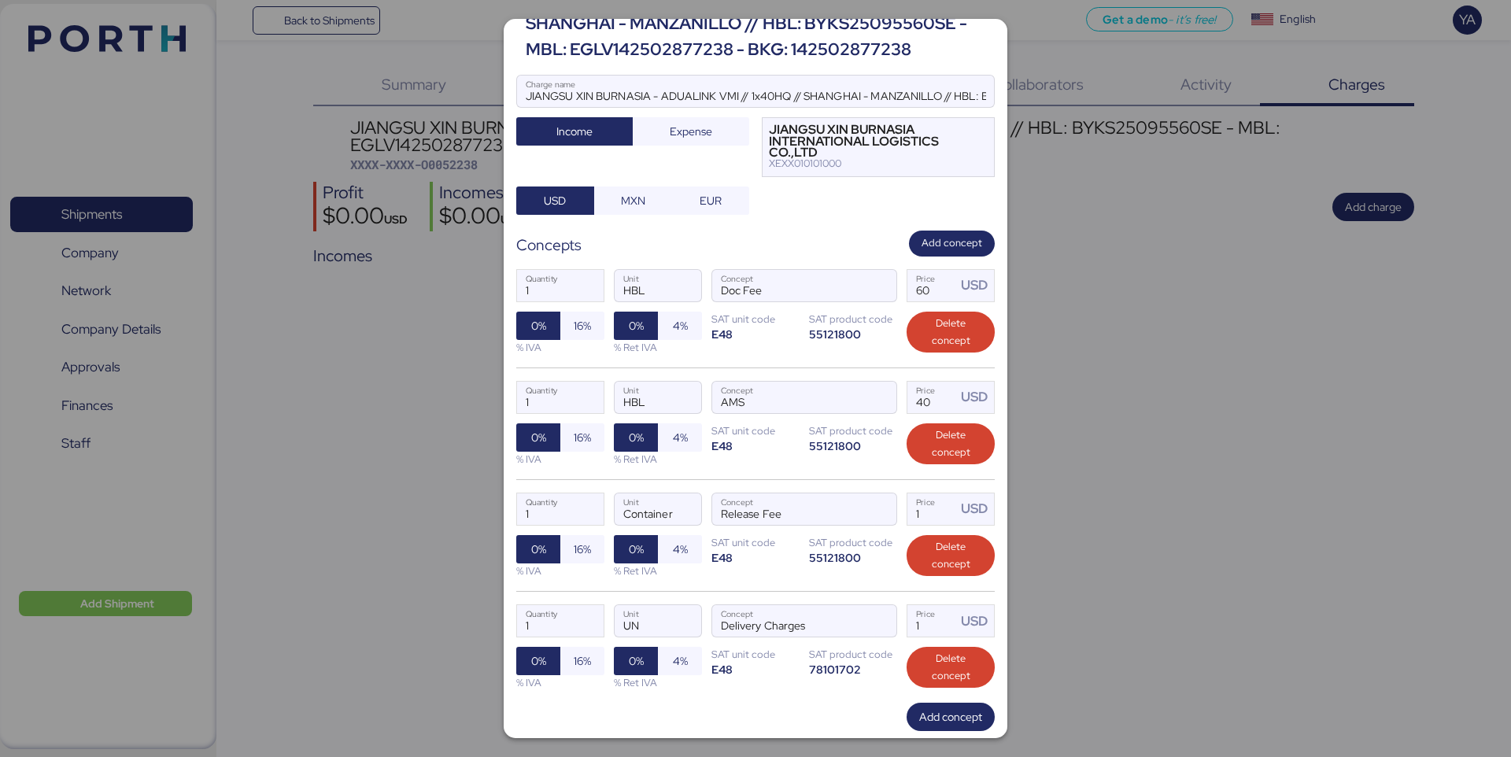
scroll to position [88, 0]
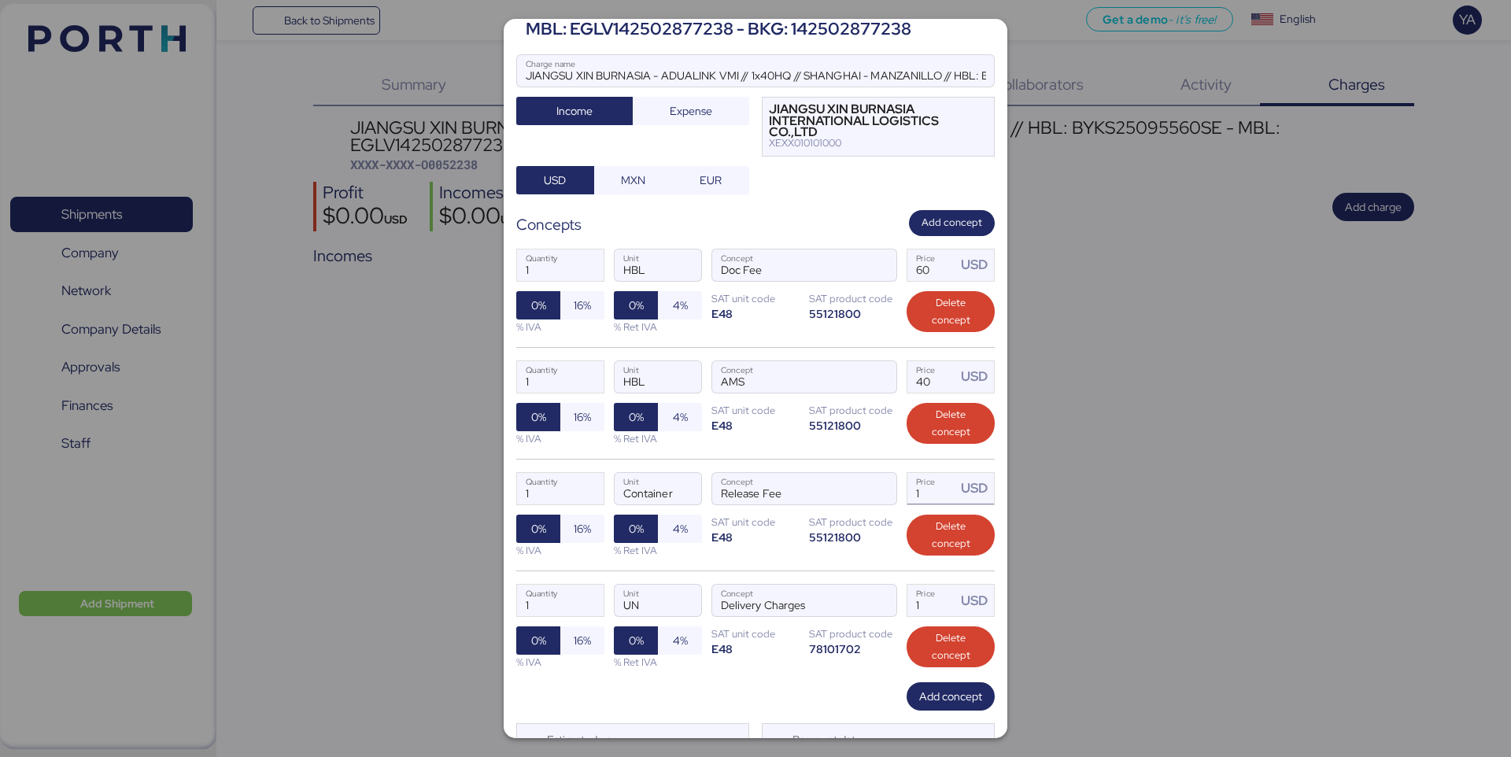
click at [944, 486] on input "1" at bounding box center [931, 488] width 49 height 31
type input "145"
click at [928, 608] on input "1" at bounding box center [931, 600] width 49 height 31
type input "3875"
click at [935, 697] on span "Add concept" at bounding box center [950, 696] width 63 height 19
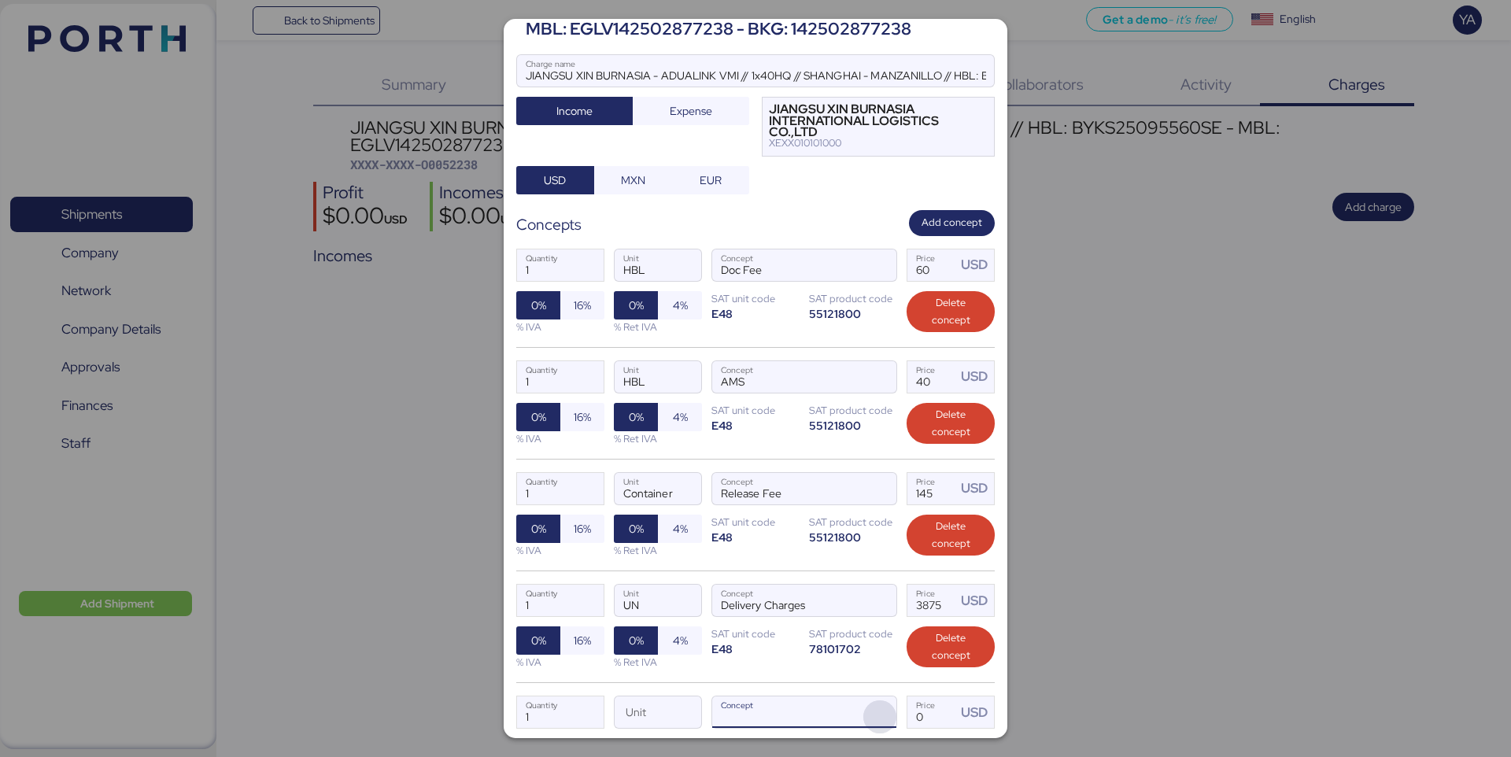
click at [890, 711] on span "button" at bounding box center [879, 716] width 33 height 33
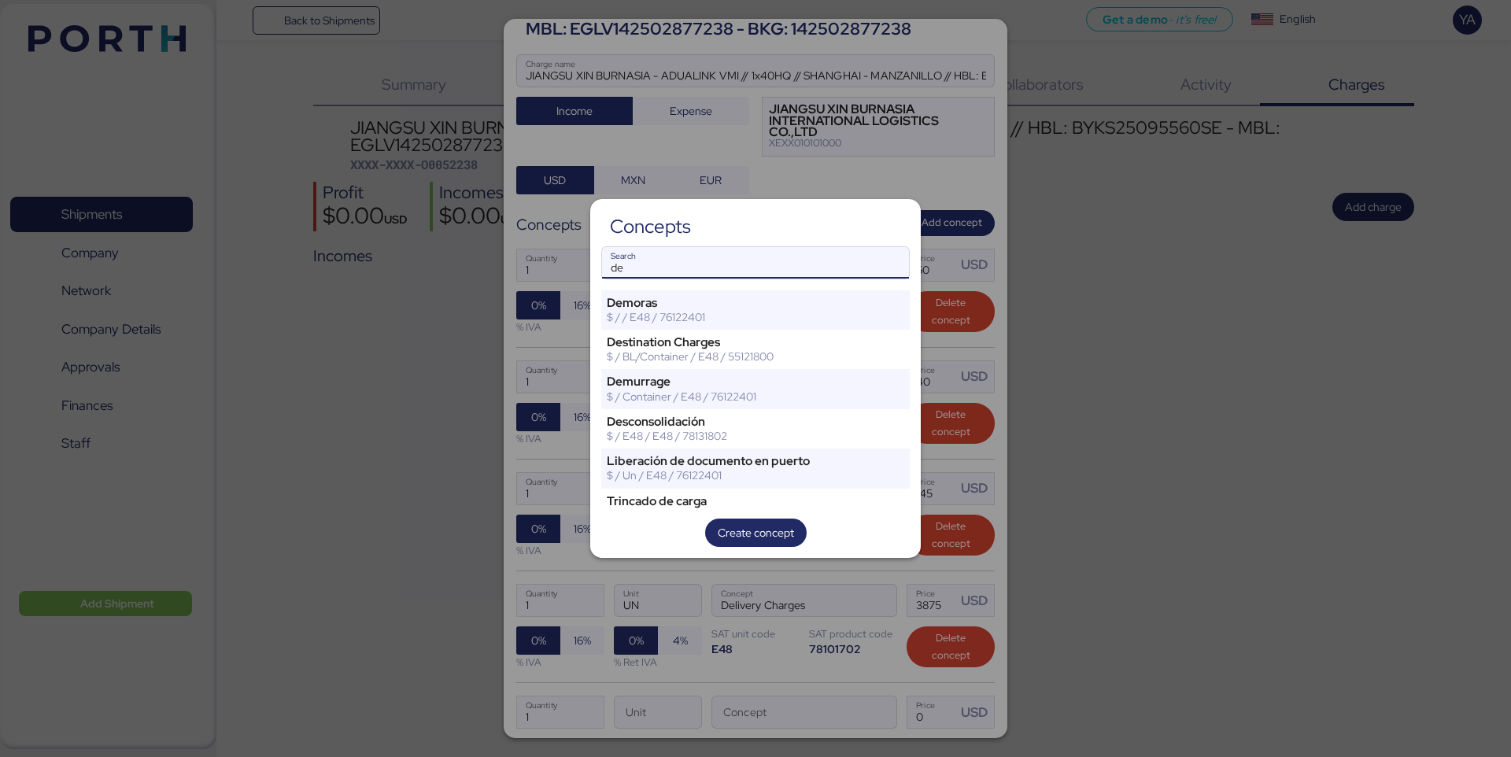
type input "d"
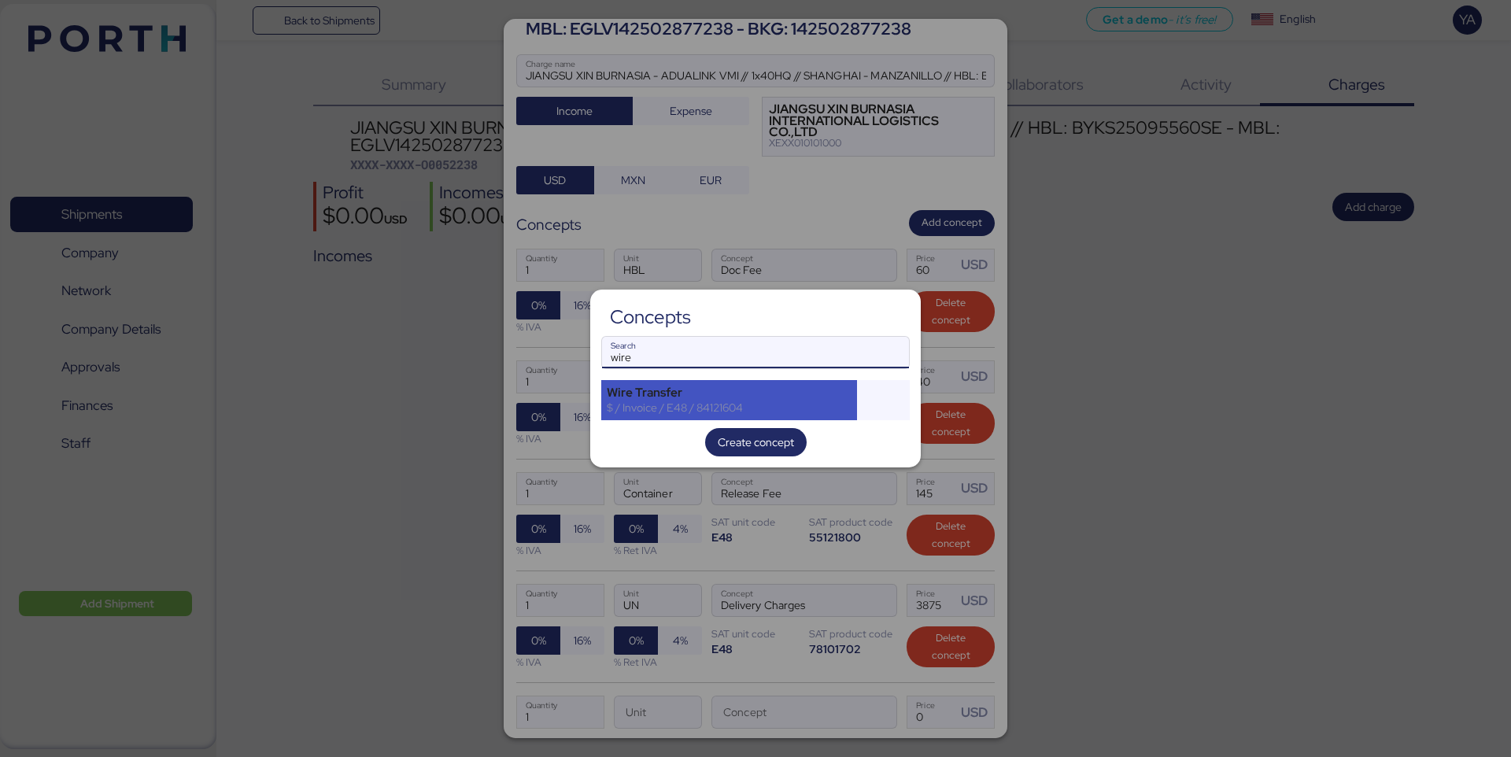
type input "wire"
click at [831, 389] on div "Wire Transfer" at bounding box center [729, 393] width 245 height 14
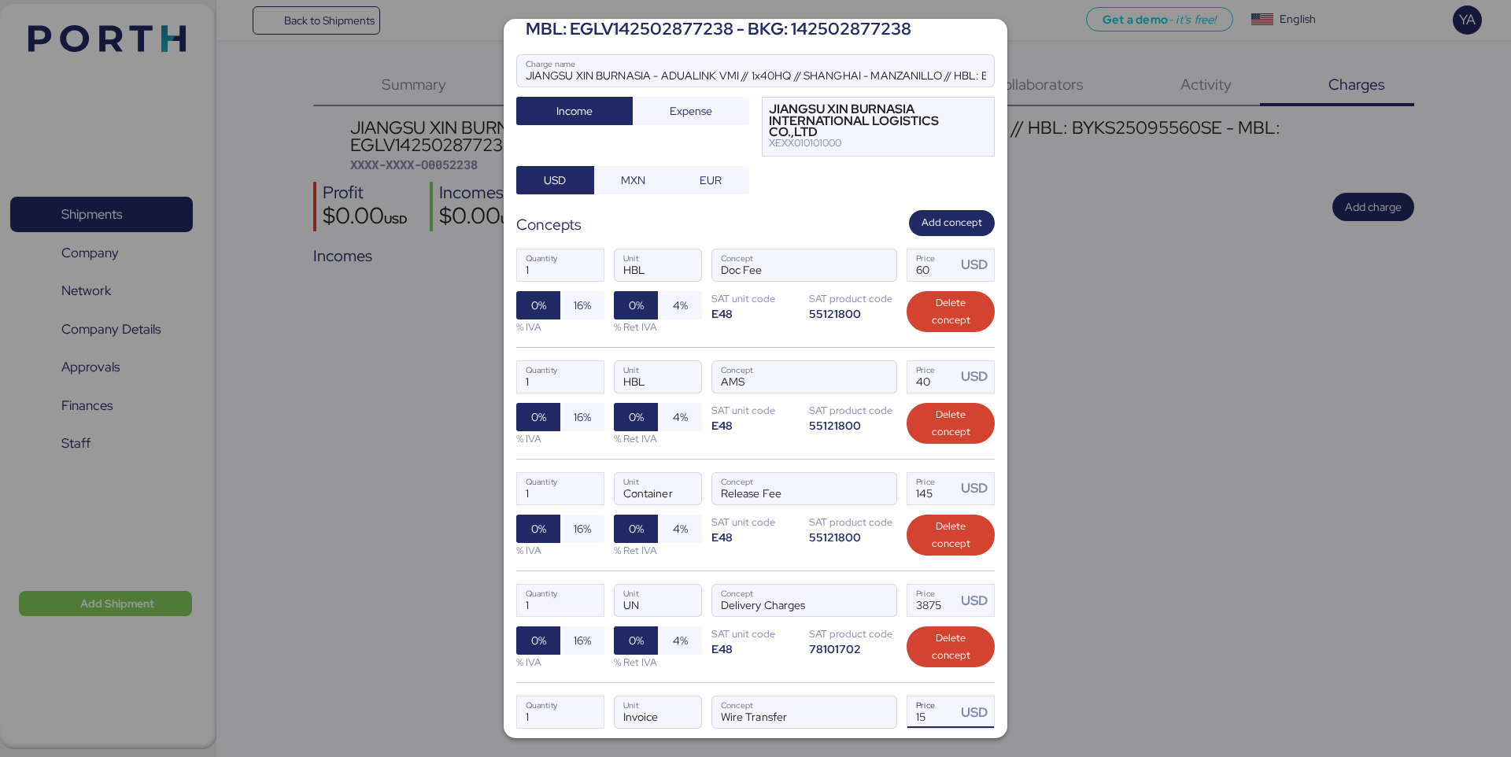
scroll to position [97, 0]
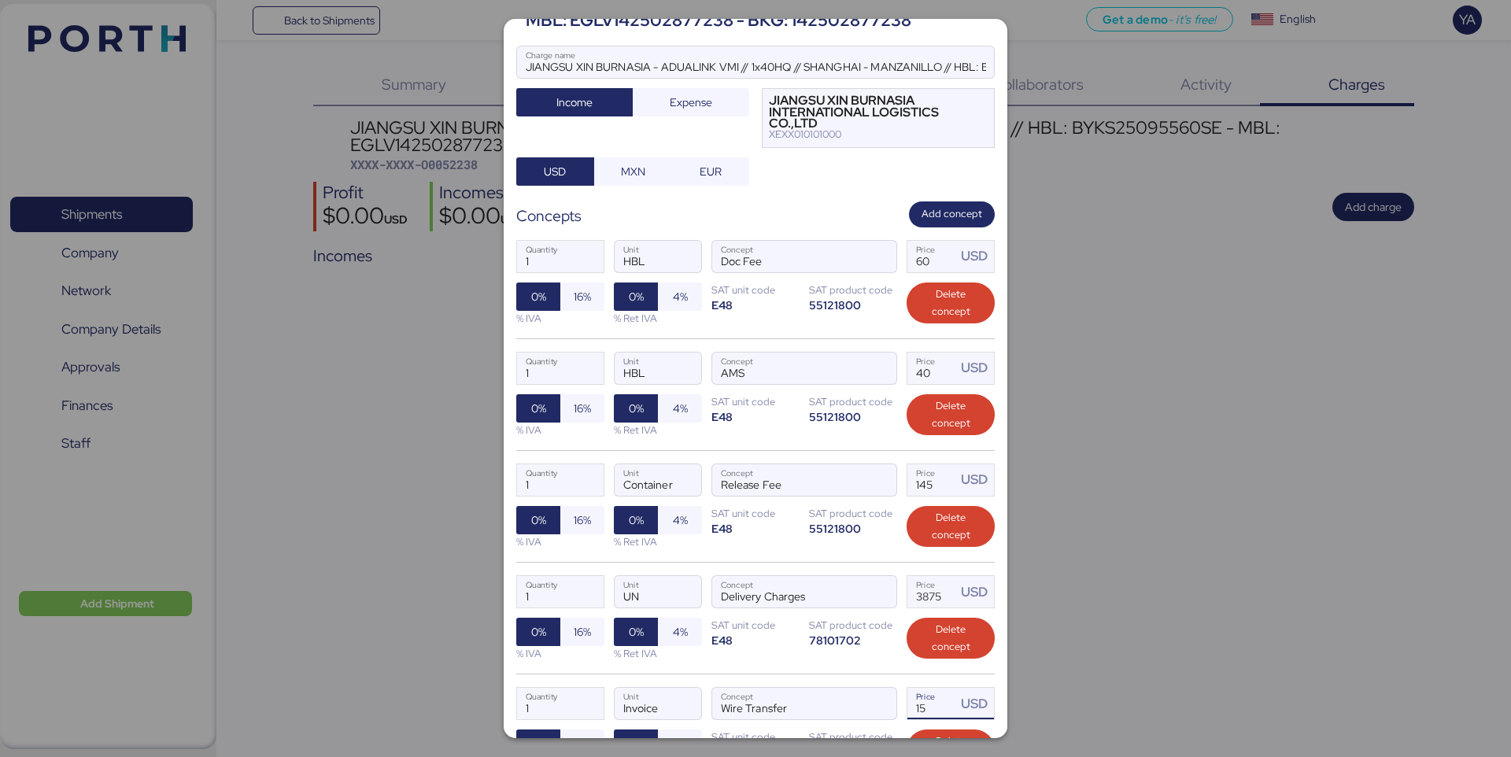
drag, startPoint x: 925, startPoint y: 704, endPoint x: 932, endPoint y: 722, distance: 19.4
click at [932, 722] on div "1 Quantity Invoice Unit Wire Transfer Concept 15 Price USD 0% 16% % IVA 0% 4% %…" at bounding box center [755, 730] width 478 height 112
type input "20"
click at [829, 665] on div "1 Quantity UN Unit Delivery Charges Concept 3875 Price USD 0% 16% % IVA 0% 4% %…" at bounding box center [755, 618] width 478 height 112
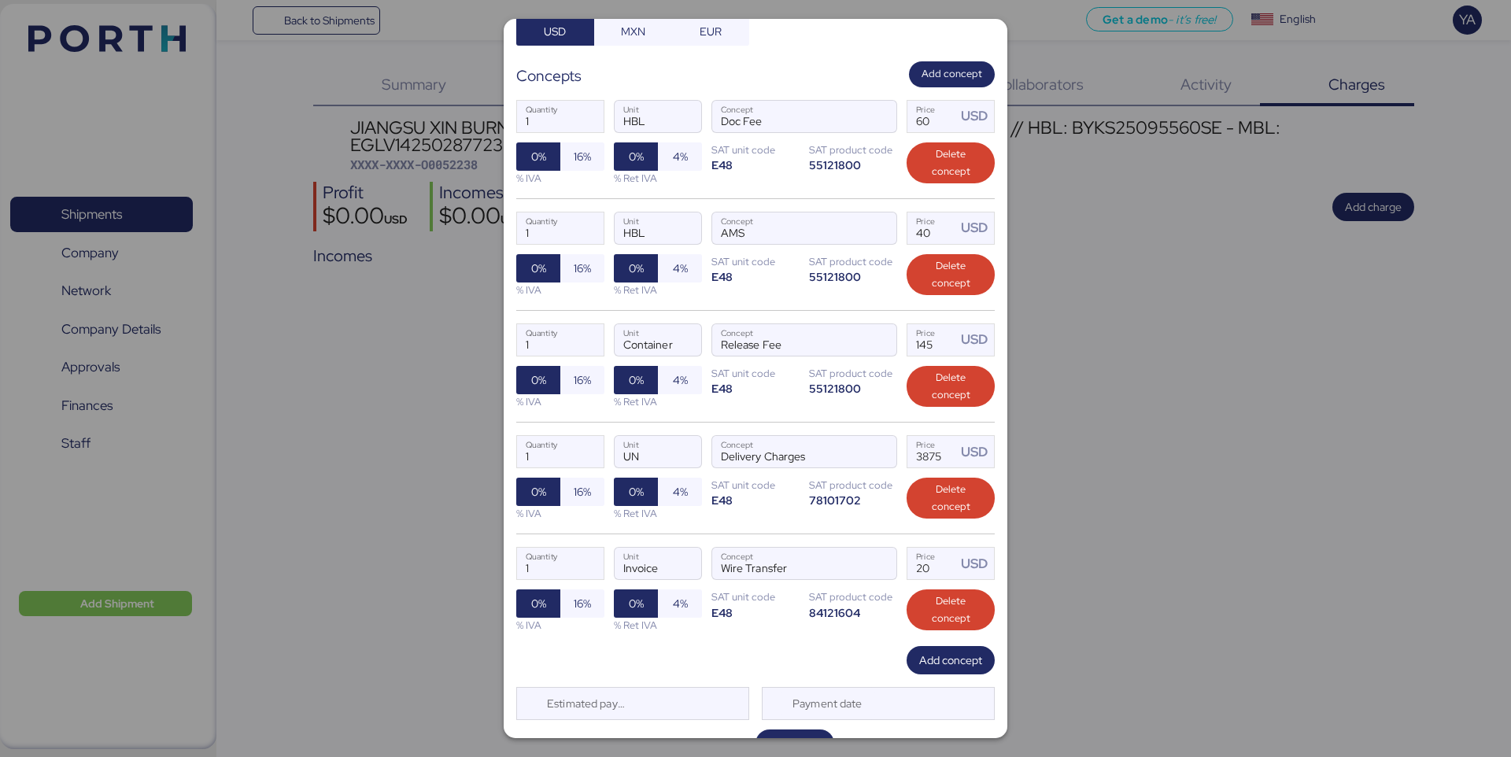
scroll to position [269, 0]
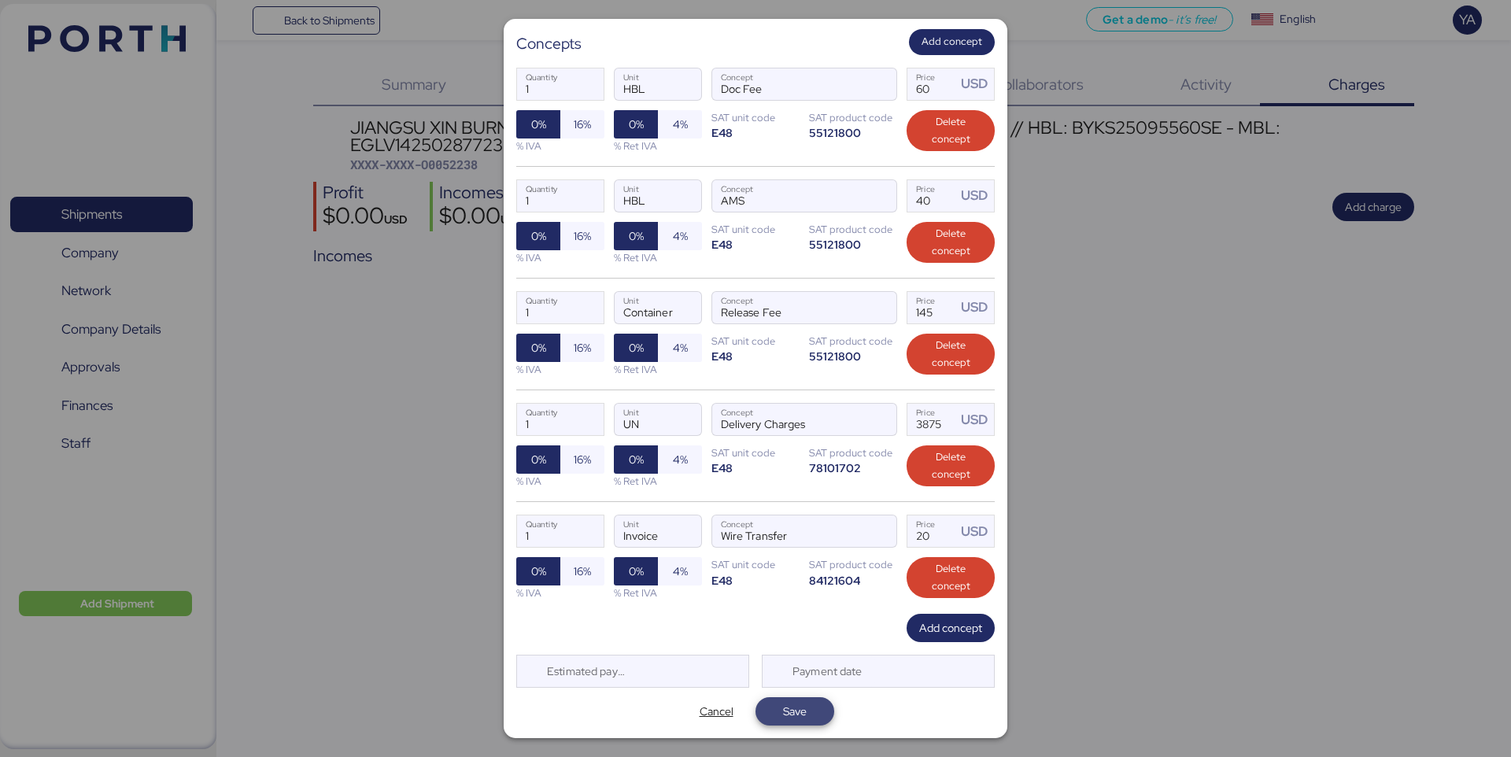
click at [811, 715] on span "Save" at bounding box center [795, 711] width 54 height 22
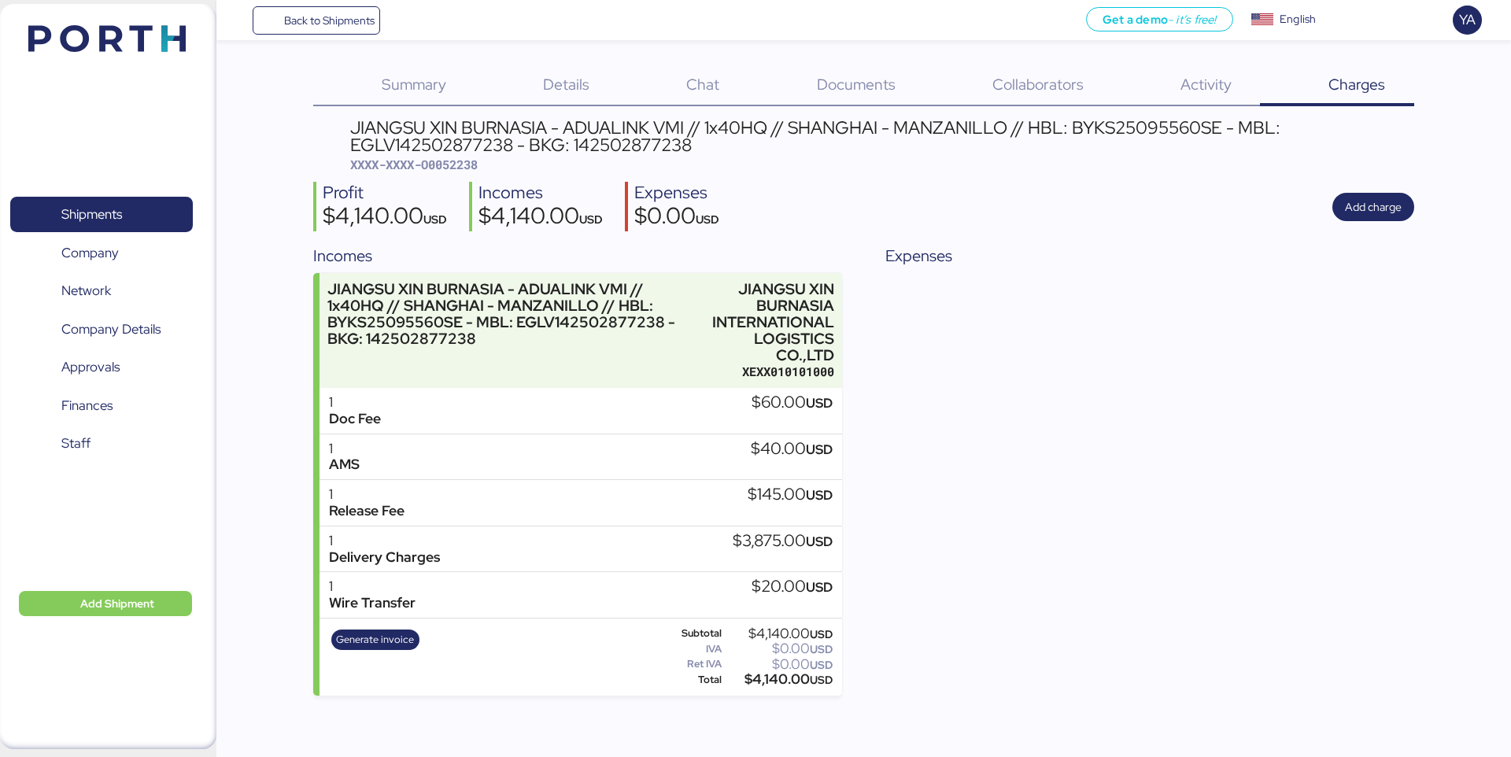
click at [433, 220] on span "USD" at bounding box center [435, 219] width 24 height 15
